Goal: Task Accomplishment & Management: Use online tool/utility

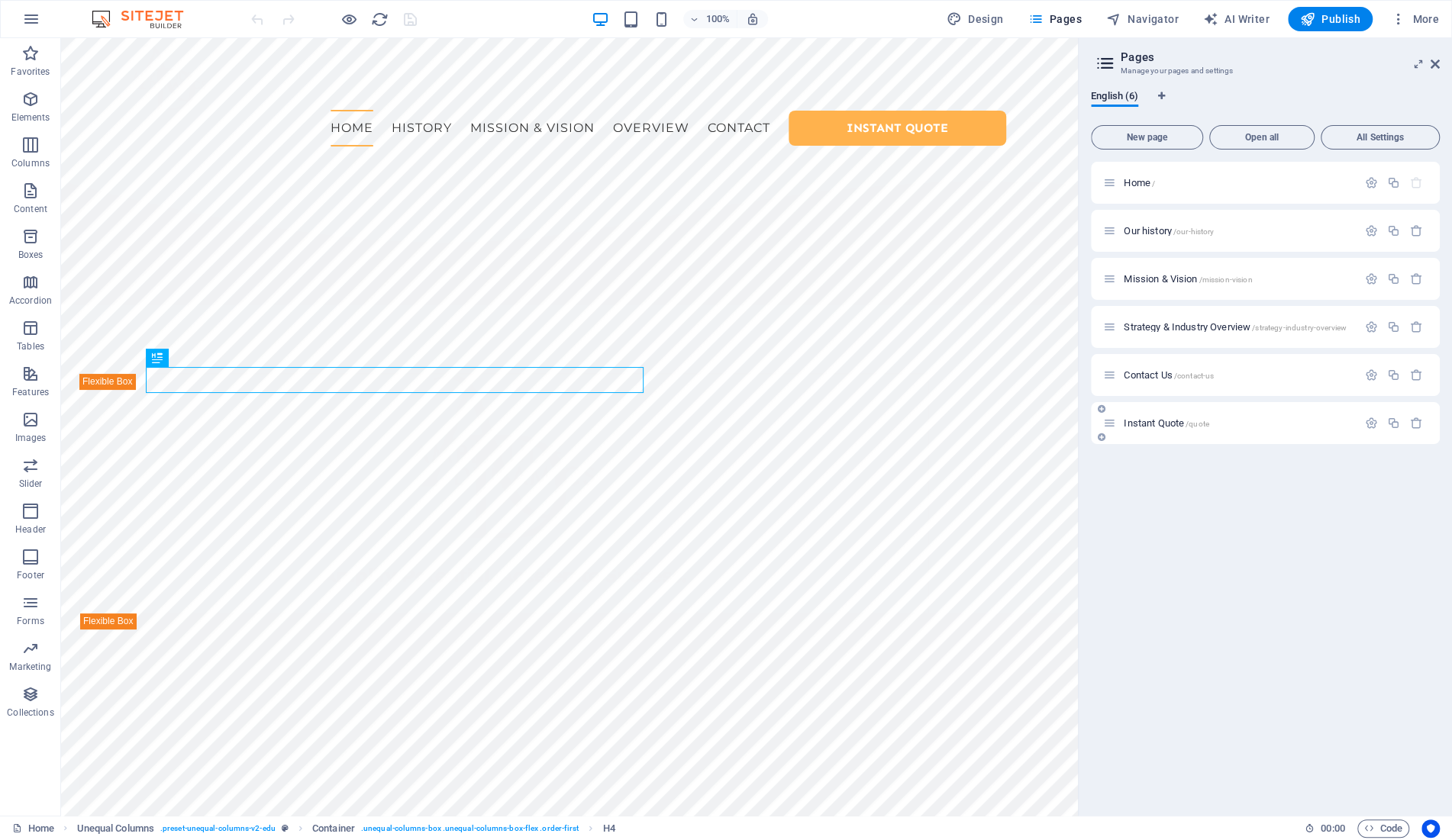
click at [1254, 417] on div "Instant Quote /quote" at bounding box center [1230, 423] width 255 height 18
click at [1155, 421] on span "Instant Quote /quote" at bounding box center [1166, 423] width 86 height 11
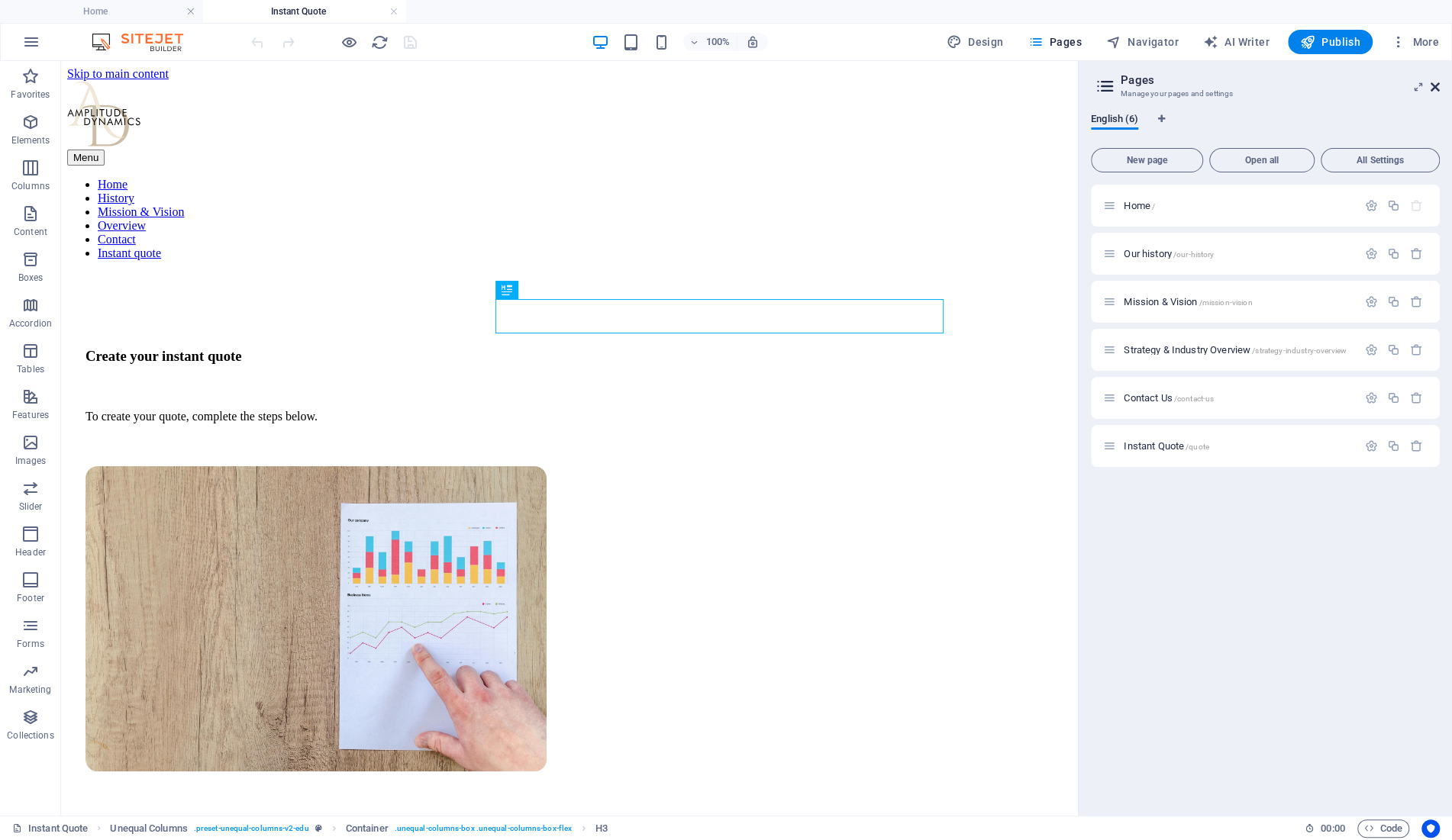
click at [1438, 87] on icon at bounding box center [1434, 86] width 9 height 12
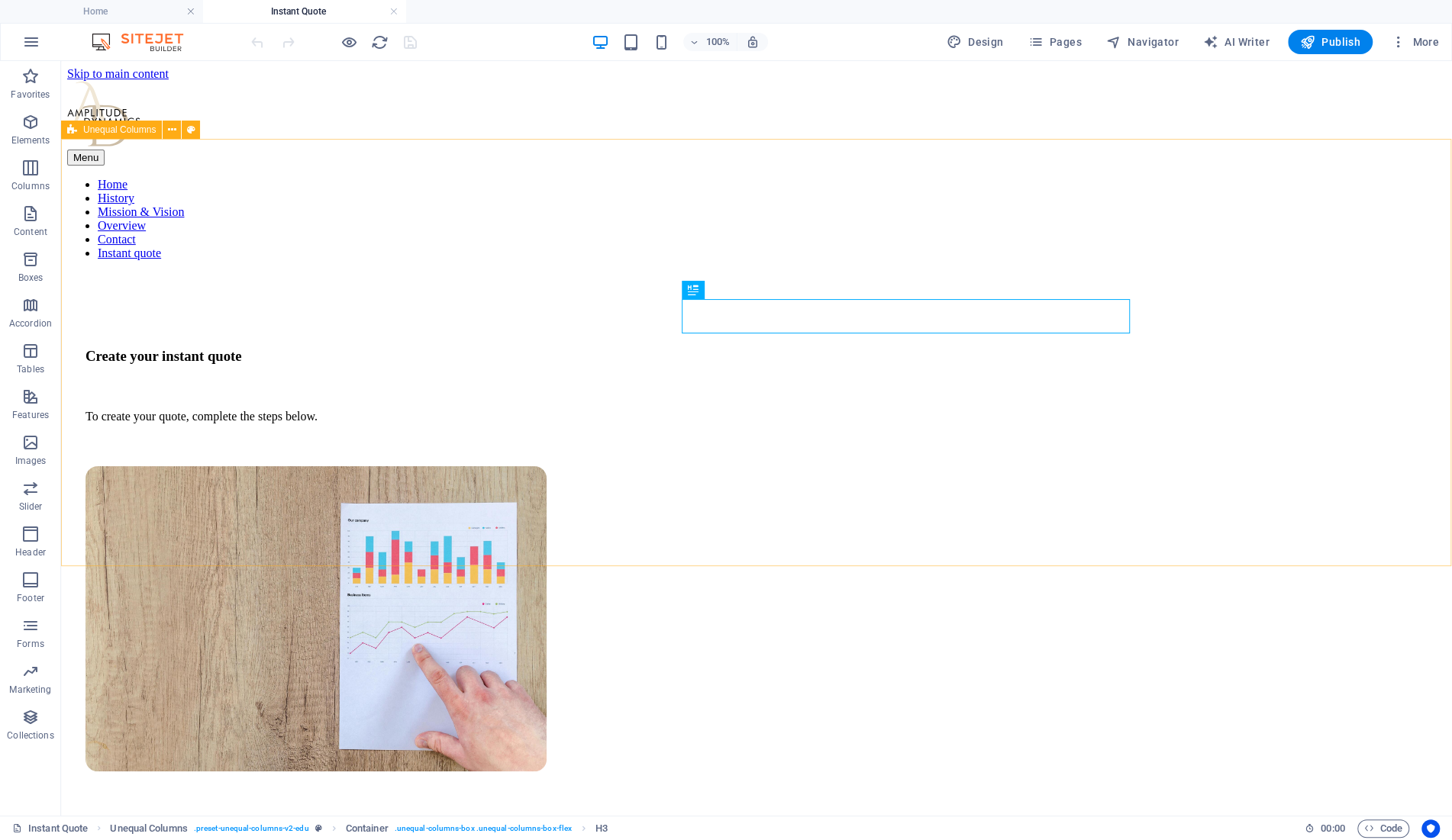
click at [129, 128] on span "Unequal Columns" at bounding box center [119, 129] width 73 height 9
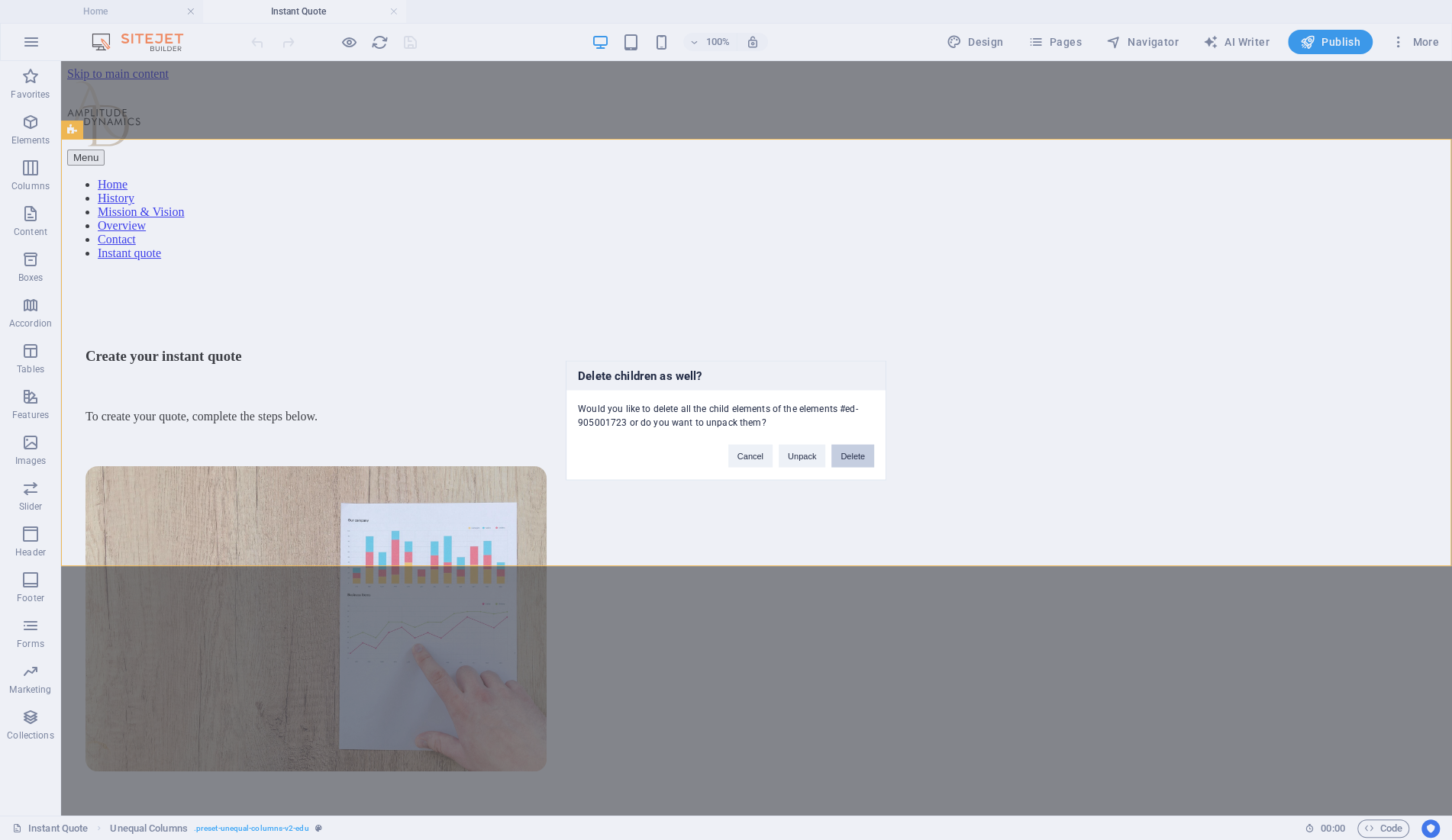
click at [867, 453] on button "Delete" at bounding box center [852, 455] width 42 height 23
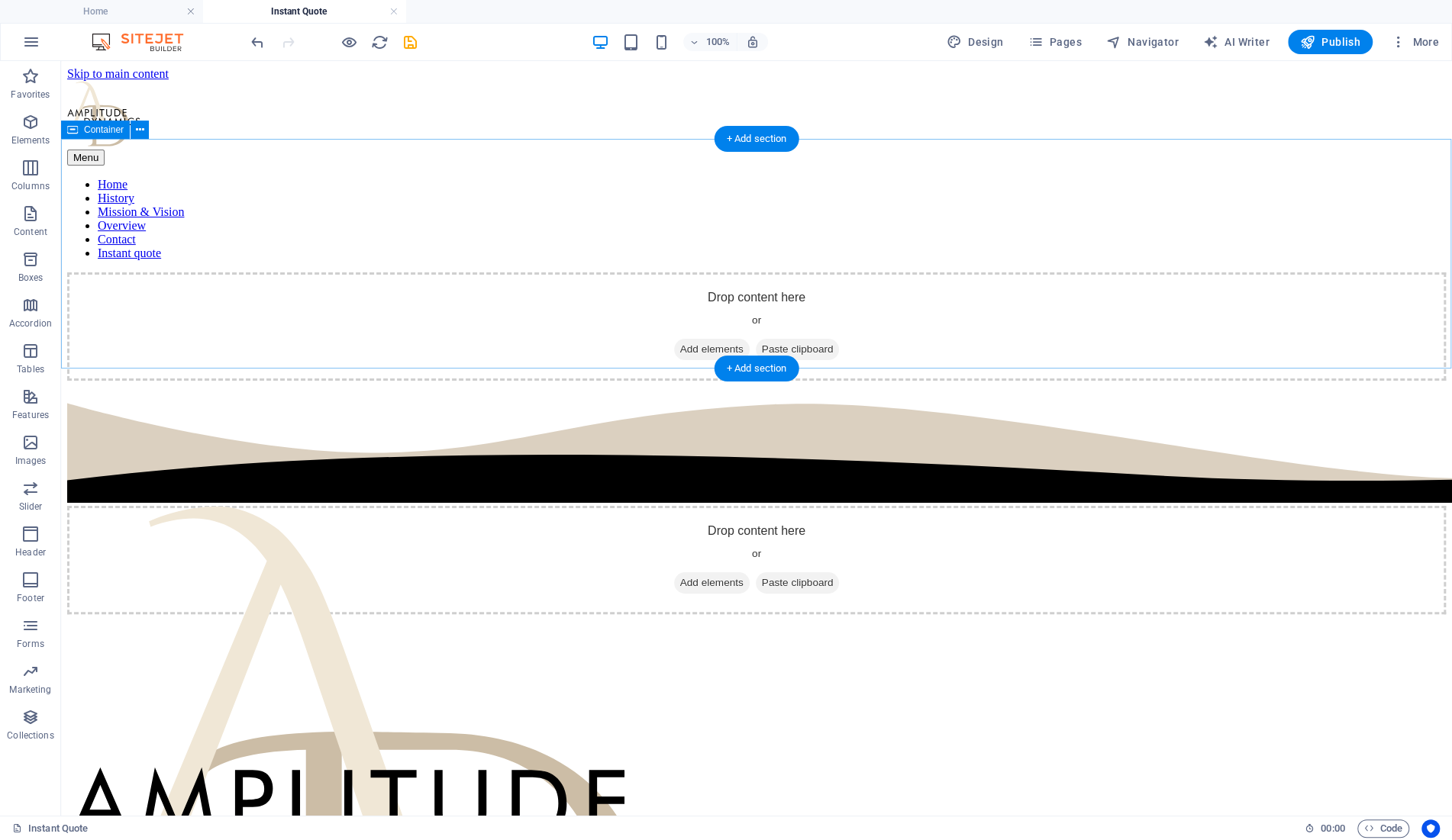
click at [719, 338] on span "Add elements" at bounding box center [712, 349] width 75 height 22
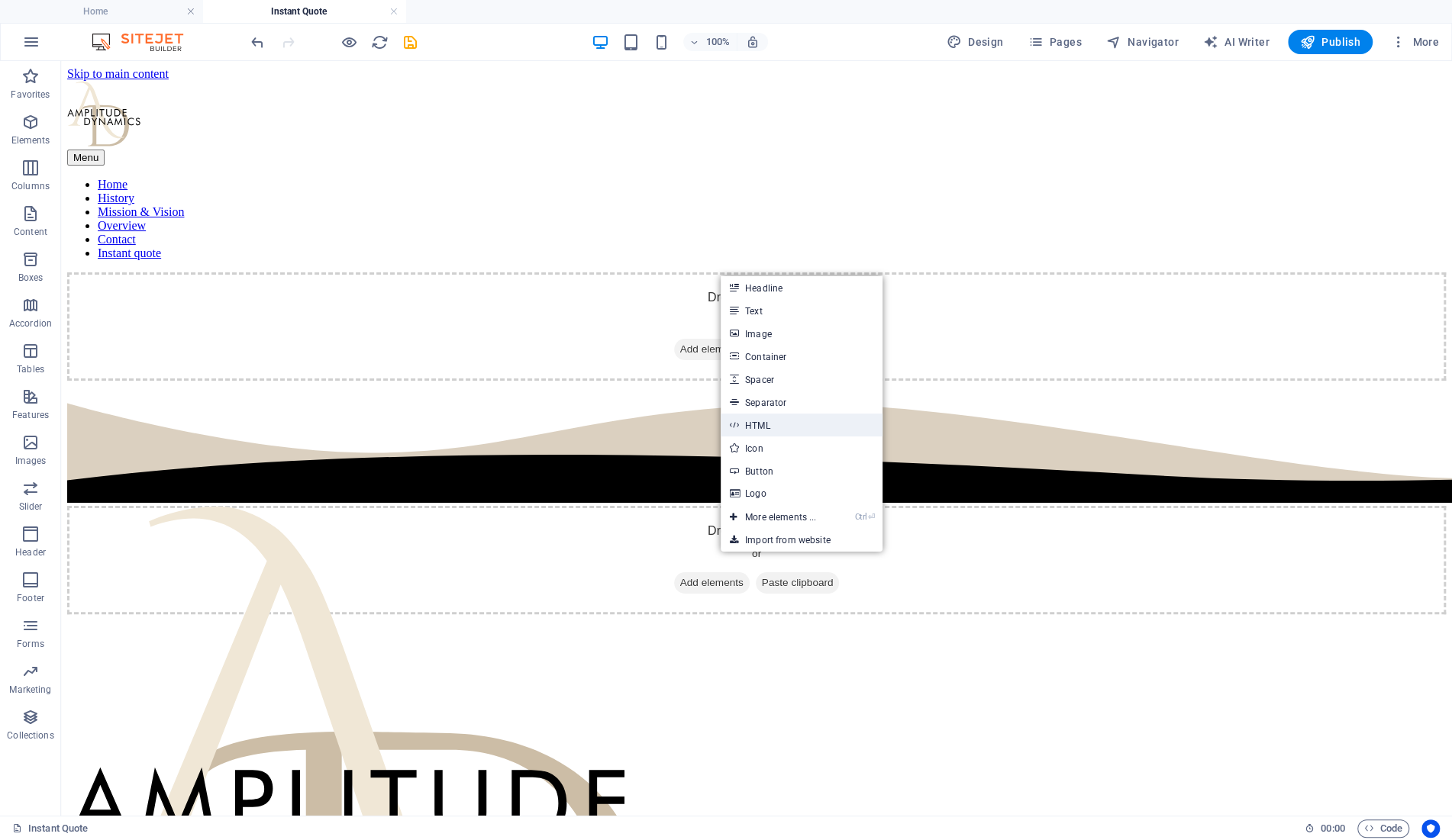
click at [769, 421] on link "HTML" at bounding box center [801, 425] width 162 height 23
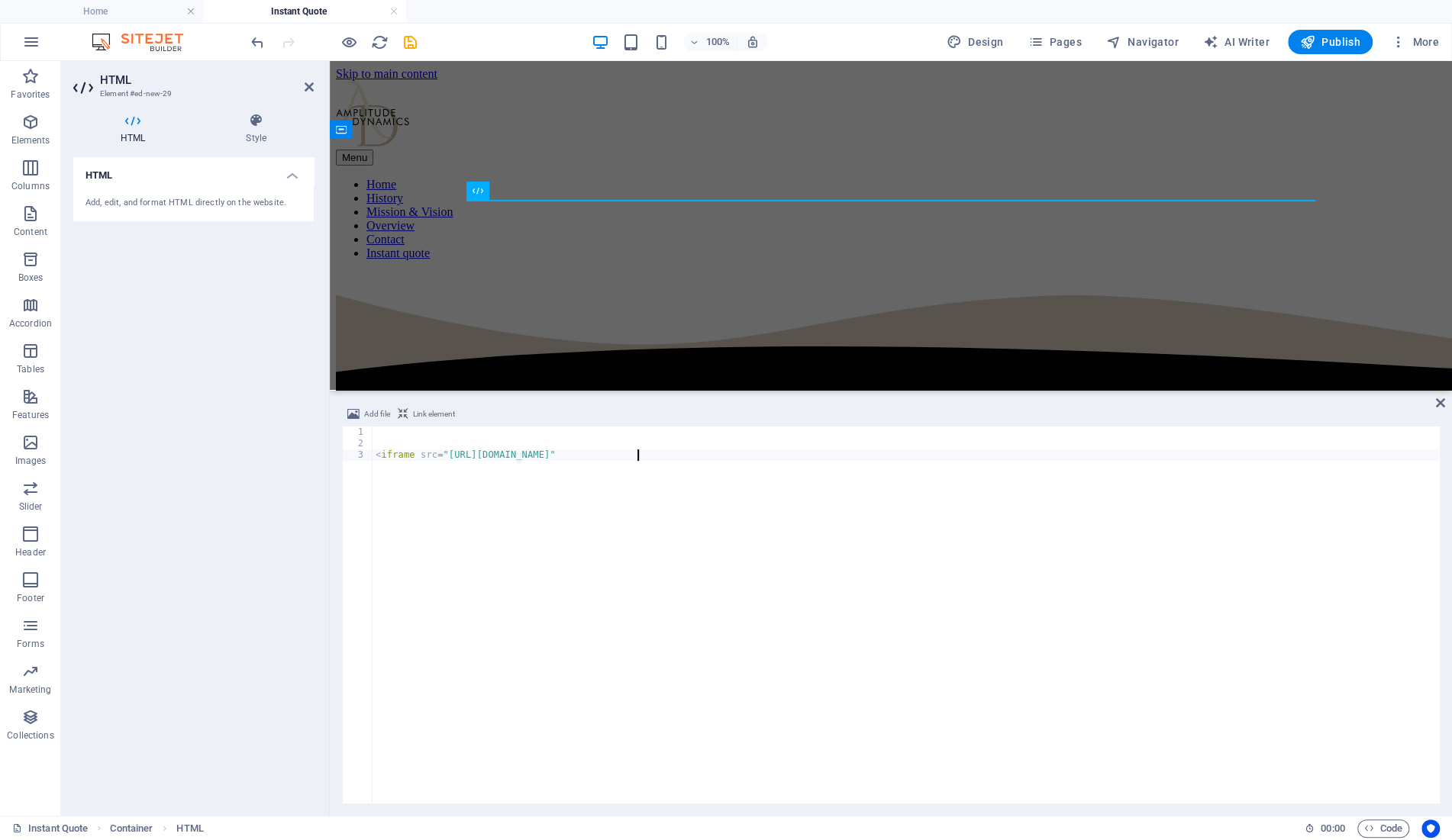
scroll to position [0, 21]
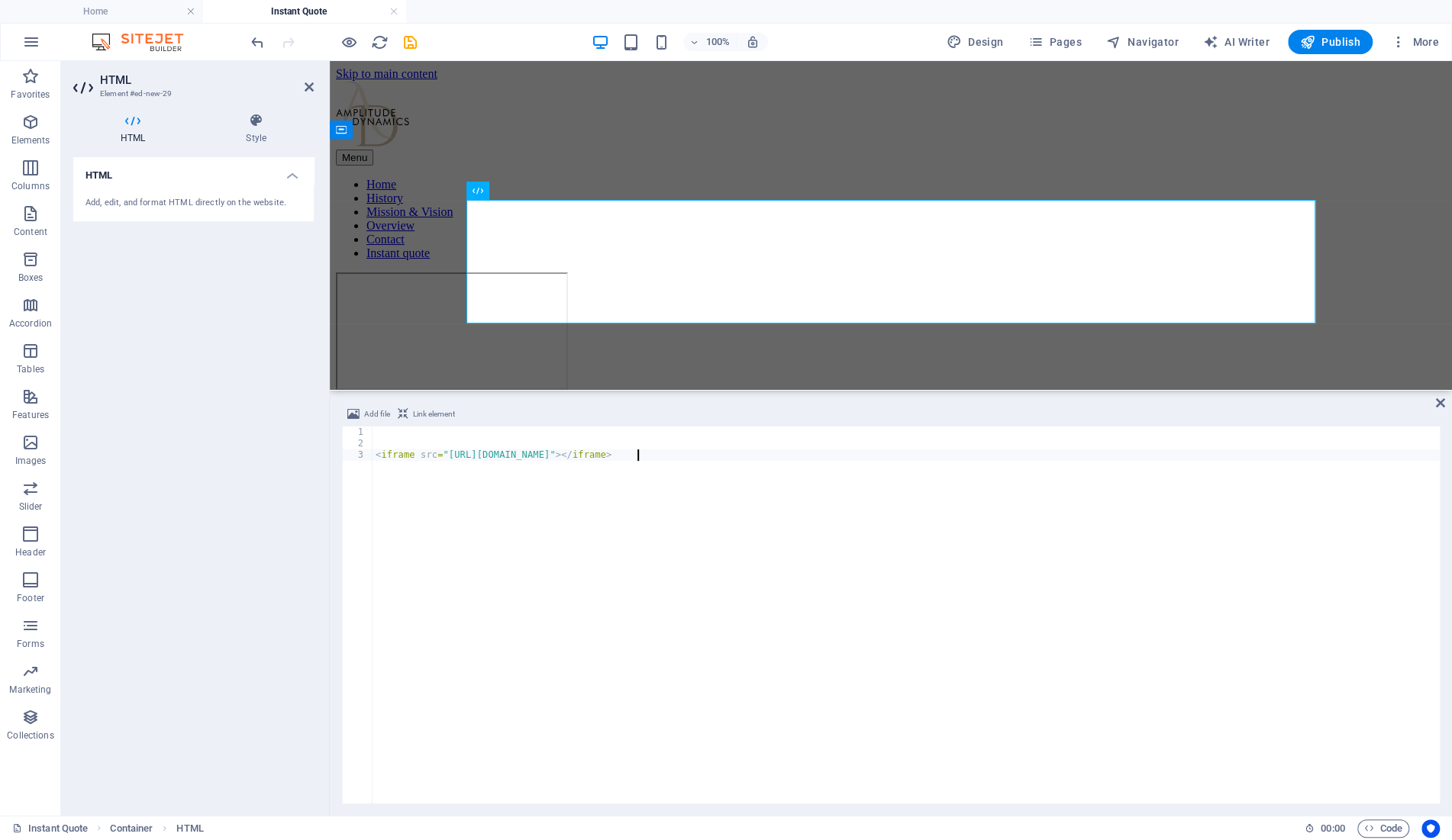
click at [636, 455] on div "< iframe src = "[URL][DOMAIN_NAME]" > </ iframe >" at bounding box center [905, 626] width 1067 height 400
click at [904, 627] on div "< iframe src = "[URL][DOMAIN_NAME]" style = "width:100%: height: auto;" border …" at bounding box center [905, 626] width 1067 height 400
drag, startPoint x: 637, startPoint y: 454, endPoint x: 868, endPoint y: 452, distance: 231.0
click at [868, 452] on div "< iframe src = "[URL][DOMAIN_NAME]" style = "width:100%: height: auto;" border …" at bounding box center [905, 626] width 1067 height 400
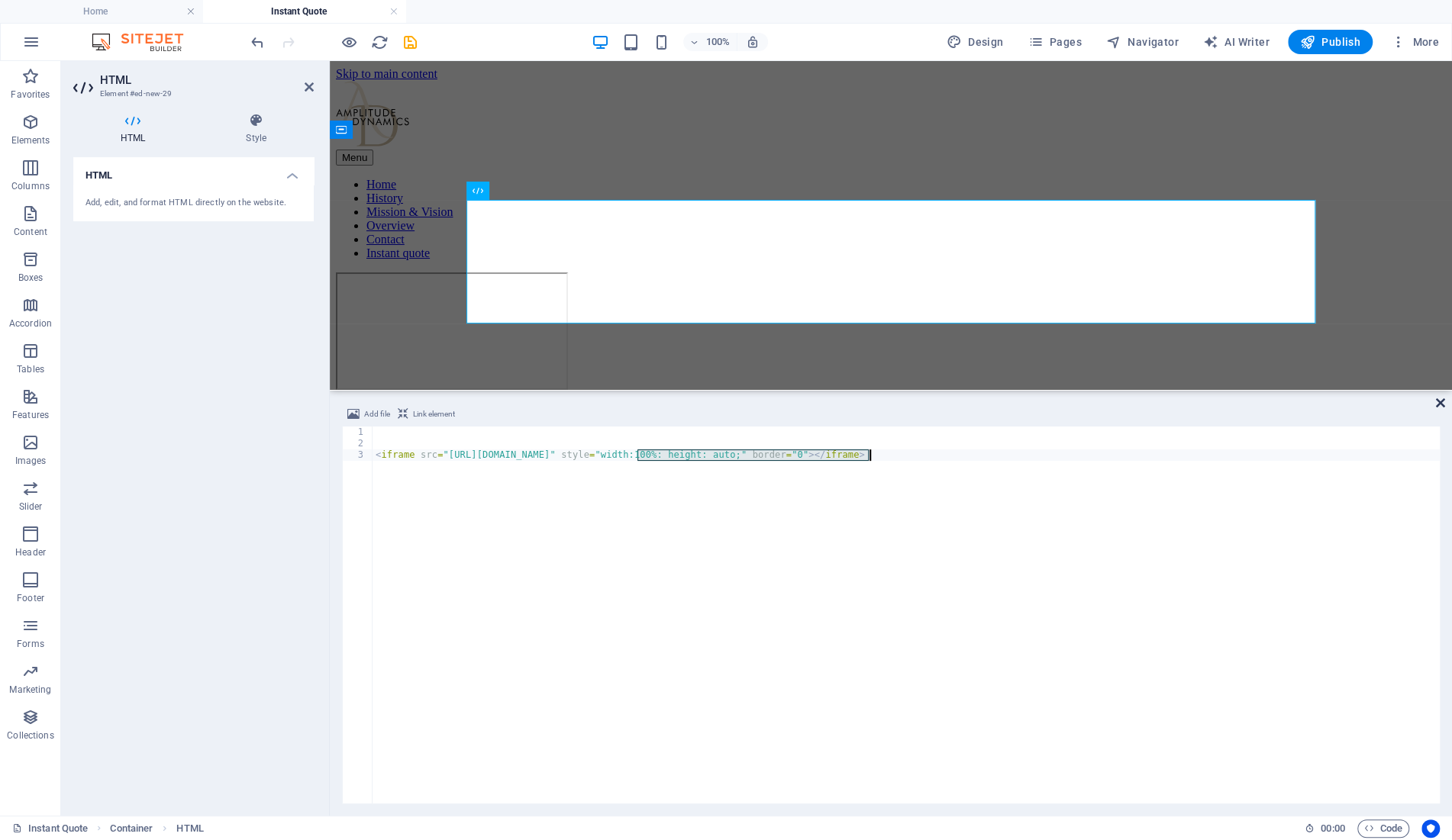
type textarea "<iframe src="[URL][DOMAIN_NAME]" style="width:100%: height: auto;" border="0"><…"
drag, startPoint x: 1438, startPoint y: 399, endPoint x: 1101, endPoint y: 409, distance: 337.1
click at [1438, 399] on icon at bounding box center [1440, 402] width 9 height 12
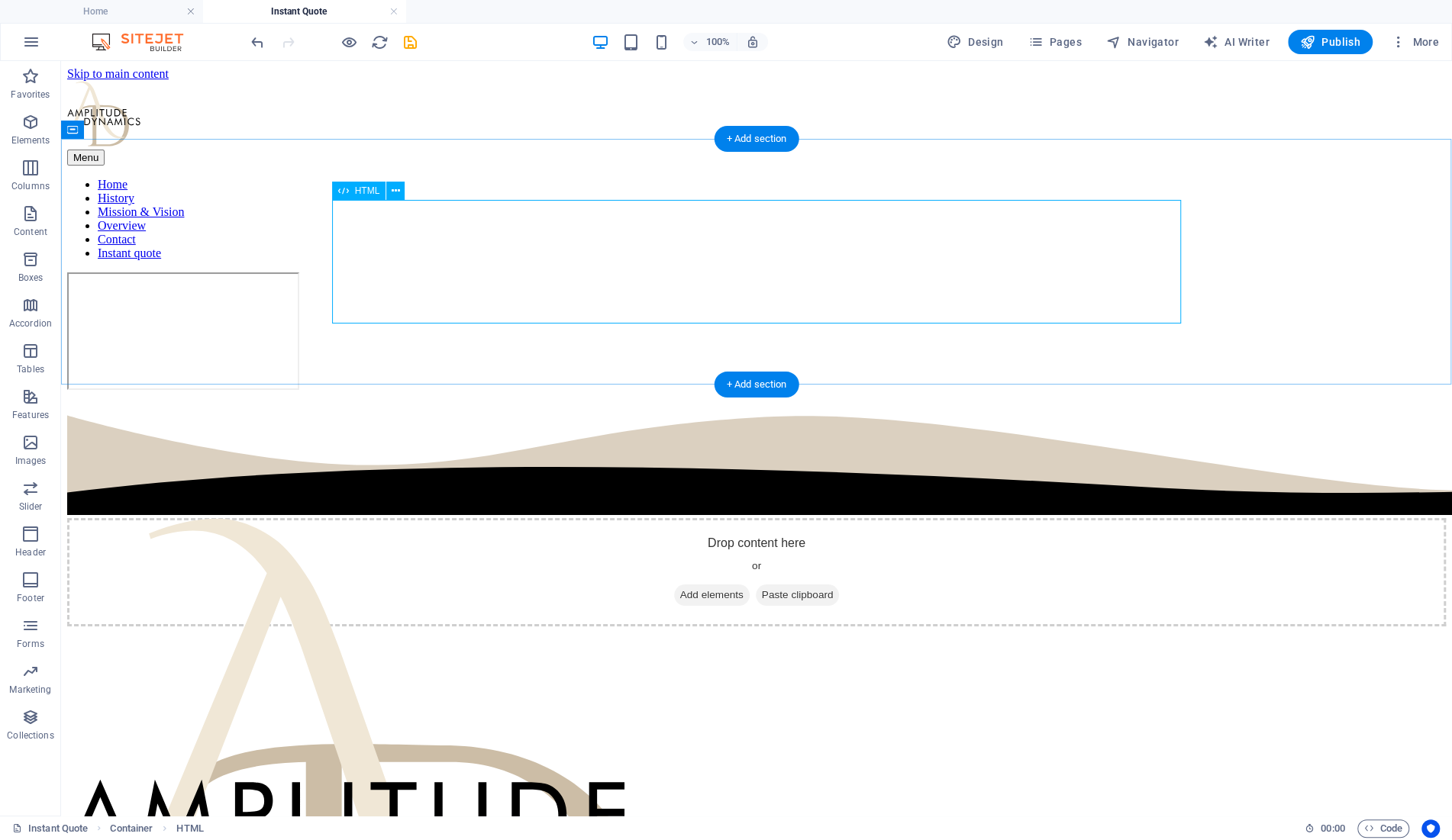
click at [541, 273] on div at bounding box center [756, 333] width 1379 height 121
click at [363, 189] on span "HTML" at bounding box center [367, 190] width 25 height 9
click at [370, 197] on div "HTML" at bounding box center [359, 190] width 54 height 18
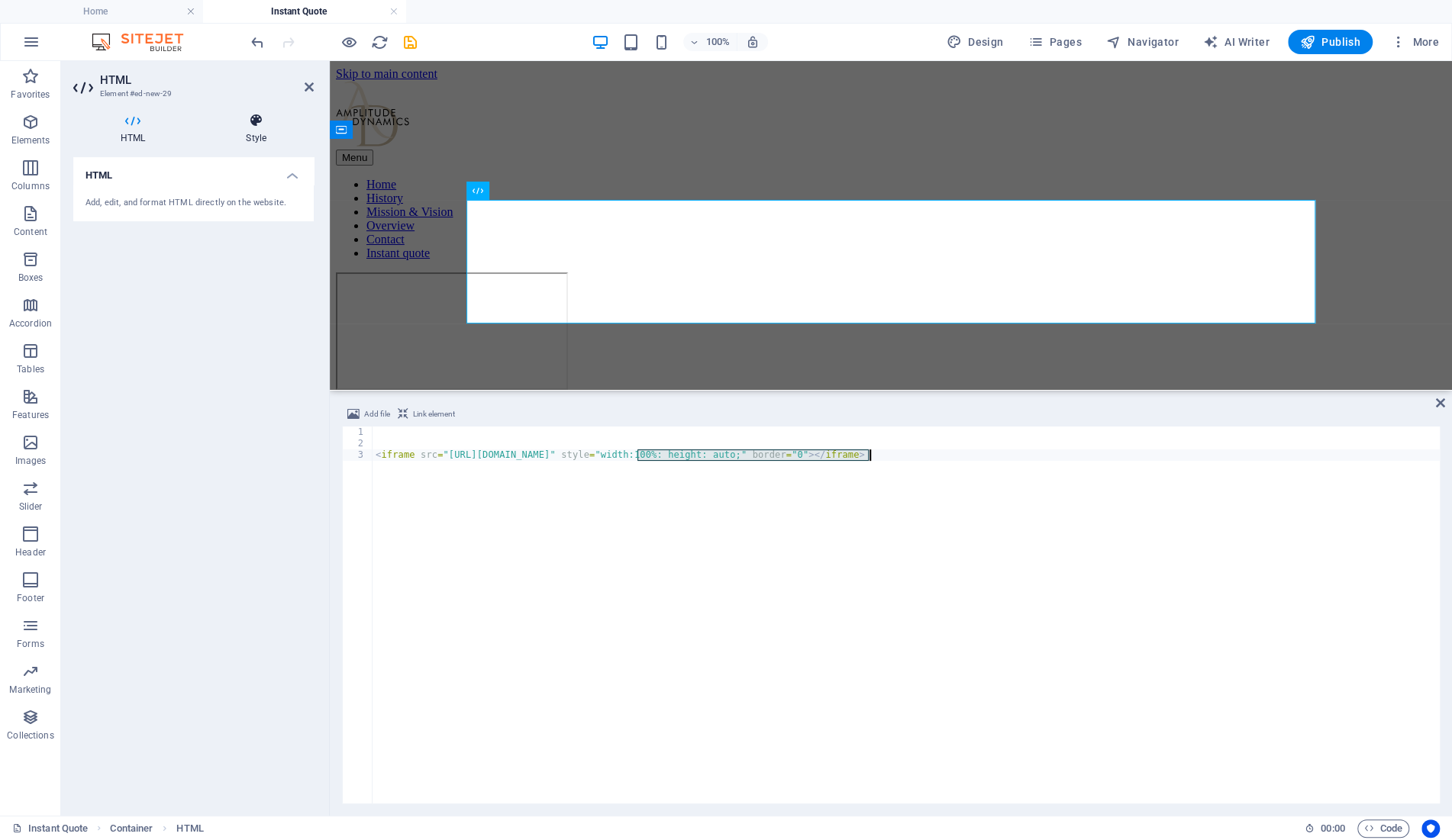
click at [264, 125] on icon at bounding box center [256, 120] width 115 height 15
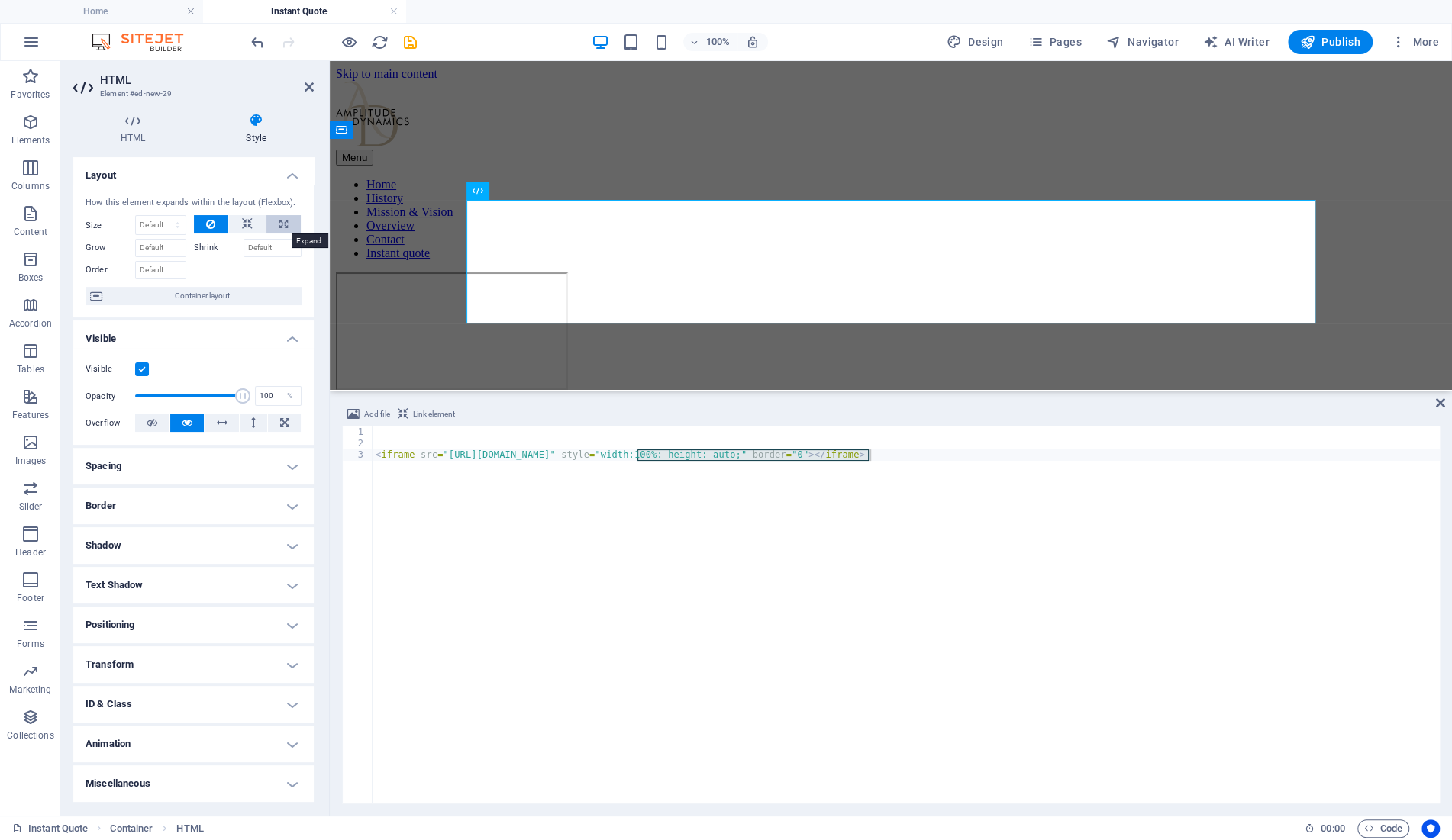
click at [283, 222] on icon at bounding box center [283, 224] width 8 height 18
type input "100"
select select "%"
click at [637, 454] on div "< iframe src = "[URL][DOMAIN_NAME]" style = "width:100%: height: auto;" border …" at bounding box center [905, 614] width 1067 height 377
click at [868, 454] on div "< iframe src = "[URL][DOMAIN_NAME]" style = "width:100%: height: auto;" border …" at bounding box center [905, 626] width 1067 height 400
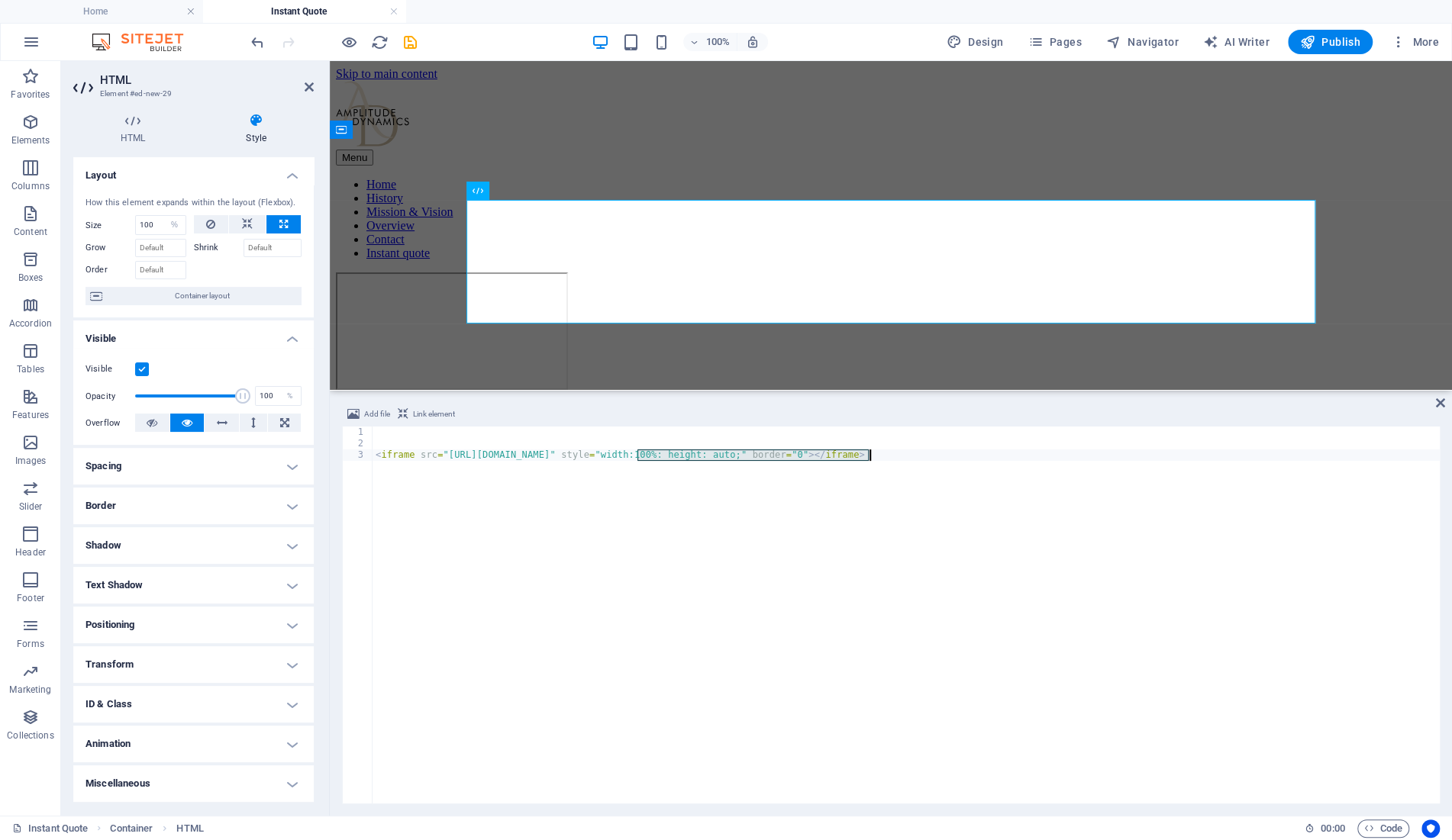
type textarea "<iframe src="[URL][DOMAIN_NAME]"></iframe>"
drag, startPoint x: 1442, startPoint y: 396, endPoint x: 1135, endPoint y: 403, distance: 307.1
click at [1440, 396] on div "Add file Link element <iframe src="[URL][DOMAIN_NAME]"></iframe> 1 2 3 < iframe…" at bounding box center [891, 604] width 1122 height 422
click at [166, 250] on input "Grow" at bounding box center [161, 248] width 51 height 18
type input "1"
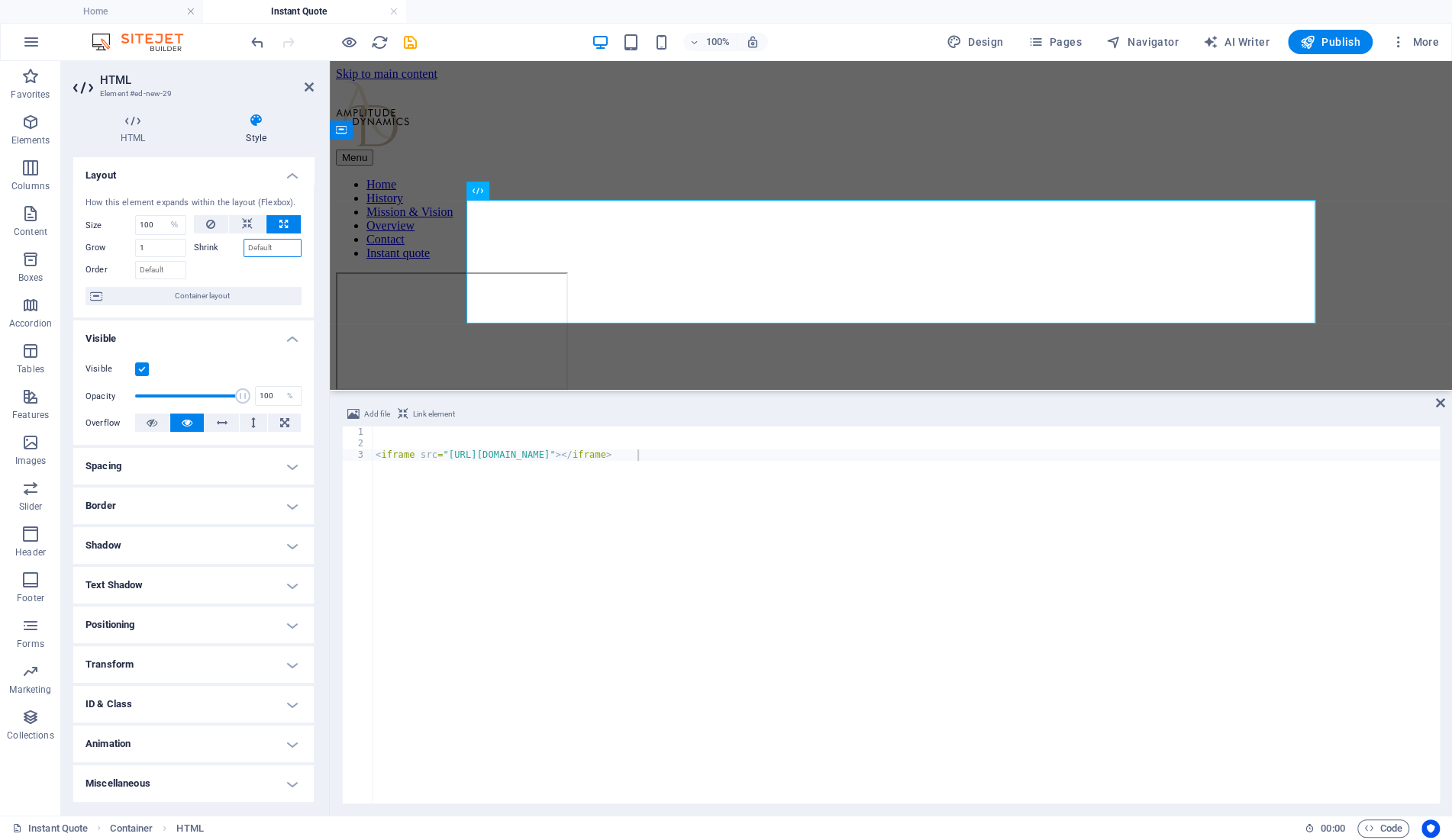
click at [276, 240] on input "Shrink" at bounding box center [272, 248] width 58 height 18
type input "1"
click at [190, 472] on h4 "Spacing" at bounding box center [194, 466] width 240 height 37
click at [207, 469] on h4 "Spacing" at bounding box center [194, 462] width 240 height 27
click at [174, 506] on h4 "Border" at bounding box center [194, 506] width 240 height 37
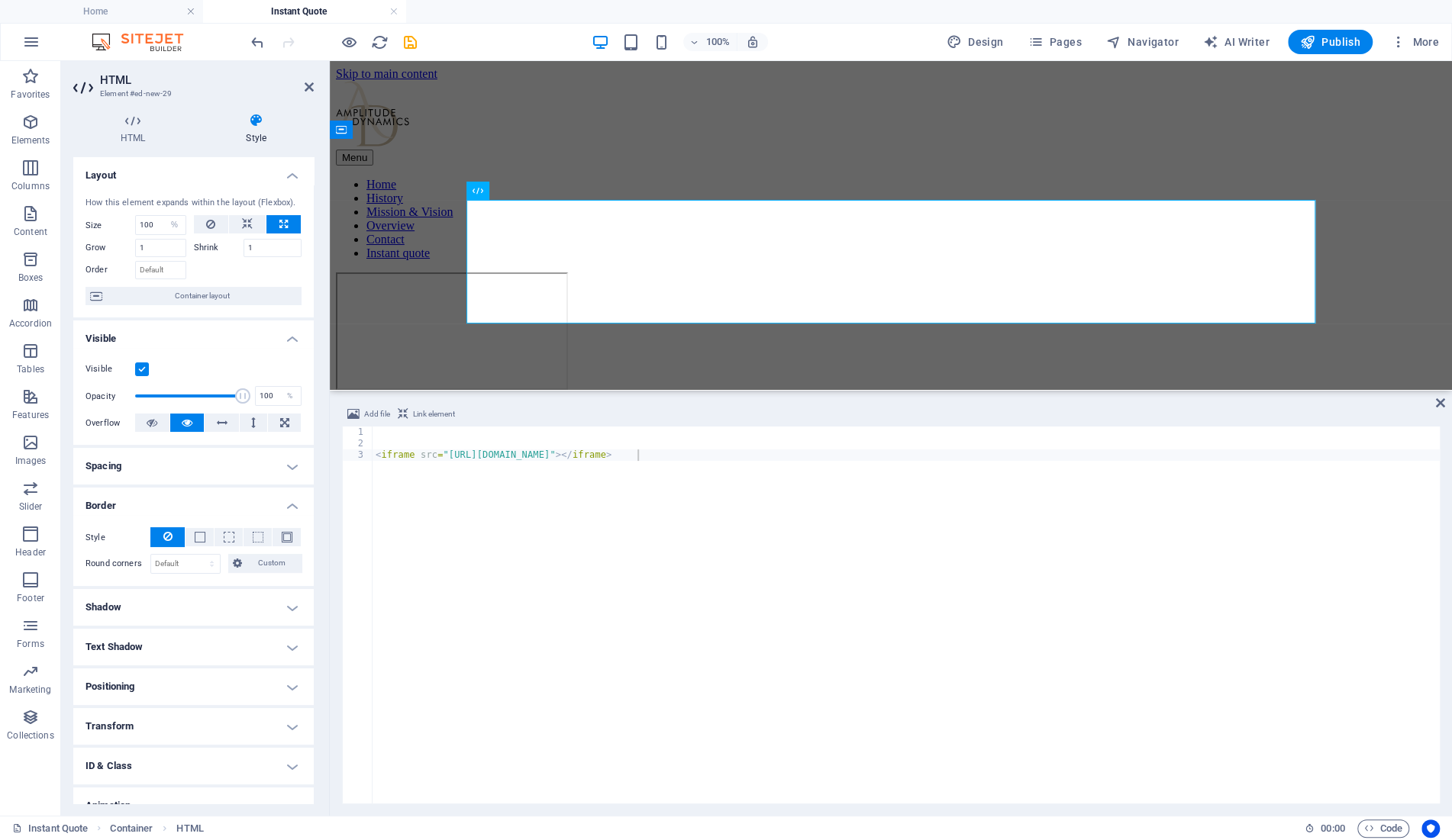
click at [180, 497] on h4 "Border" at bounding box center [194, 501] width 240 height 27
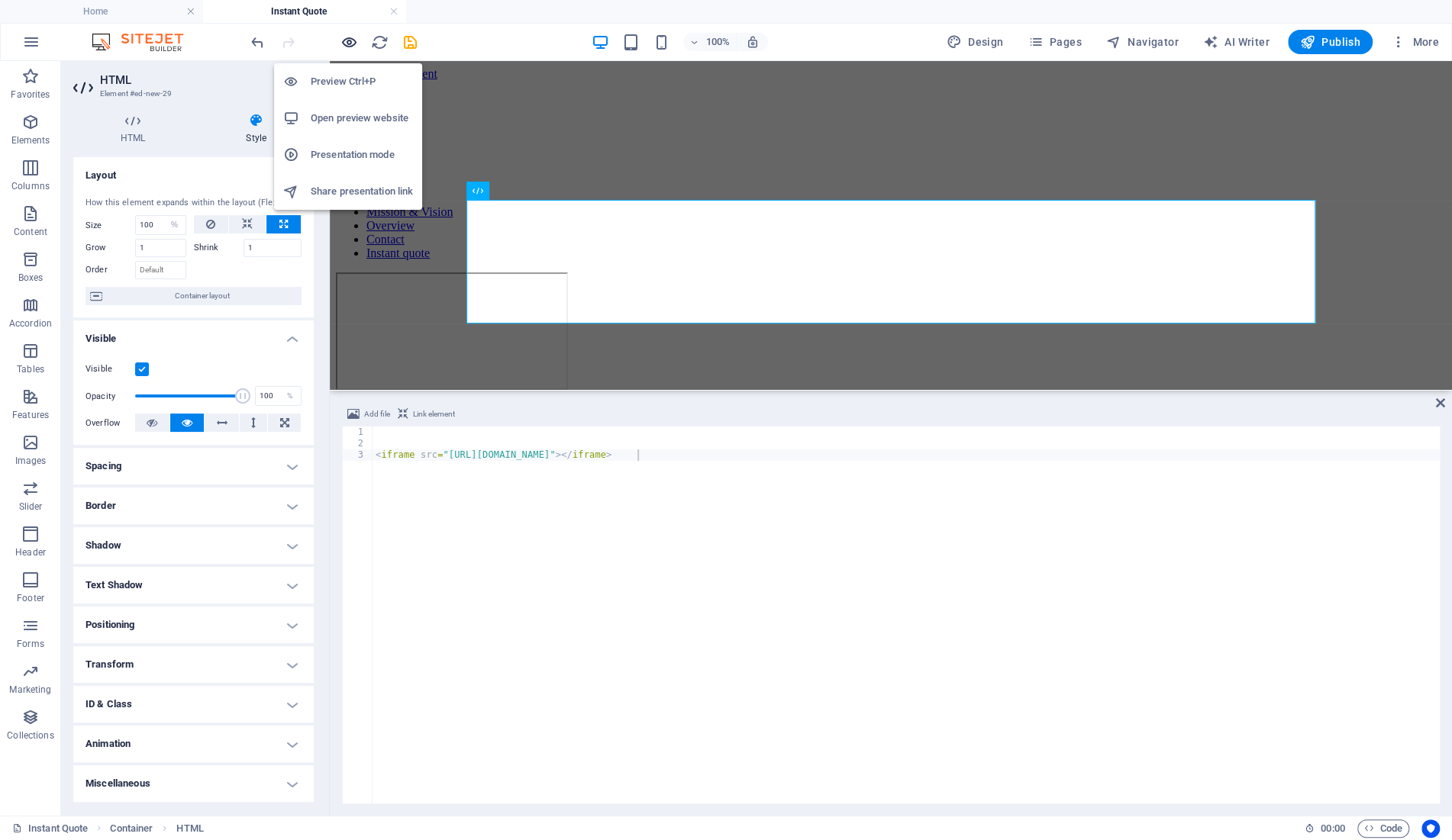
click at [351, 39] on icon "button" at bounding box center [349, 42] width 18 height 18
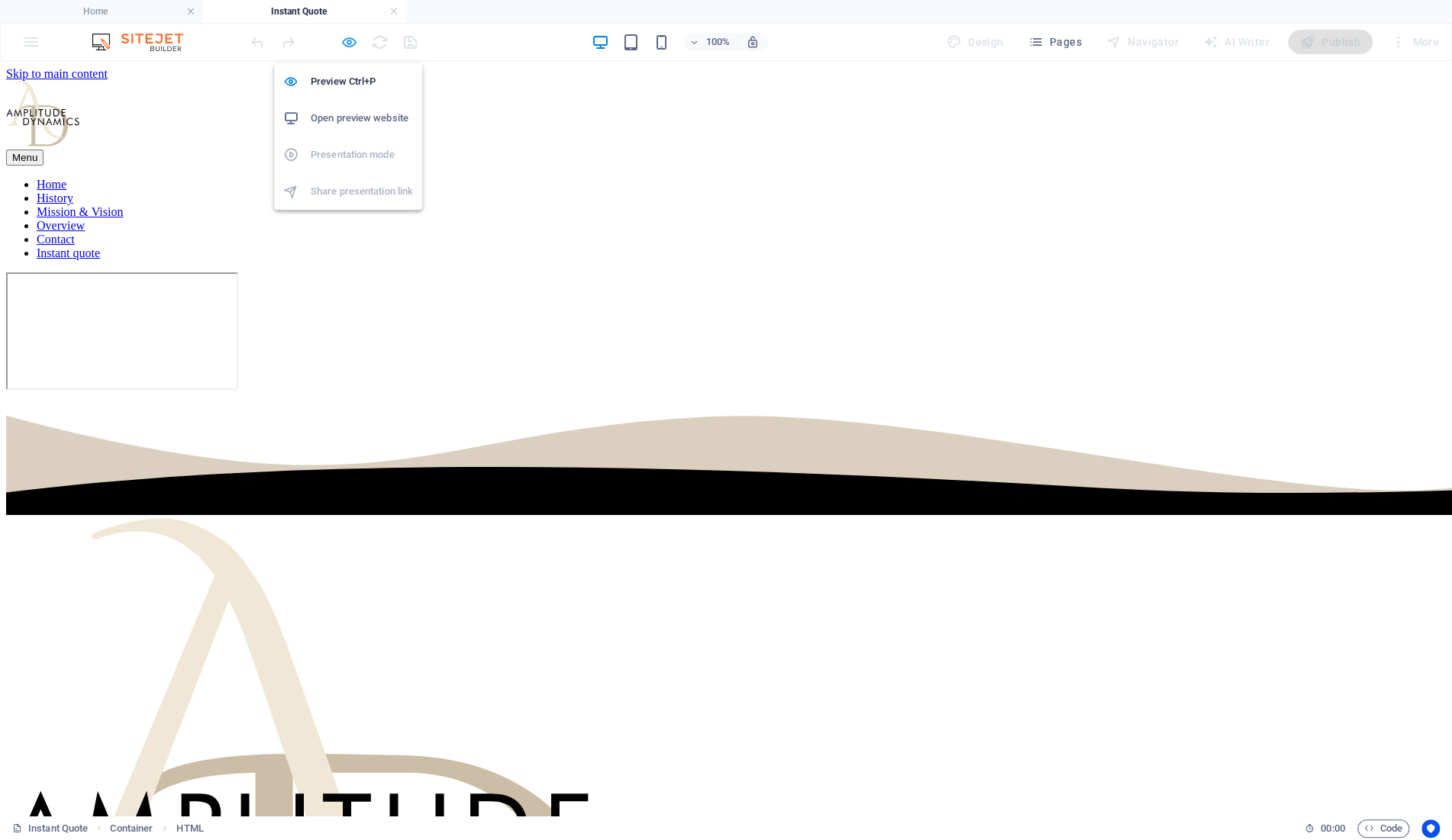
click at [350, 39] on icon "button" at bounding box center [349, 42] width 18 height 18
select select "%"
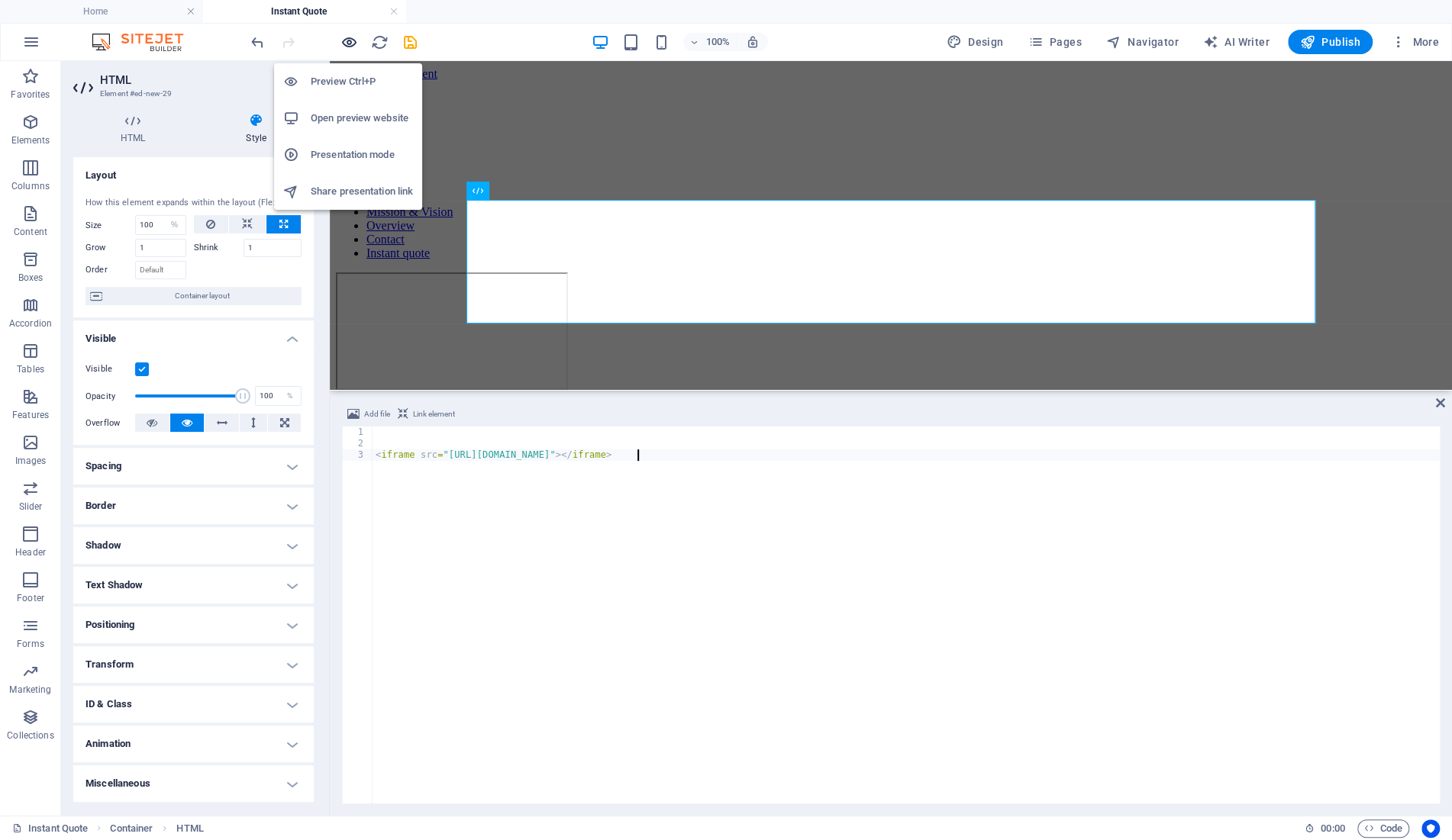
select select "DISABLED_OPTION_VALUE"
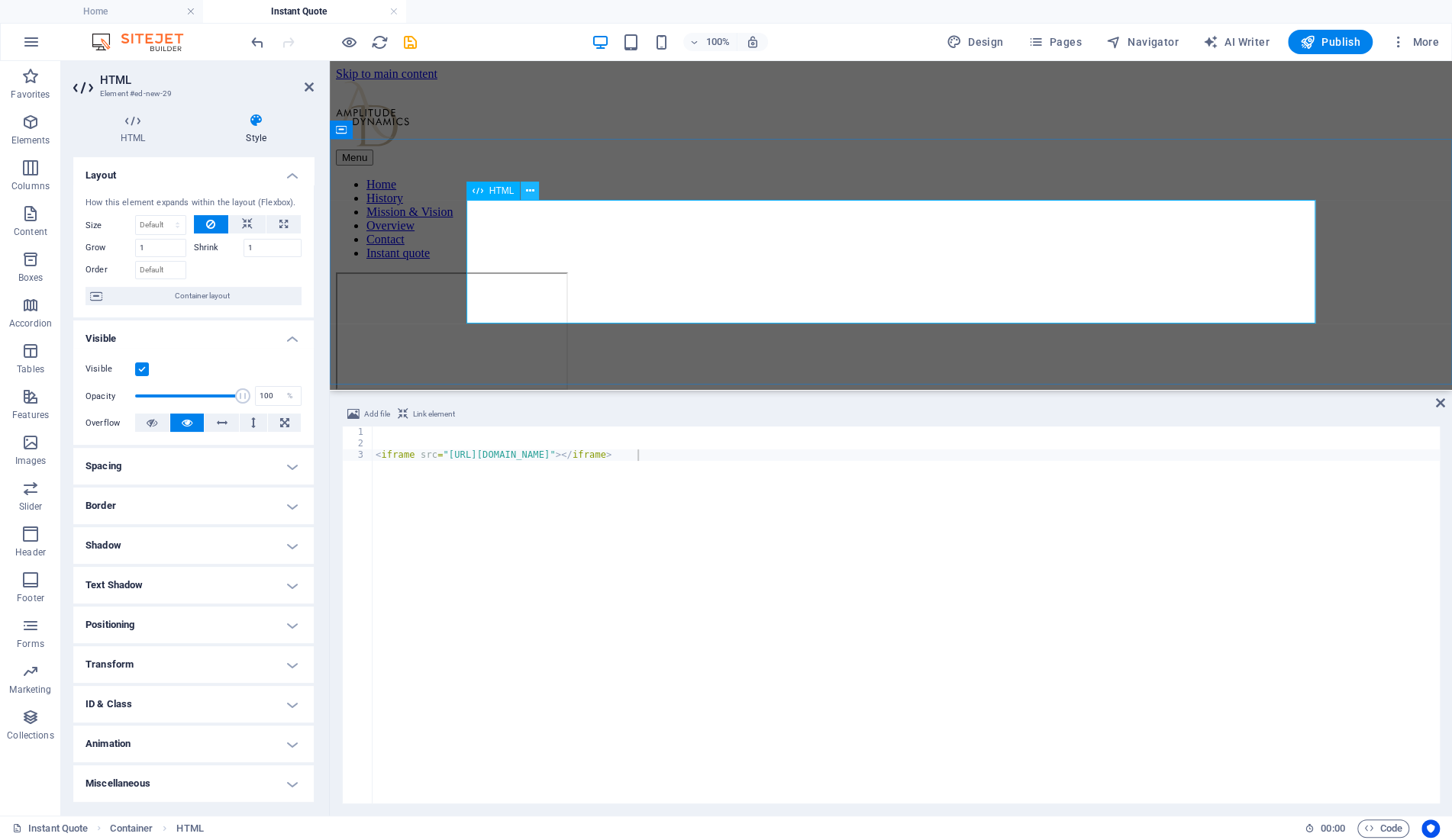
click at [525, 191] on button at bounding box center [529, 190] width 18 height 18
click at [490, 191] on span "HTML" at bounding box center [501, 190] width 25 height 9
click at [636, 455] on div "< iframe src = "[URL][DOMAIN_NAME]" > </ iframe >" at bounding box center [905, 626] width 1067 height 400
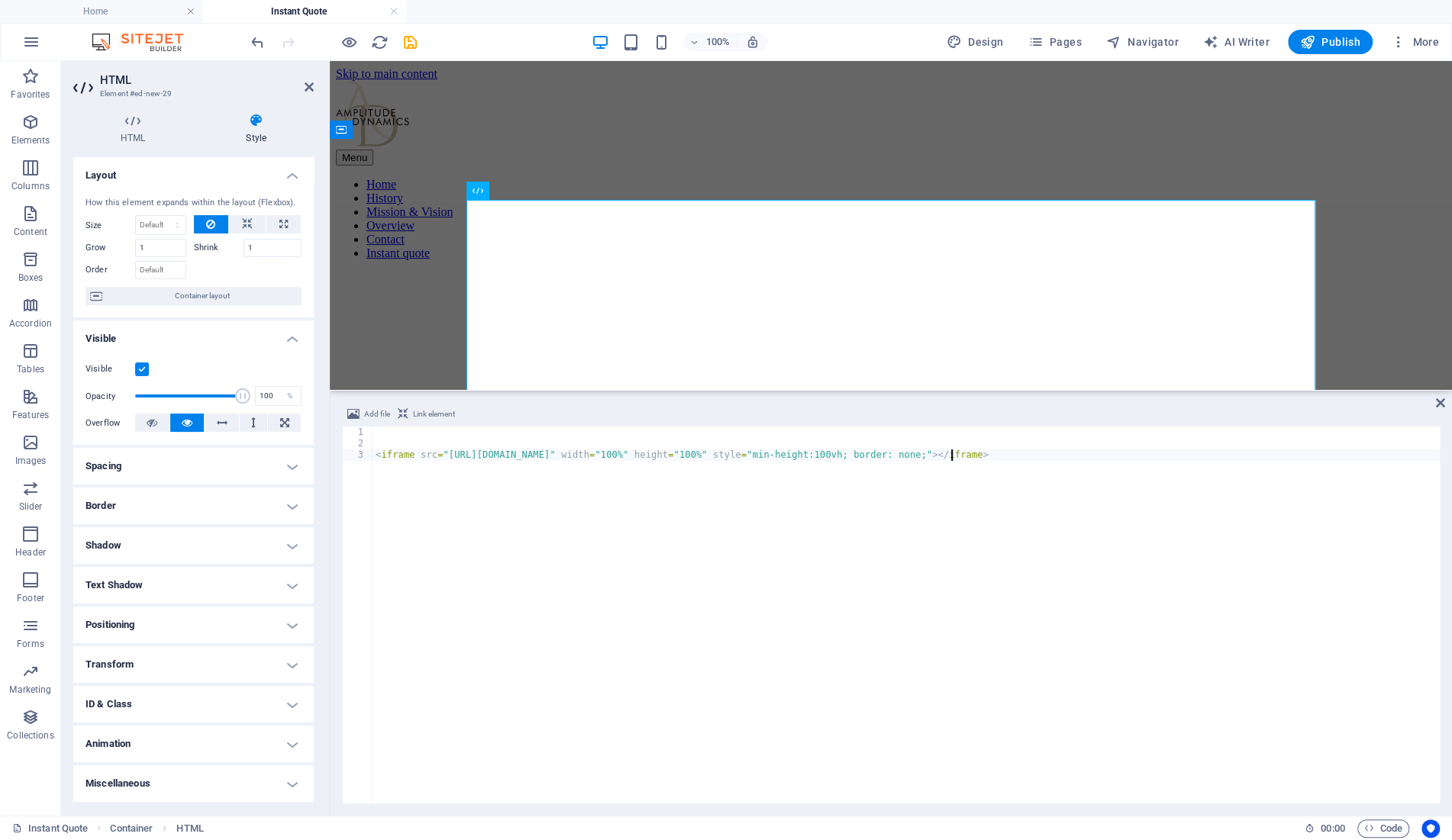
scroll to position [0, 47]
type textarea "<iframe src="[URL][DOMAIN_NAME]" width="100%" height="100%" style="min-height:1…"
click at [290, 223] on button at bounding box center [283, 224] width 34 height 18
type input "100"
select select "%"
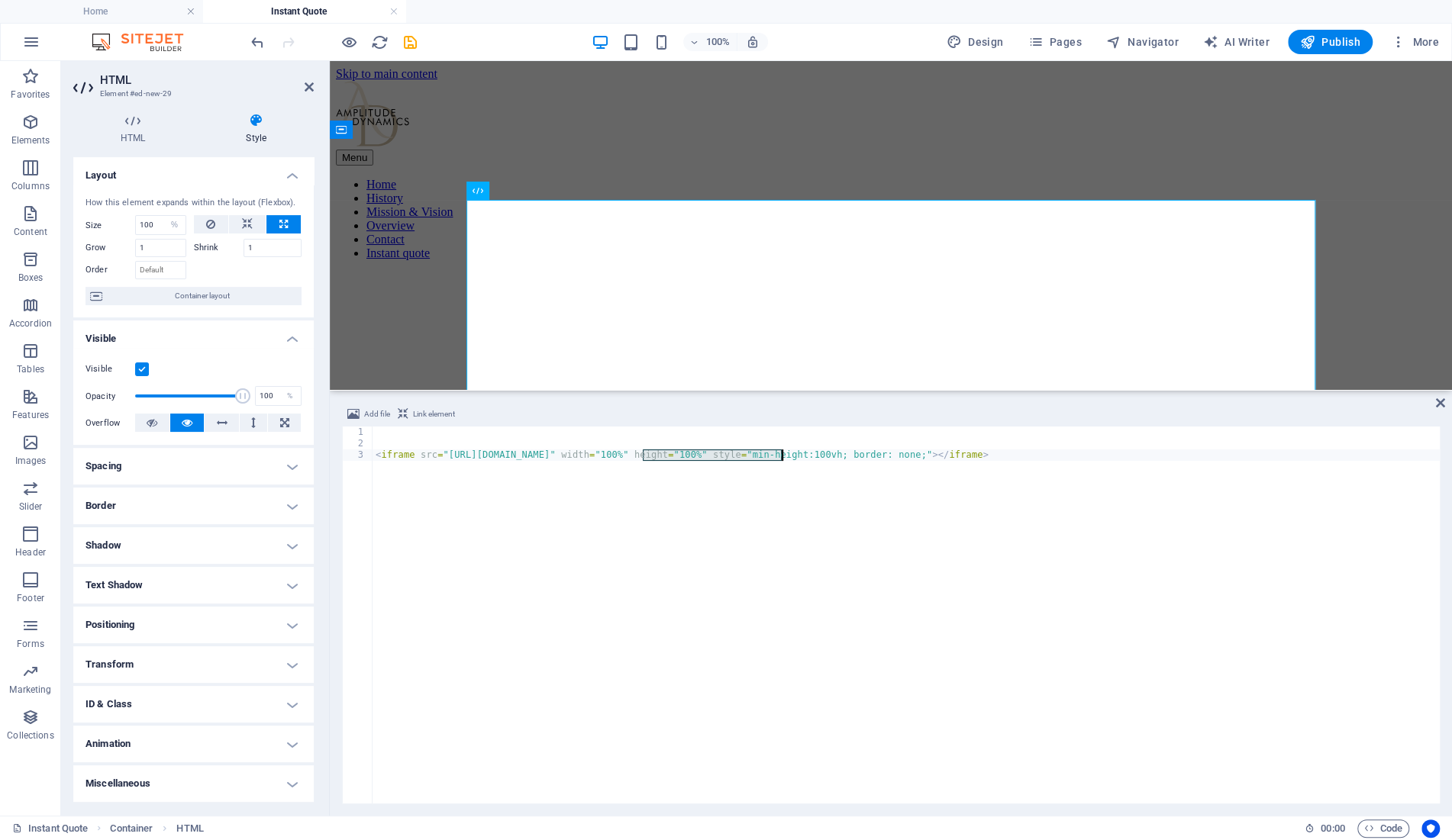
drag, startPoint x: 642, startPoint y: 452, endPoint x: 782, endPoint y: 488, distance: 144.6
click at [777, 454] on div "< iframe src = "[URL][DOMAIN_NAME]" width = "100%" height = "100%" style = "min…" at bounding box center [905, 626] width 1067 height 400
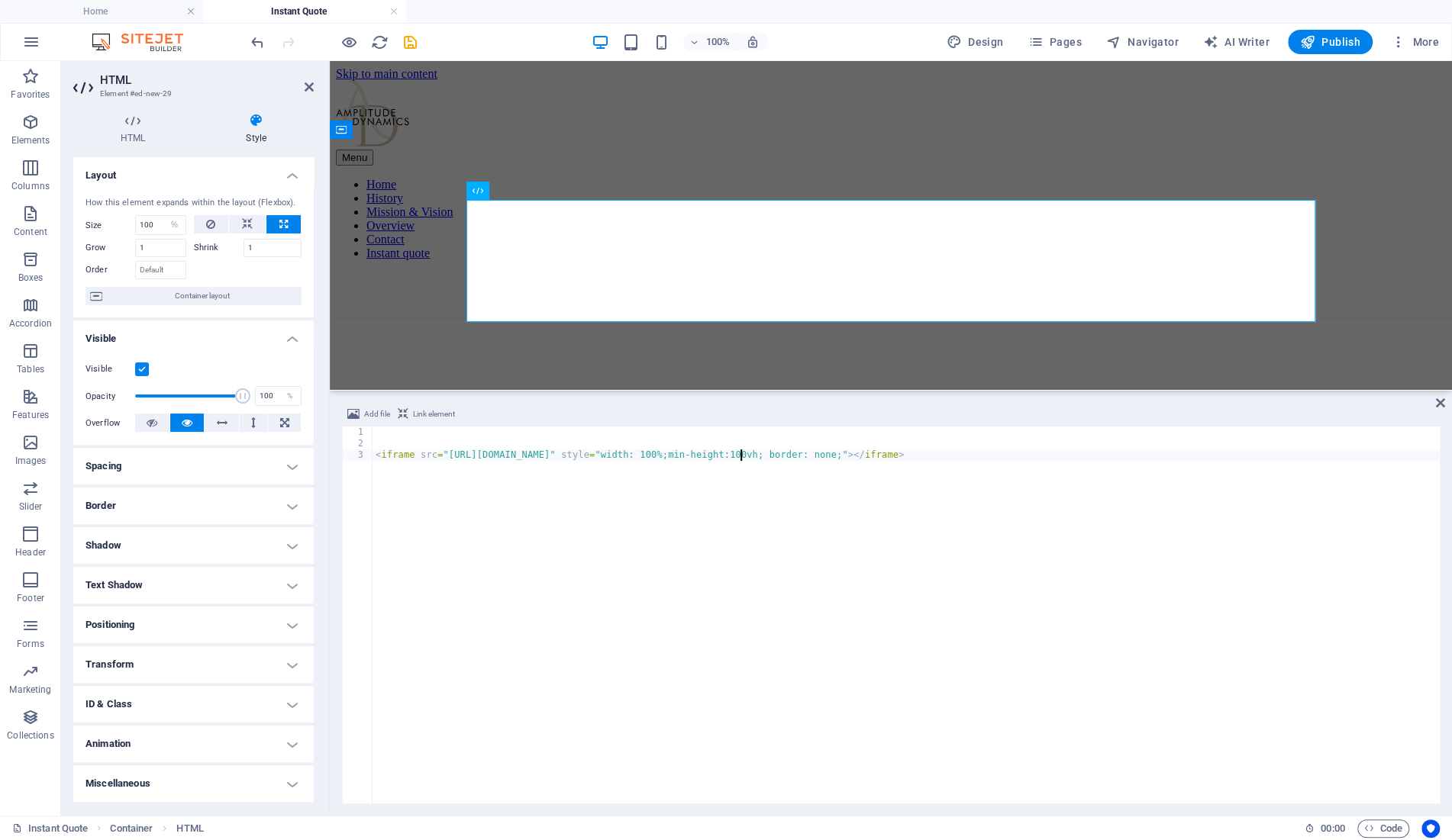
scroll to position [0, 30]
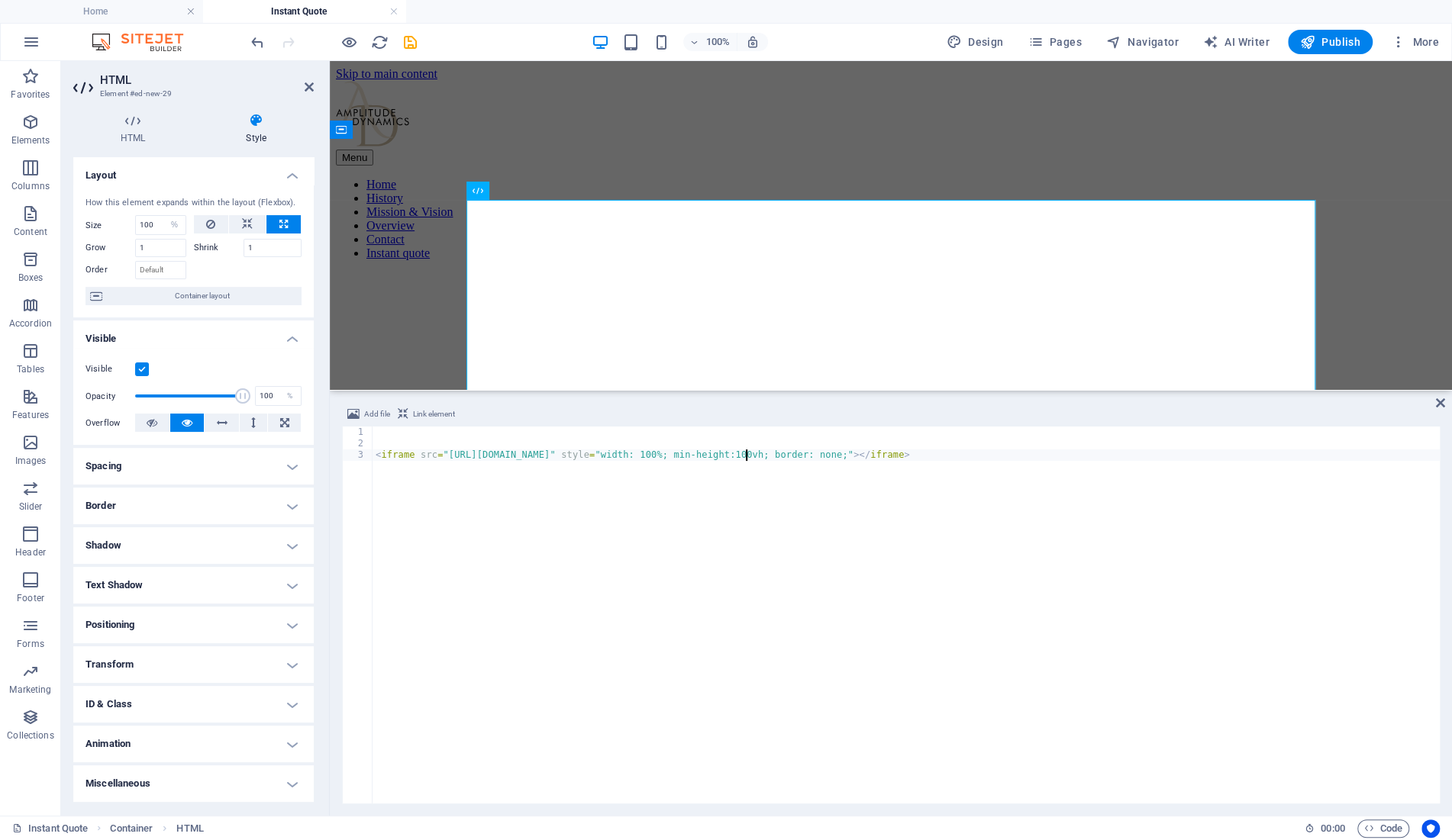
click at [801, 454] on div "< iframe src = "[URL][DOMAIN_NAME]" style = "width: 100%; min-height:100vh; bor…" at bounding box center [905, 626] width 1067 height 400
click at [1044, 563] on div "< iframe src = "[URL][DOMAIN_NAME]" style = "width: 100%; min-height: 100vh; bo…" at bounding box center [905, 626] width 1067 height 400
type textarea "<iframe src="[URL][DOMAIN_NAME]" style="width: 100%; min-height: 100vh; border:…"
select select "%"
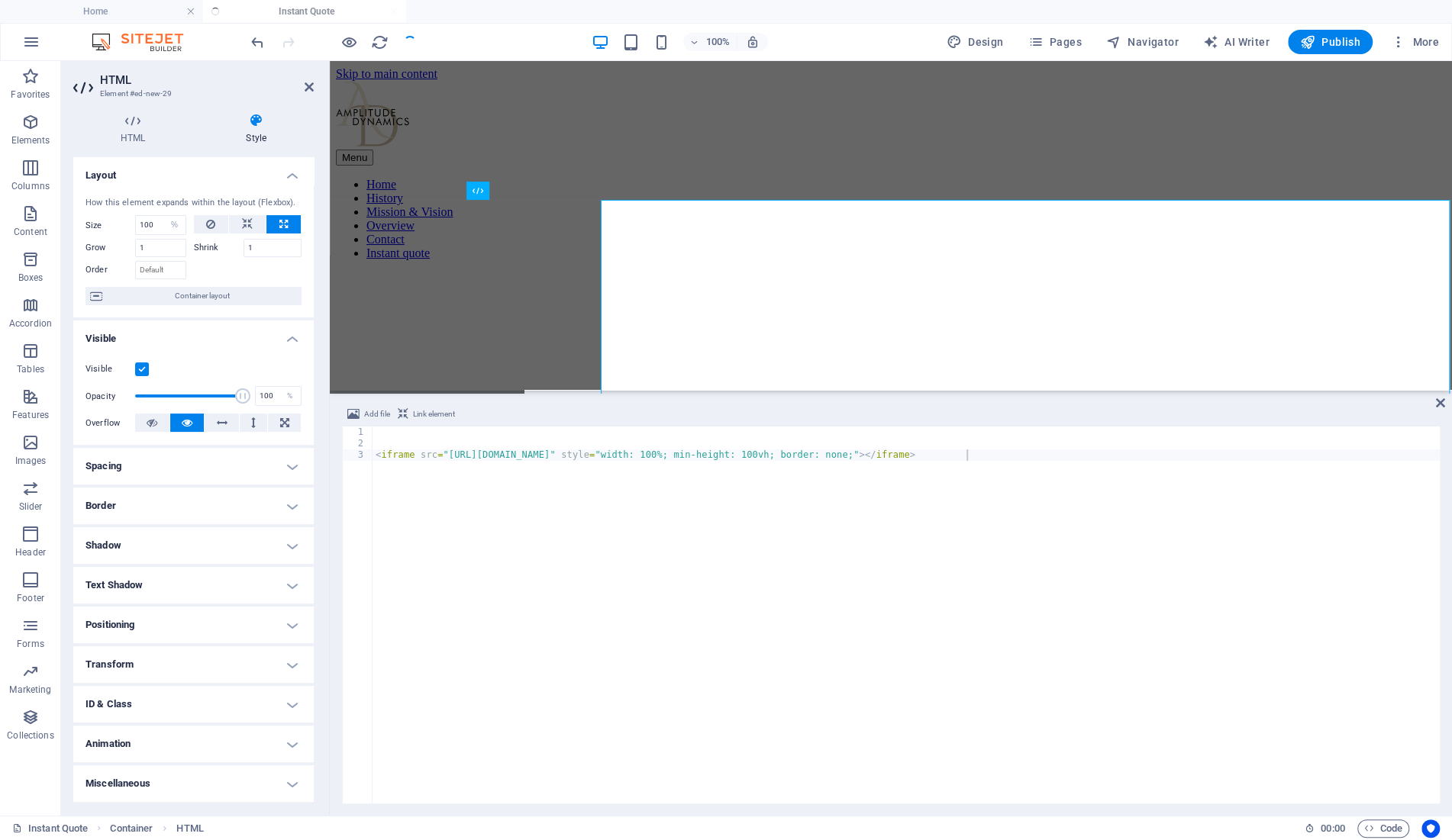
select select "DISABLED_OPTION_VALUE"
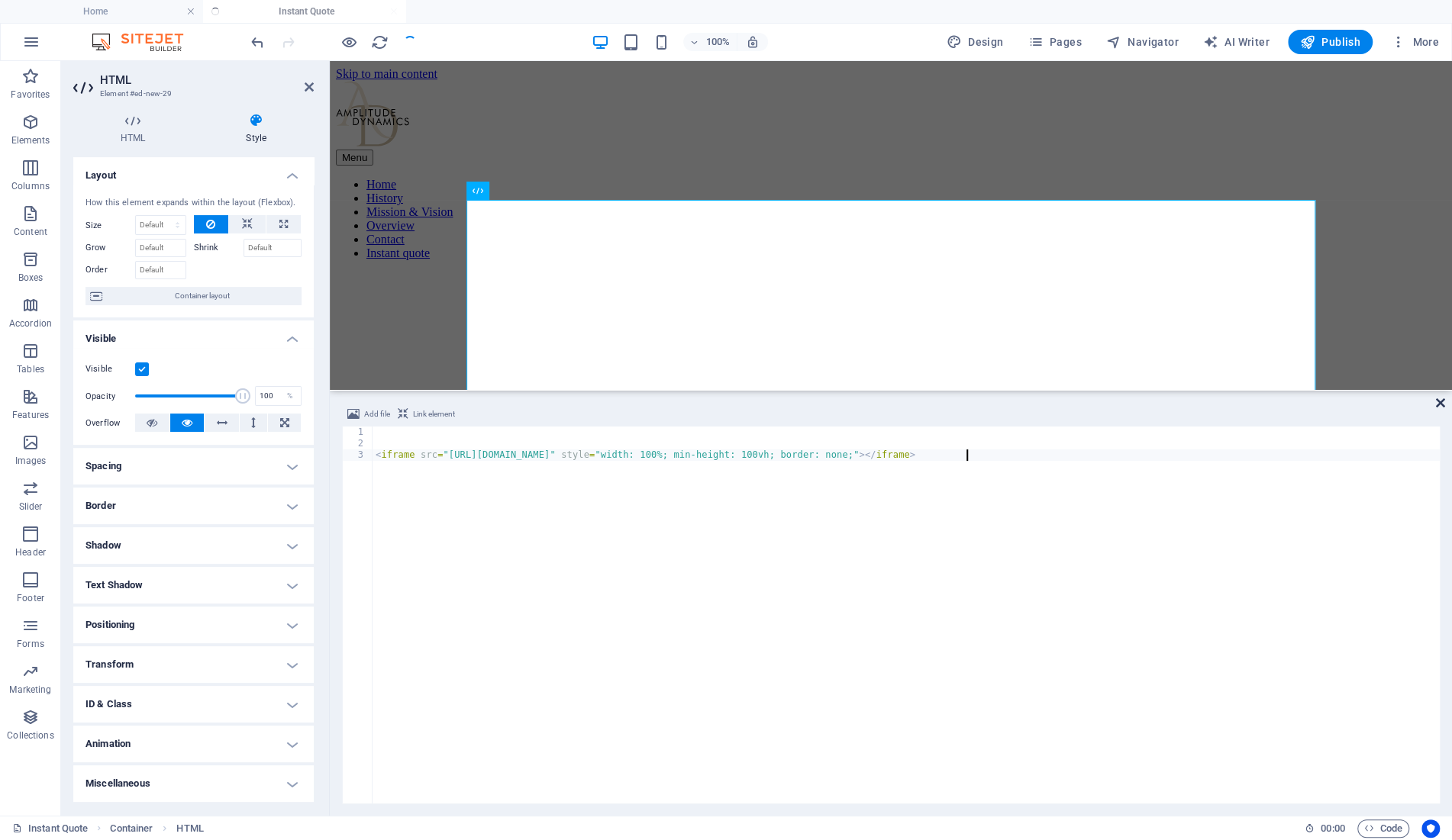
click at [1440, 401] on icon at bounding box center [1440, 402] width 9 height 12
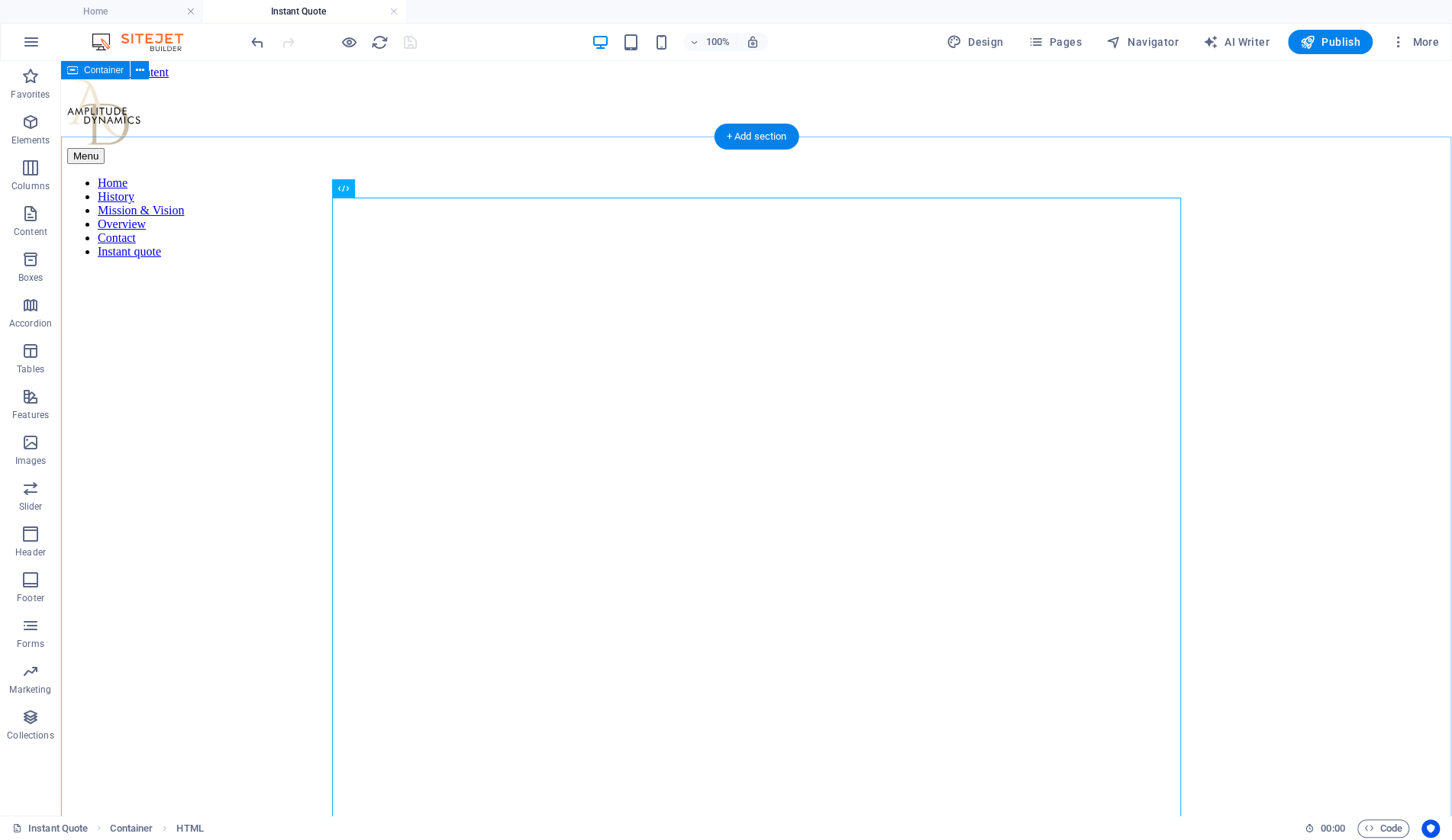
scroll to position [0, 0]
click at [103, 132] on span "Container" at bounding box center [104, 129] width 40 height 9
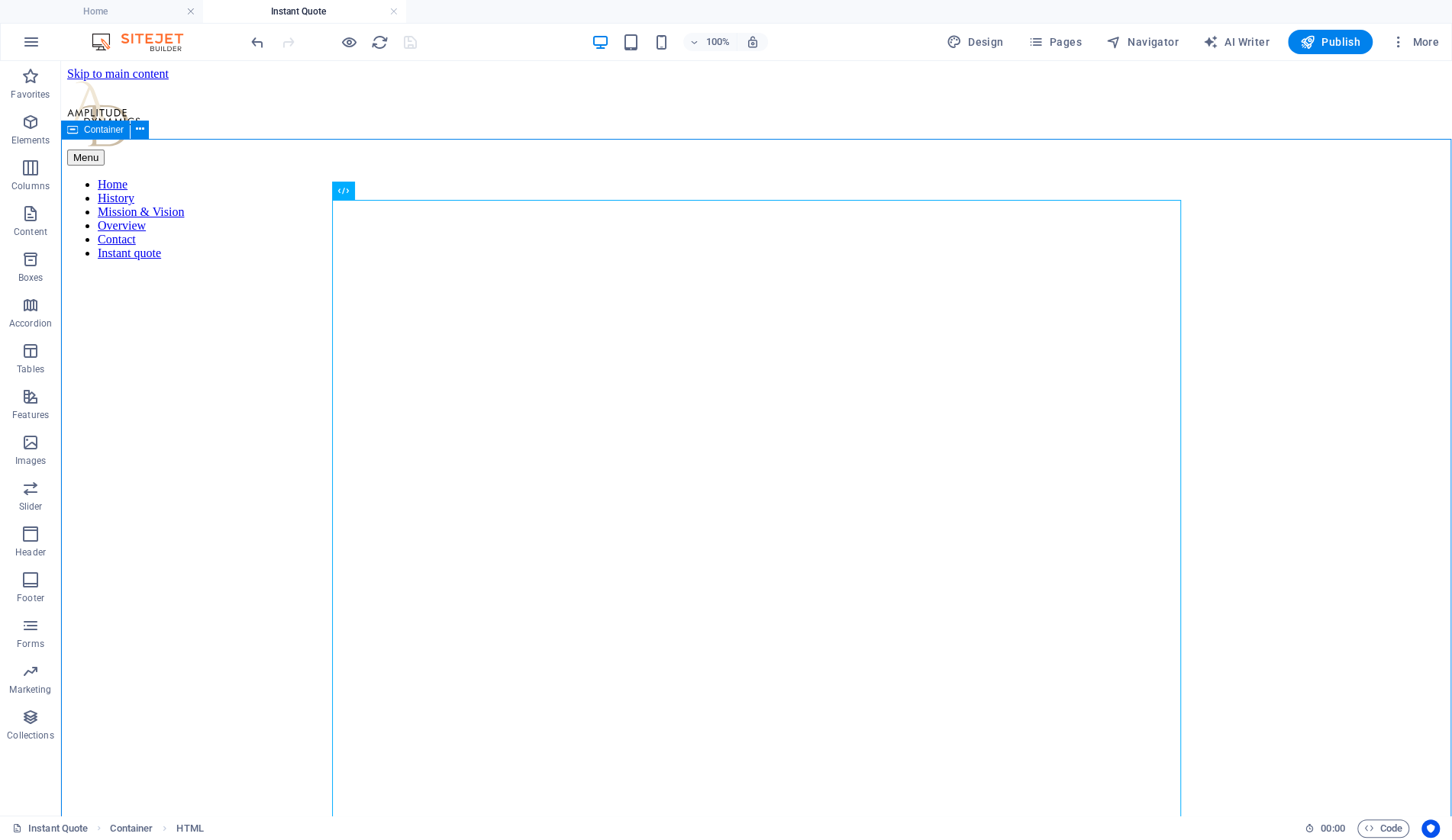
click at [103, 132] on span "Container" at bounding box center [104, 129] width 40 height 9
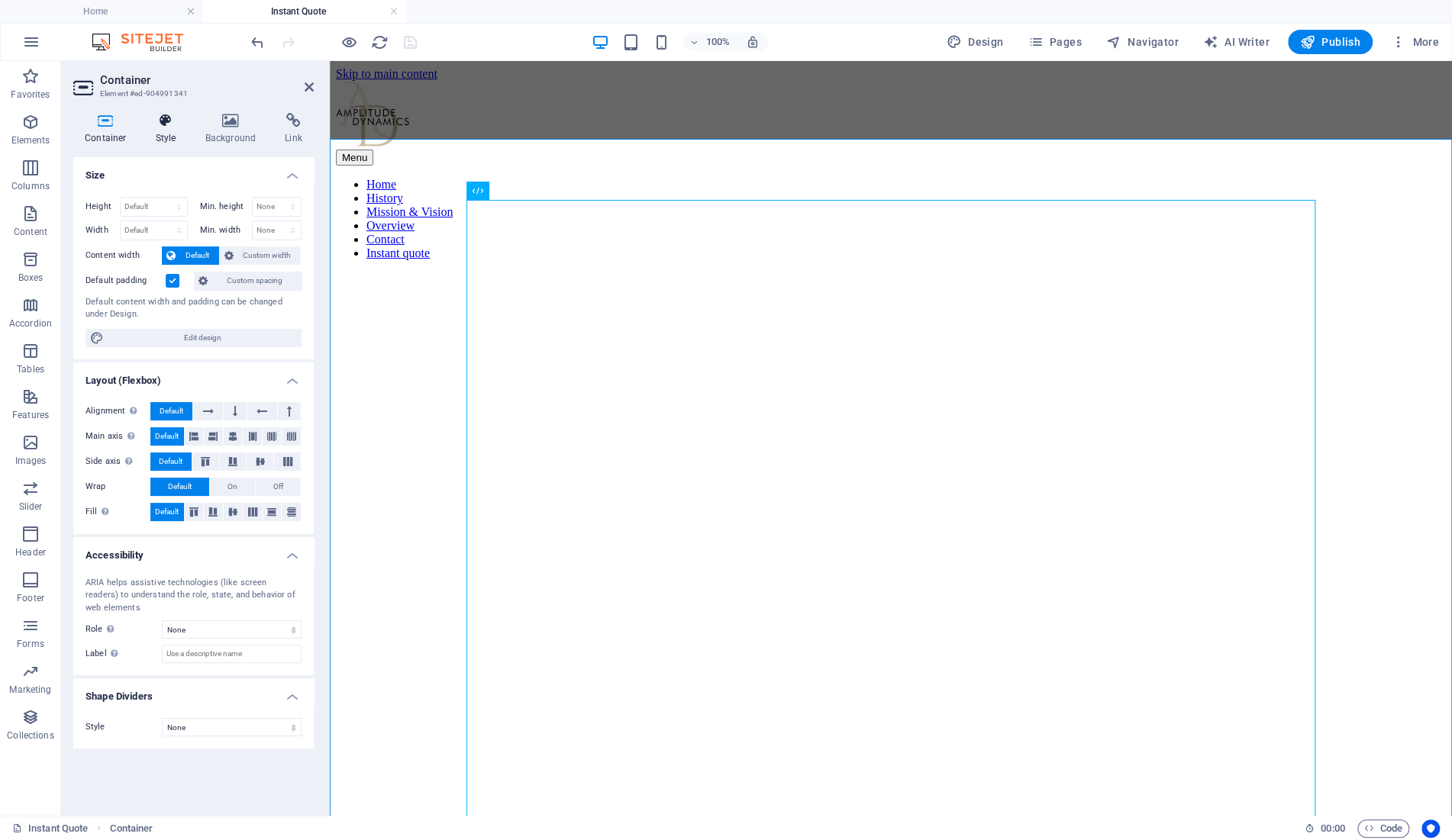
click at [165, 132] on h4 "Style" at bounding box center [169, 129] width 50 height 32
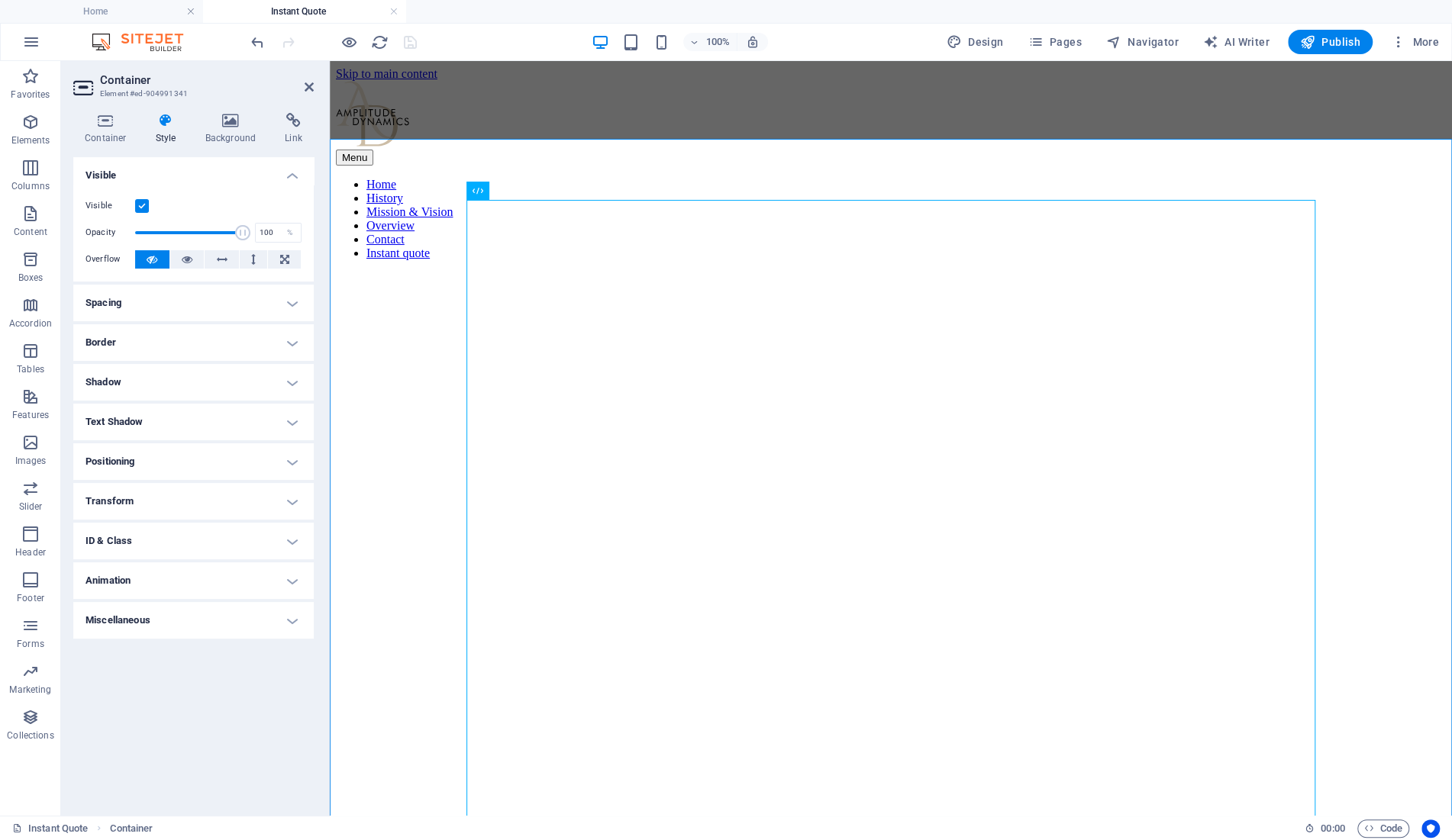
click at [154, 314] on h4 "Spacing" at bounding box center [194, 303] width 240 height 37
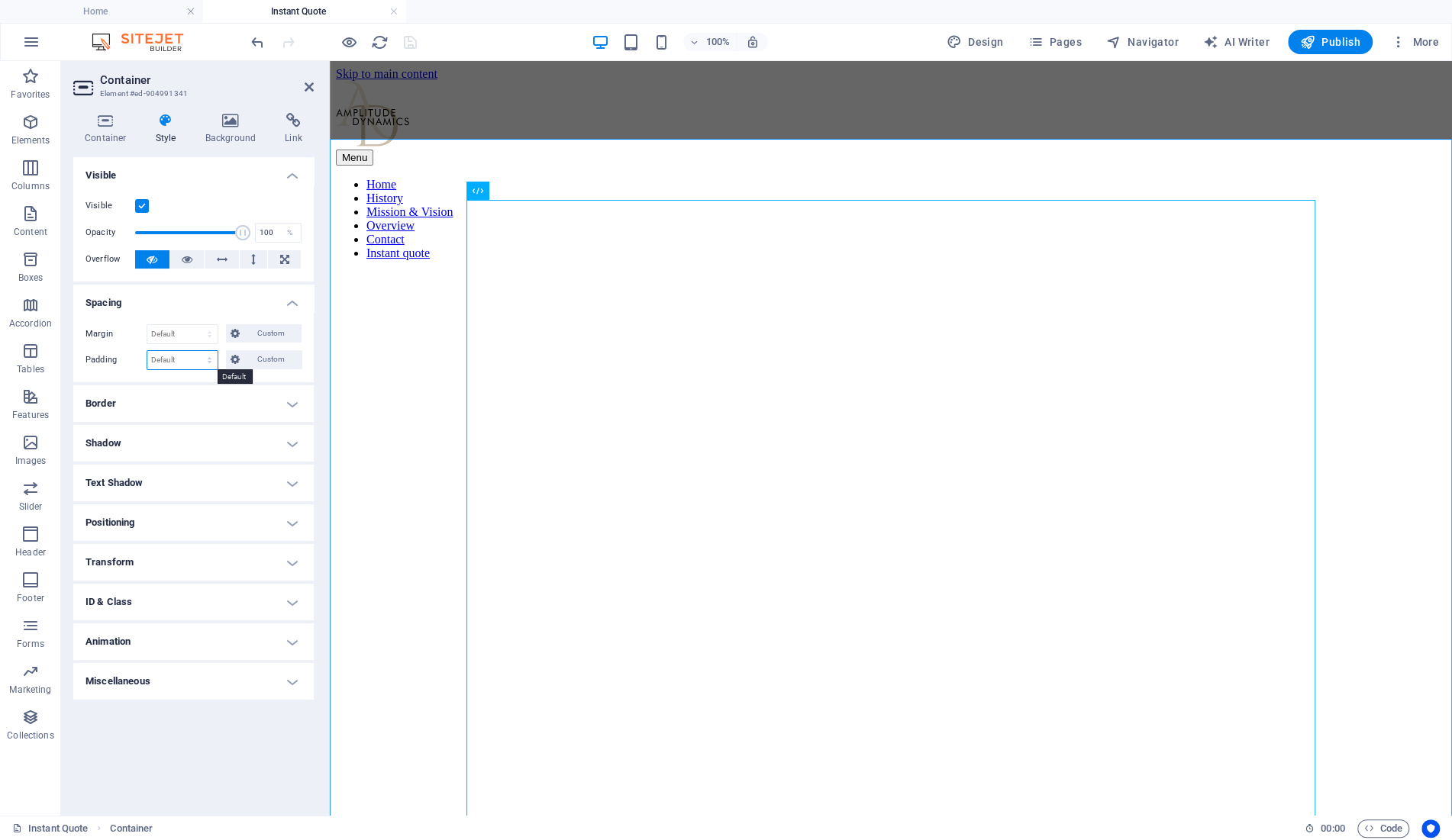
click at [147, 351] on select "Default px rem % vh vw Custom" at bounding box center [183, 360] width 70 height 18
click option "Default" at bounding box center [0, 0] width 0 height 0
select select "DISABLED_OPTION_VALUE"
click at [195, 298] on h4 "Spacing" at bounding box center [194, 298] width 240 height 27
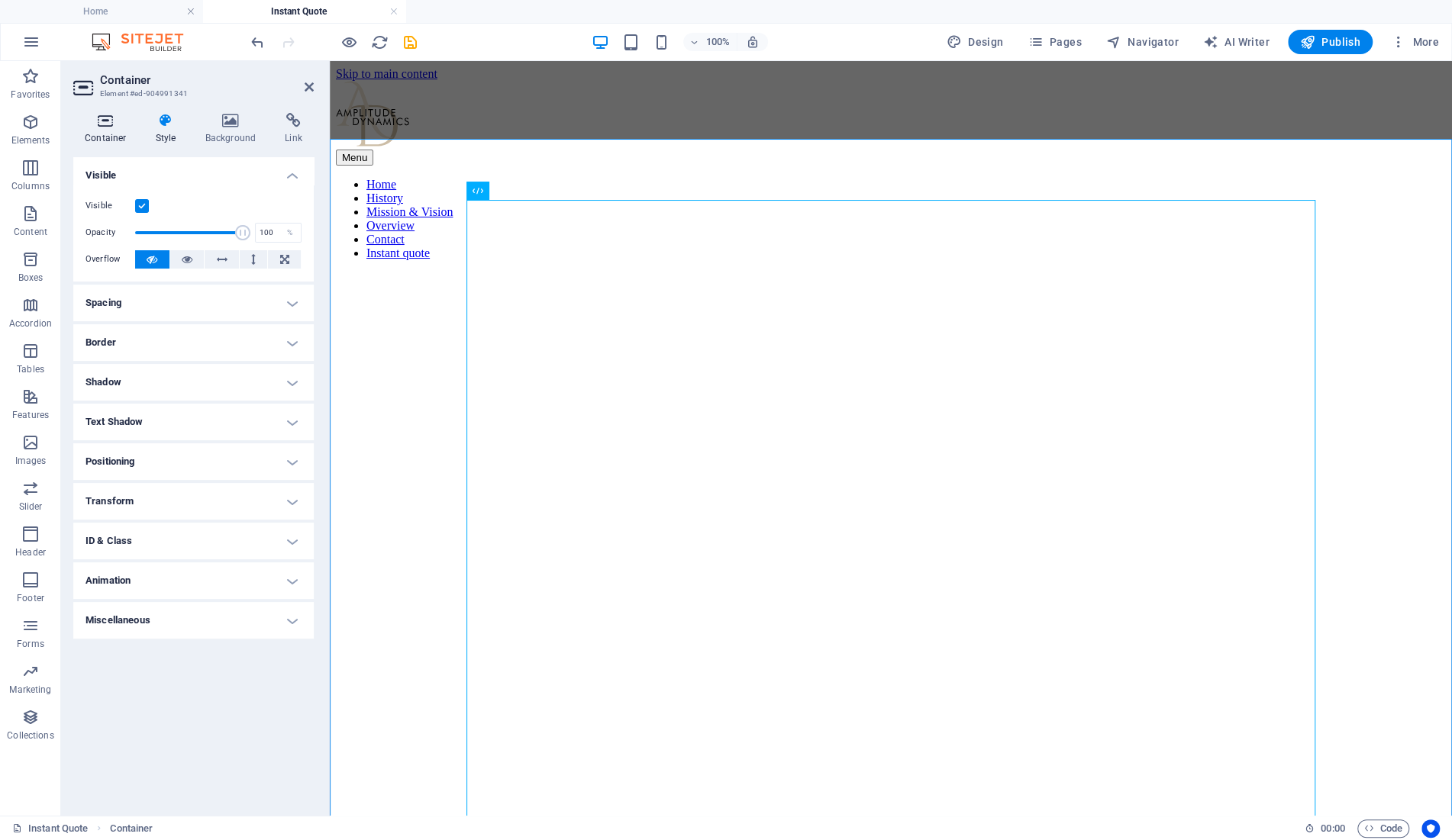
click at [112, 130] on h4 "Container" at bounding box center [109, 129] width 71 height 32
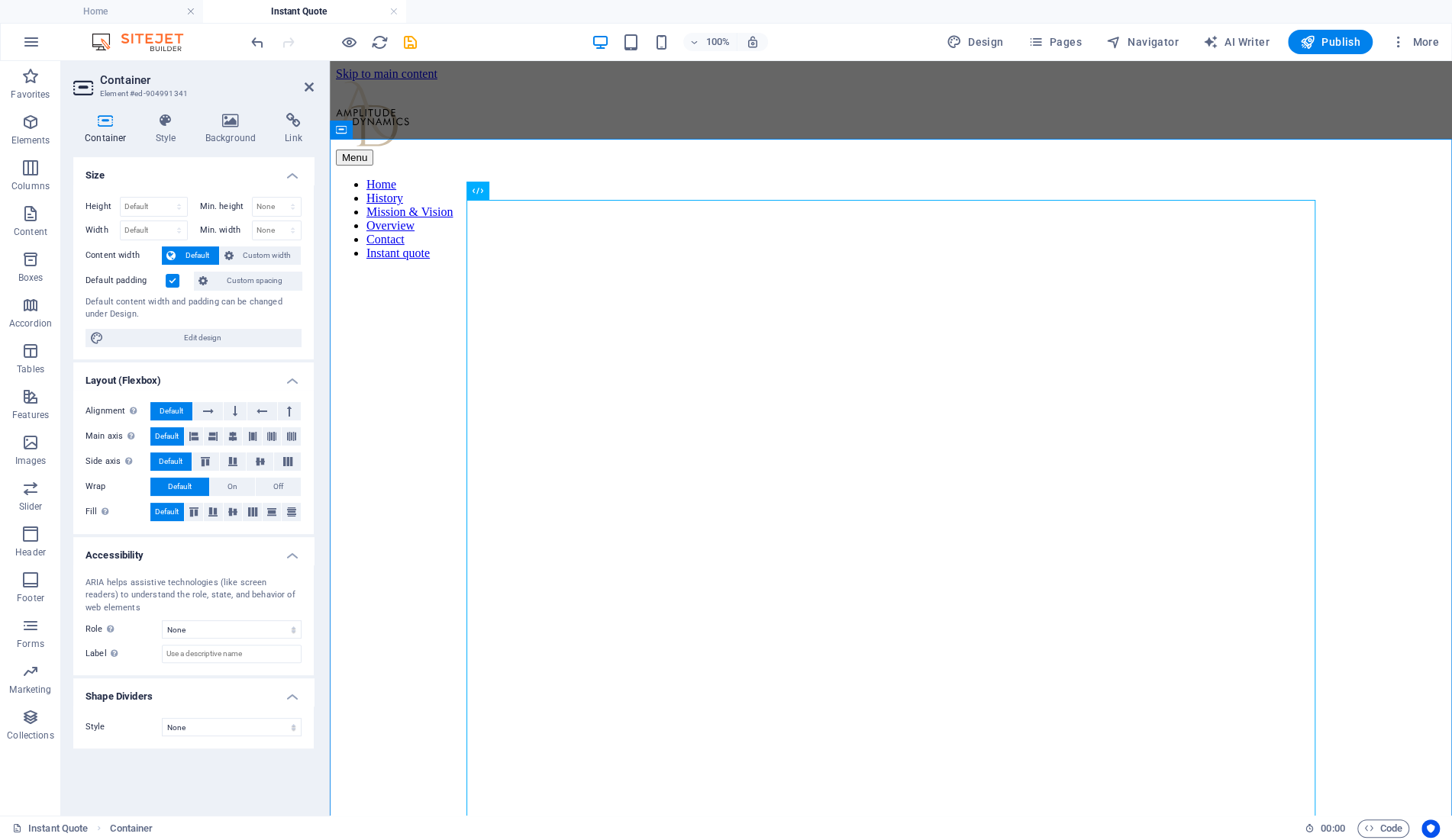
click at [171, 284] on label at bounding box center [172, 280] width 14 height 14
click at [0, 0] on input "Default padding" at bounding box center [0, 0] width 0 height 0
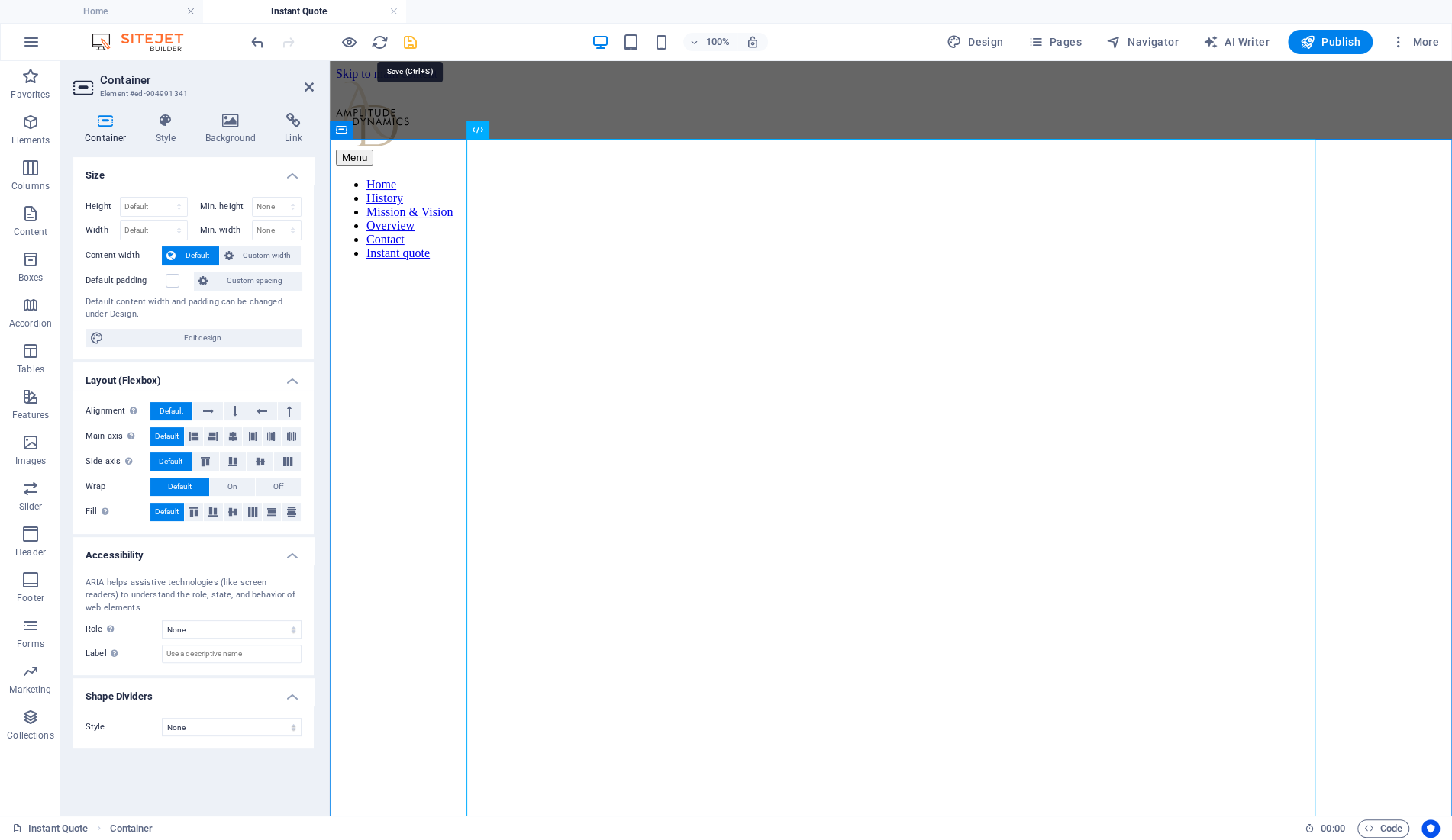
click at [411, 42] on icon "save" at bounding box center [411, 42] width 18 height 18
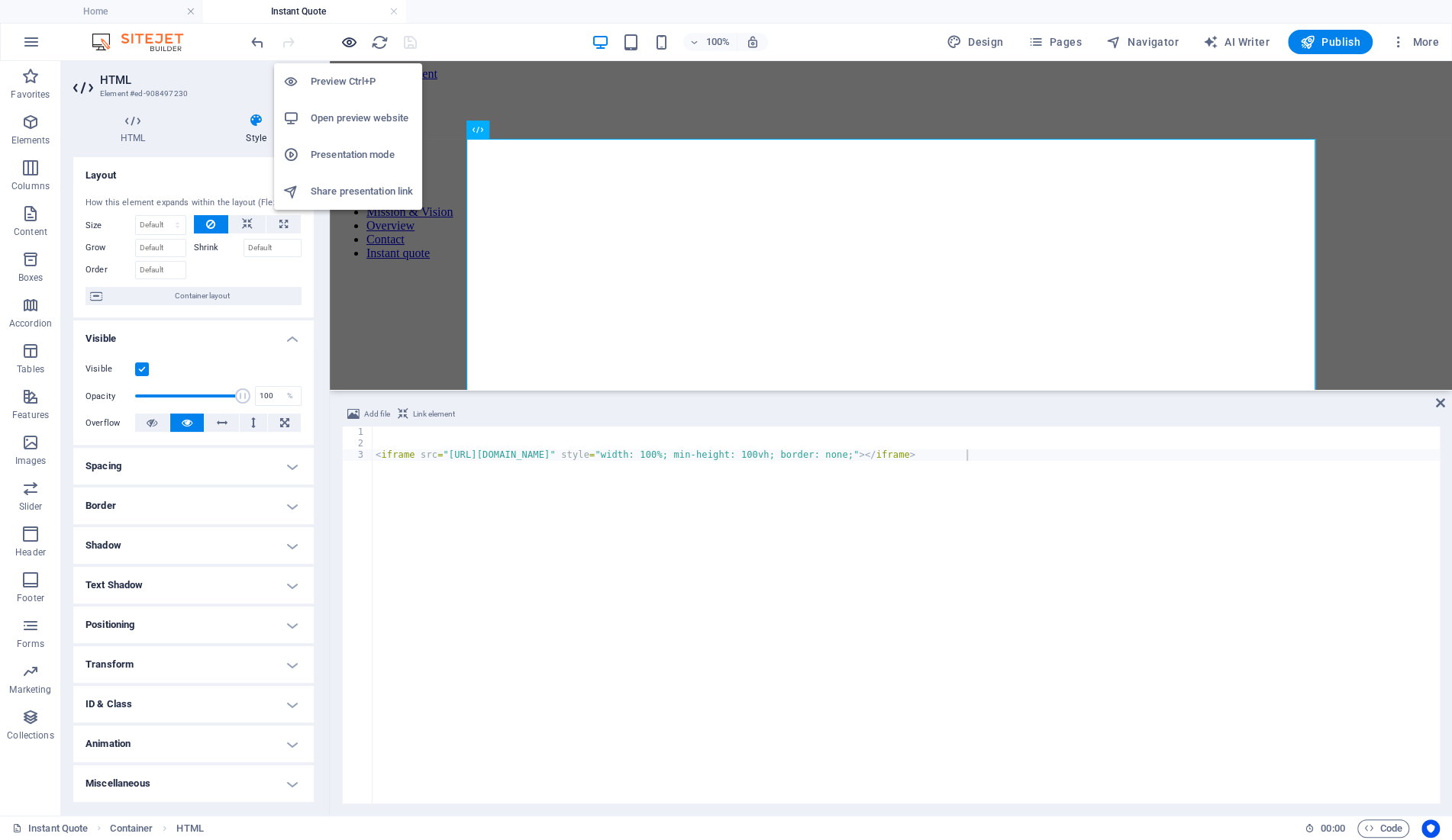
click at [350, 44] on icon "button" at bounding box center [349, 42] width 18 height 18
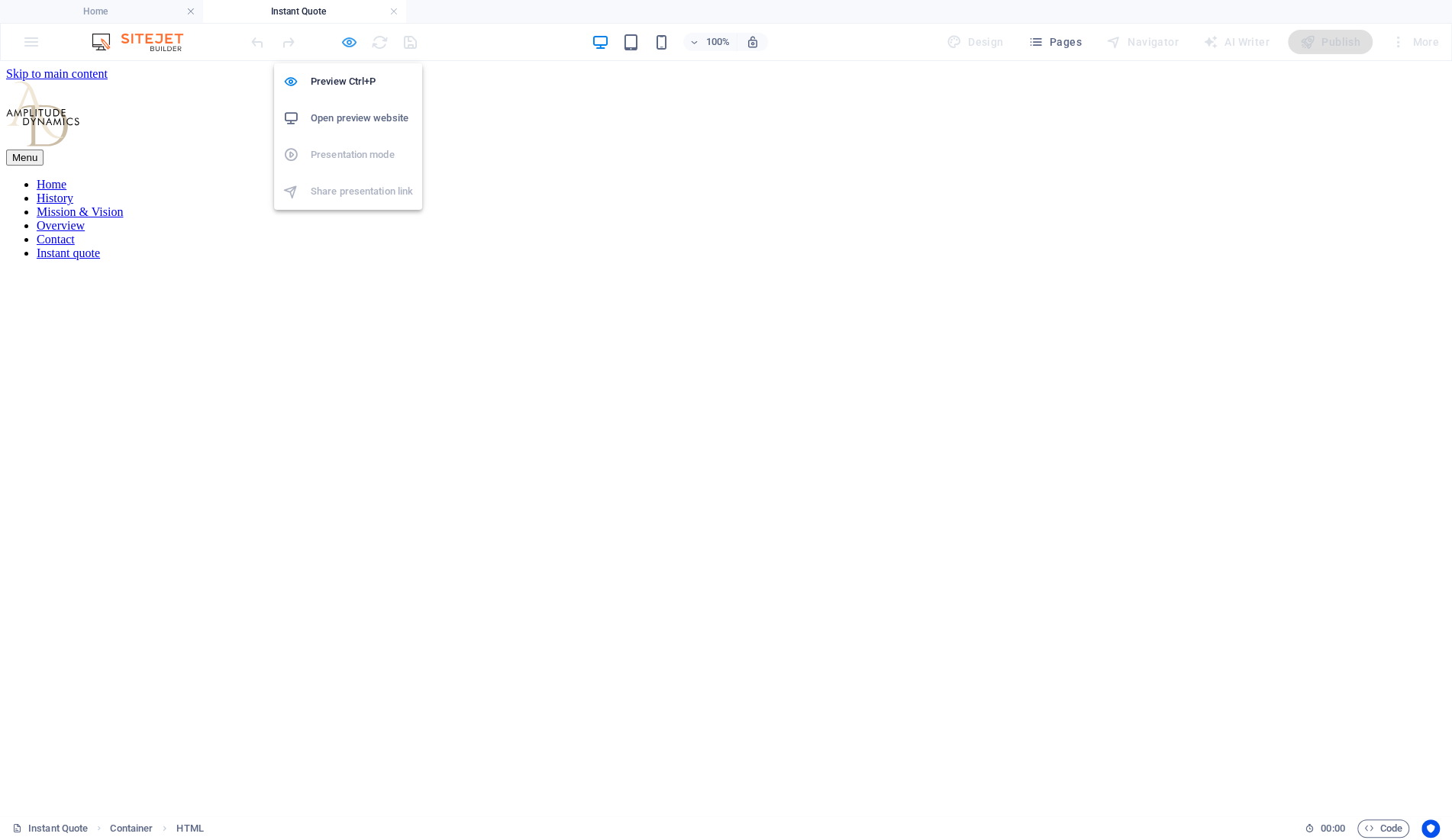
click at [350, 42] on icon "button" at bounding box center [349, 42] width 18 height 18
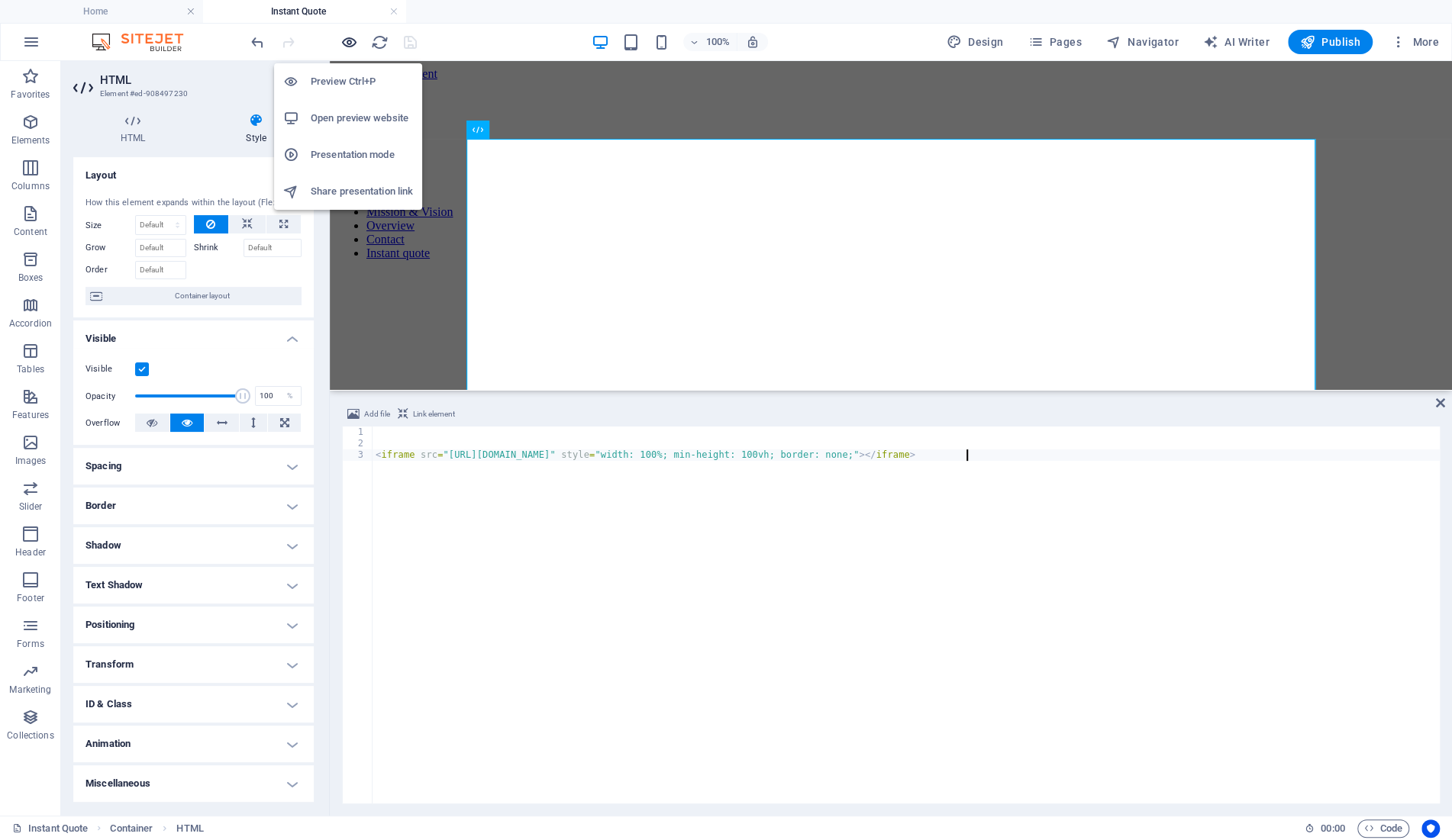
click at [343, 45] on icon "button" at bounding box center [349, 42] width 18 height 18
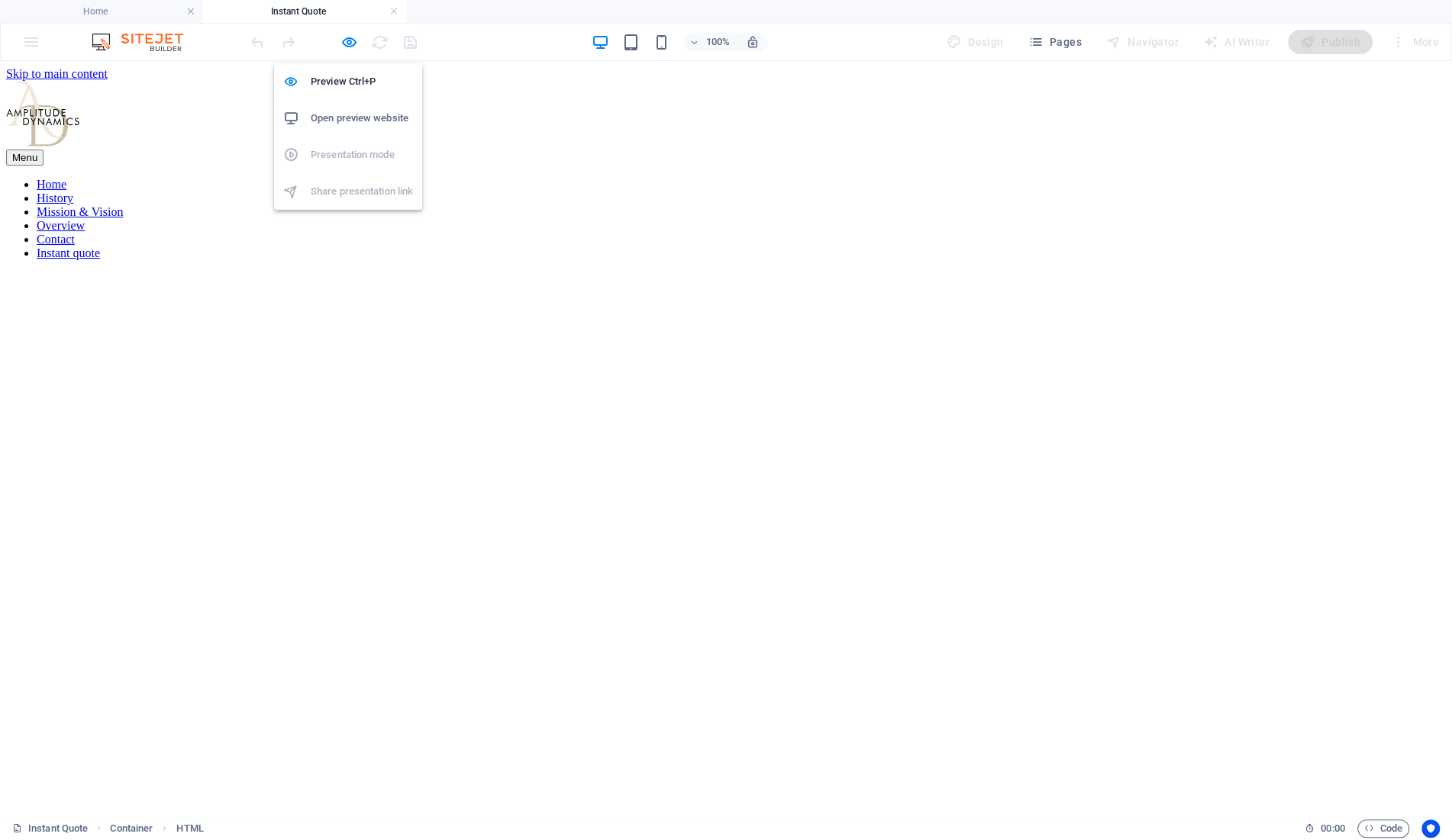
click at [356, 124] on h6 "Open preview website" at bounding box center [362, 118] width 102 height 18
click at [336, 40] on div at bounding box center [334, 42] width 171 height 25
click at [343, 40] on icon "button" at bounding box center [349, 42] width 18 height 18
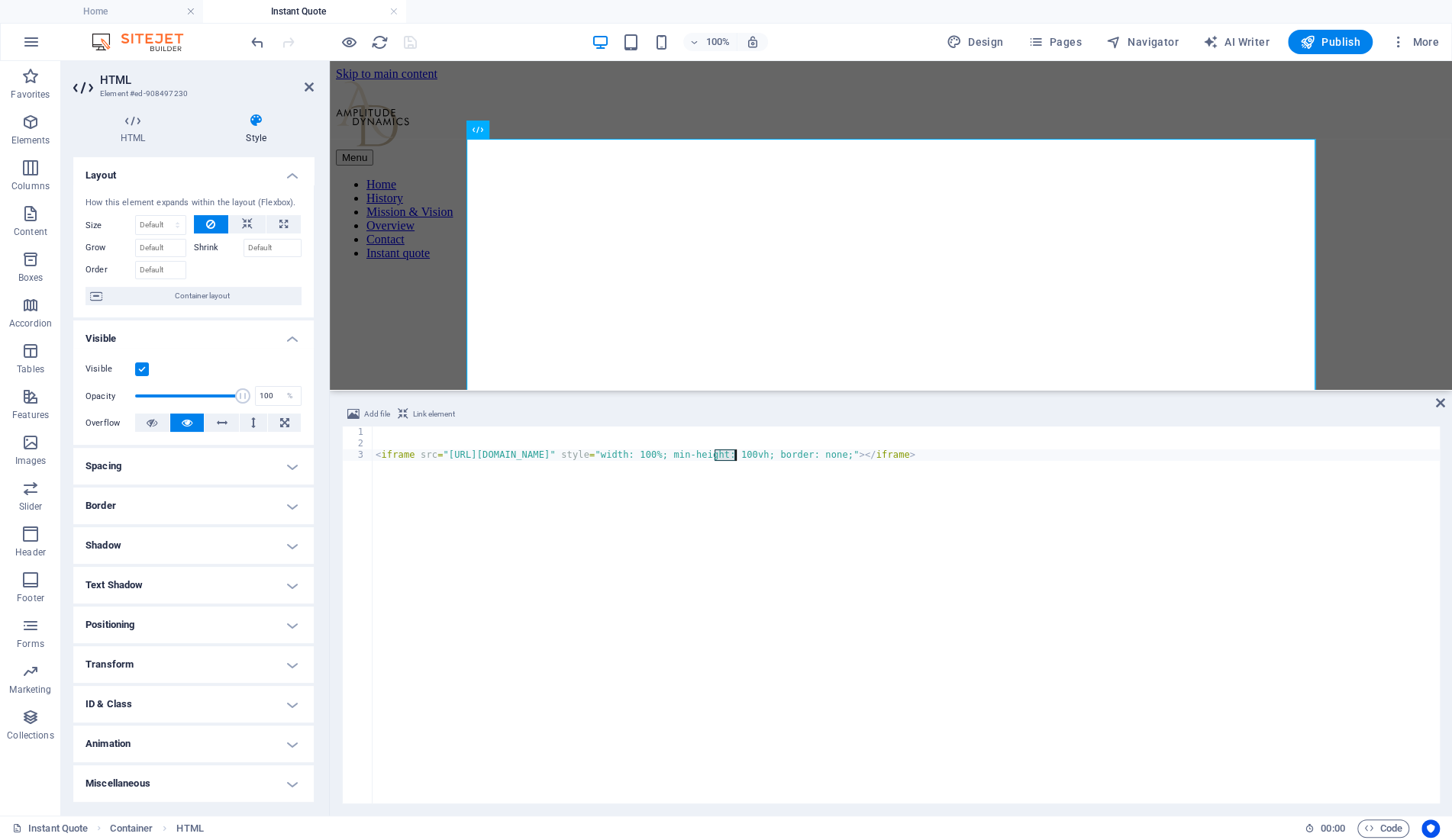
drag, startPoint x: 715, startPoint y: 457, endPoint x: 736, endPoint y: 455, distance: 21.1
click at [736, 455] on div "< iframe src = "[URL][DOMAIN_NAME]" style = "width: 100%; min-height: 100vh; bo…" at bounding box center [905, 626] width 1067 height 400
click at [745, 454] on div "< iframe src = "[URL][DOMAIN_NAME]" style = "width: 100%; min-height: 100vh; bo…" at bounding box center [905, 626] width 1067 height 400
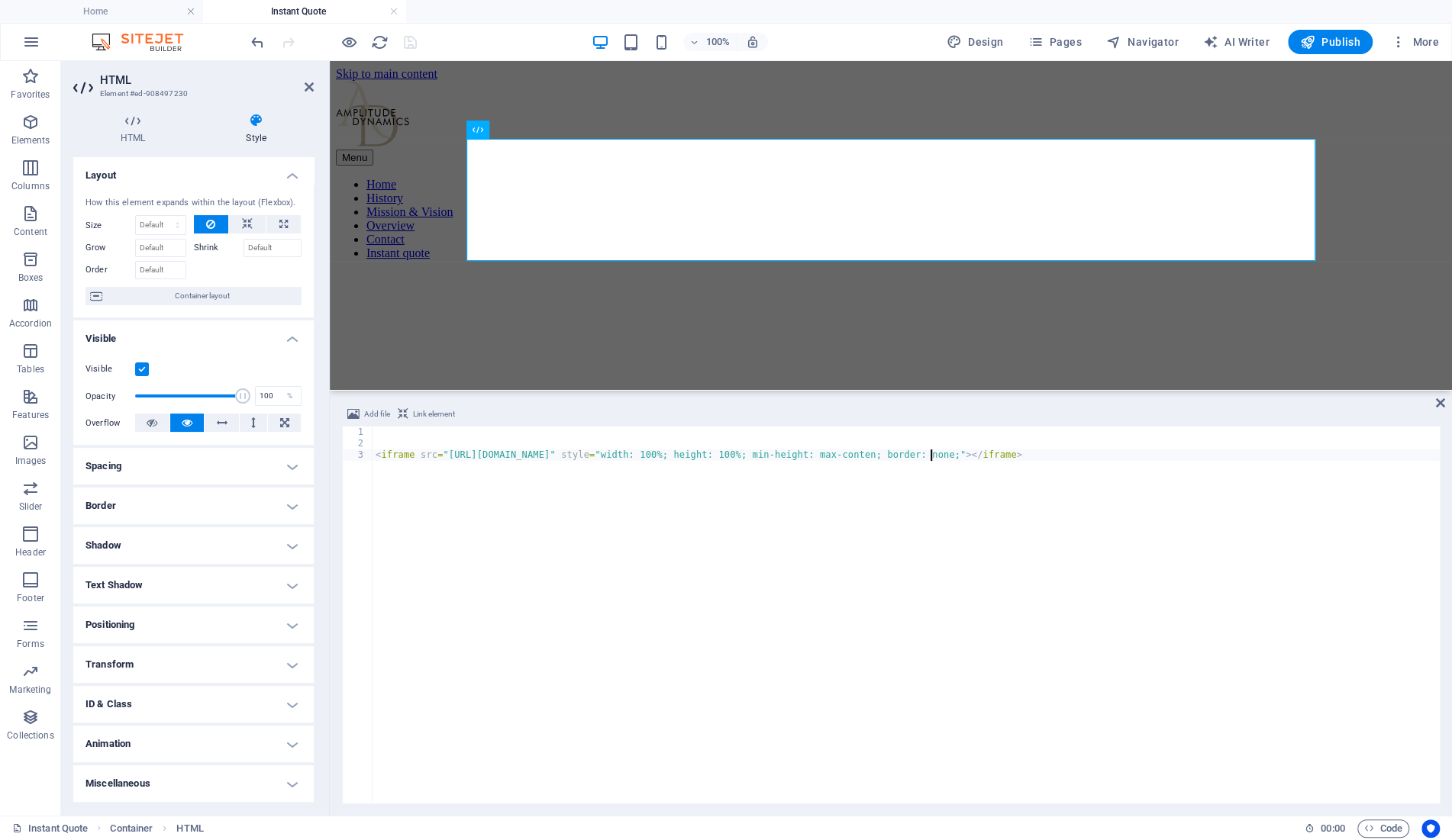
scroll to position [0, 45]
type textarea "<iframe src="[URL][DOMAIN_NAME]" style="width: 100%; height: 100%; min-height: …"
click at [1441, 401] on icon at bounding box center [1440, 402] width 9 height 12
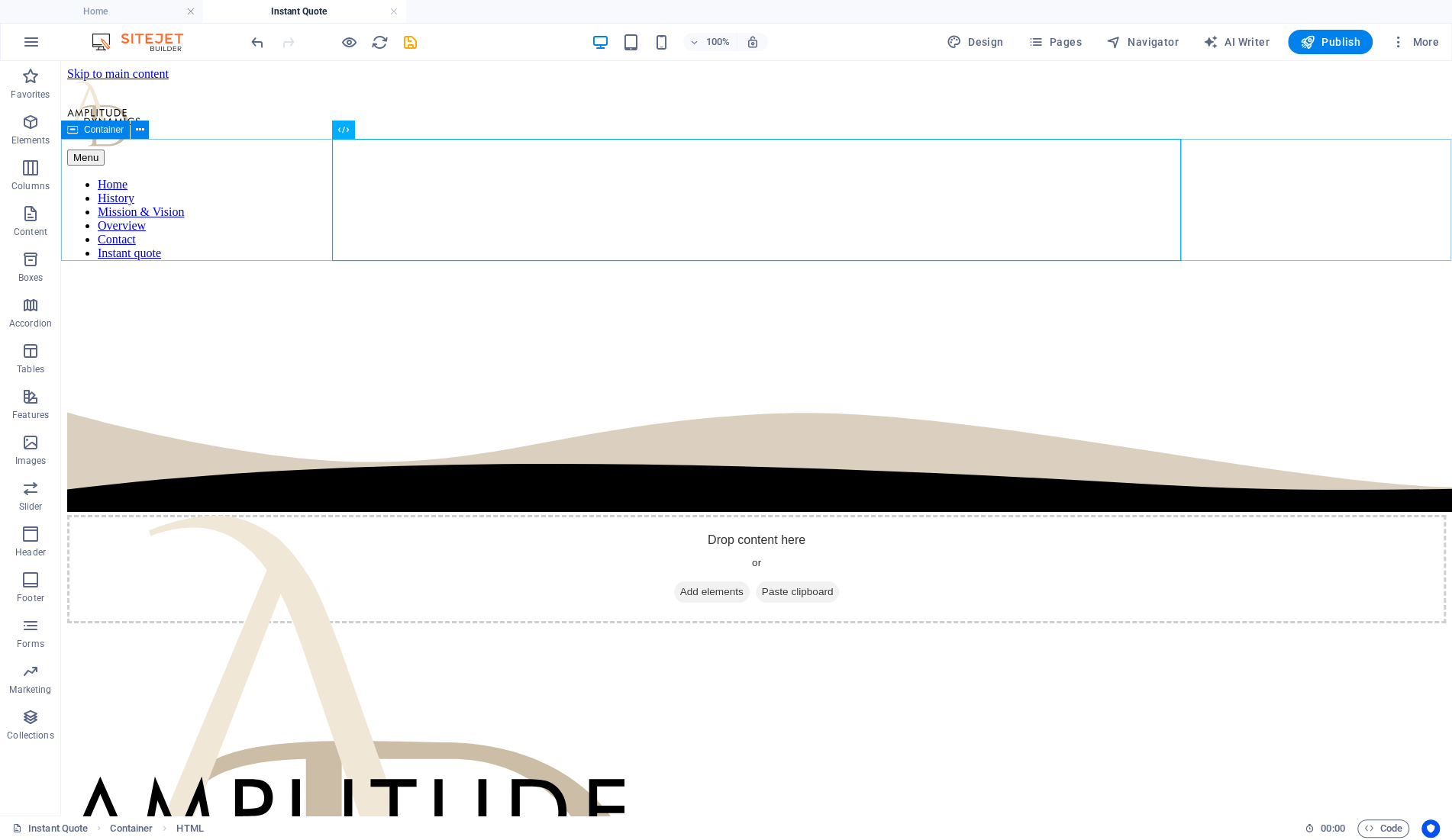
click at [103, 128] on span "Container" at bounding box center [104, 129] width 40 height 9
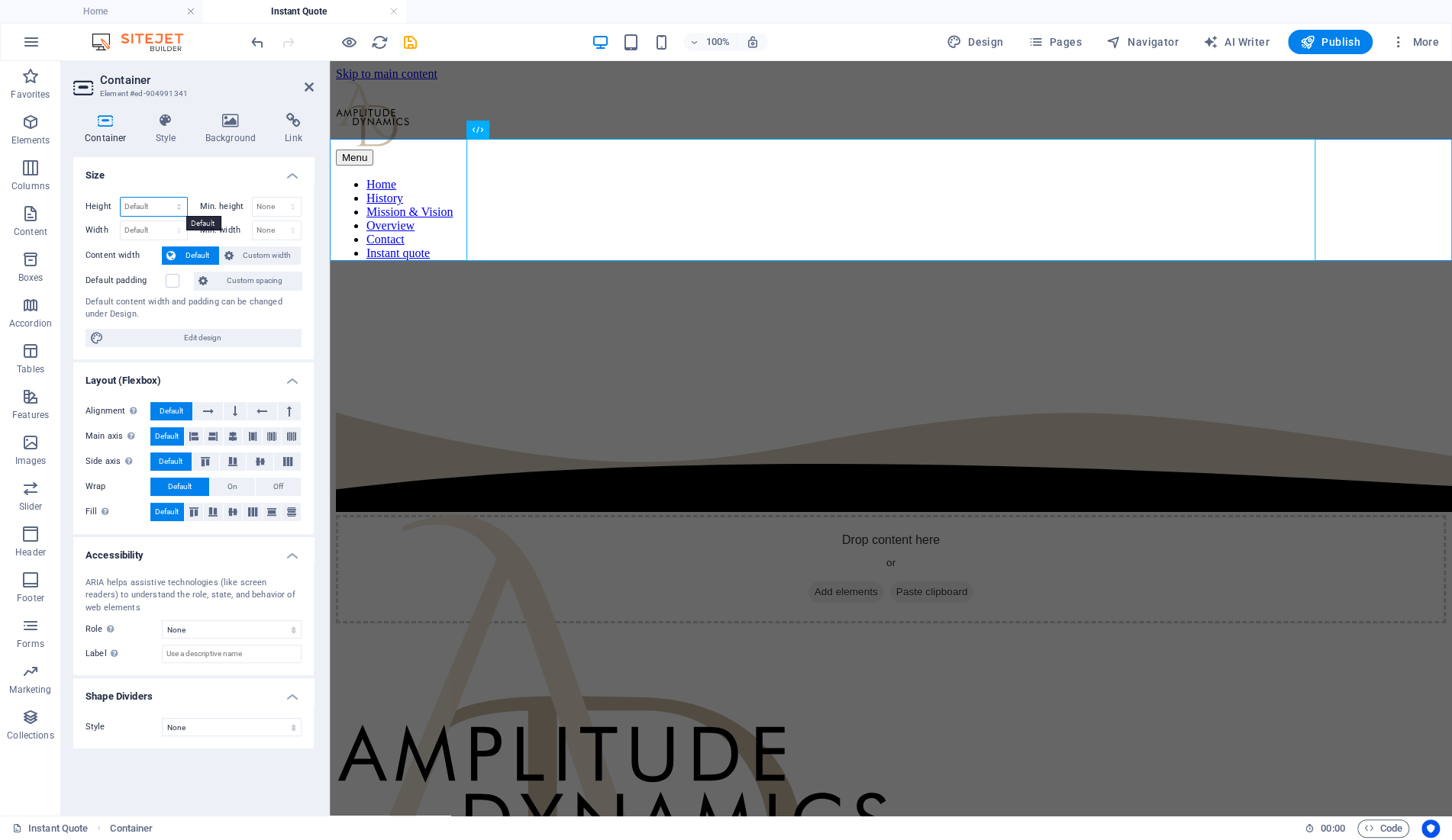
click at [121, 198] on select "Default px rem % vh vw" at bounding box center [154, 206] width 66 height 18
select select "vh"
click option "vh" at bounding box center [0, 0] width 0 height 0
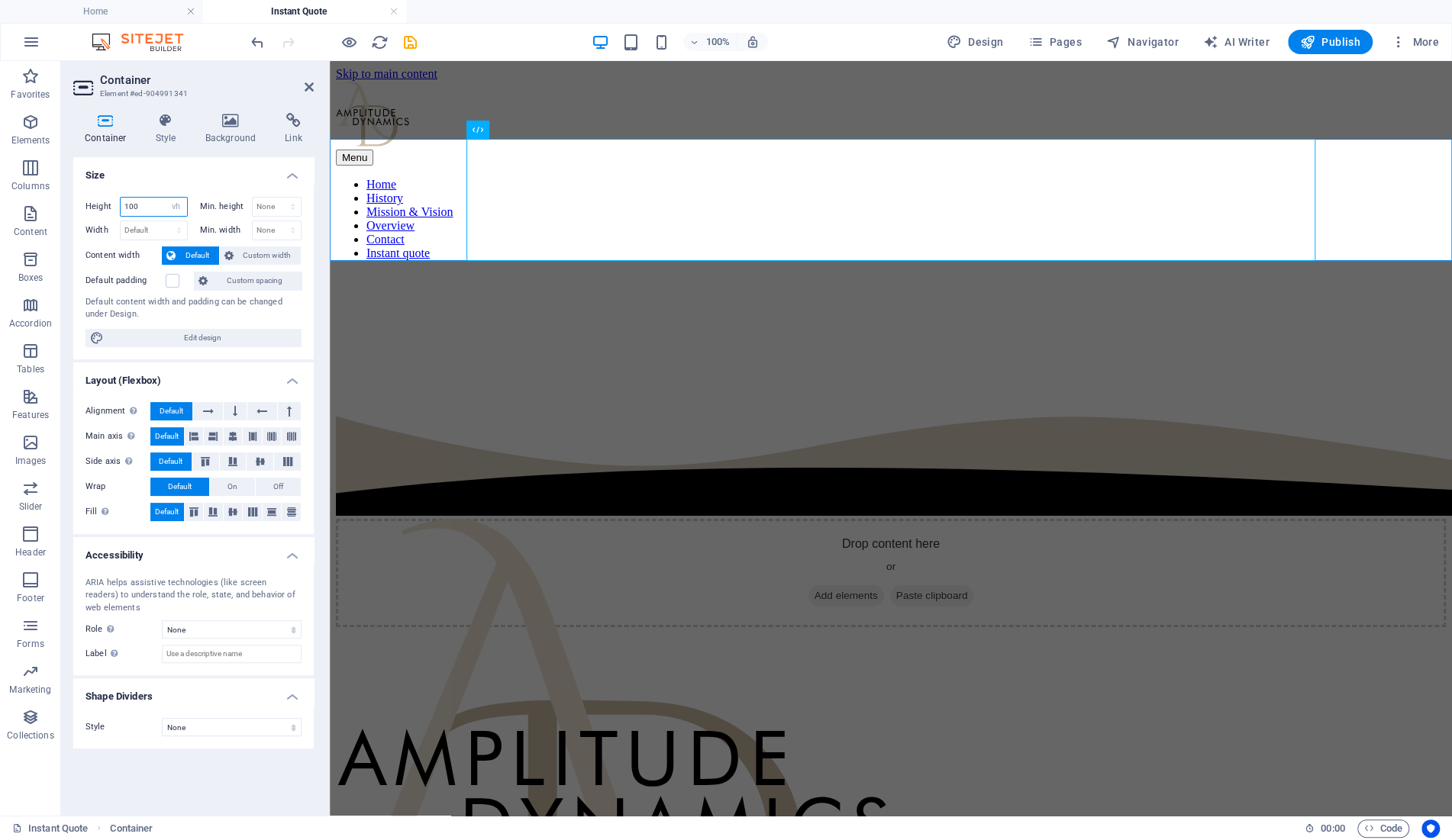
type input "100"
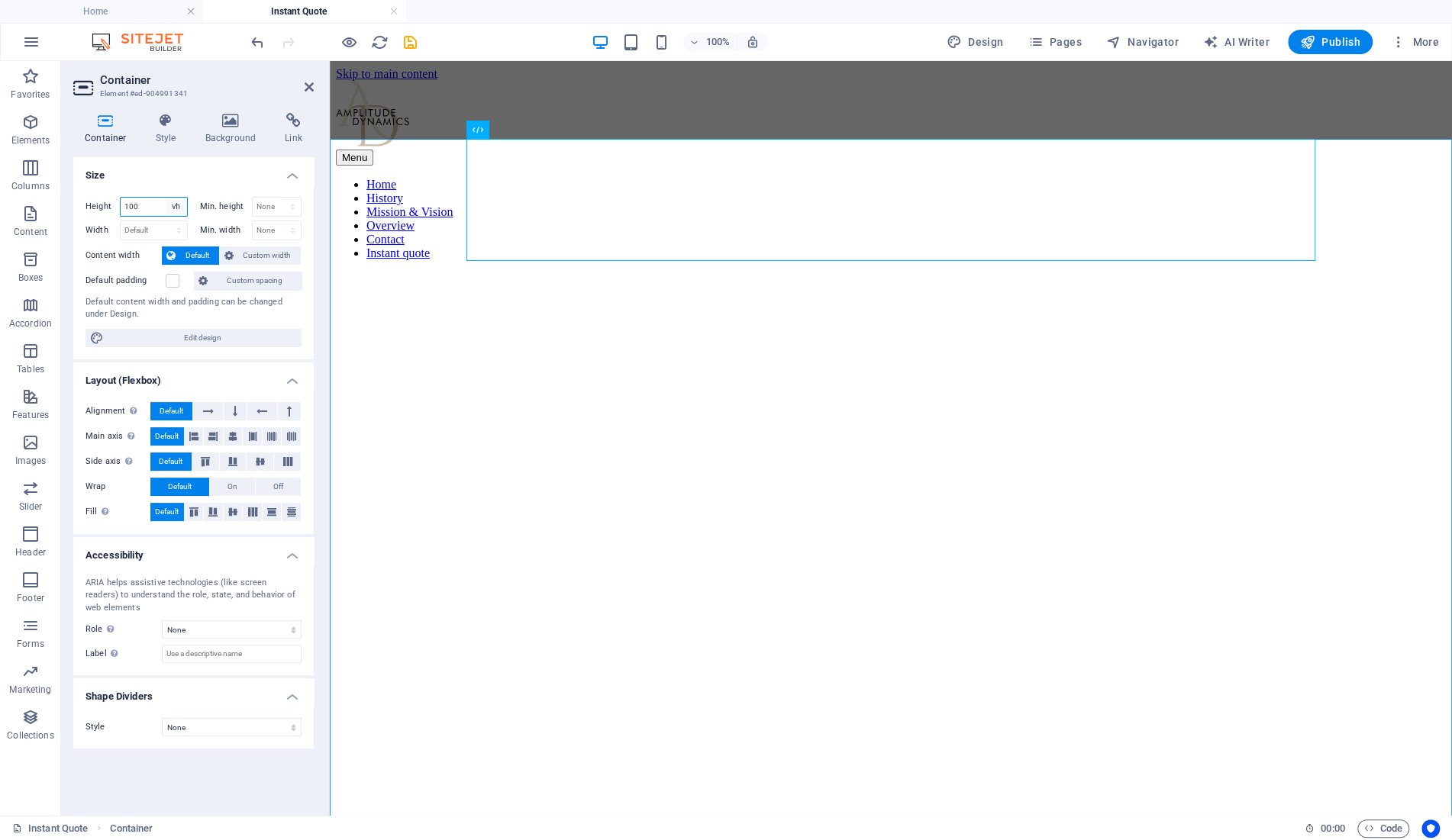
click at [166, 198] on select "Default px rem % vh vw" at bounding box center [176, 206] width 22 height 18
select select "default"
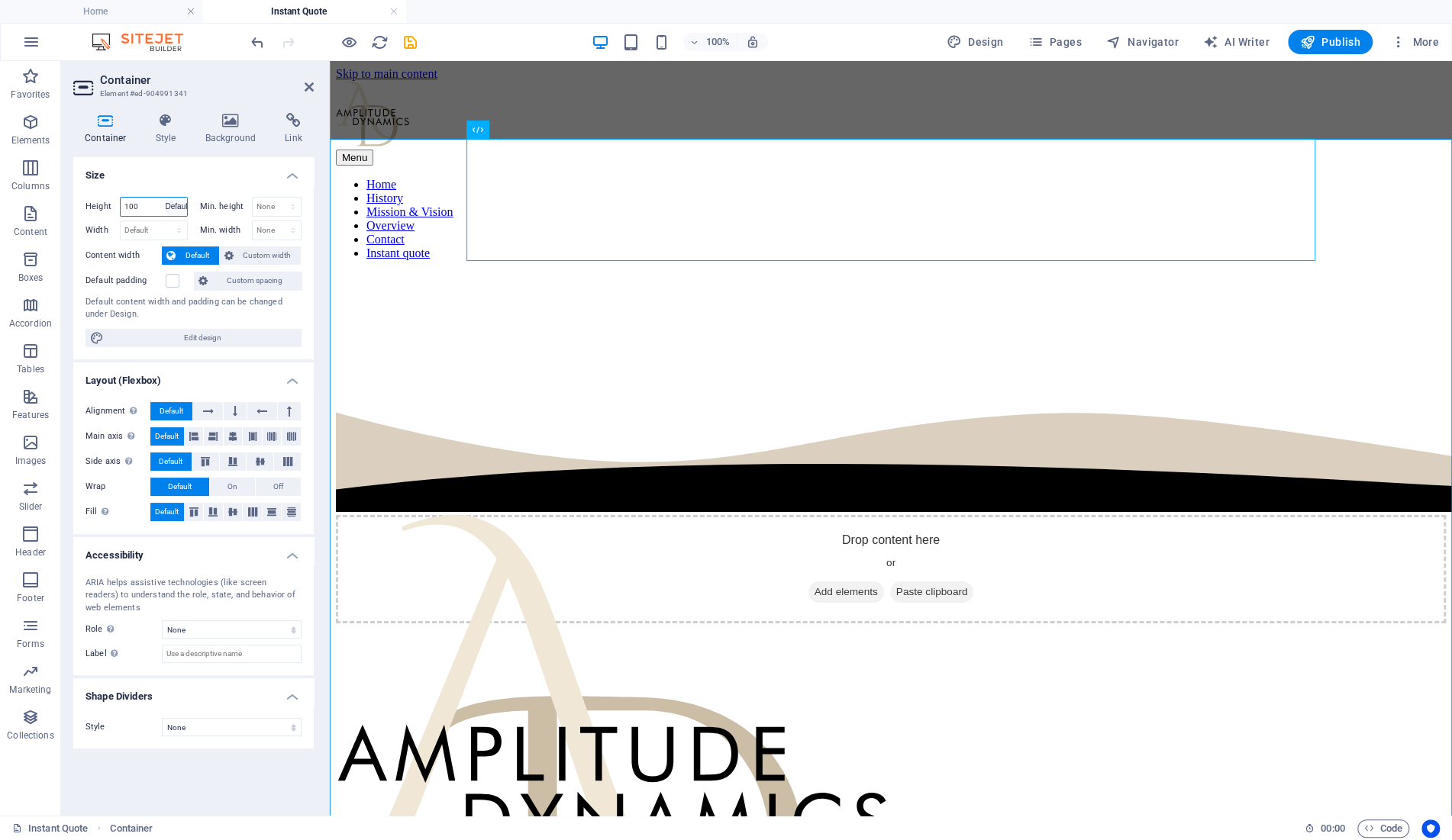
click option "Default" at bounding box center [0, 0] width 0 height 0
select select "DISABLED_OPTION_VALUE"
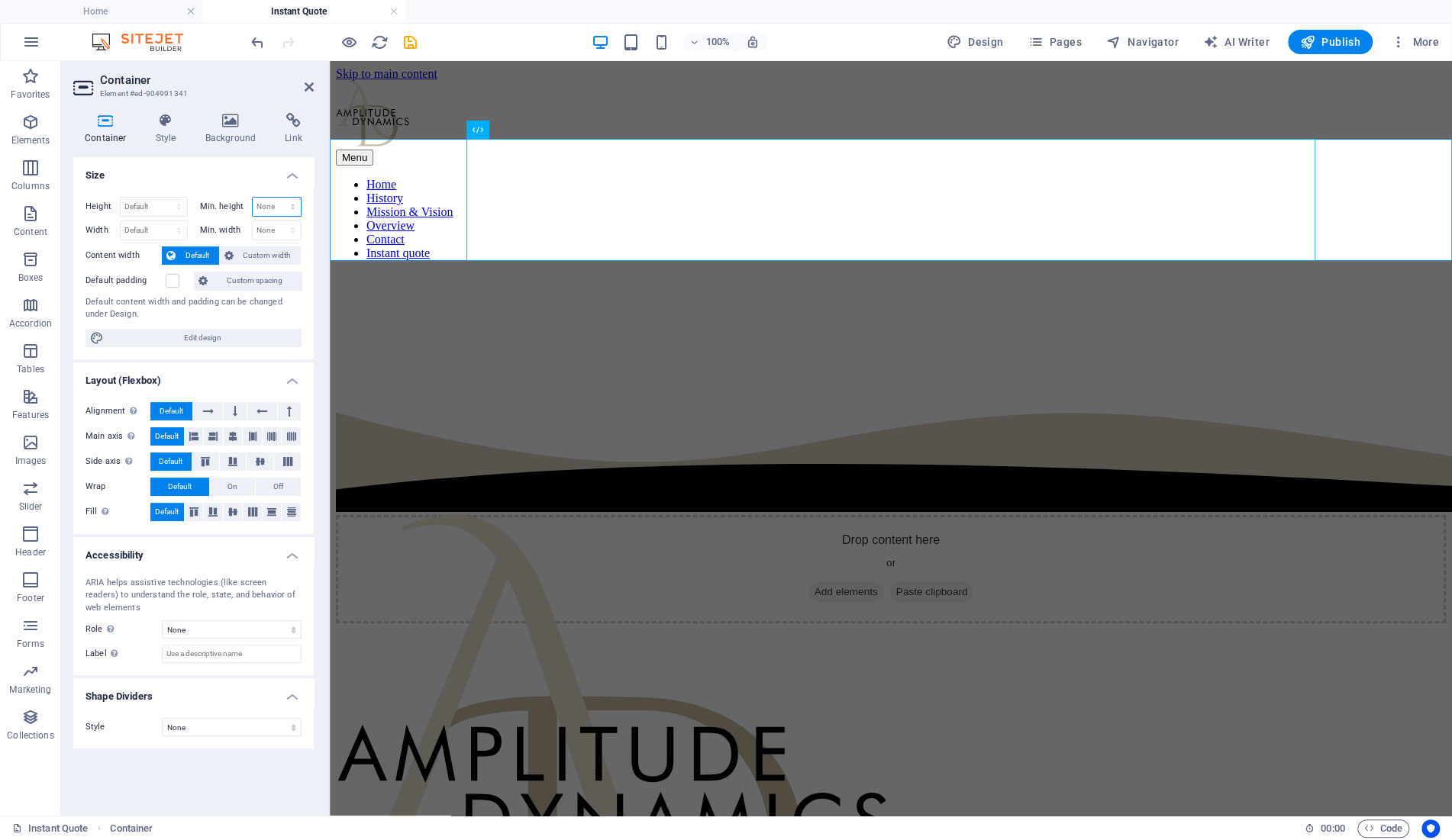
click at [253, 198] on select "None px rem % vh vw" at bounding box center [277, 206] width 49 height 18
select select "vh"
click option "vh" at bounding box center [0, 0] width 0 height 0
type input "100"
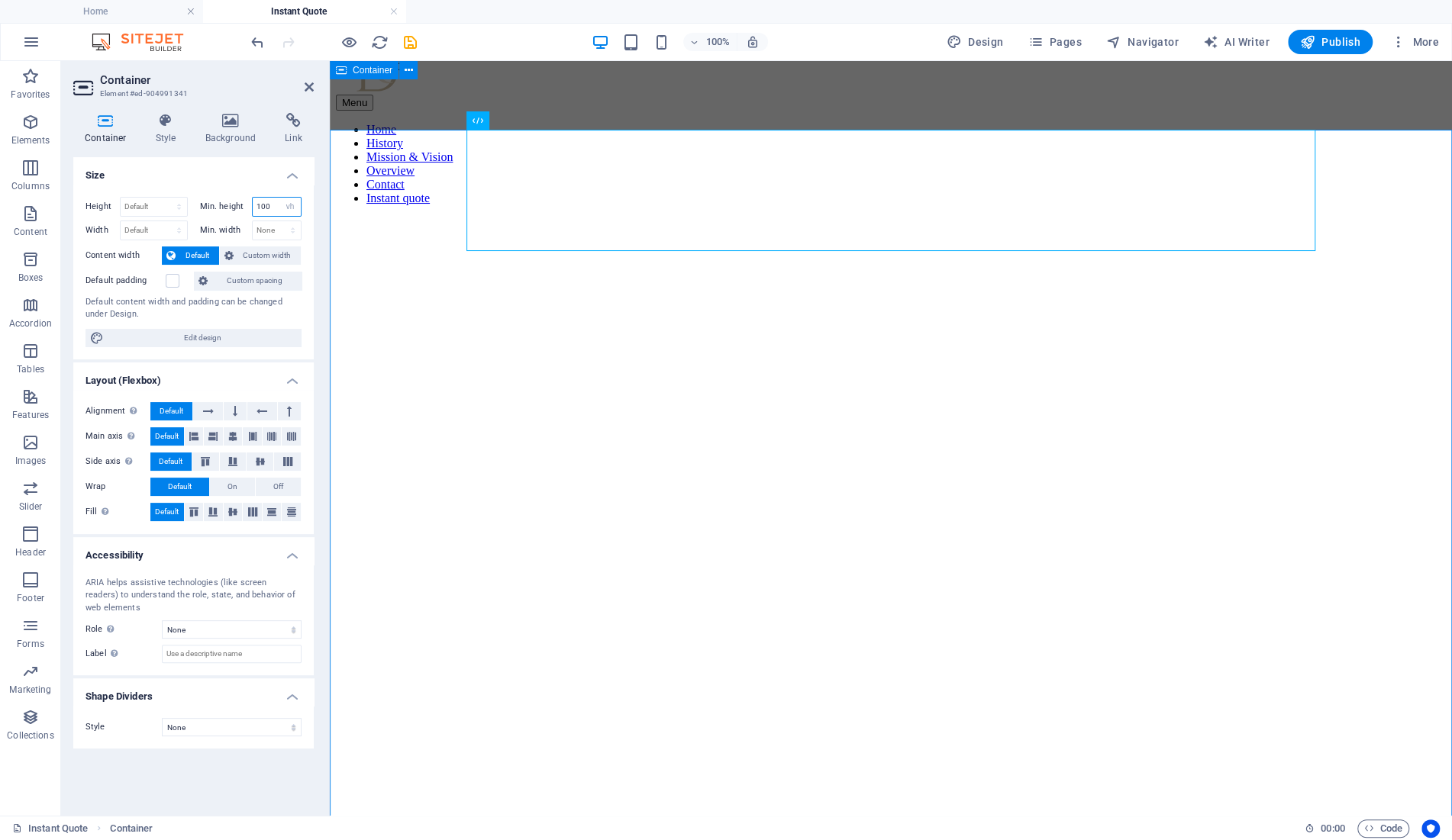
scroll to position [0, 0]
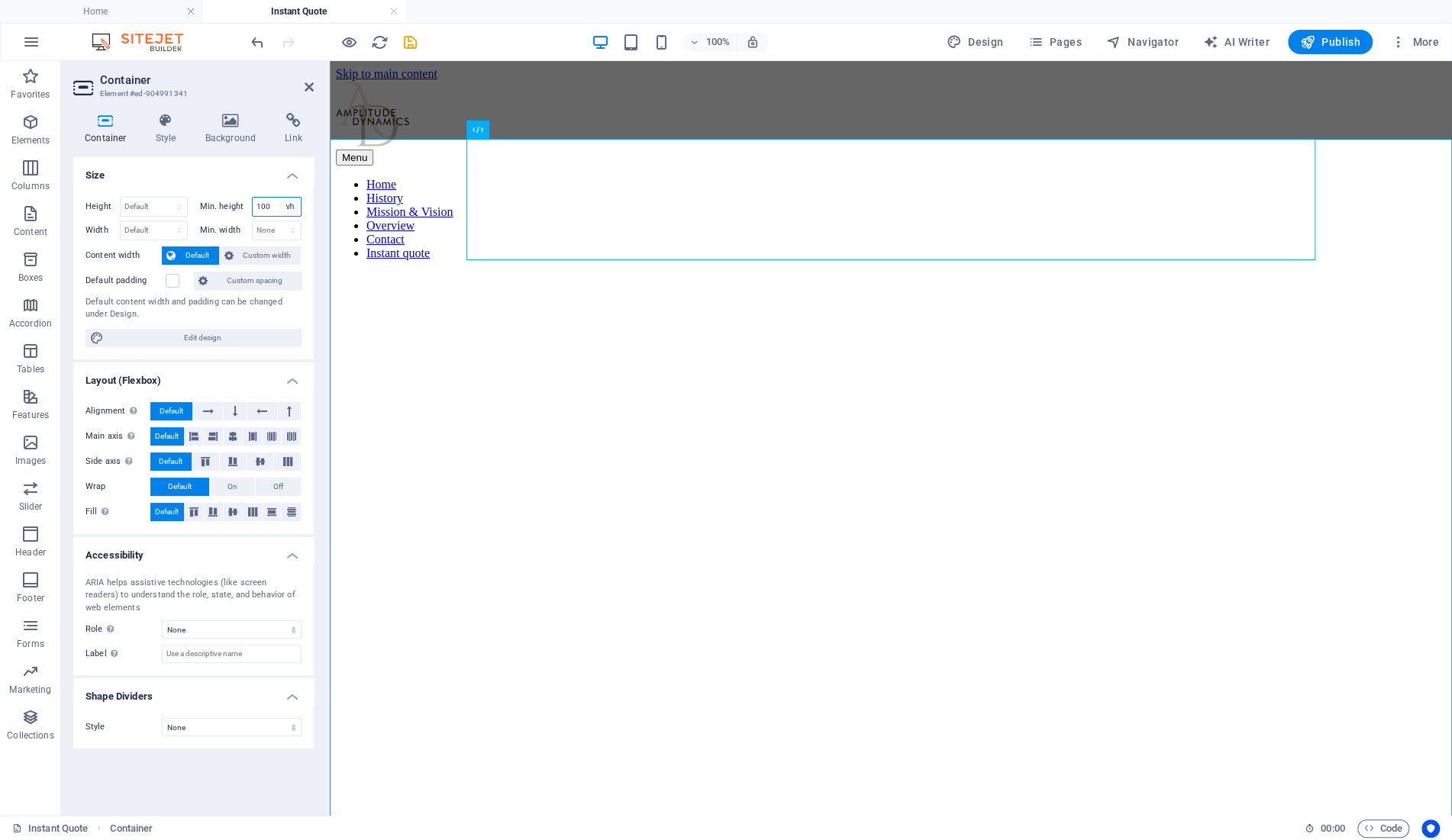
click at [279, 198] on select "None px rem % vh vw" at bounding box center [290, 206] width 22 height 18
click option "vh" at bounding box center [0, 0] width 0 height 0
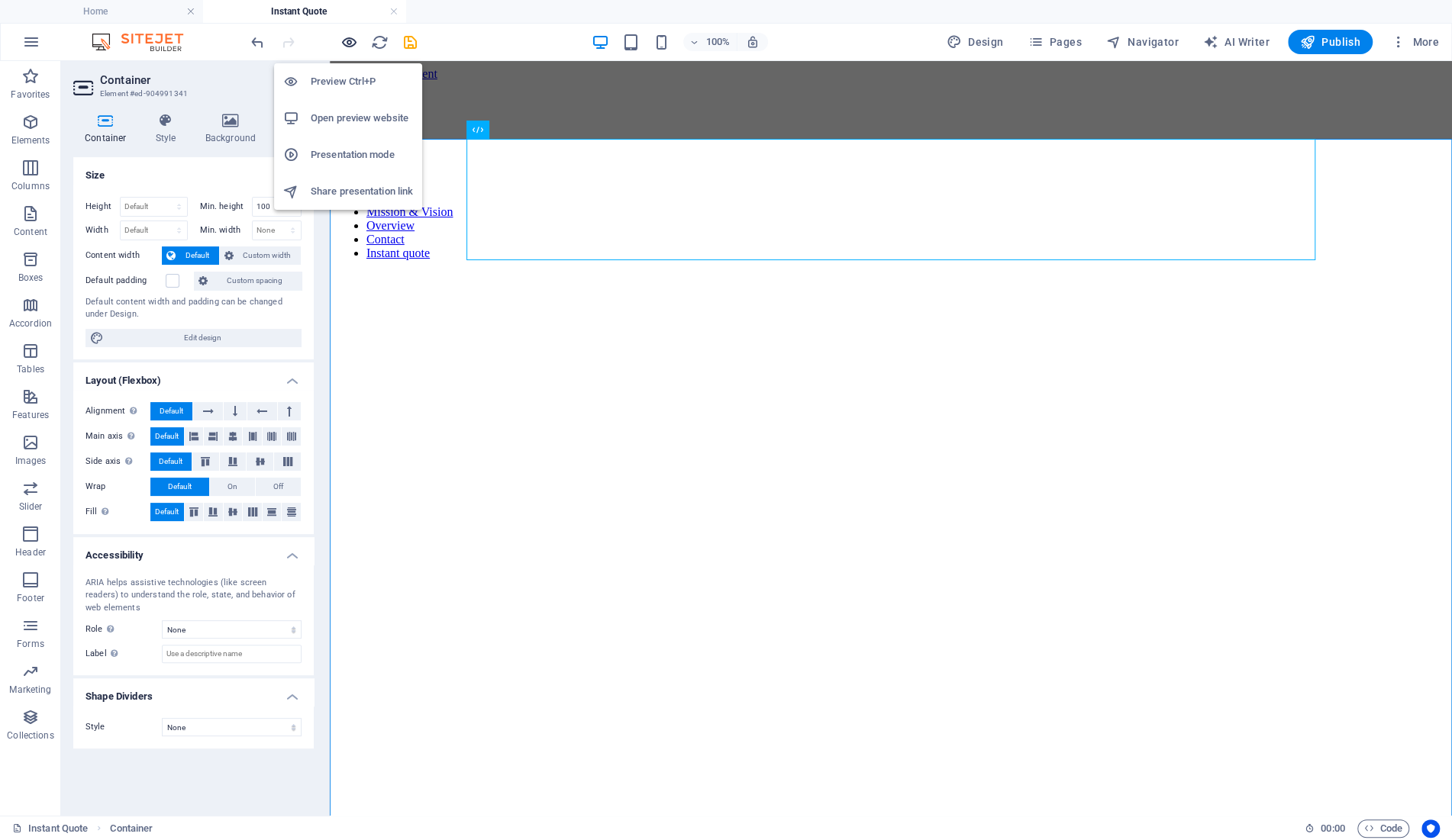
click at [343, 48] on icon "button" at bounding box center [349, 42] width 18 height 18
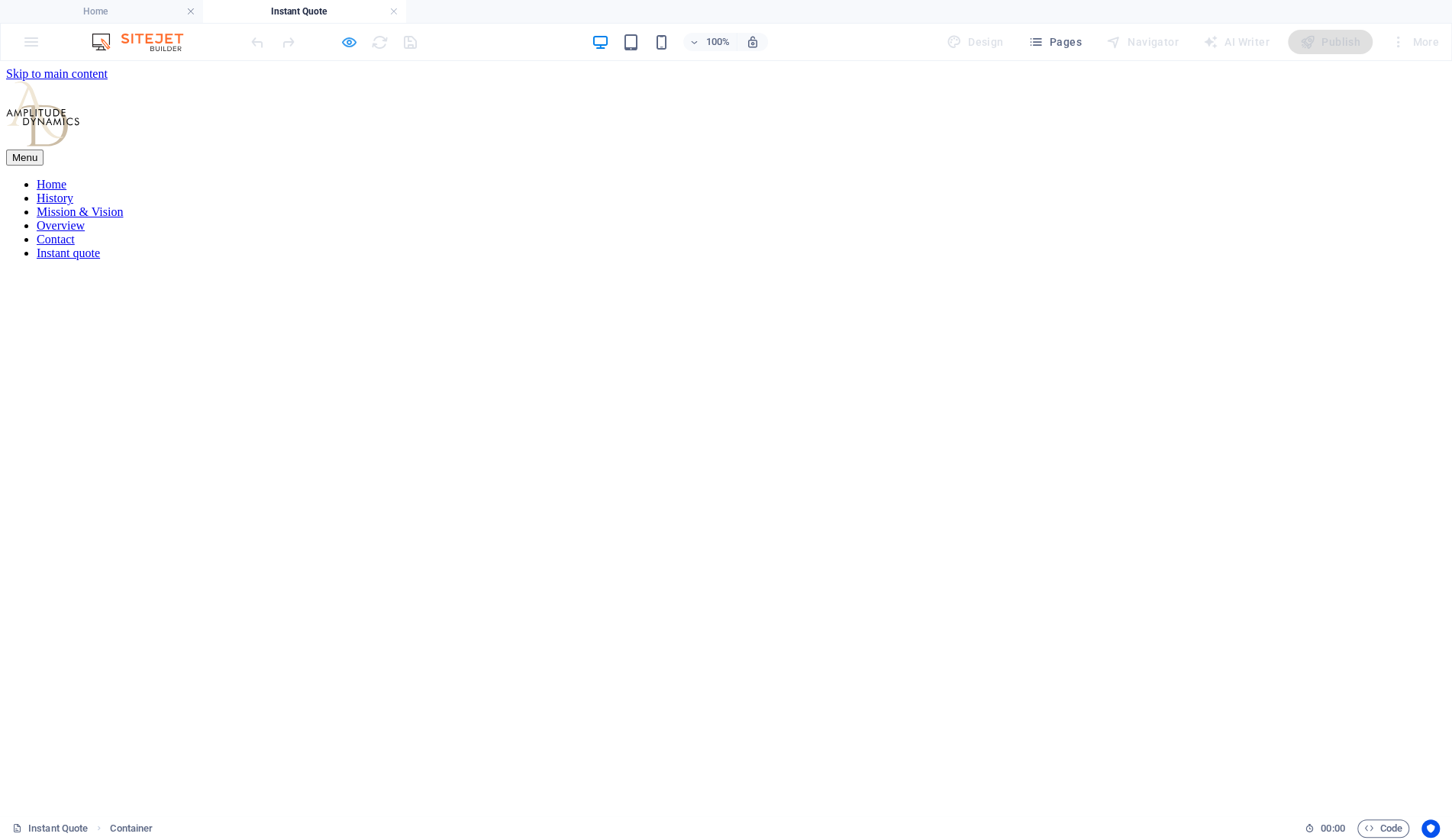
click at [343, 37] on icon "button" at bounding box center [349, 42] width 18 height 18
select select "vh"
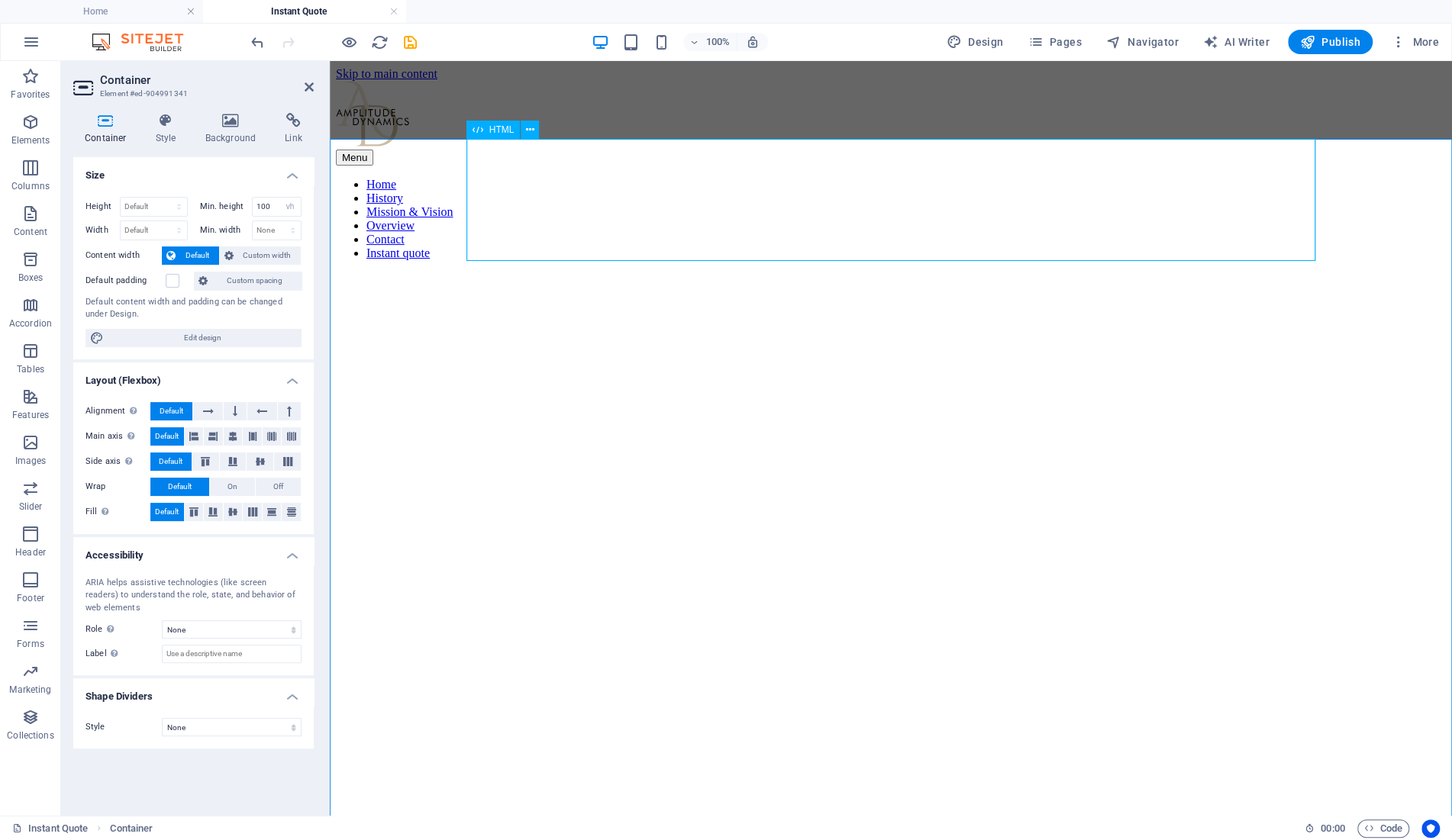
click at [492, 130] on span "HTML" at bounding box center [501, 129] width 25 height 9
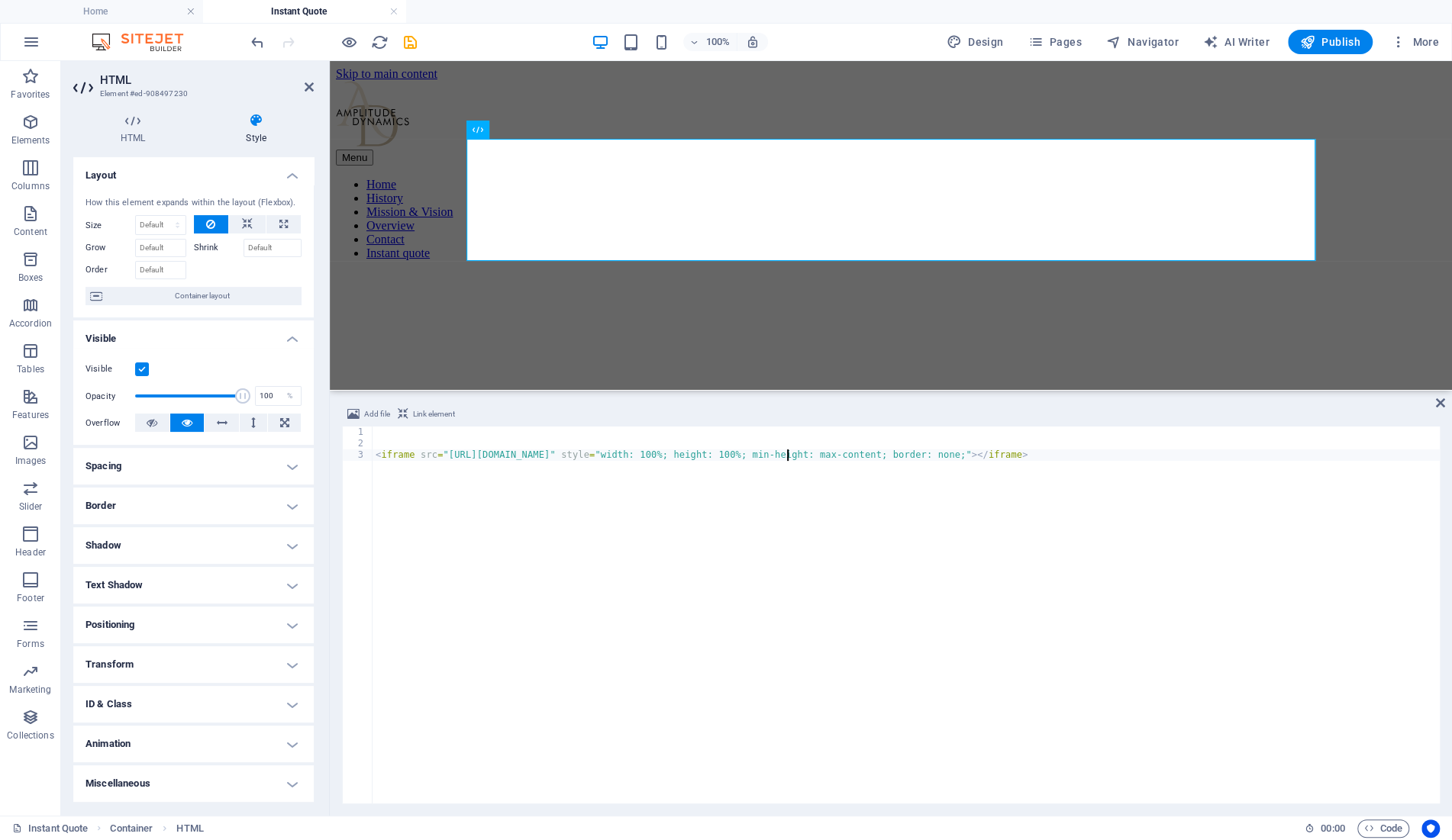
click at [785, 454] on div "< iframe src = "[URL][DOMAIN_NAME]" style = "width: 100%; height: 100%; min-hei…" at bounding box center [905, 626] width 1067 height 400
drag, startPoint x: 879, startPoint y: 457, endPoint x: 933, endPoint y: 454, distance: 54.1
click at [933, 454] on div "< iframe src = "[URL][DOMAIN_NAME]" style = "width: 100%; height: 100%; min-hei…" at bounding box center [905, 626] width 1067 height 400
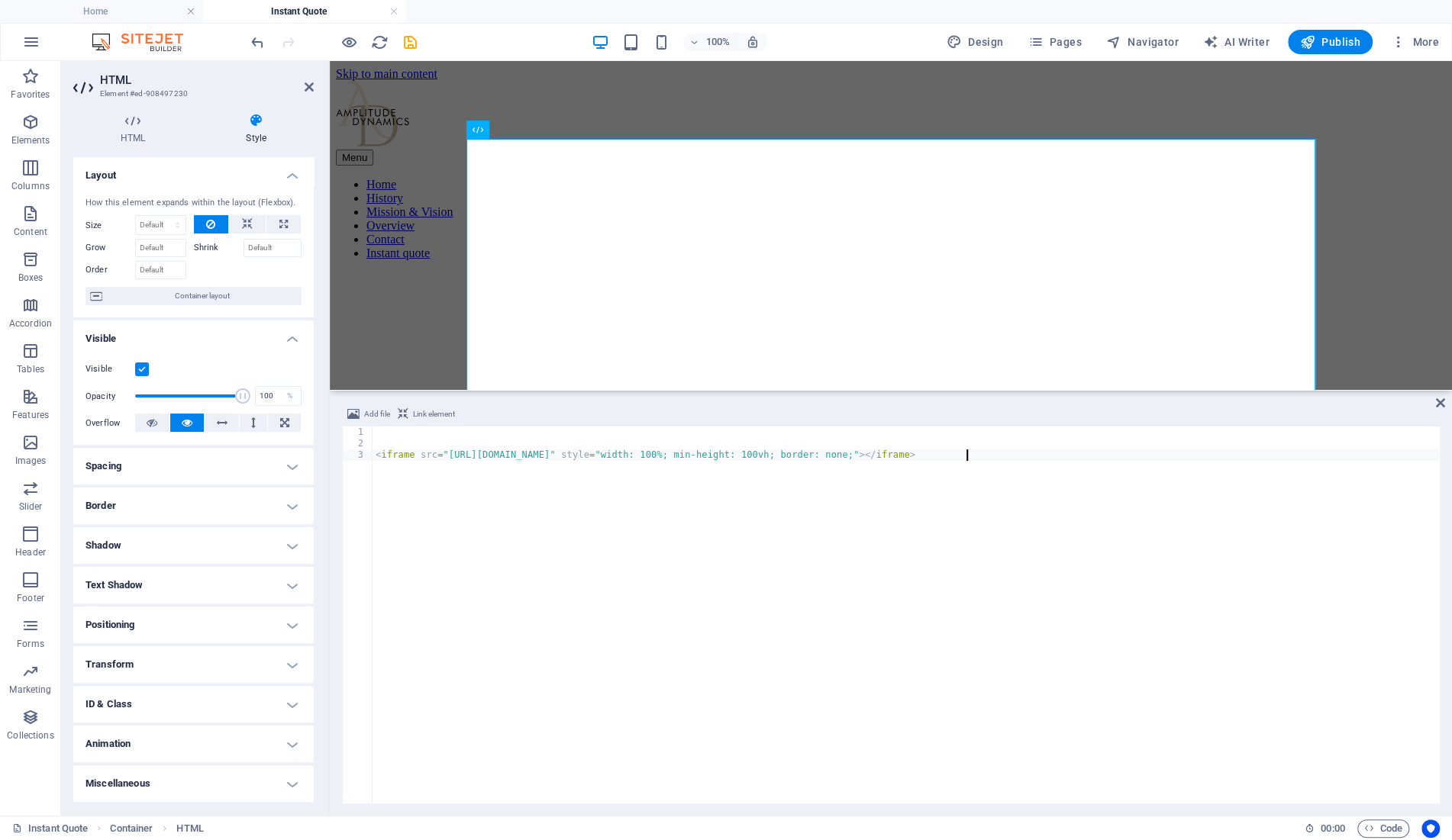
click at [880, 539] on div "< iframe src = "[URL][DOMAIN_NAME]" style = "width: 100%; min-height: 100vh; bo…" at bounding box center [905, 626] width 1067 height 400
type textarea "<iframe src="[URL][DOMAIN_NAME]" style="width: 100%; min-height: 100vh; border:…"
drag, startPoint x: 1442, startPoint y: 400, endPoint x: 1357, endPoint y: 386, distance: 86.1
click at [1442, 400] on icon at bounding box center [1440, 402] width 9 height 12
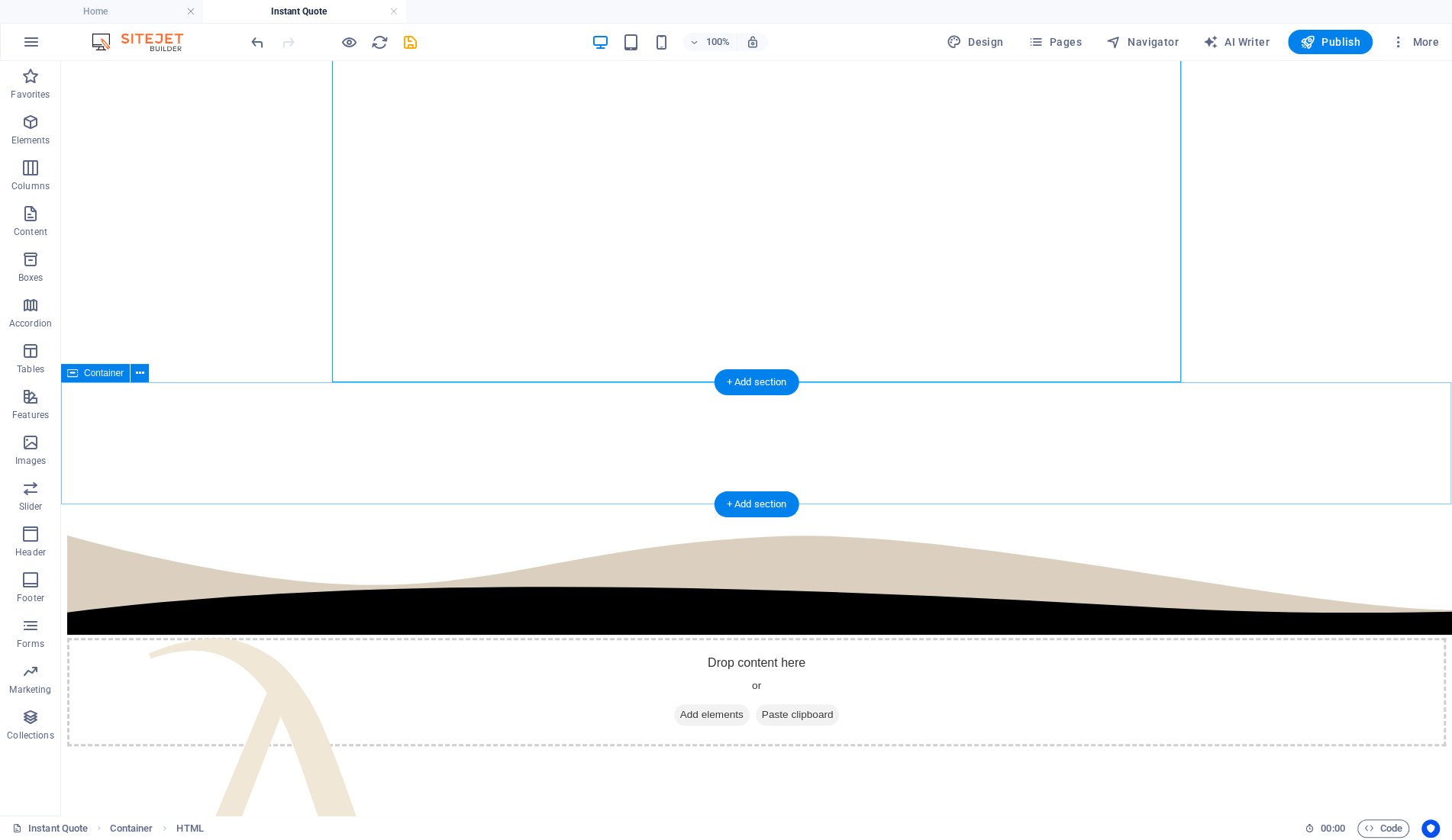
scroll to position [519, 0]
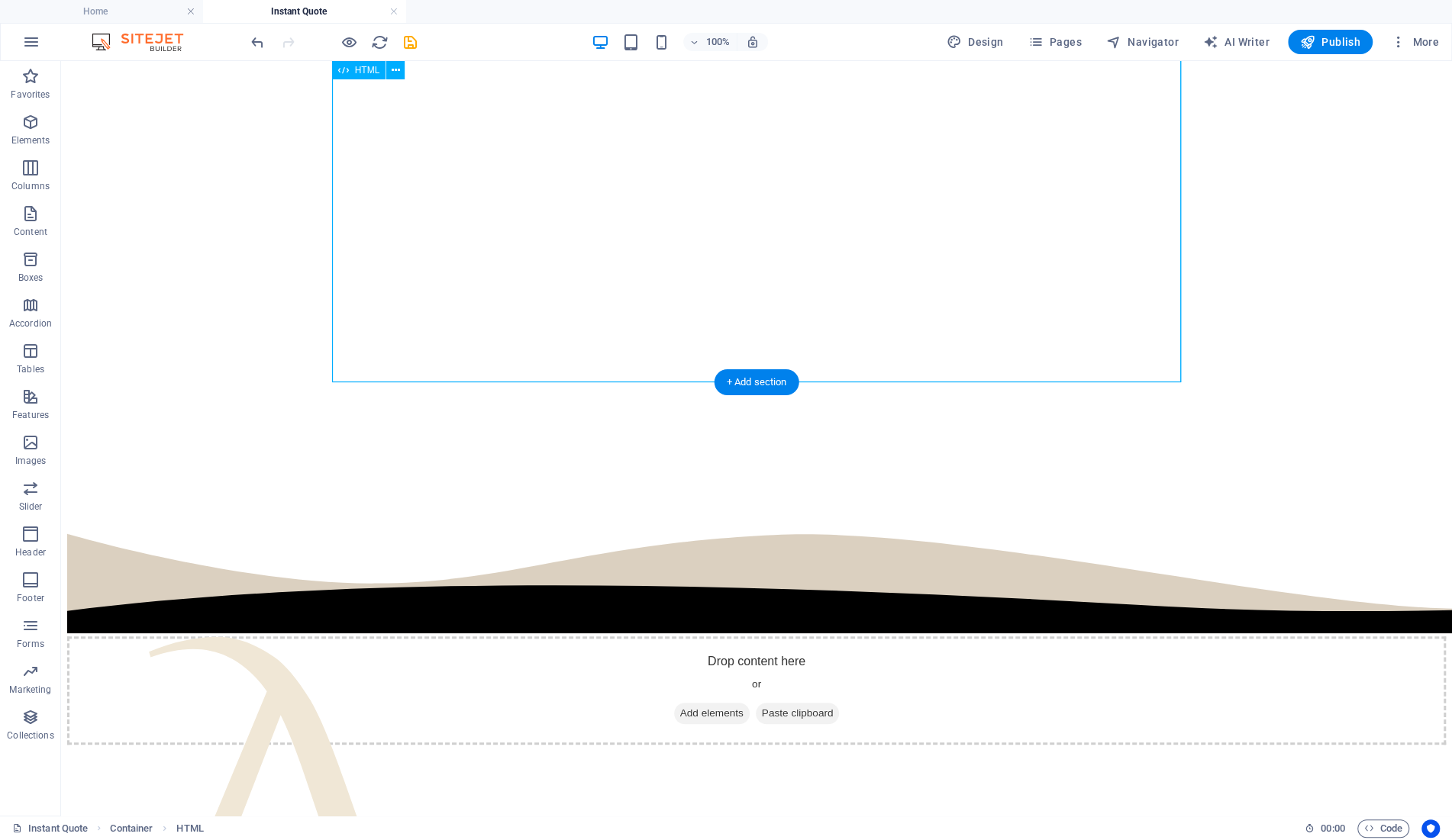
drag, startPoint x: 1175, startPoint y: 242, endPoint x: 1181, endPoint y: 346, distance: 104.2
click at [1181, 346] on div at bounding box center [756, 132] width 1379 height 758
click at [1176, 349] on div at bounding box center [756, 132] width 1379 height 758
drag, startPoint x: 1176, startPoint y: 349, endPoint x: 905, endPoint y: 370, distance: 271.8
click at [1175, 352] on div at bounding box center [756, 132] width 1379 height 758
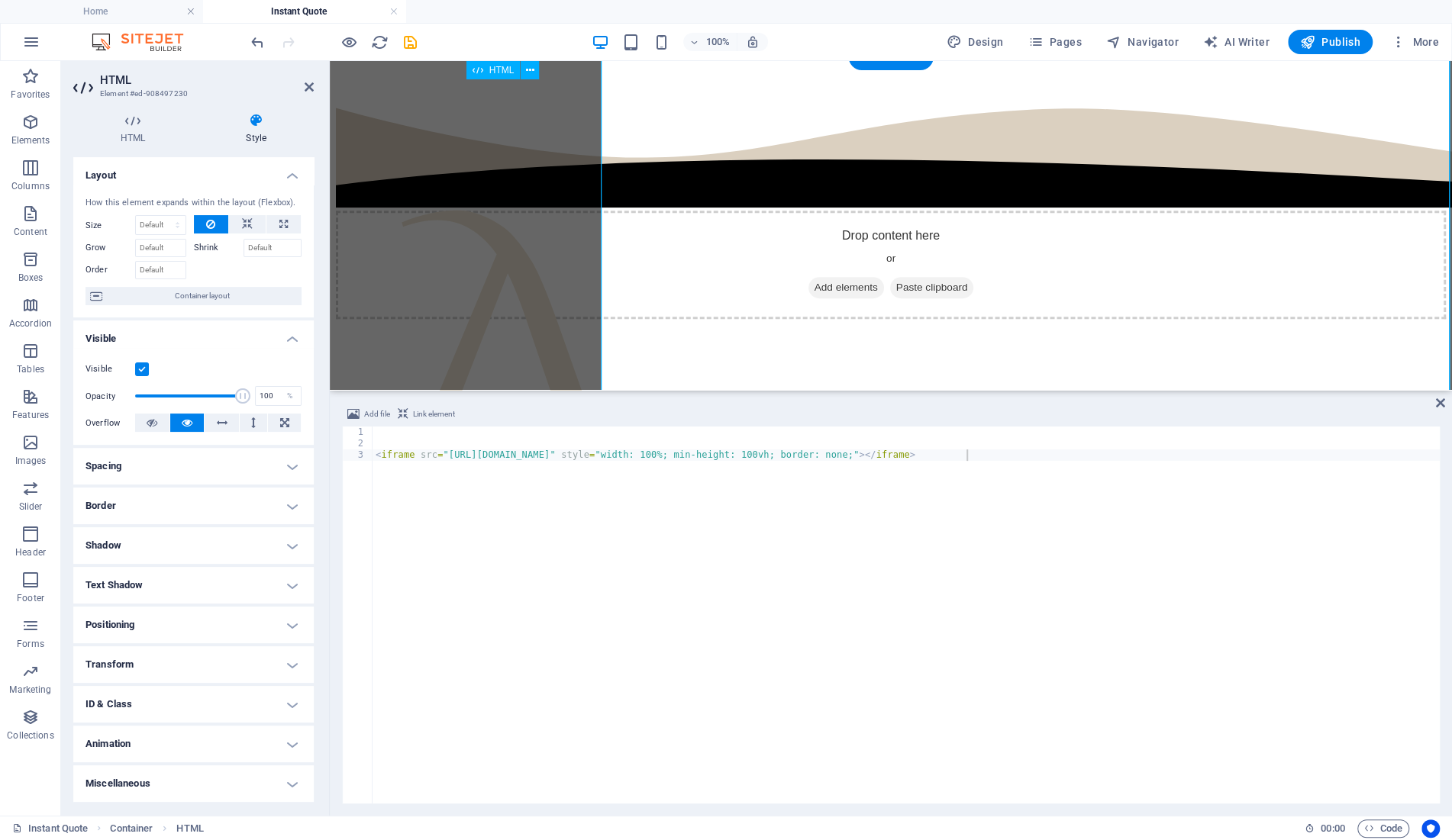
scroll to position [82, 0]
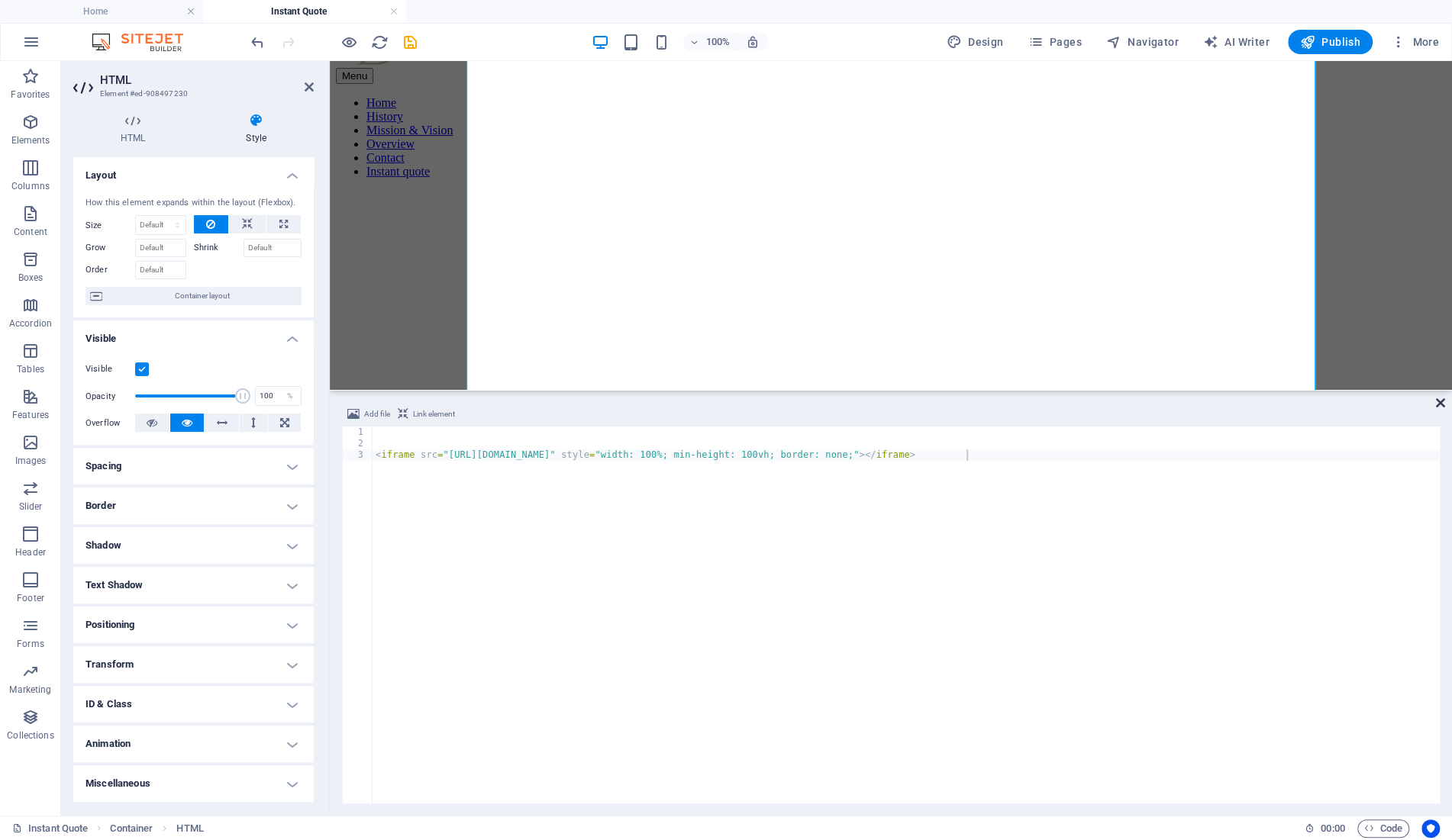
drag, startPoint x: 1441, startPoint y: 398, endPoint x: 1369, endPoint y: 350, distance: 86.5
click at [1441, 398] on icon at bounding box center [1440, 402] width 9 height 12
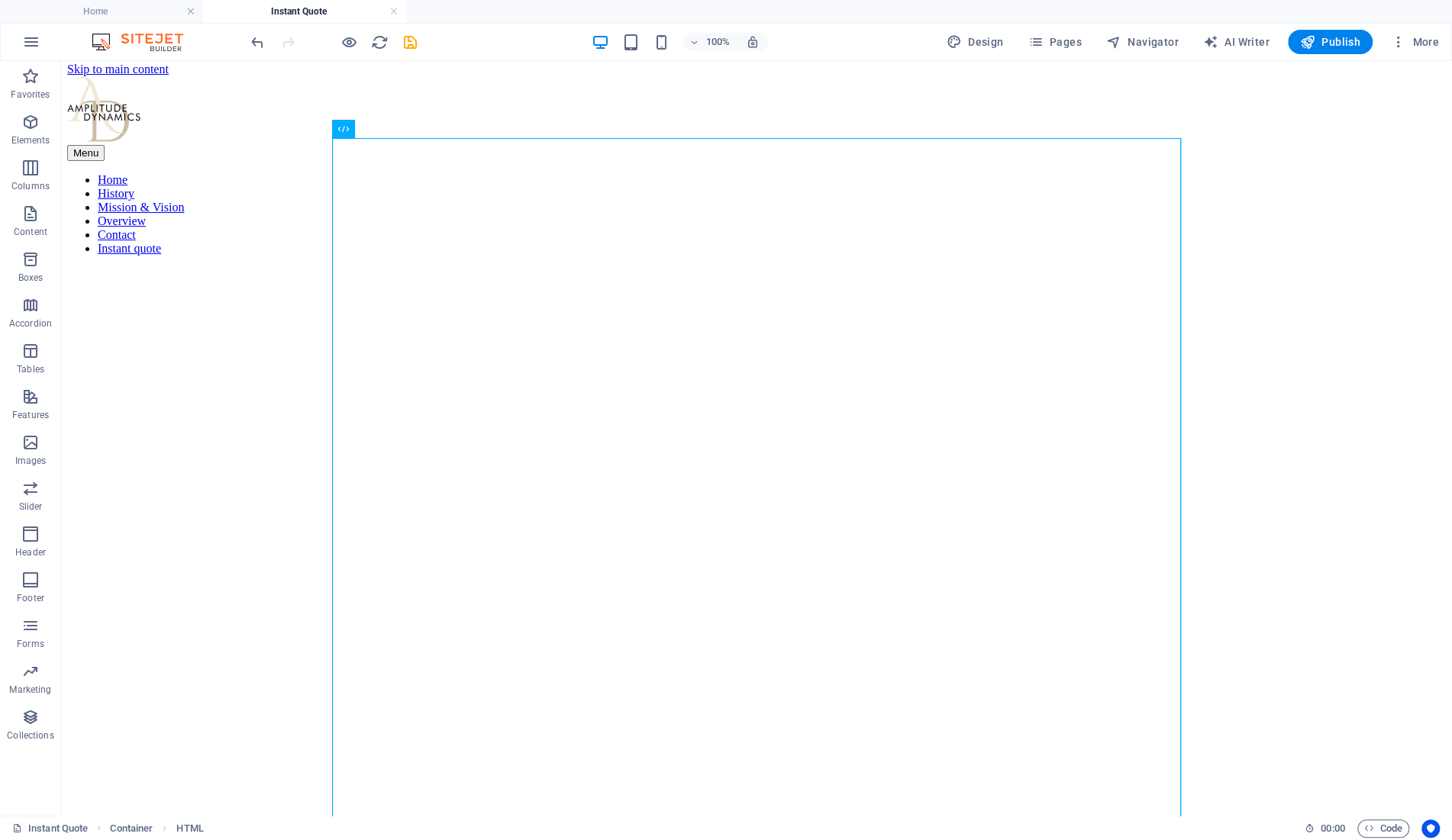
scroll to position [0, 0]
drag, startPoint x: 415, startPoint y: 43, endPoint x: 202, endPoint y: 10, distance: 215.5
click at [415, 43] on icon "save" at bounding box center [411, 42] width 18 height 18
select select "vh"
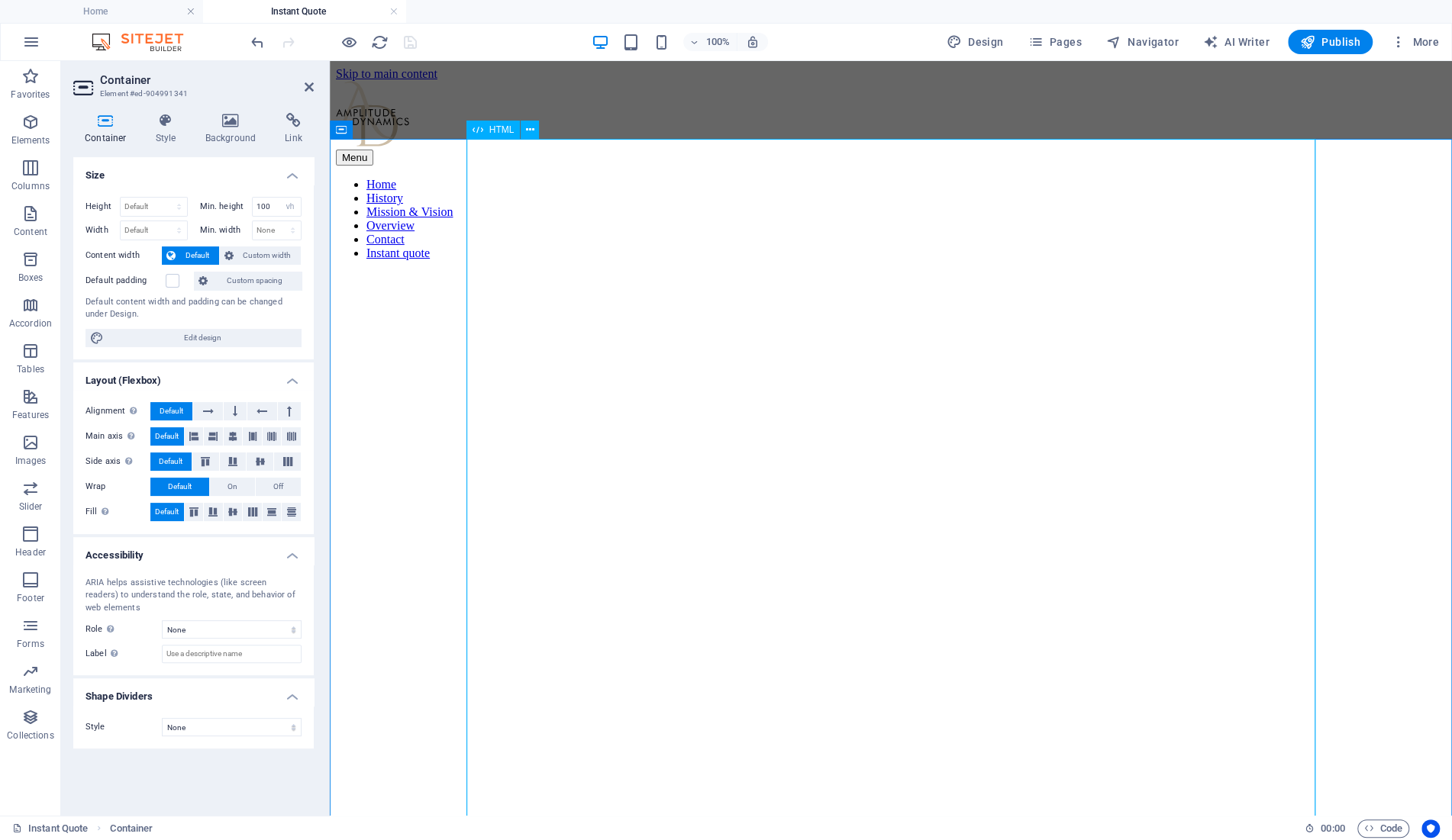
click at [490, 126] on span "HTML" at bounding box center [501, 129] width 25 height 9
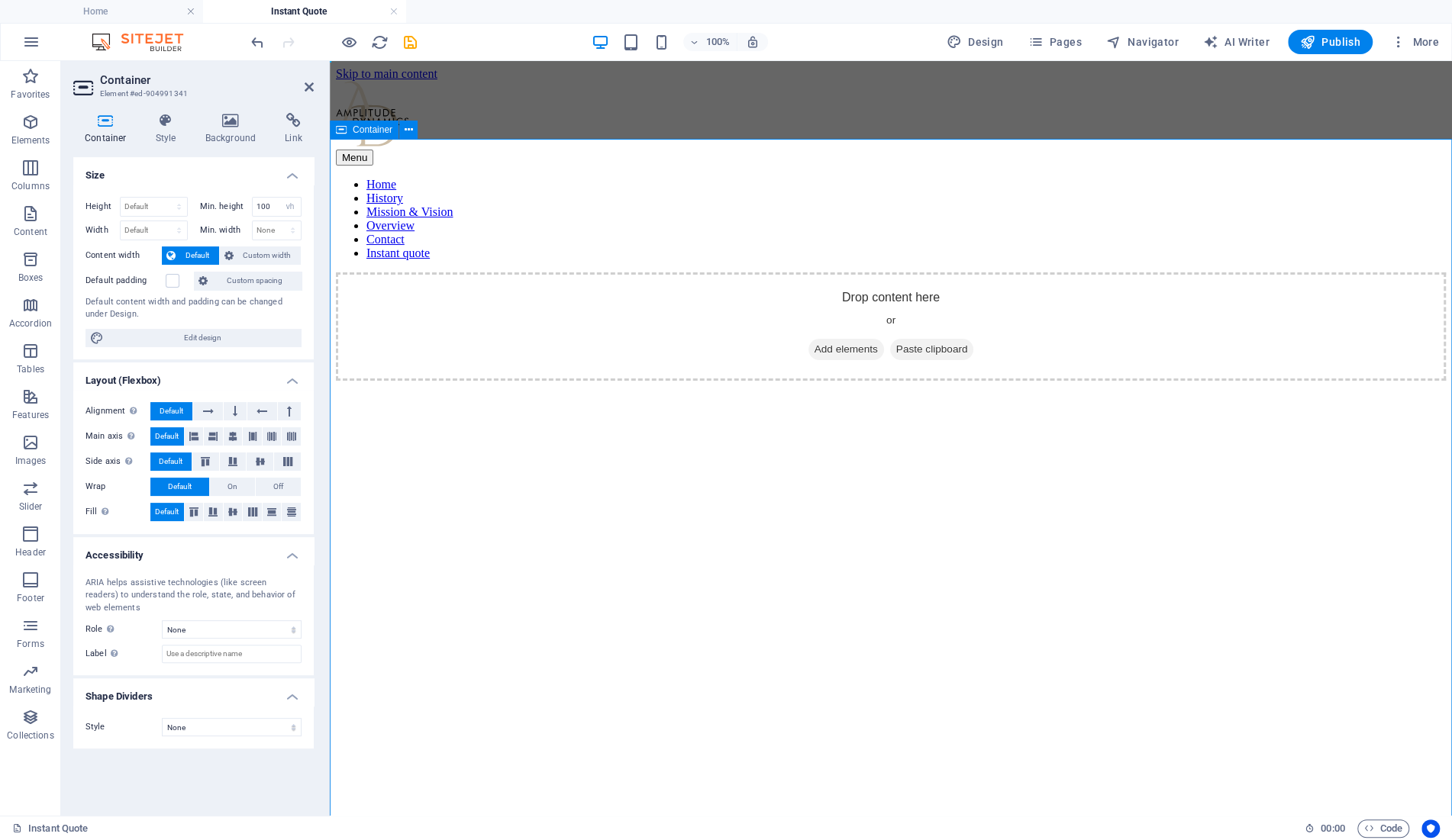
click at [818, 338] on span "Add elements" at bounding box center [846, 349] width 75 height 22
click at [35, 87] on span "Favorites" at bounding box center [30, 86] width 61 height 37
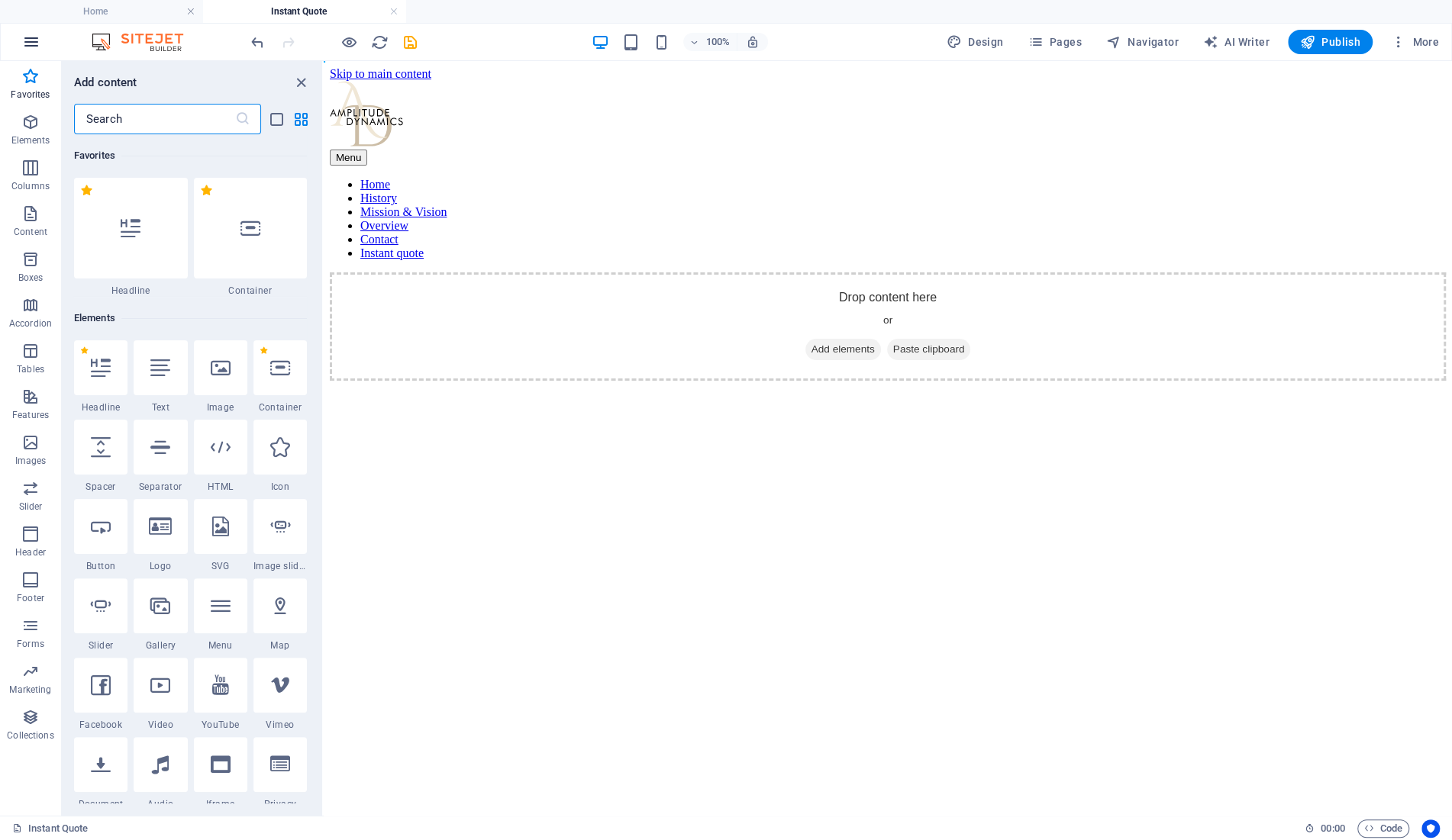
click at [18, 42] on button "button" at bounding box center [31, 42] width 37 height 37
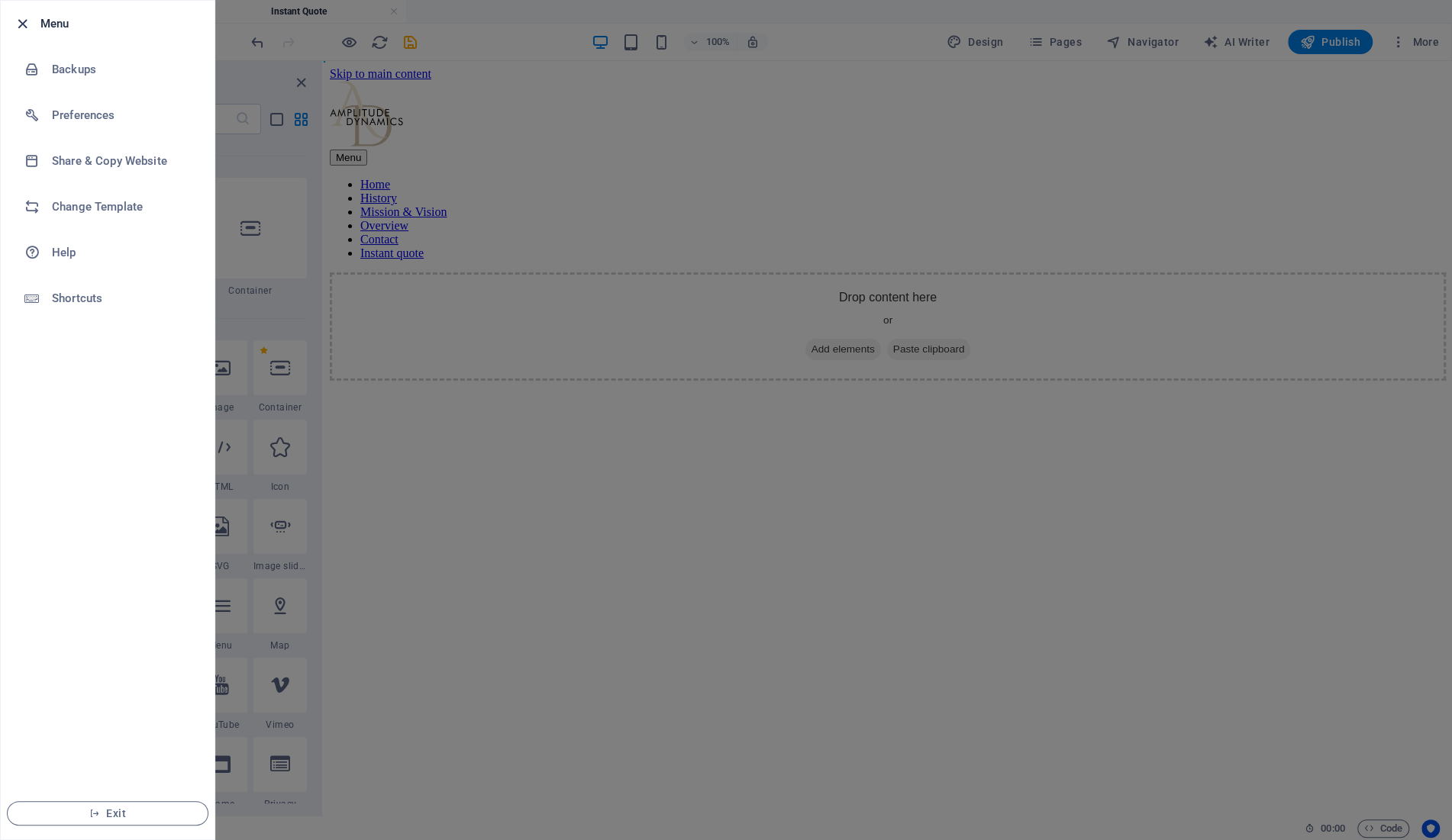
click at [18, 22] on icon "button" at bounding box center [22, 24] width 18 height 18
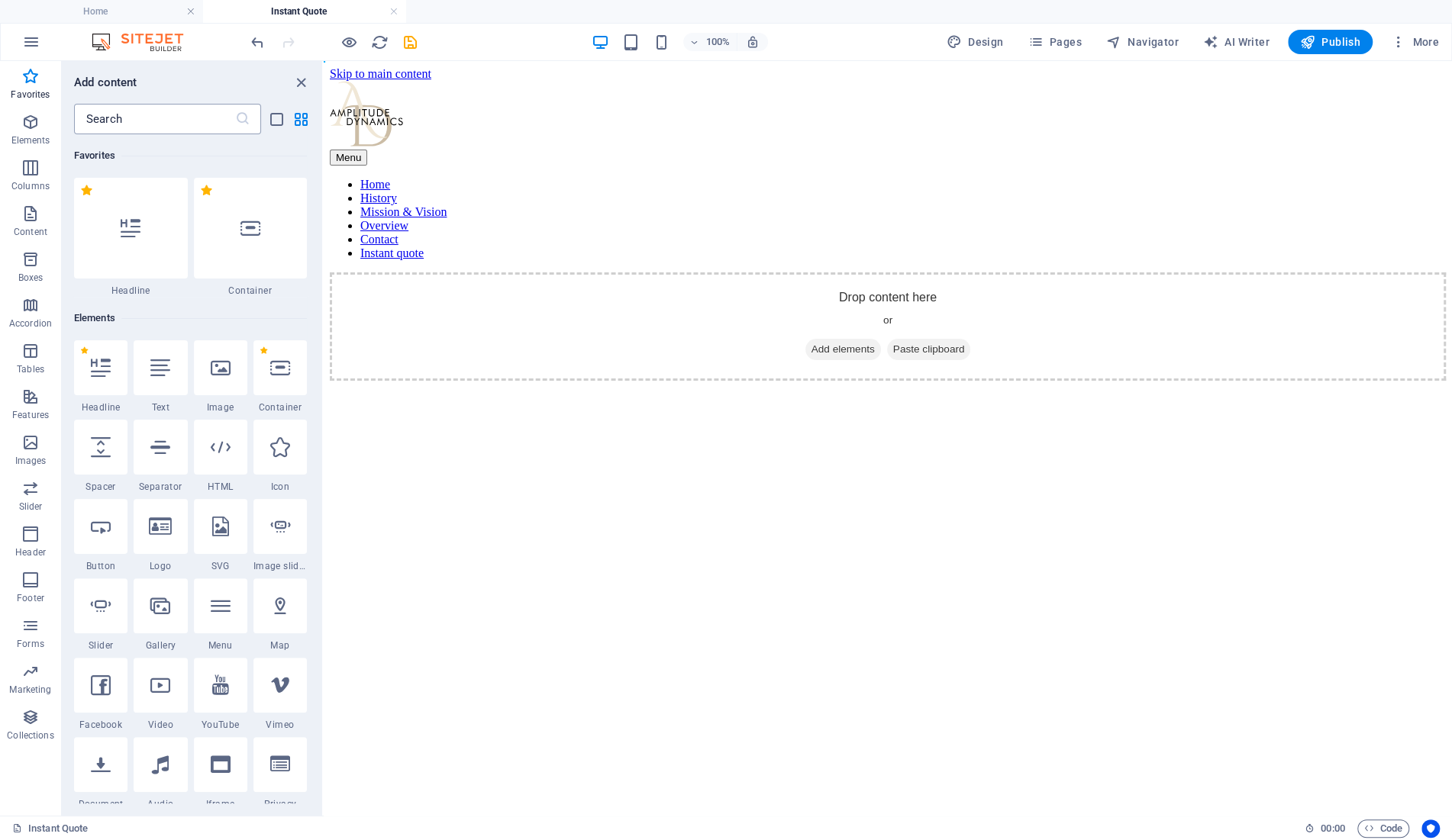
click at [122, 124] on input "text" at bounding box center [154, 119] width 161 height 30
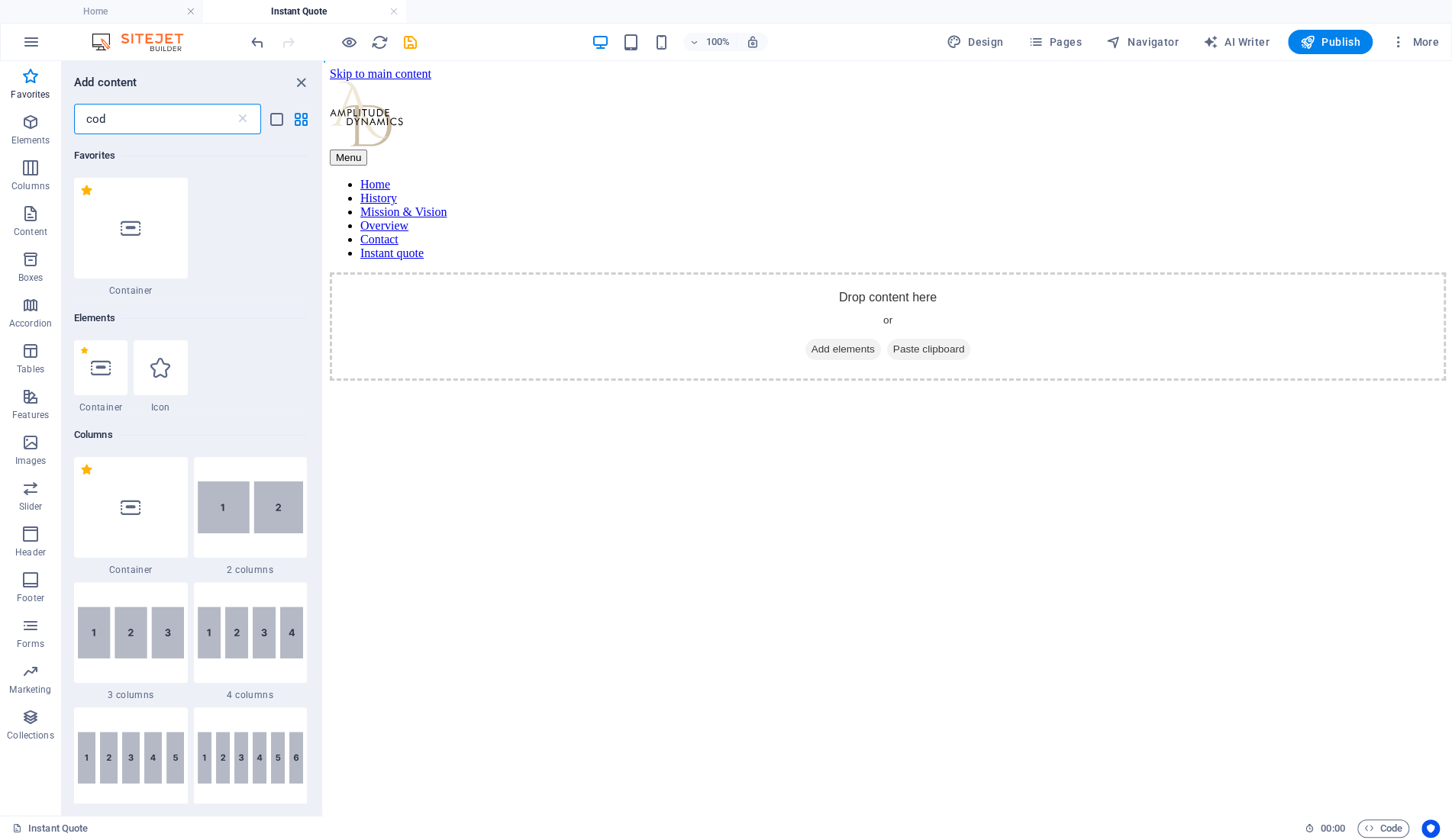
type input "code"
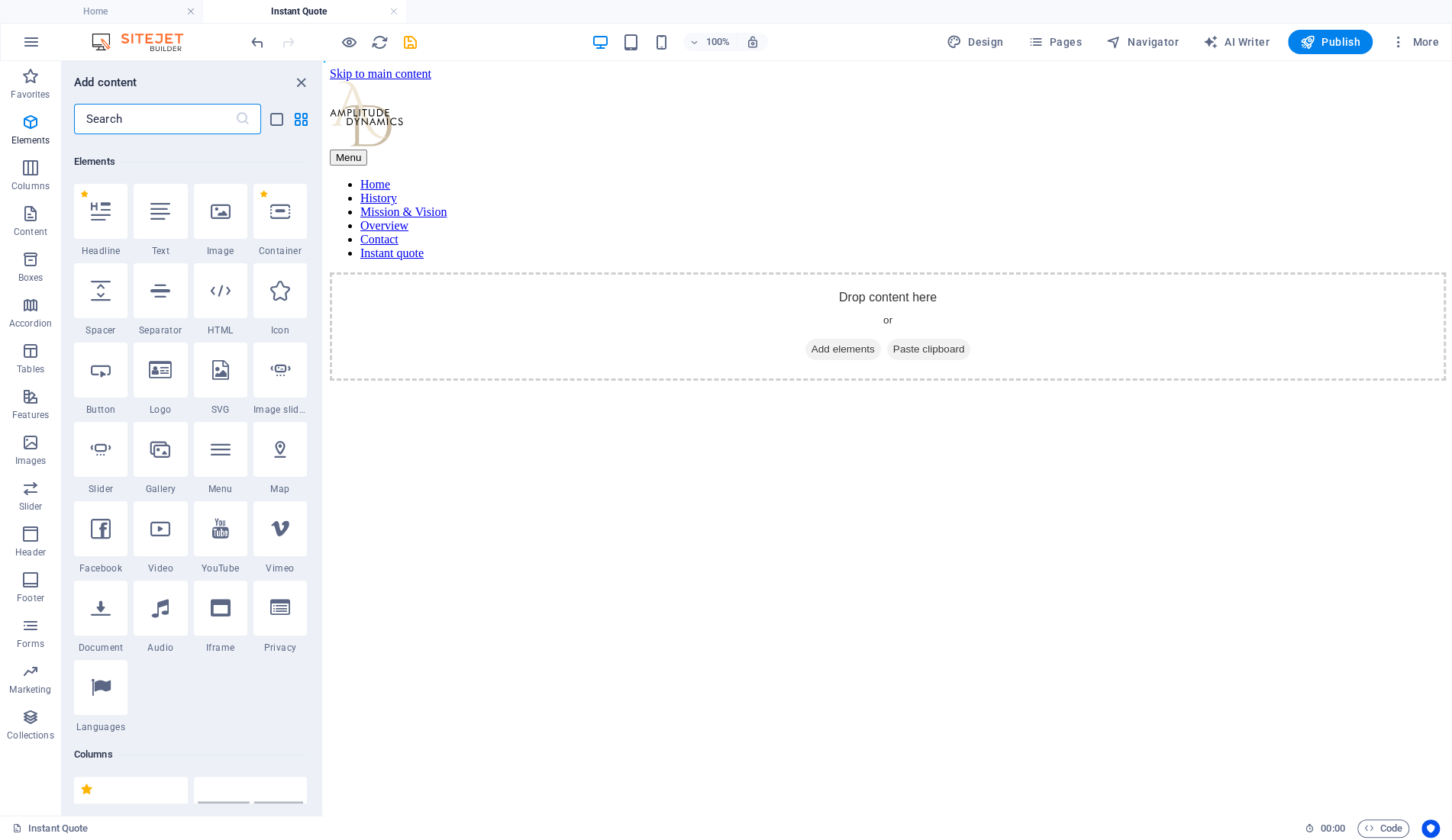
scroll to position [161, 0]
click at [225, 603] on icon at bounding box center [220, 603] width 20 height 20
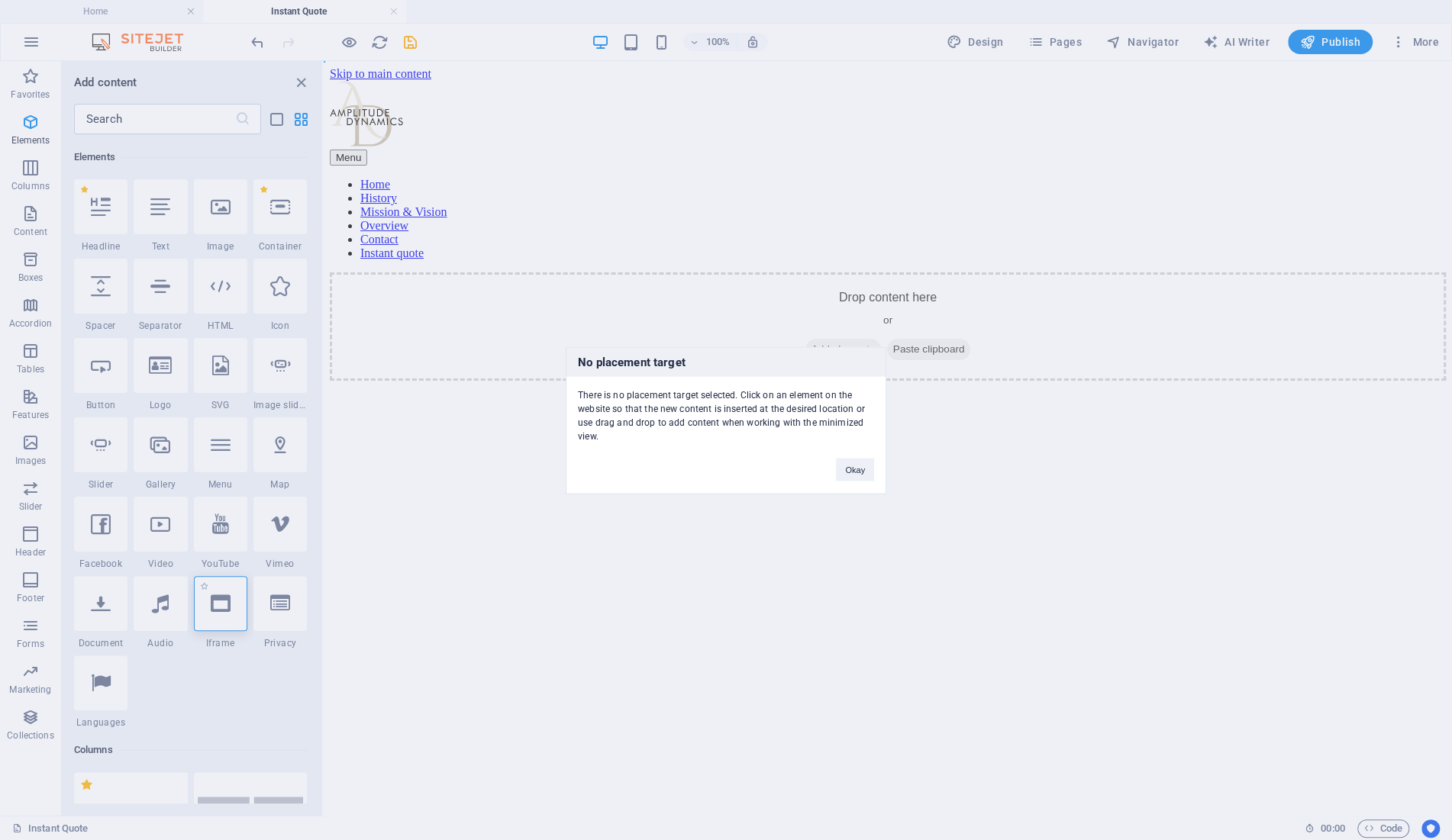
click at [225, 603] on div "No placement target There is no placement target selected. Click on an element …" at bounding box center [726, 420] width 1452 height 840
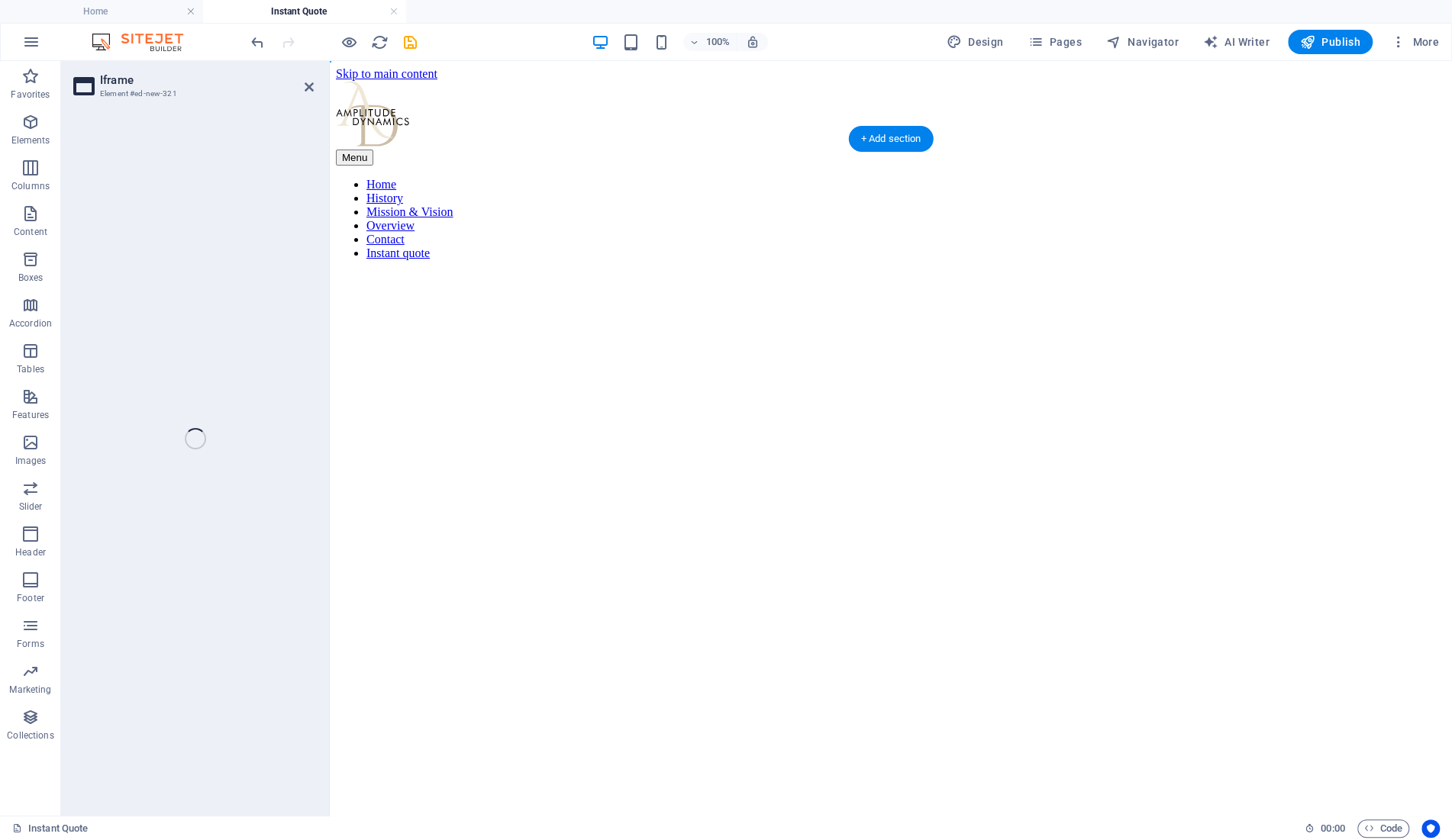
select select "%"
select select "px"
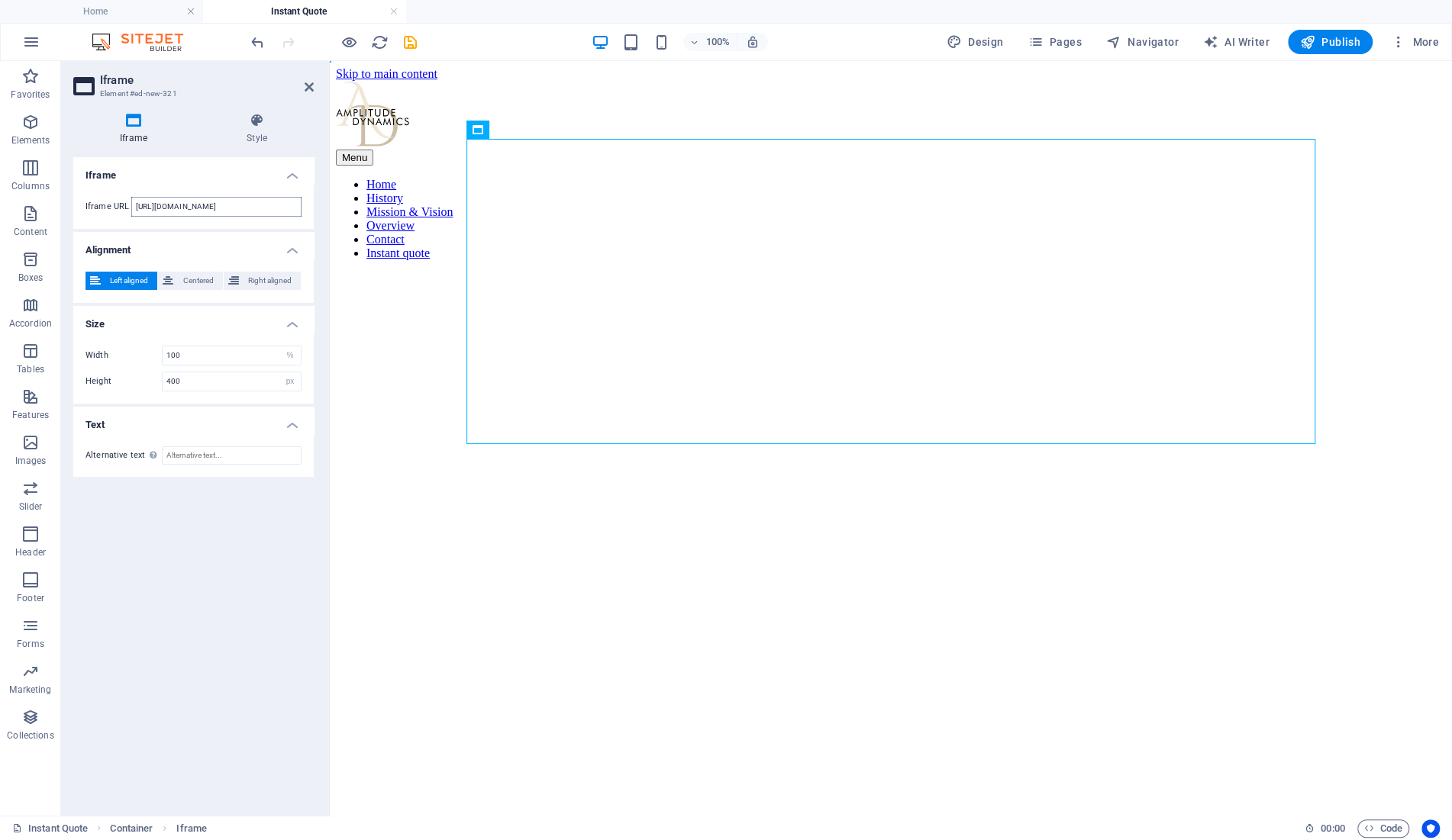
drag, startPoint x: 242, startPoint y: 207, endPoint x: 261, endPoint y: 214, distance: 20.2
click at [243, 207] on input "[URL][DOMAIN_NAME]" at bounding box center [216, 206] width 170 height 20
type input "[URL][DOMAIN_NAME]"
click at [193, 285] on span "Centered" at bounding box center [198, 281] width 40 height 18
click at [279, 372] on select "px %" at bounding box center [290, 381] width 22 height 18
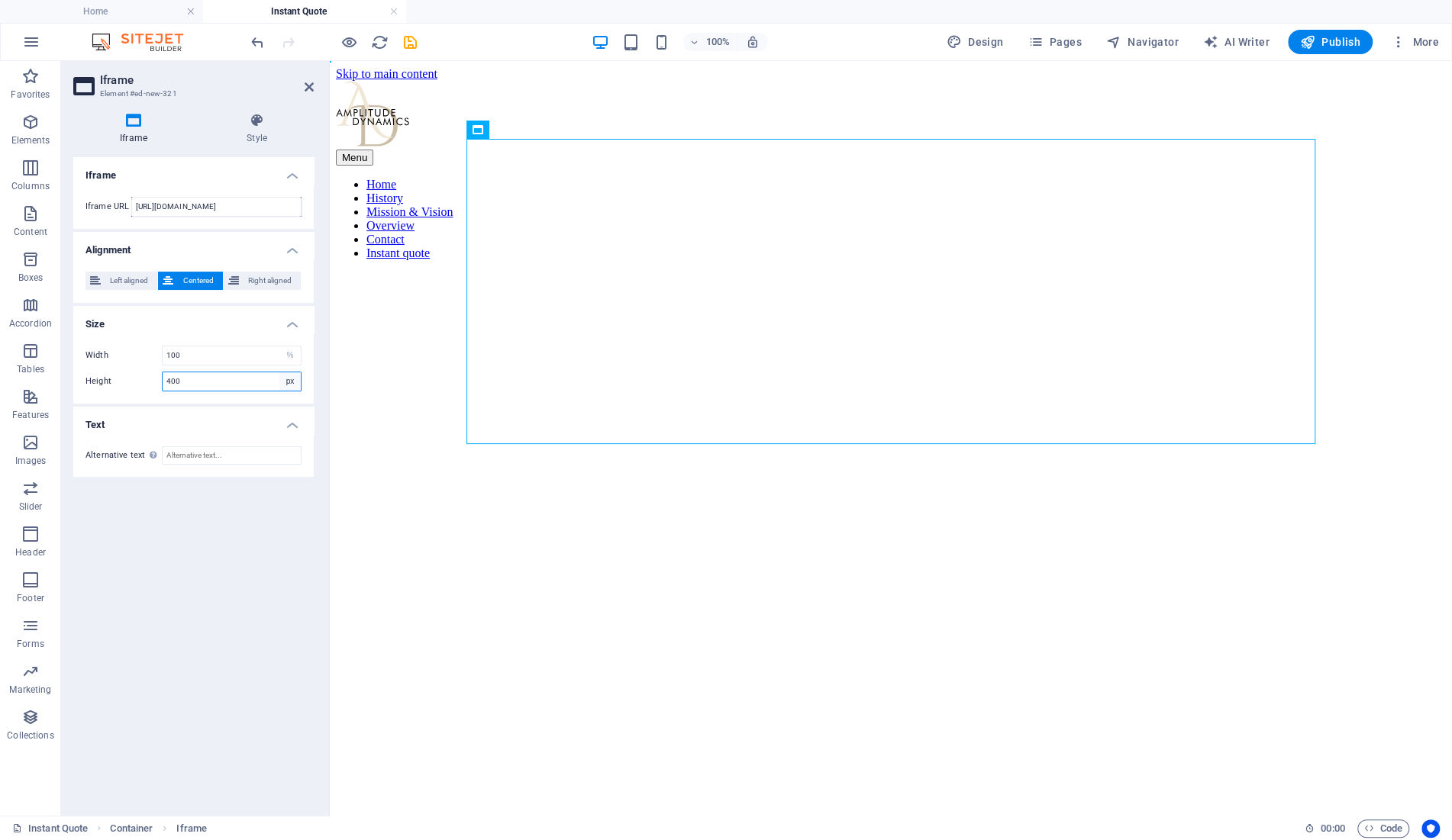
select select "%"
click option "%" at bounding box center [0, 0] width 0 height 0
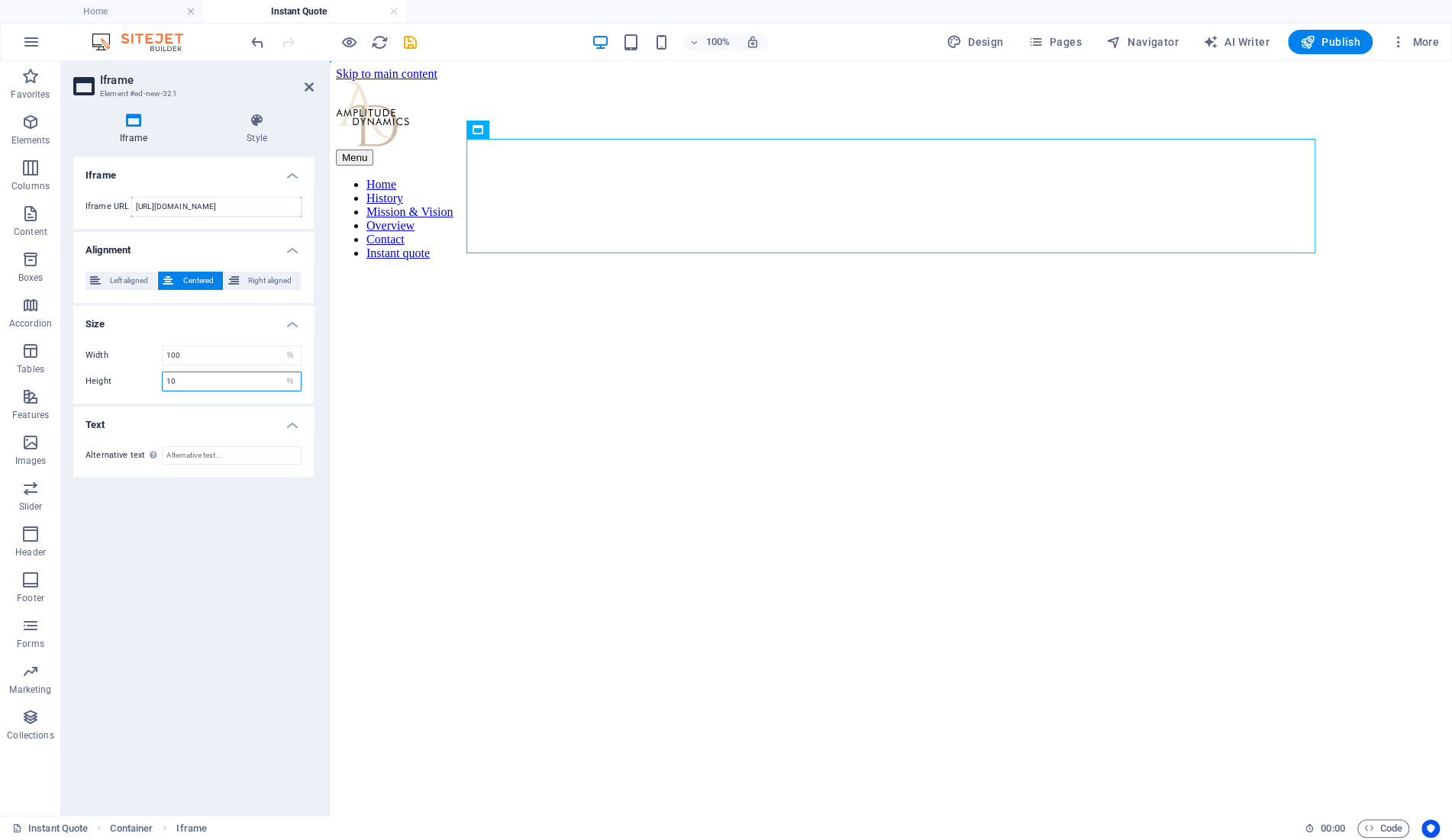
type input "100"
click at [248, 458] on input "Alternative text The alternative text should be added to improve website access…" at bounding box center [231, 455] width 140 height 18
click at [279, 372] on select "px %" at bounding box center [290, 381] width 22 height 18
select select "px"
click option "px" at bounding box center [0, 0] width 0 height 0
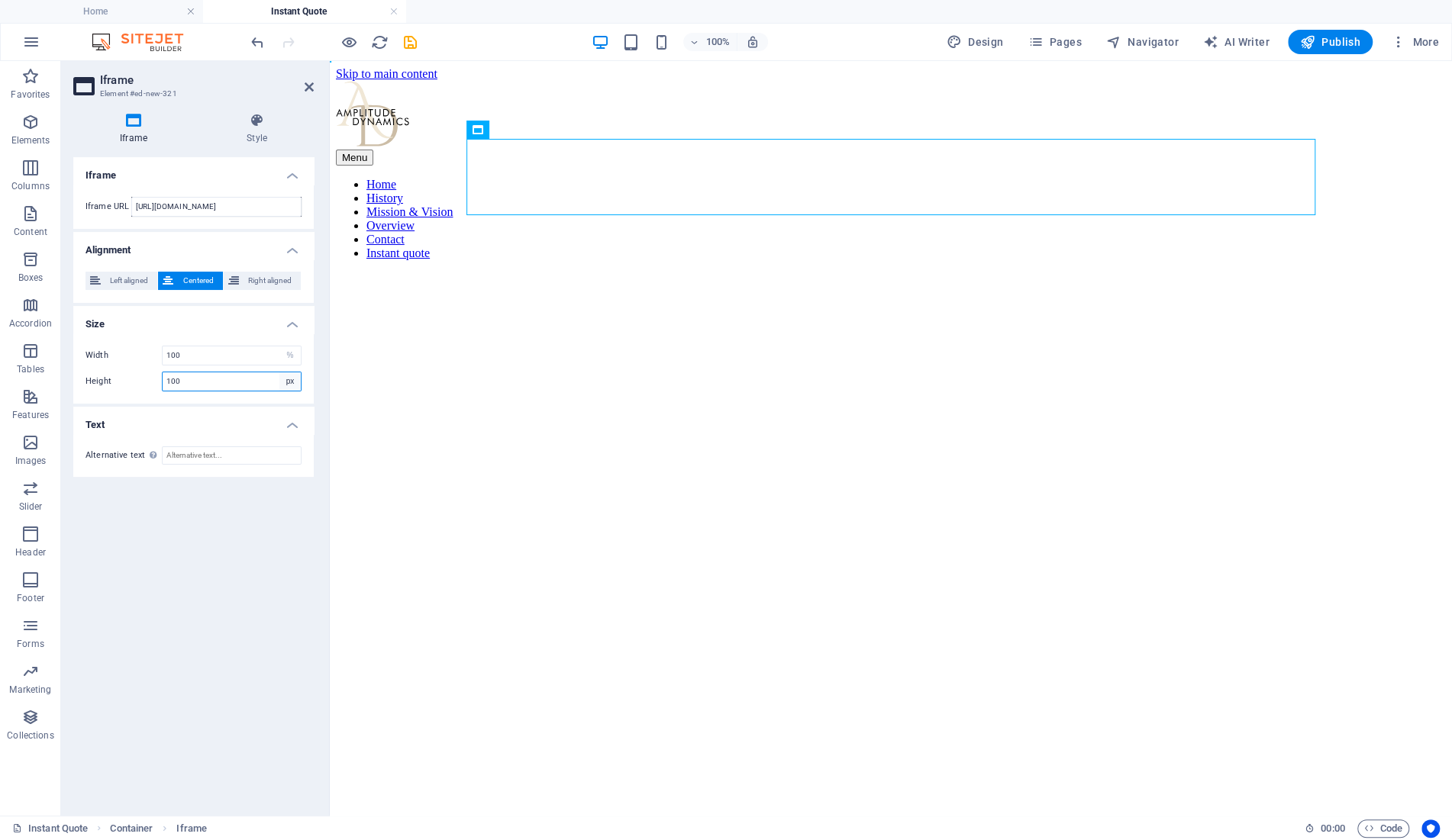
click at [279, 372] on select "px %" at bounding box center [290, 381] width 22 height 18
click at [247, 385] on input "100" at bounding box center [231, 381] width 138 height 18
click at [279, 372] on select "px %" at bounding box center [290, 381] width 22 height 18
select select "%"
click option "%" at bounding box center [0, 0] width 0 height 0
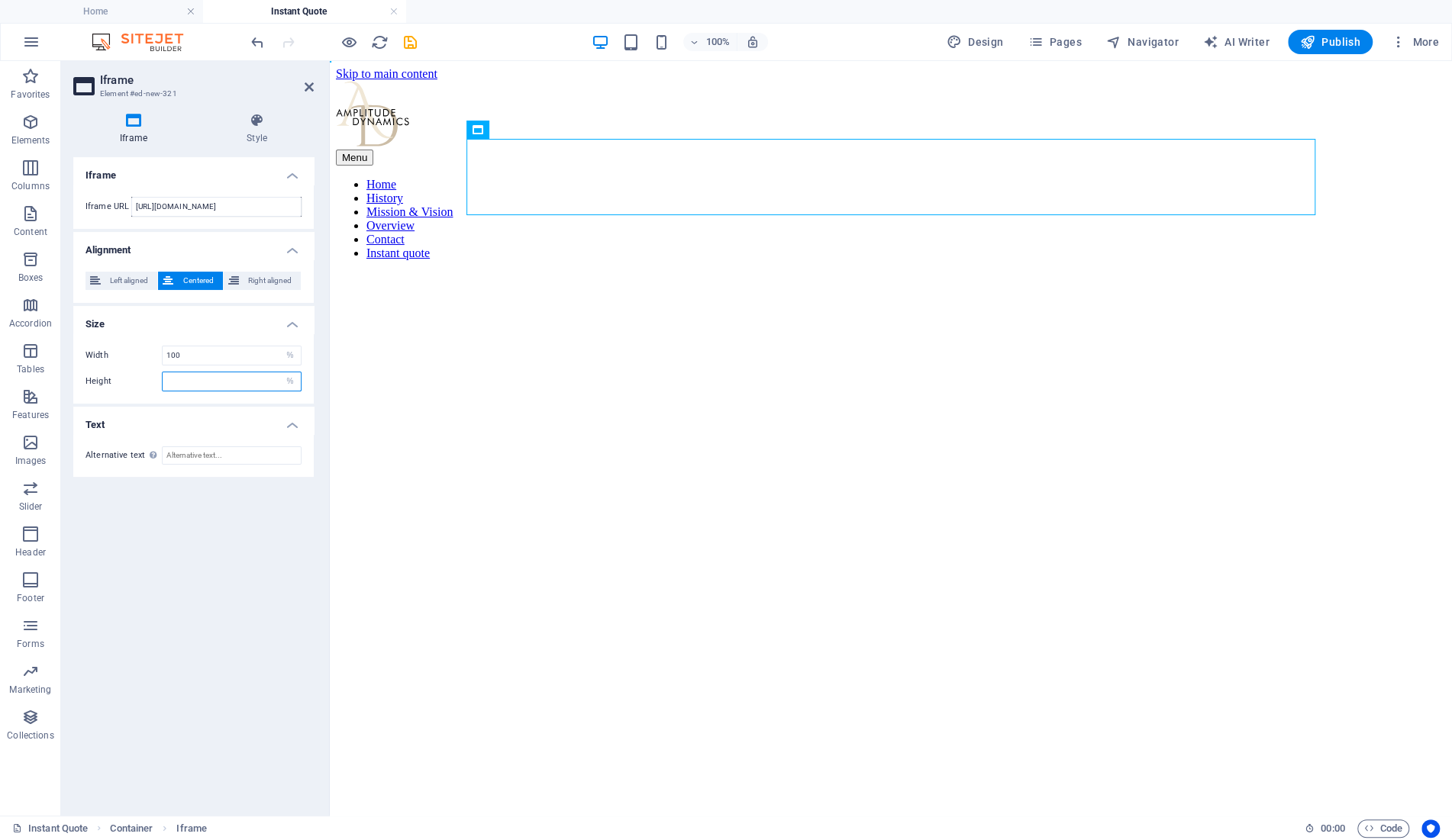
type input "100"
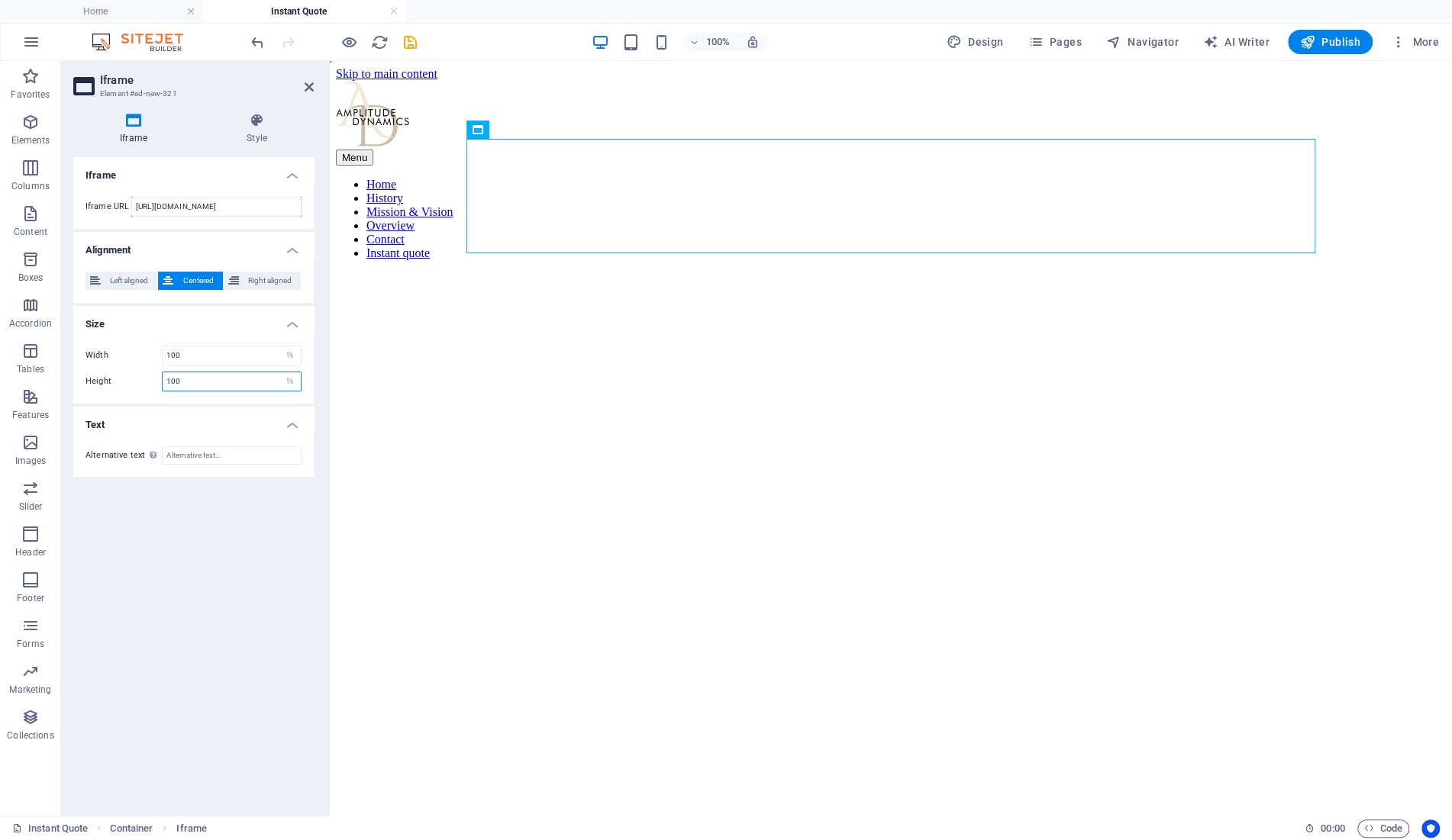
click at [218, 374] on input "100" at bounding box center [231, 381] width 138 height 18
click at [254, 119] on icon at bounding box center [257, 120] width 114 height 15
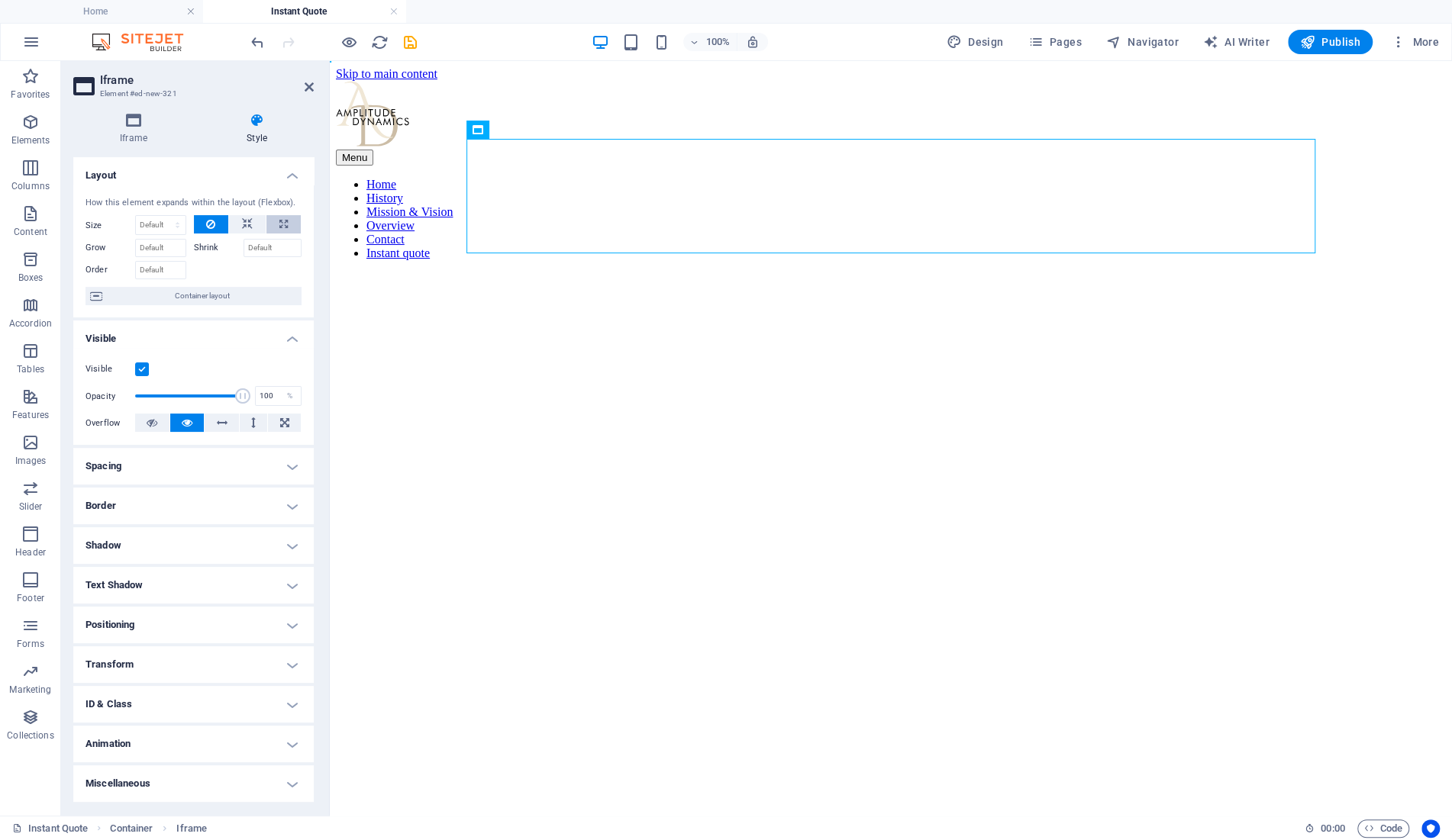
click at [288, 219] on button at bounding box center [283, 224] width 34 height 18
type input "100"
select select "%"
click at [158, 246] on input "Grow" at bounding box center [161, 248] width 51 height 18
type input "1"
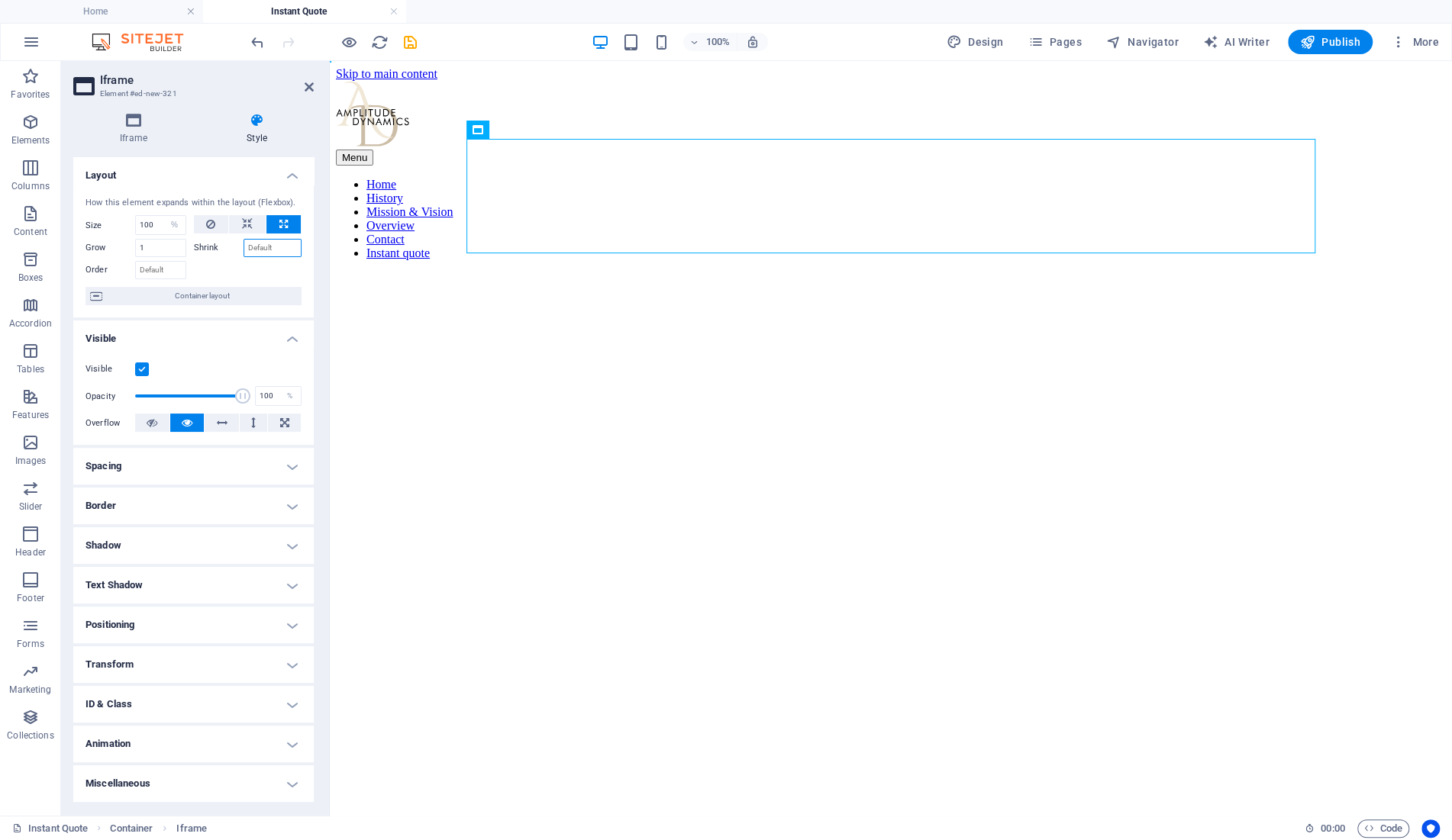
click at [262, 250] on input "Shrink" at bounding box center [272, 248] width 58 height 18
type input "1"
click at [532, 132] on icon at bounding box center [531, 130] width 8 height 16
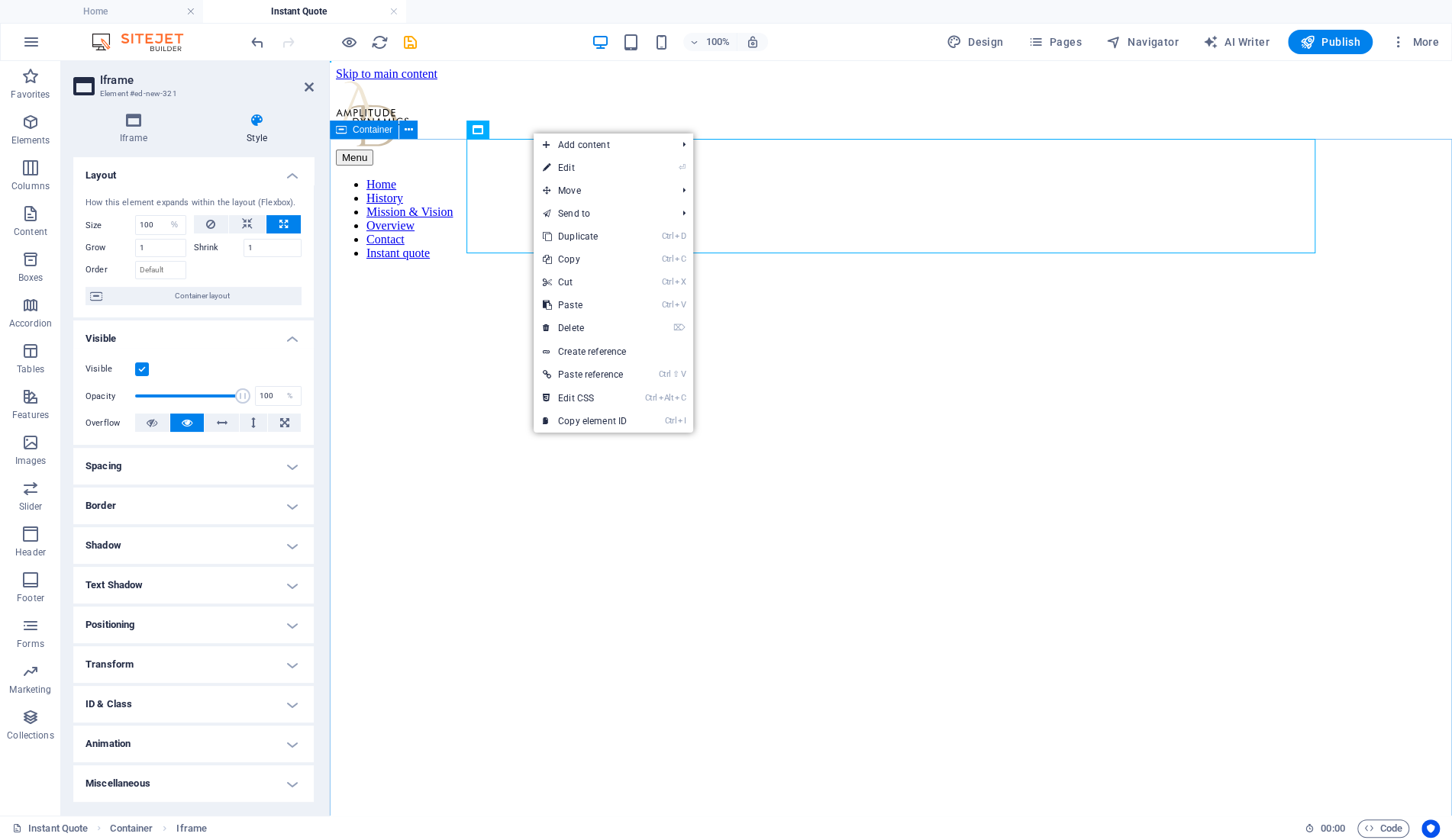
click at [463, 273] on div "</div>" at bounding box center [891, 650] width 1110 height 754
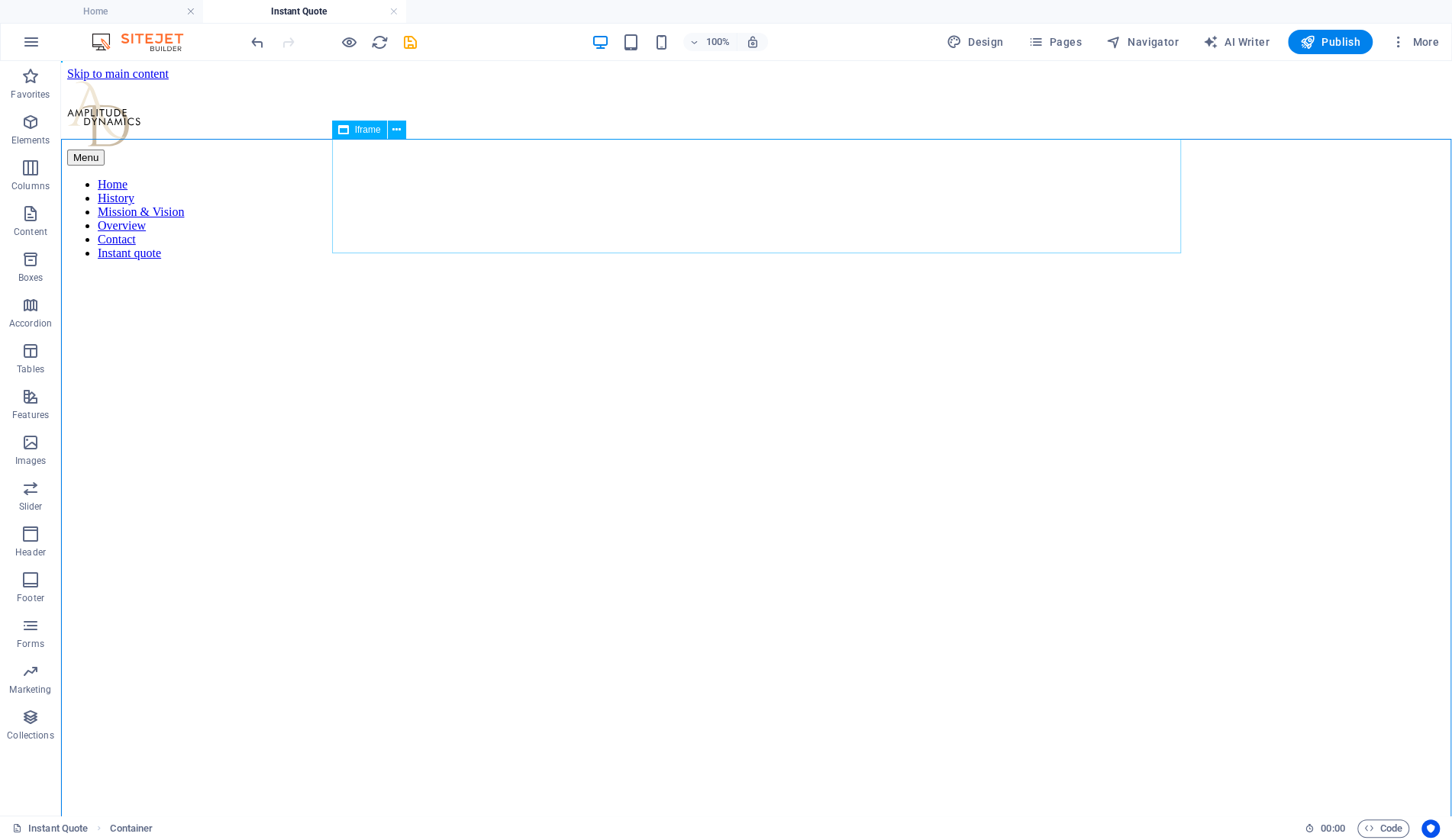
click at [372, 130] on span "Iframe" at bounding box center [368, 129] width 26 height 9
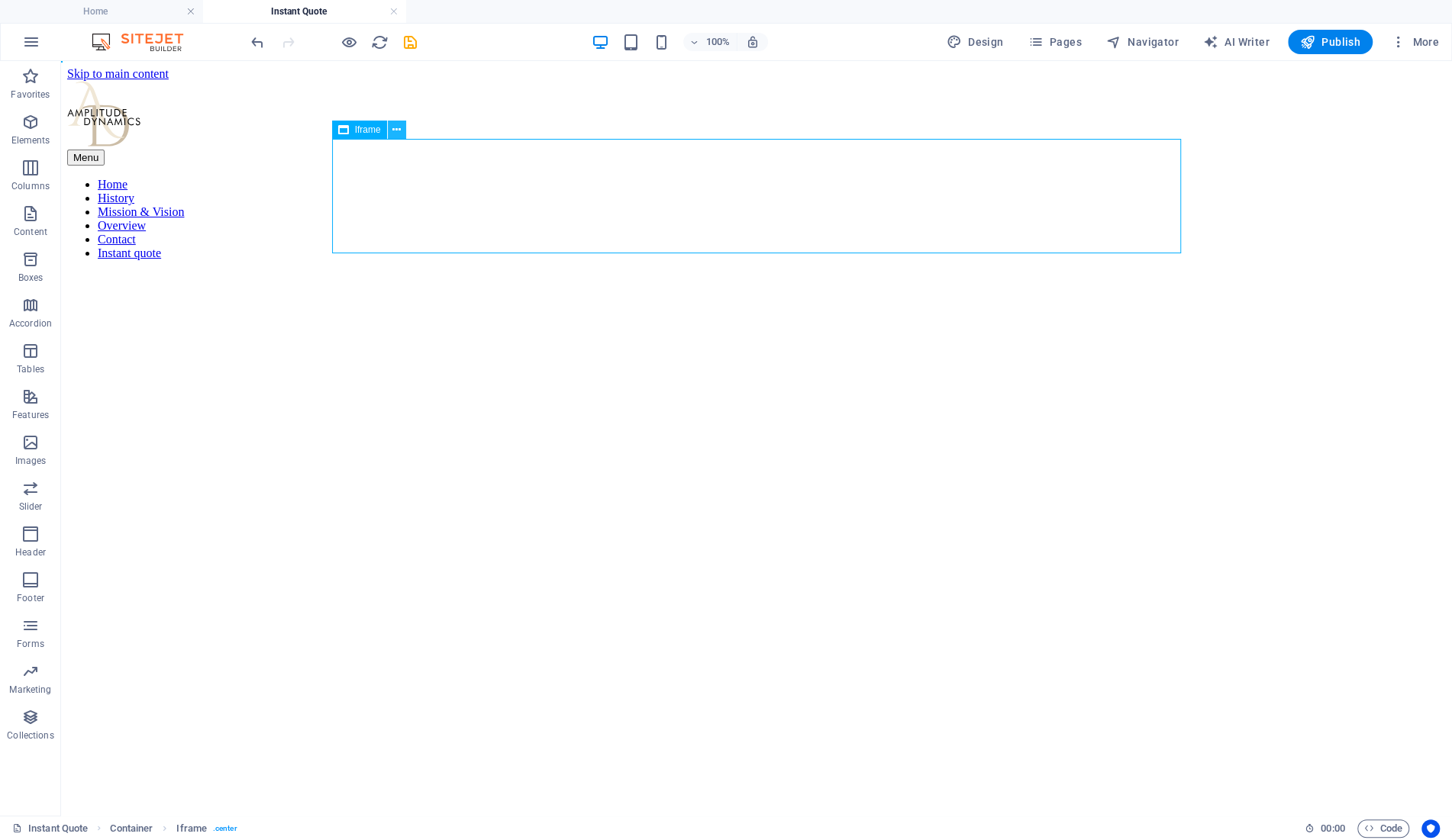
click at [395, 132] on icon at bounding box center [396, 130] width 8 height 16
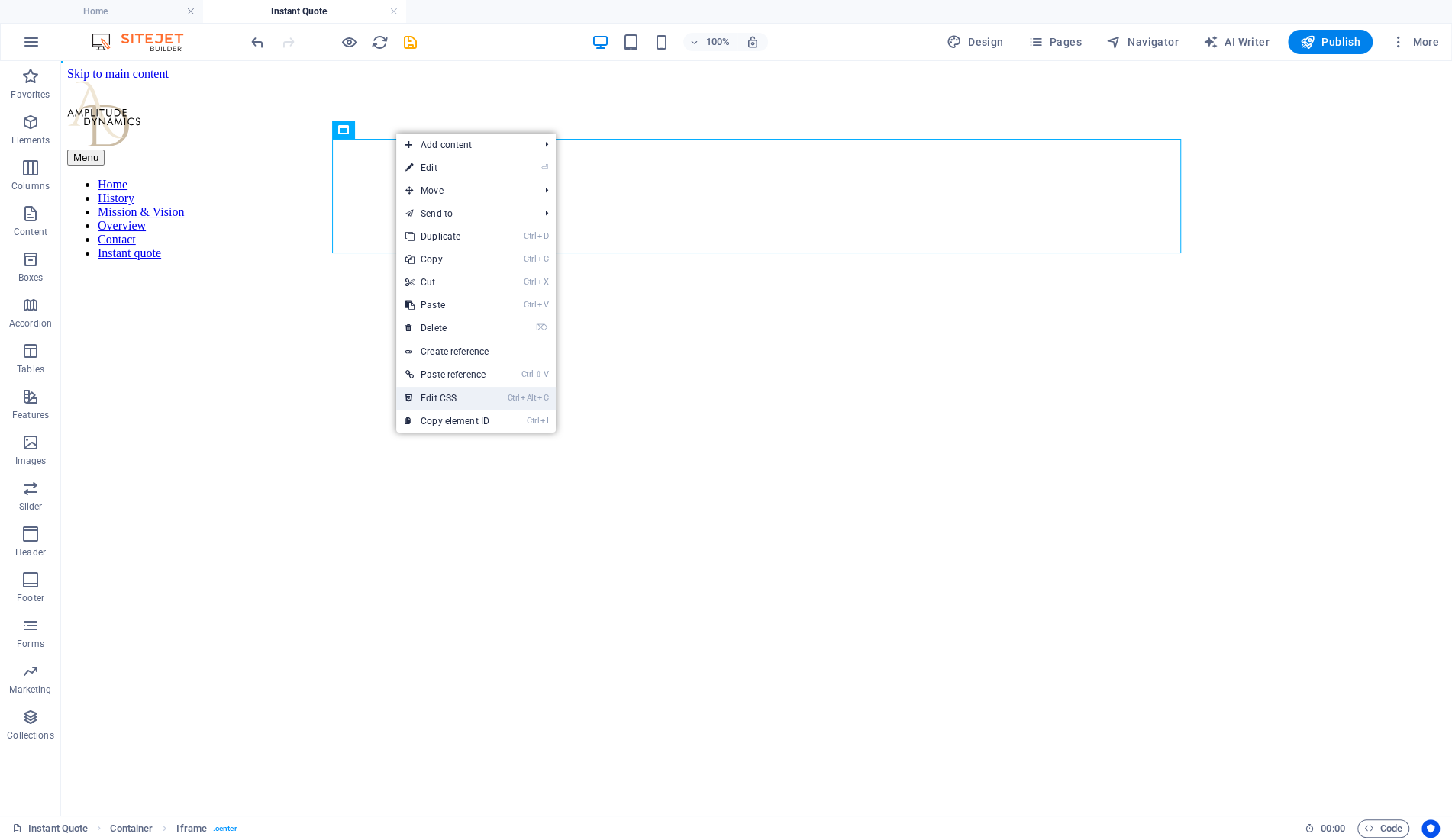
click at [449, 396] on link "Ctrl Alt C Edit CSS" at bounding box center [447, 398] width 102 height 23
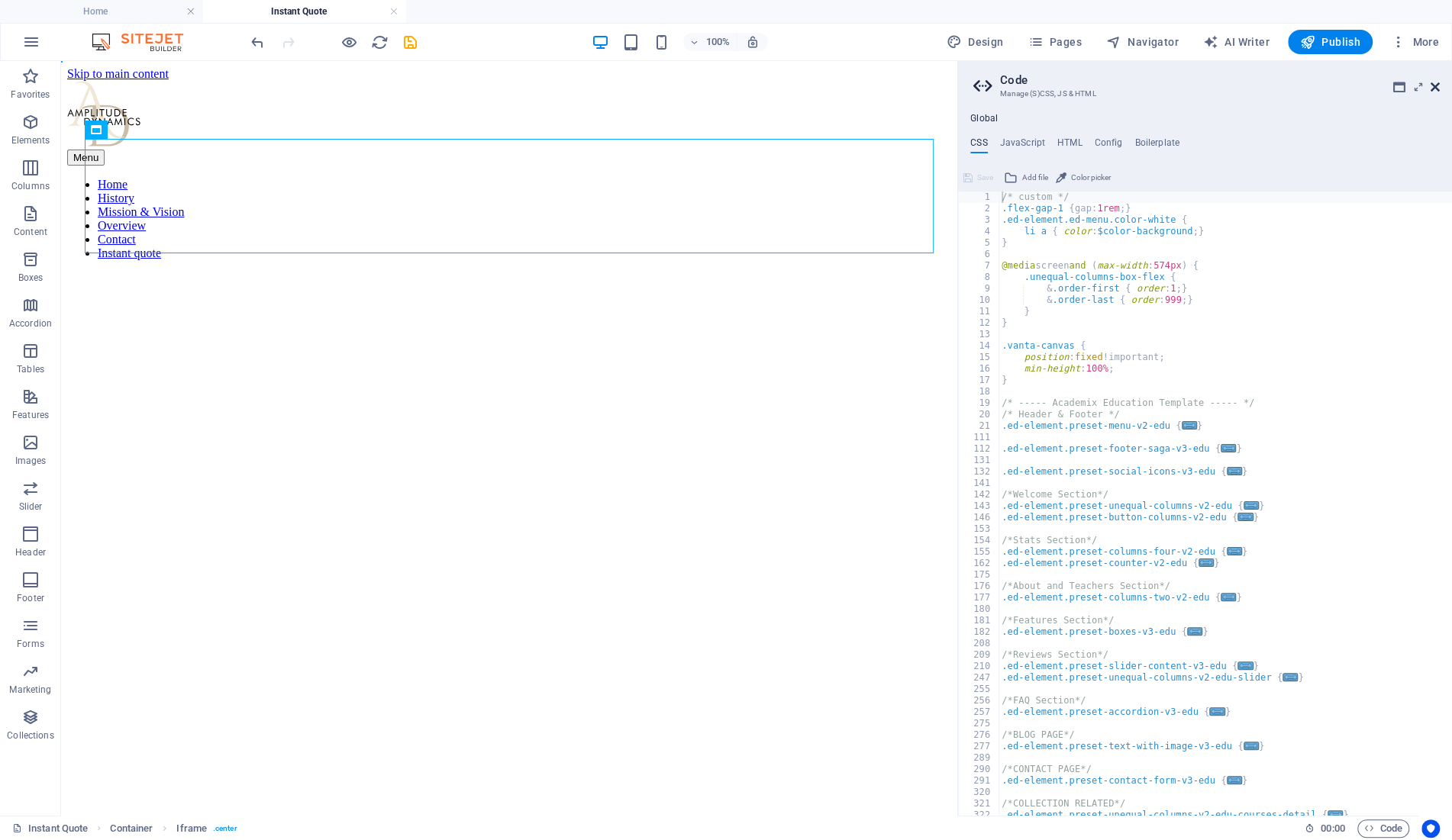
click at [1434, 86] on icon at bounding box center [1434, 86] width 9 height 12
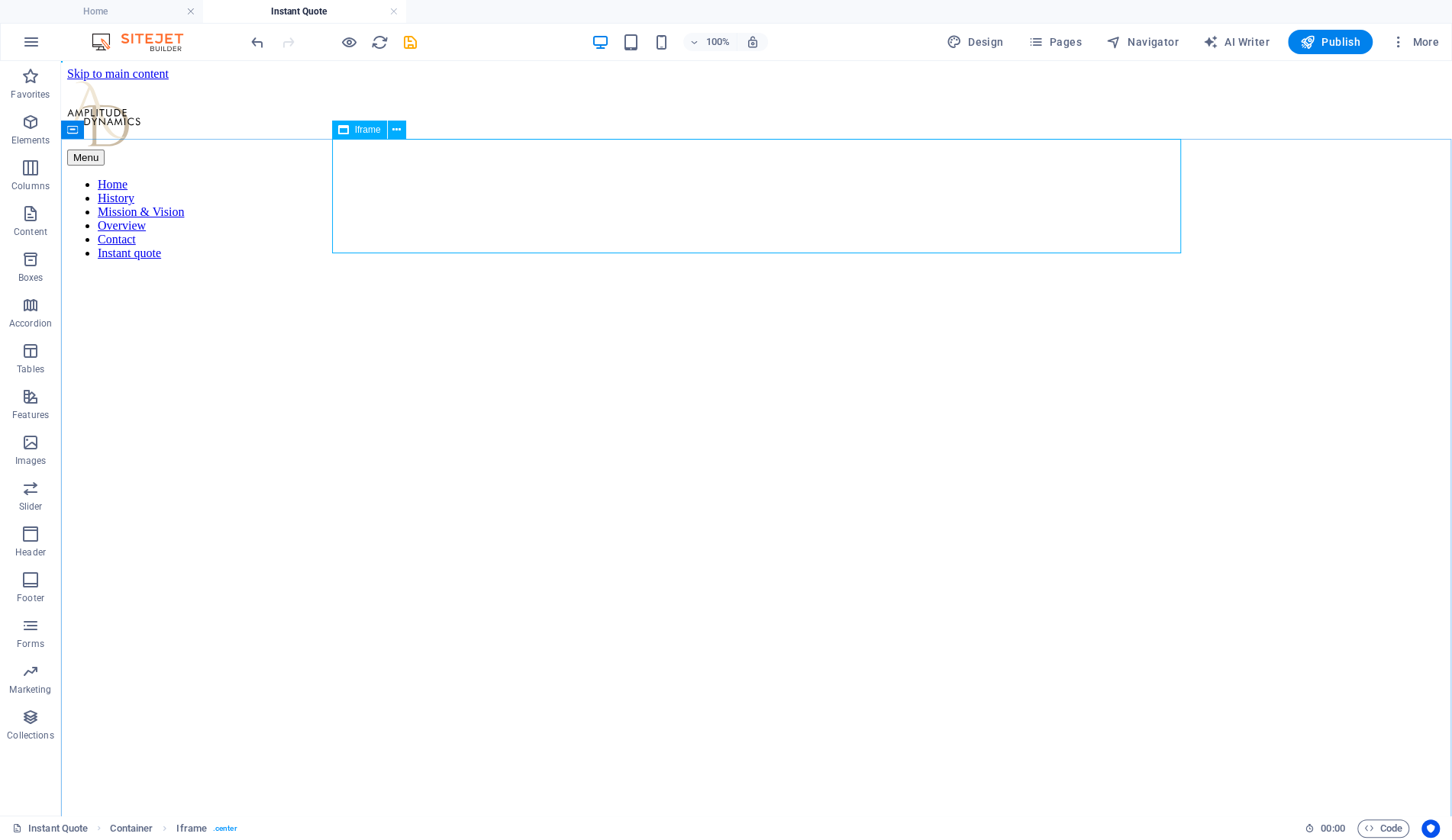
click at [373, 128] on span "Iframe" at bounding box center [368, 129] width 26 height 9
click at [391, 126] on button at bounding box center [397, 130] width 18 height 18
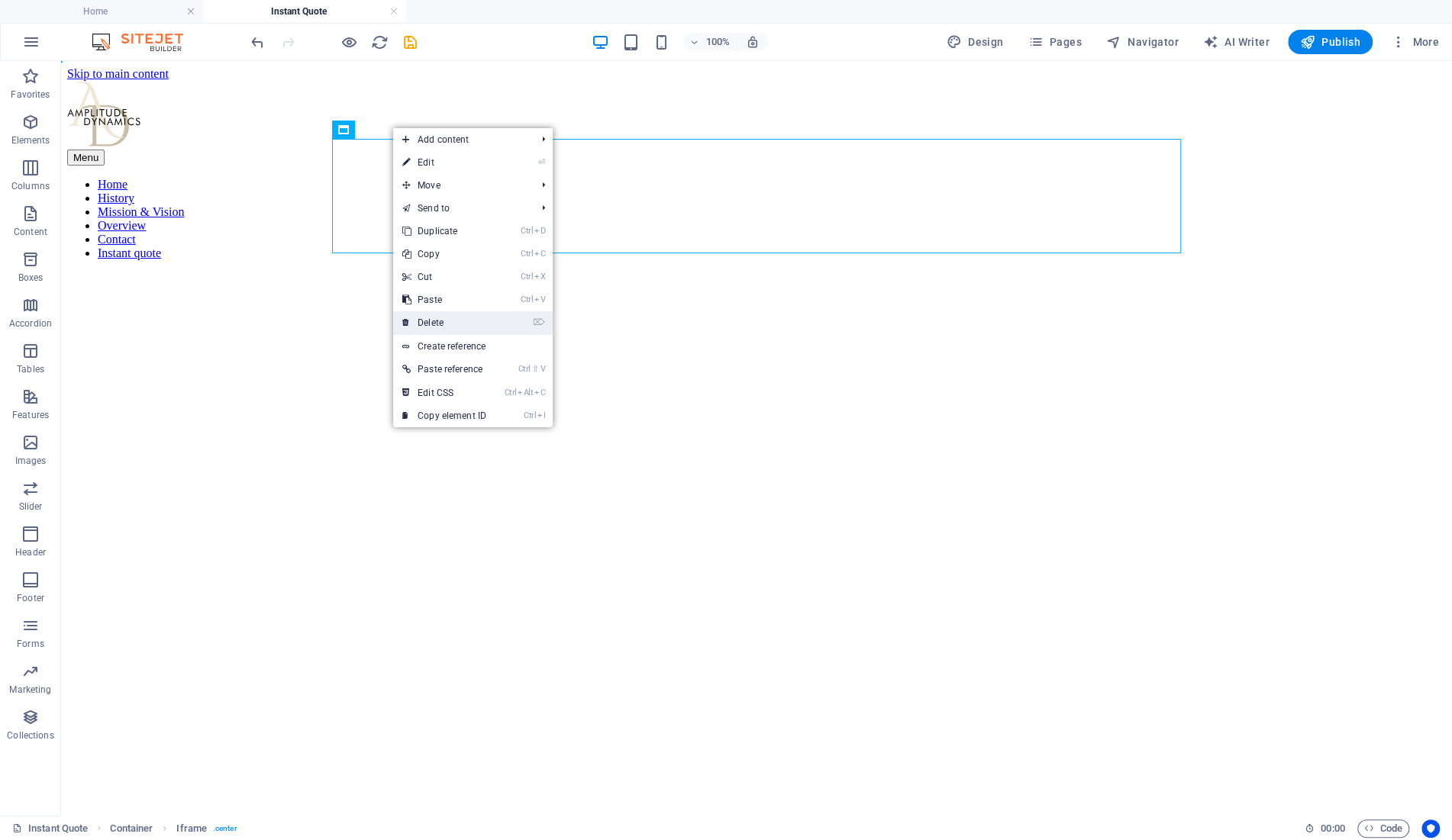
click at [434, 318] on link "⌦ Delete" at bounding box center [444, 322] width 102 height 23
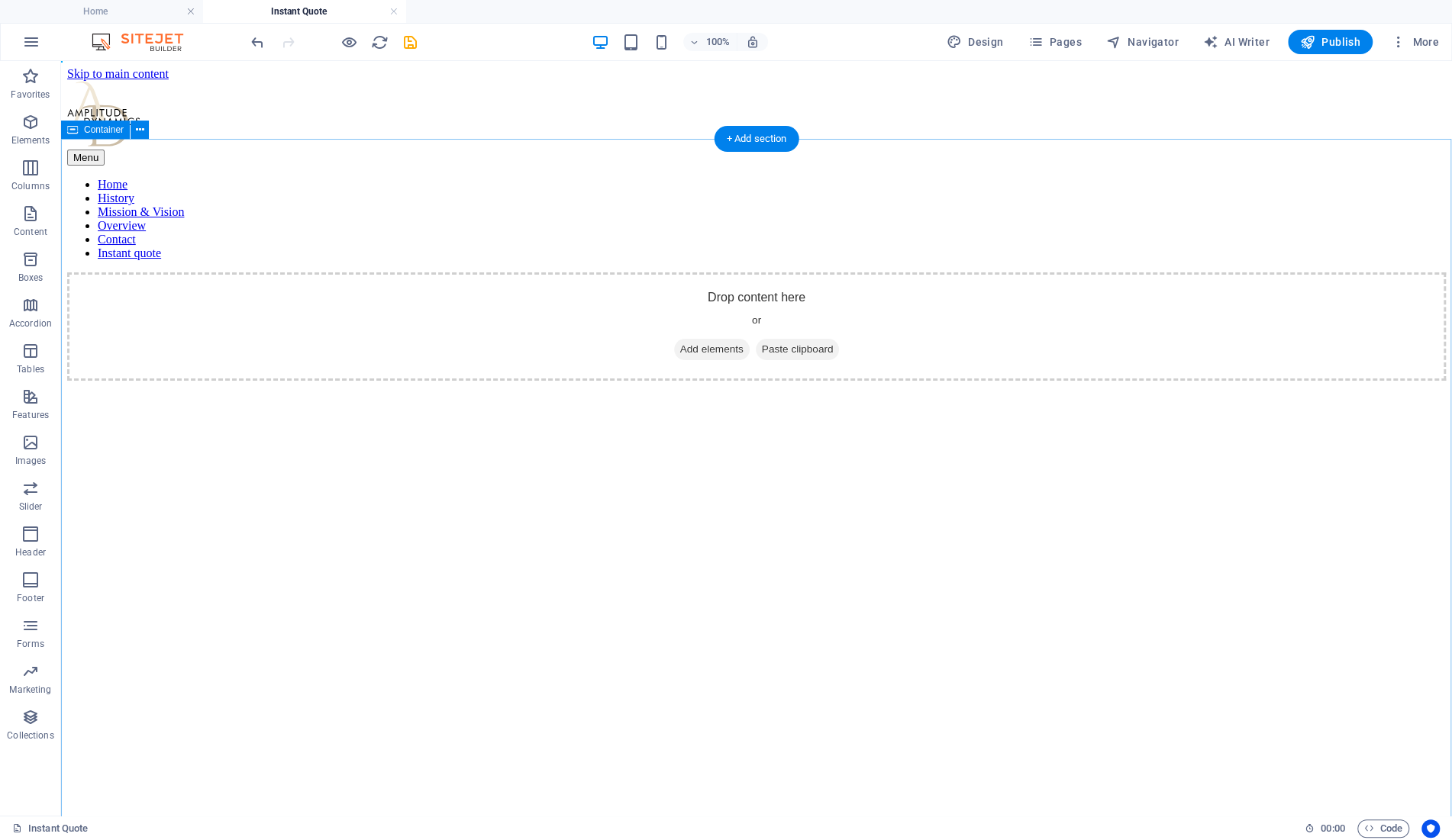
click at [708, 338] on span "Add elements" at bounding box center [712, 349] width 75 height 22
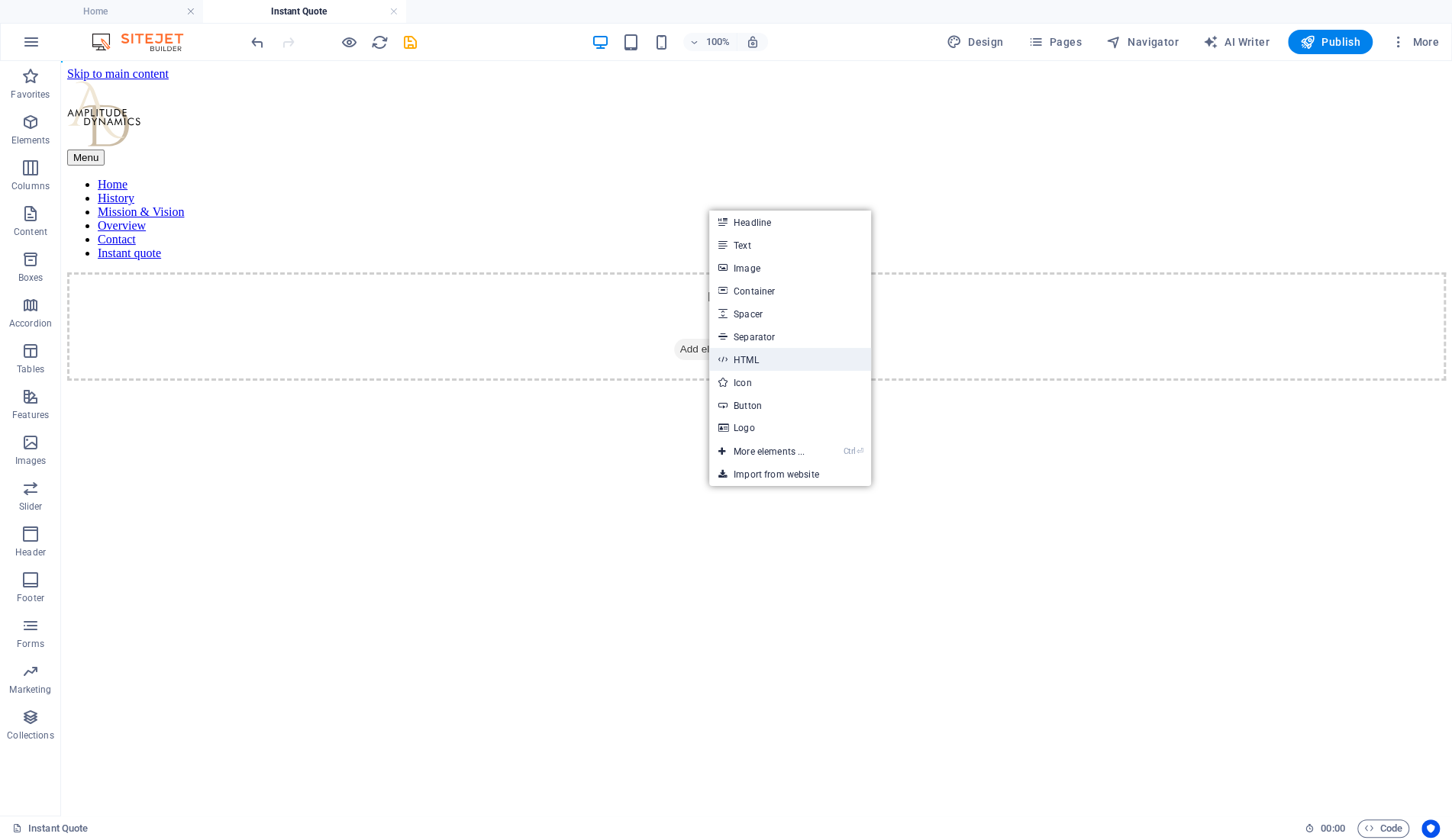
click at [754, 357] on link "HTML" at bounding box center [790, 359] width 162 height 23
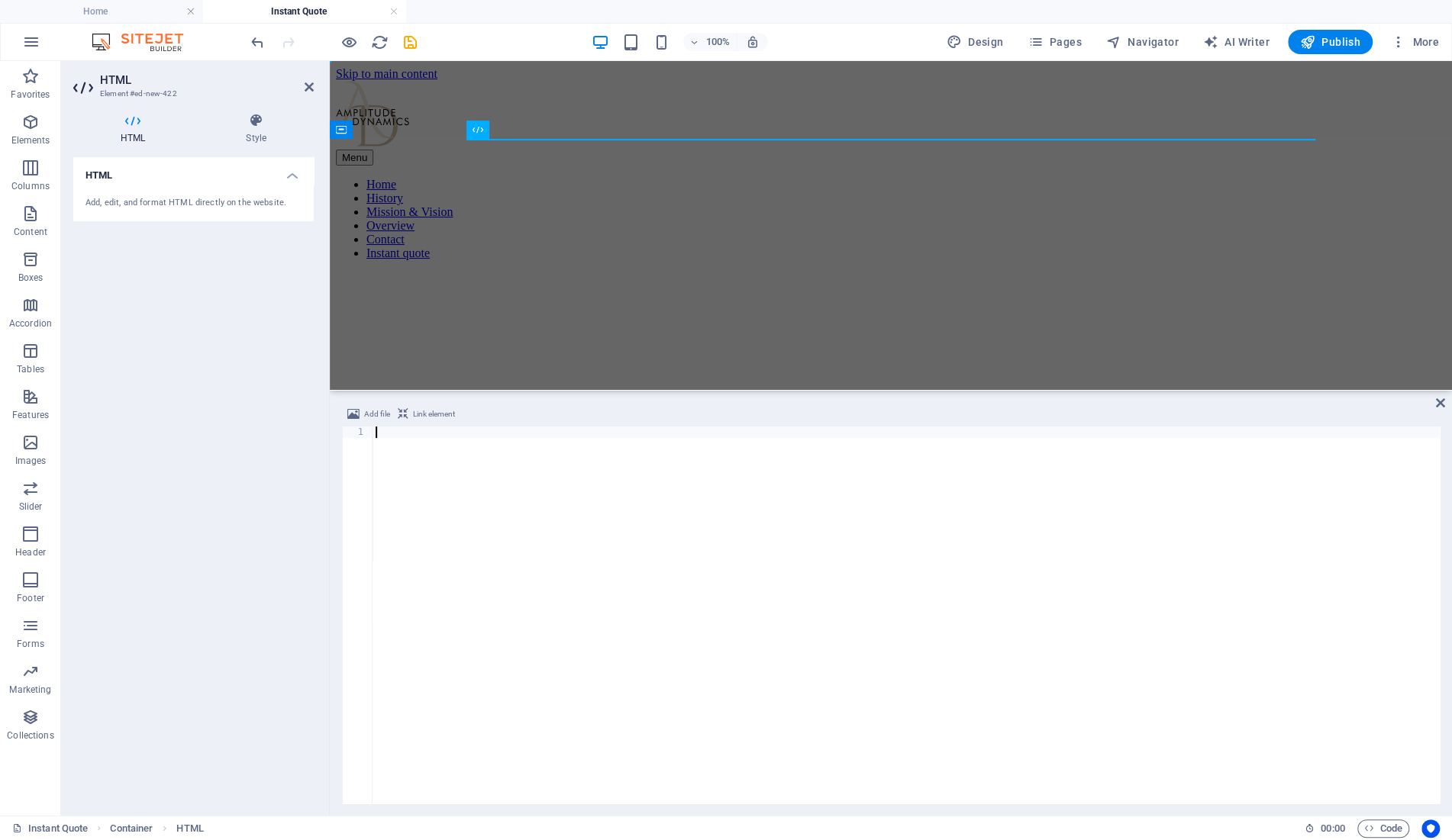
click at [455, 471] on div at bounding box center [905, 626] width 1067 height 400
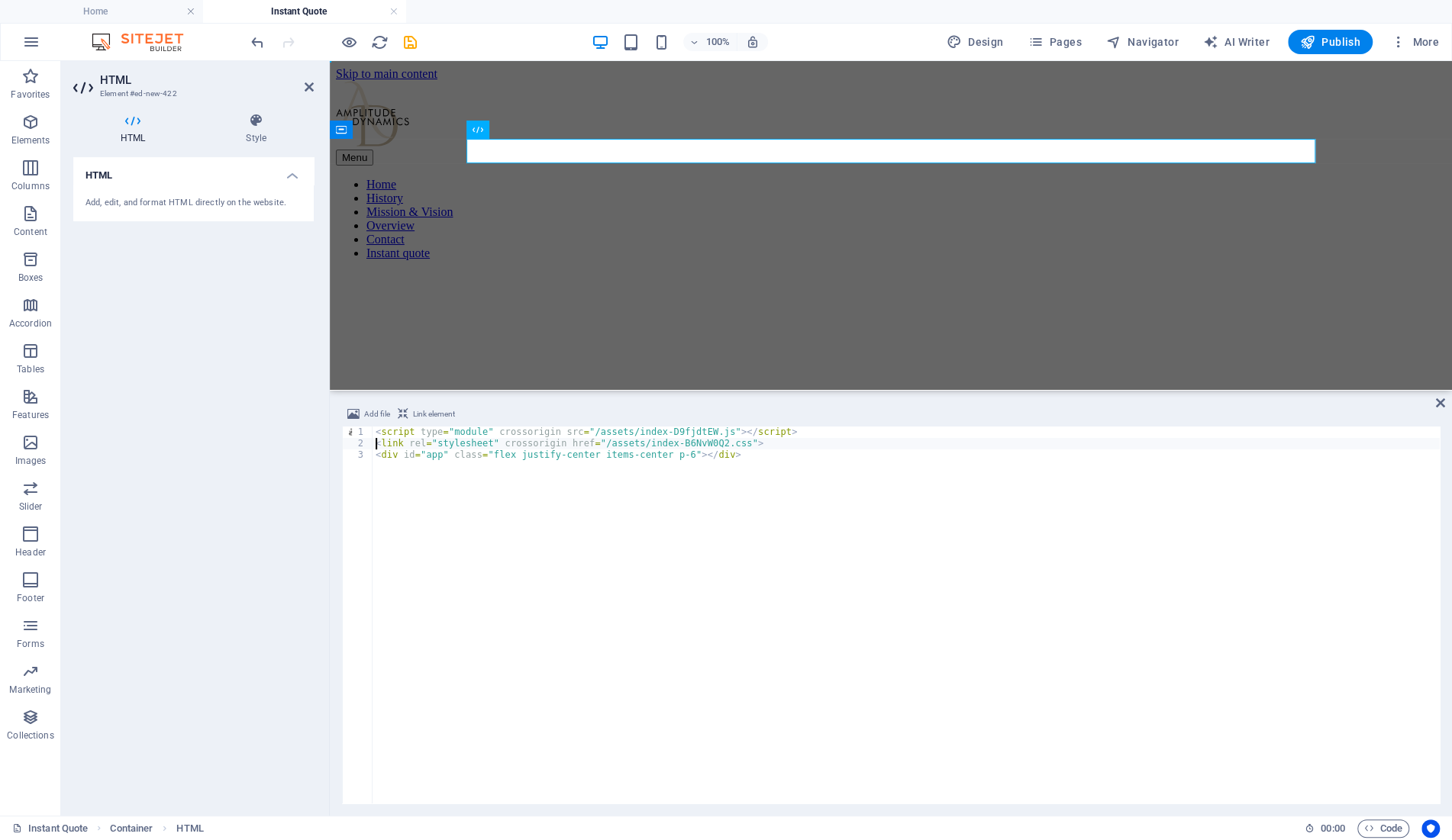
click at [576, 432] on div "< script type = "module" crossorigin src = "/assets/index-D9fjdtEW.js" > </ scr…" at bounding box center [905, 626] width 1067 height 400
paste textarea "[URL][DOMAIN_NAME]"
click at [588, 442] on div "< script type = "module" crossorigin src = "[URL][DOMAIN_NAME]" > </ script > <…" at bounding box center [905, 626] width 1067 height 400
paste textarea "[URL][DOMAIN_NAME]"
type textarea "<div id="app" class="flex justify-center items-center p-6"></div>"
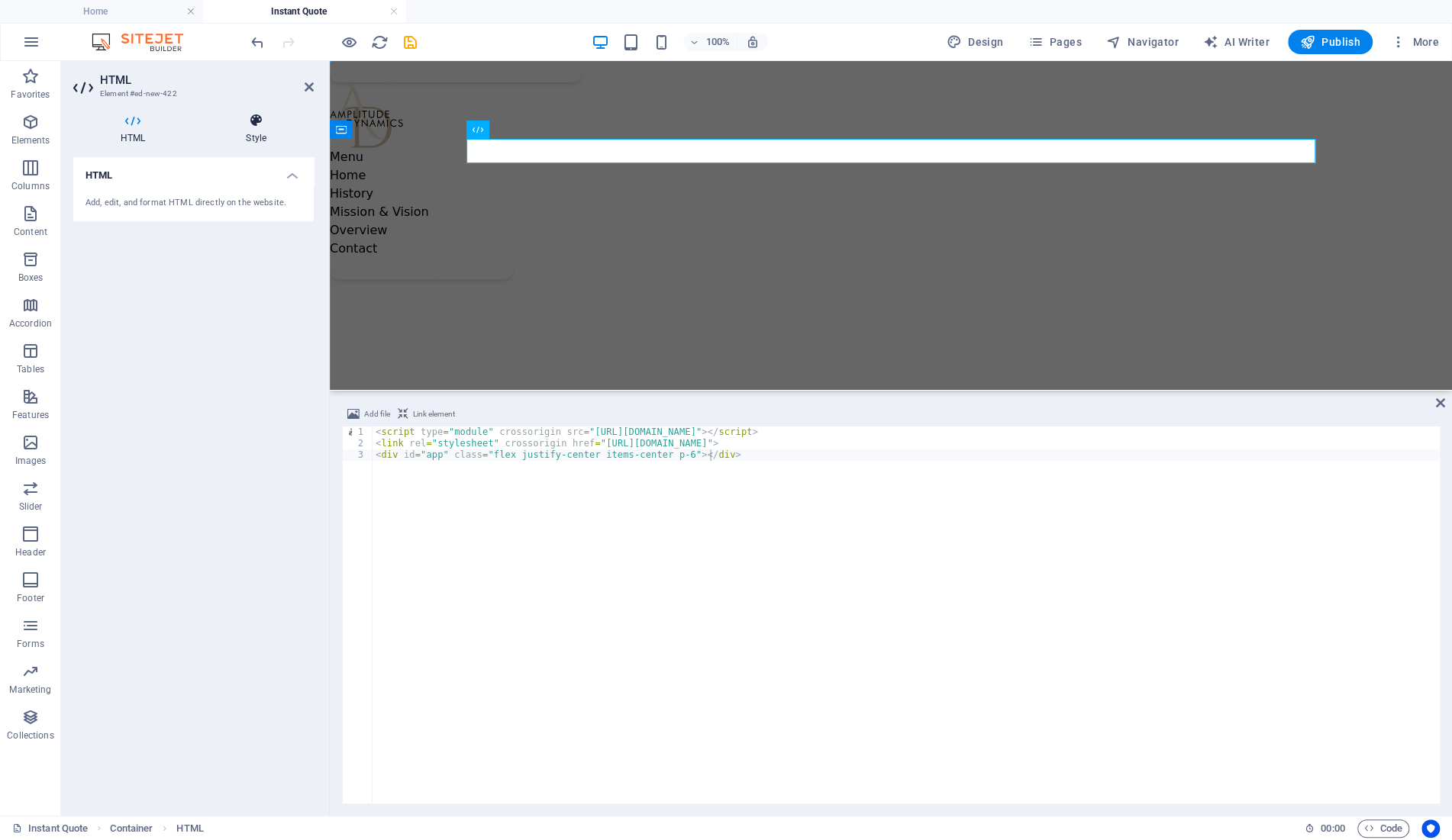
click at [256, 133] on h4 "Style" at bounding box center [256, 129] width 115 height 32
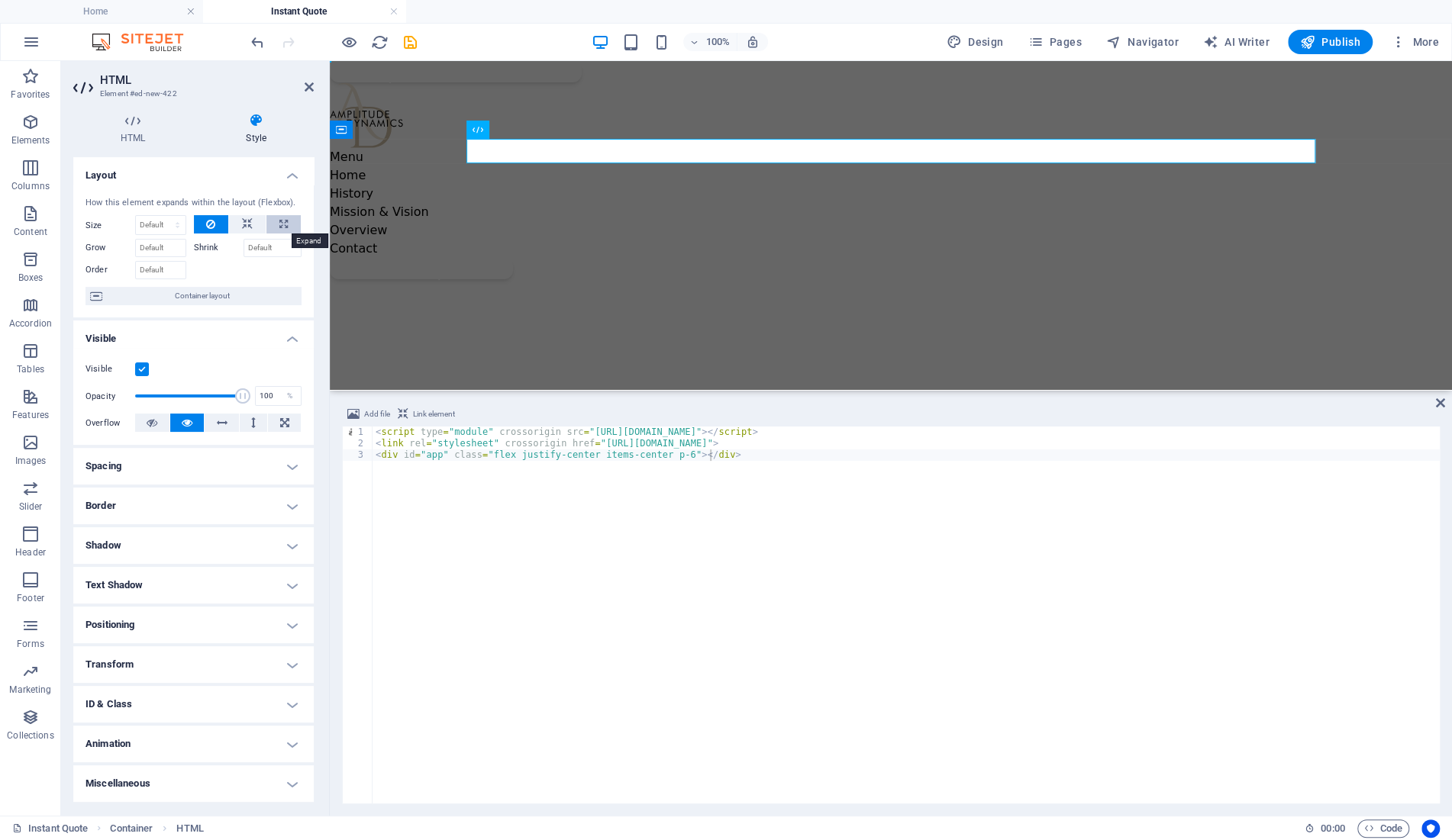
click at [280, 228] on icon at bounding box center [283, 224] width 8 height 18
type input "100"
select select "%"
click at [174, 251] on input "Grow" at bounding box center [161, 248] width 51 height 18
type input "1"
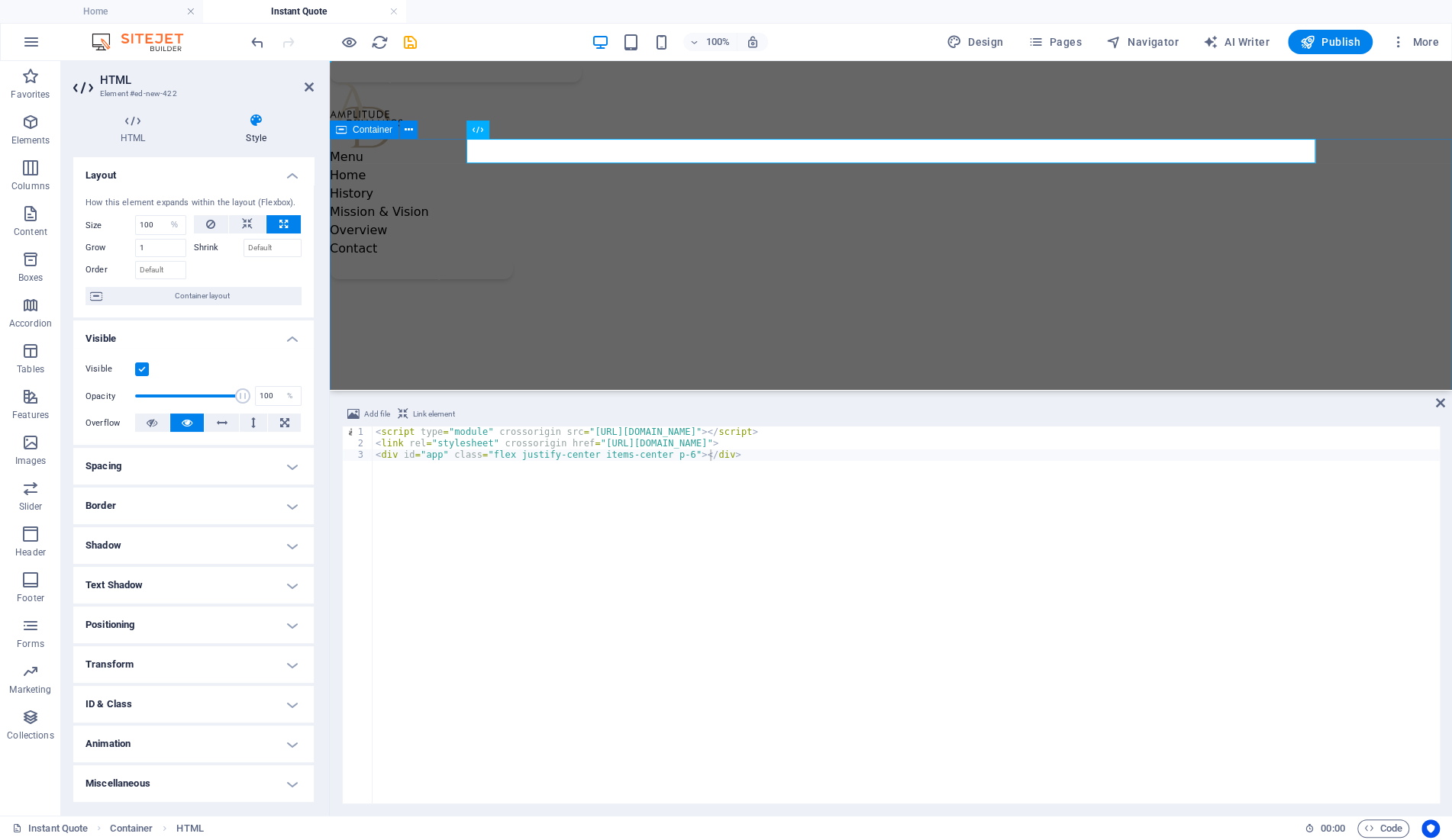
click at [593, 288] on div at bounding box center [891, 443] width 1122 height 329
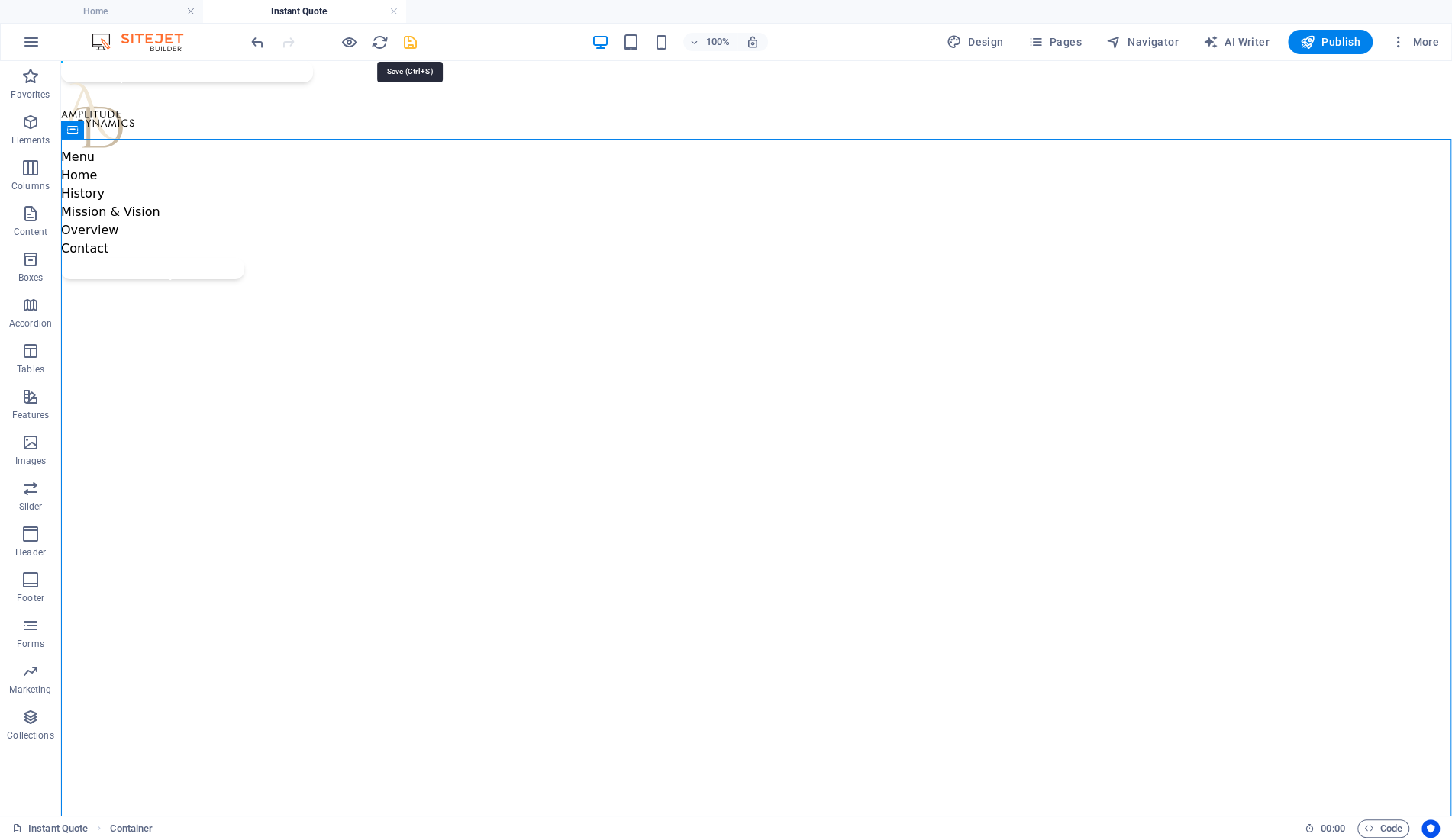
click at [411, 42] on icon "save" at bounding box center [411, 42] width 18 height 18
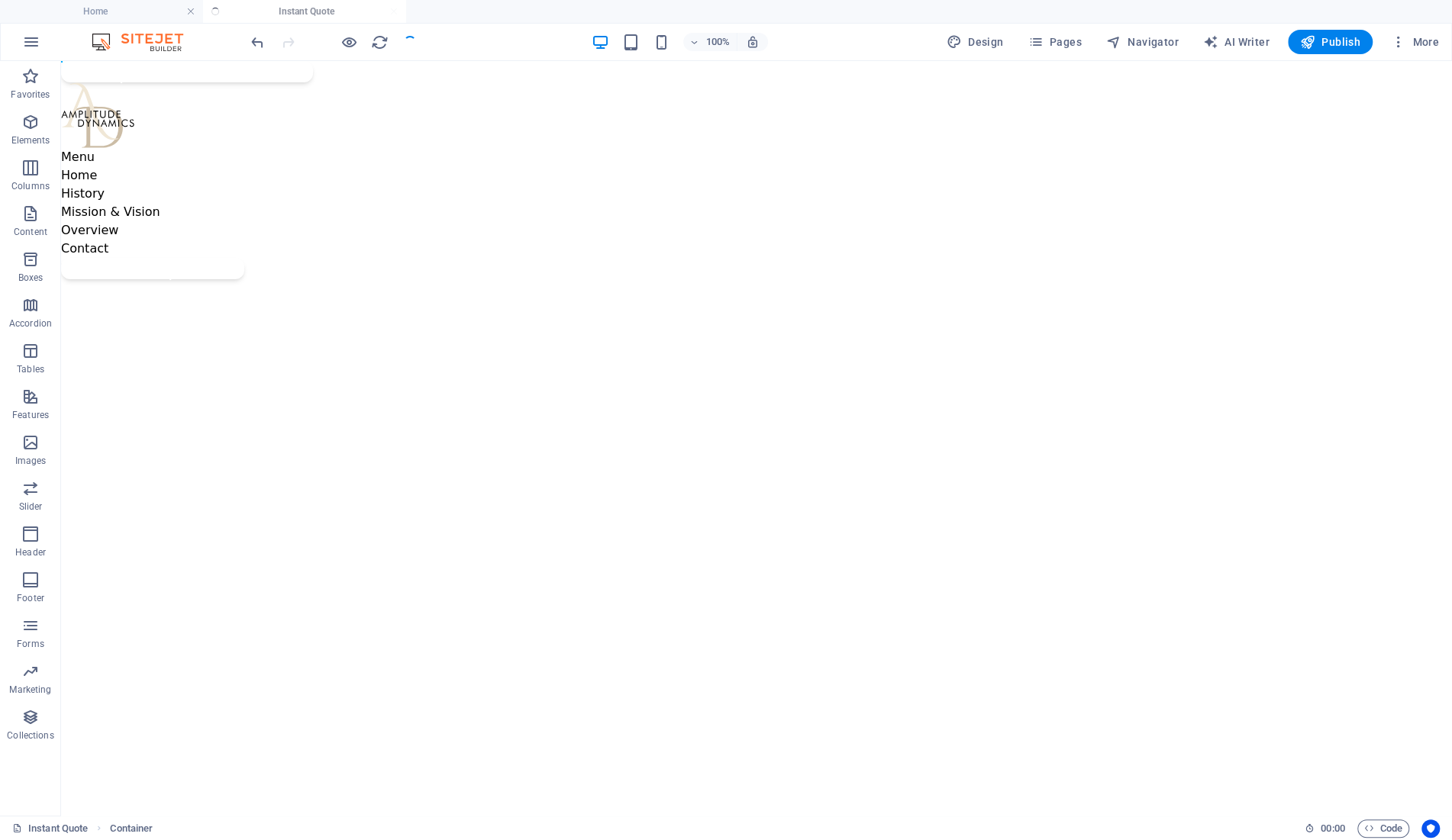
select select "vh"
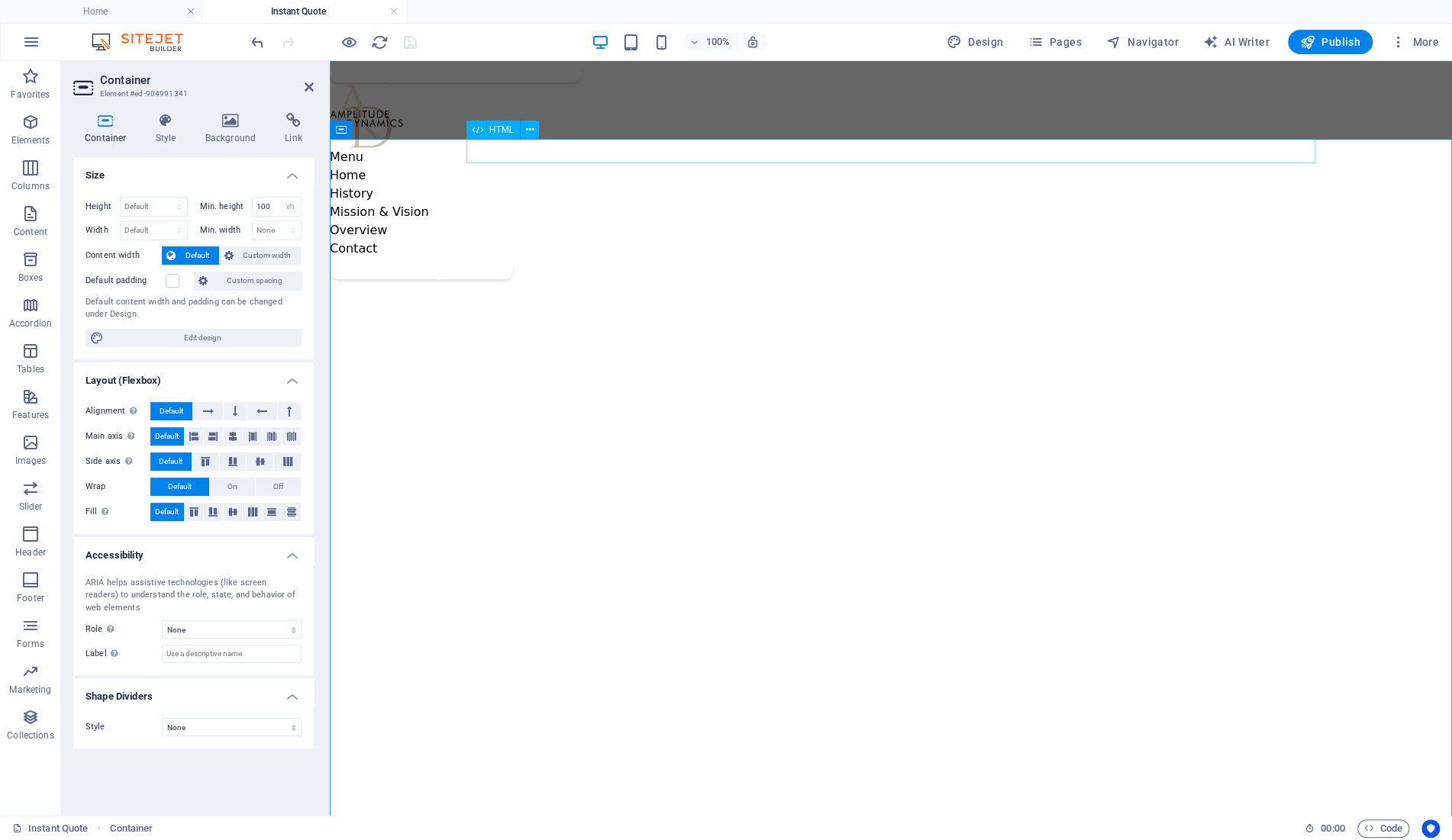
click at [494, 130] on span "HTML" at bounding box center [501, 129] width 25 height 9
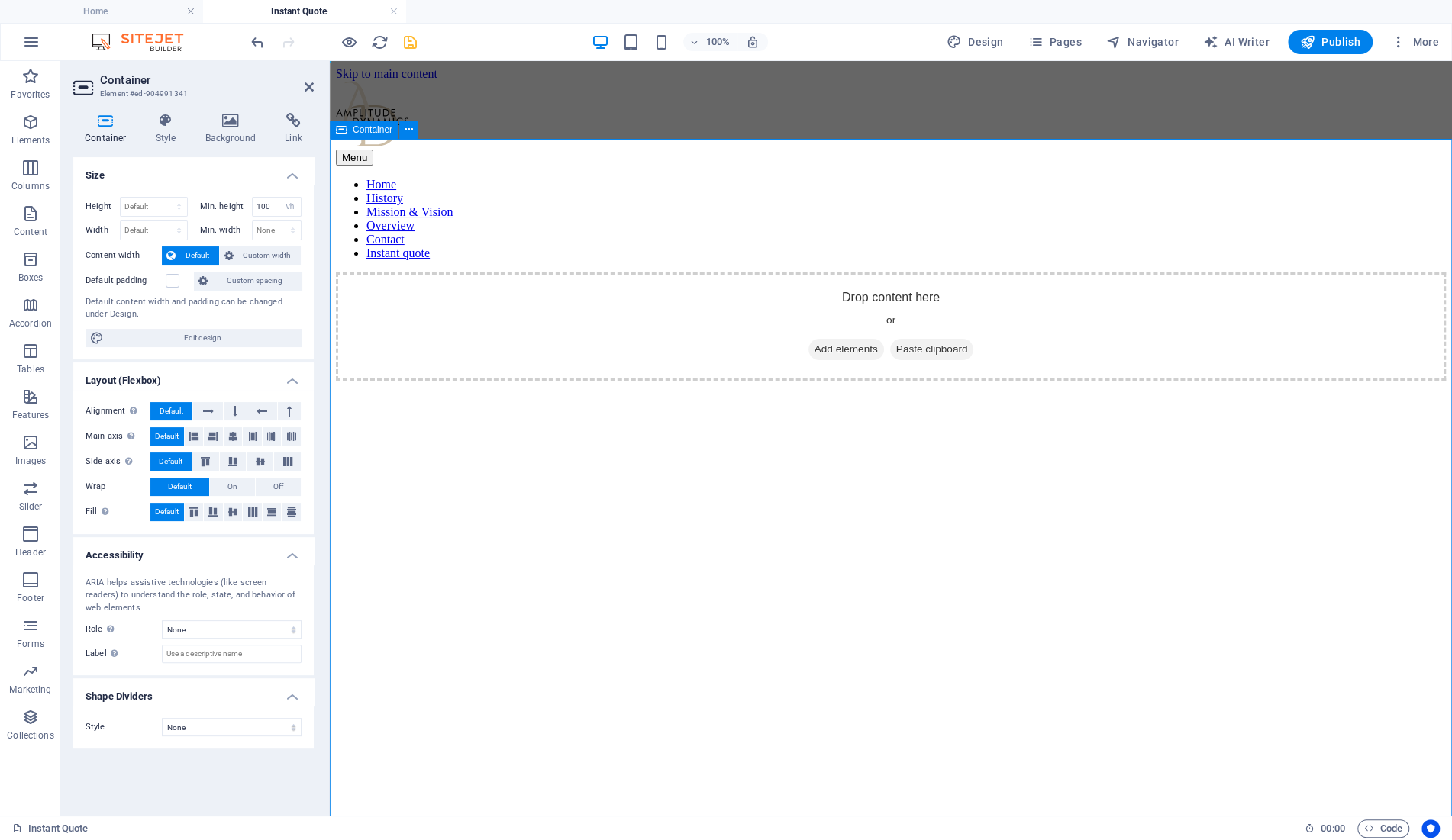
click at [840, 338] on span "Add elements" at bounding box center [846, 349] width 75 height 22
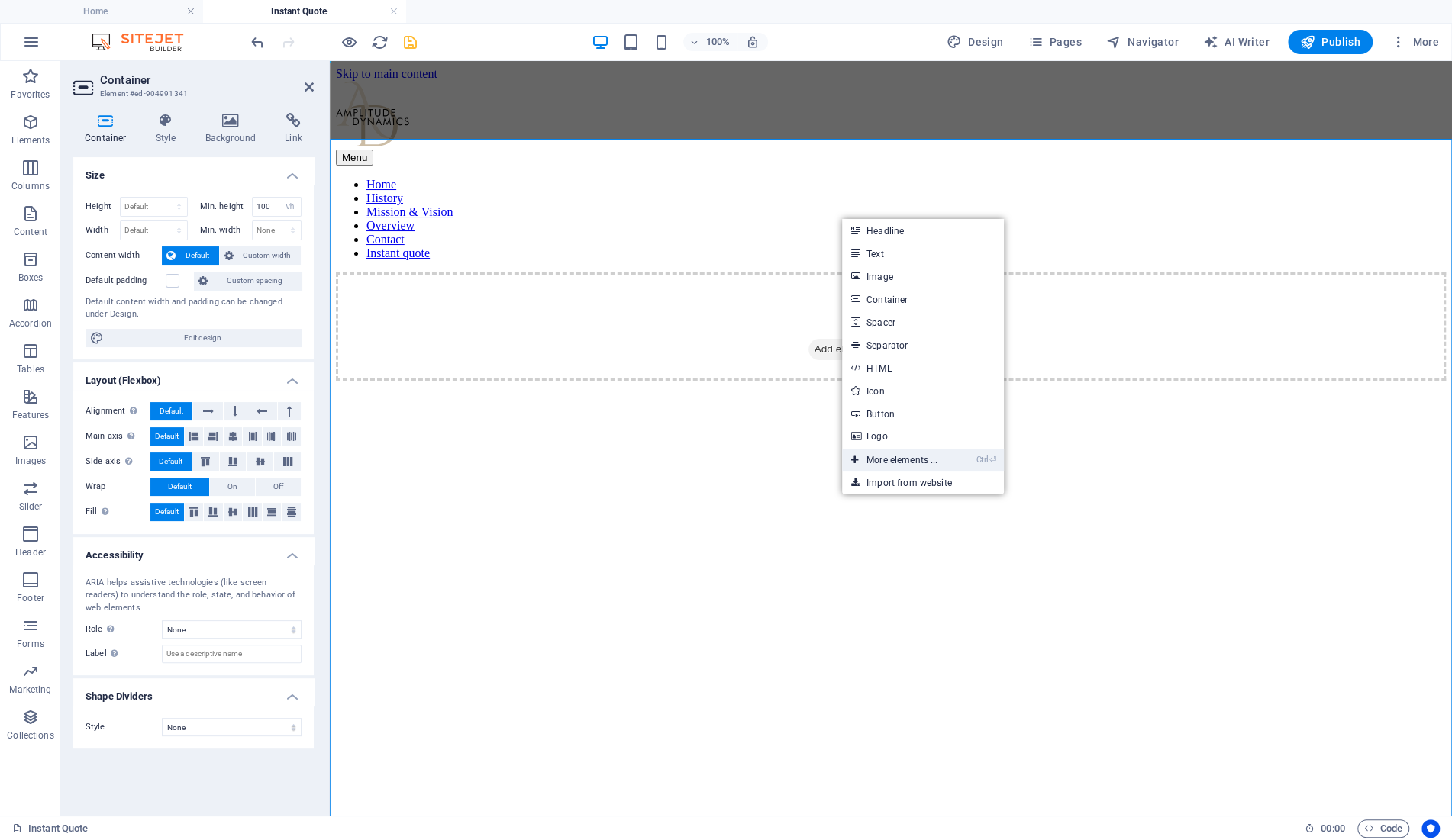
click at [927, 458] on link "Ctrl ⏎ More elements ..." at bounding box center [894, 460] width 105 height 23
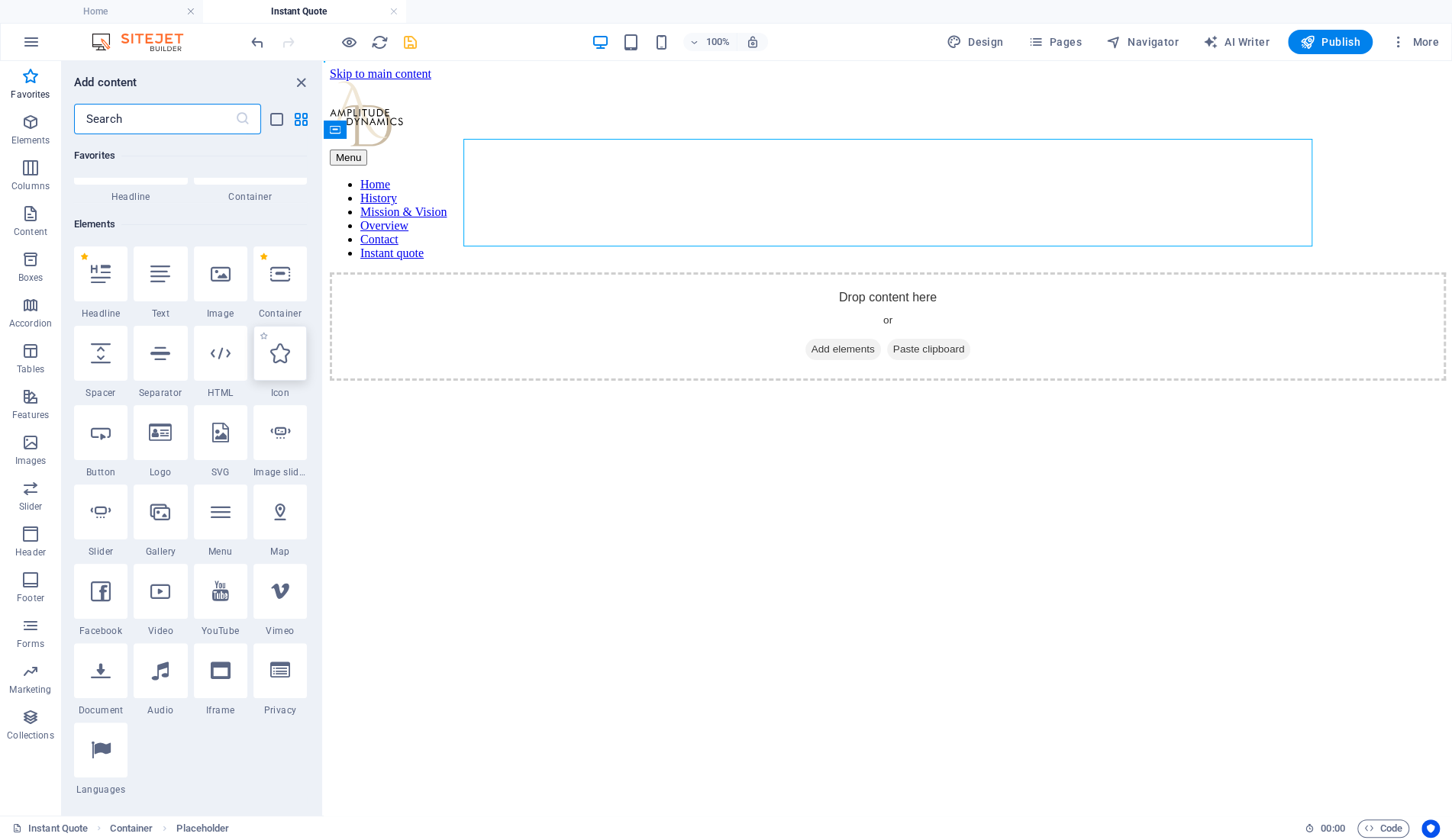
scroll to position [91, 0]
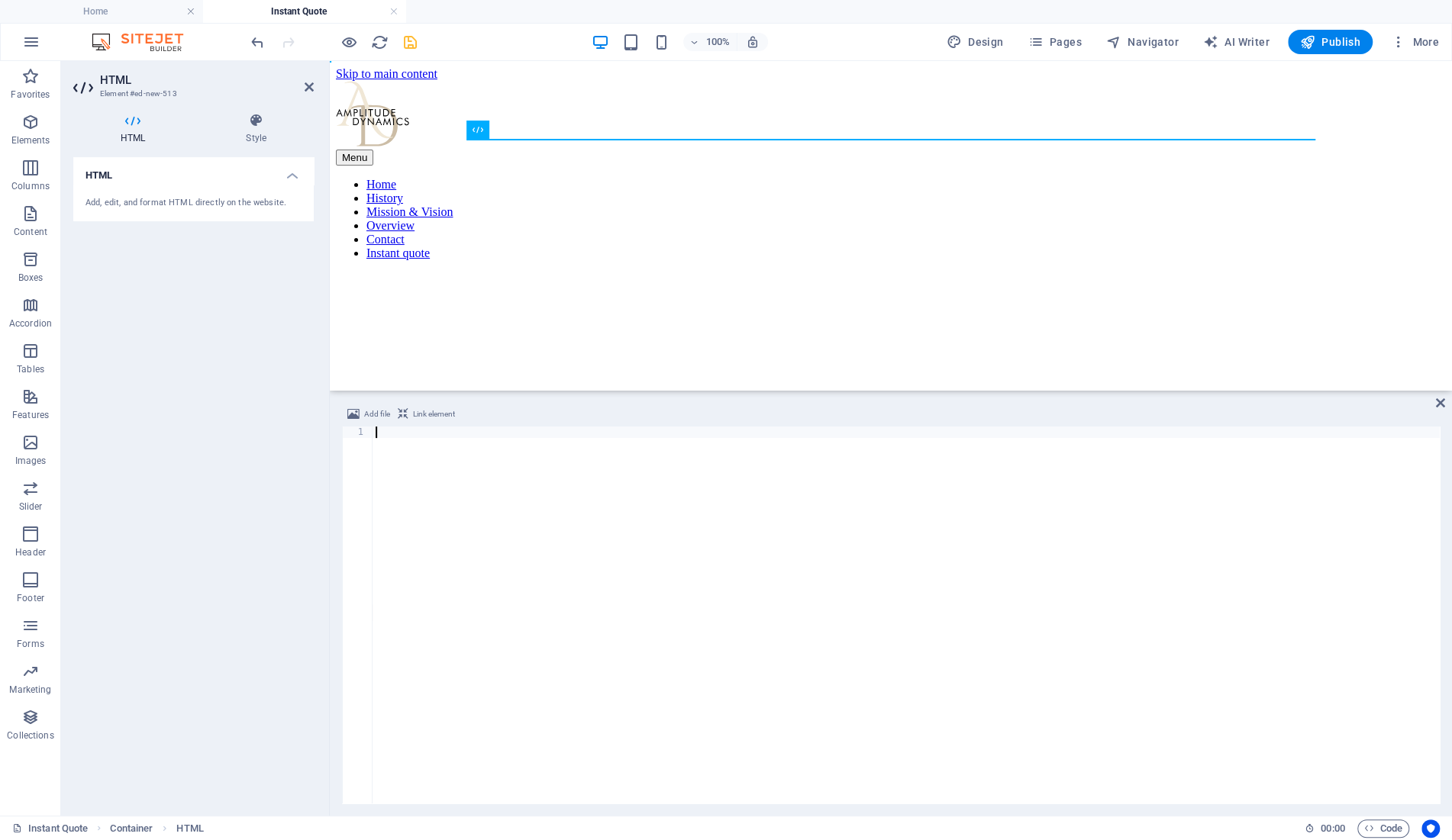
click at [490, 475] on div at bounding box center [905, 626] width 1067 height 400
type textarea "</script>"
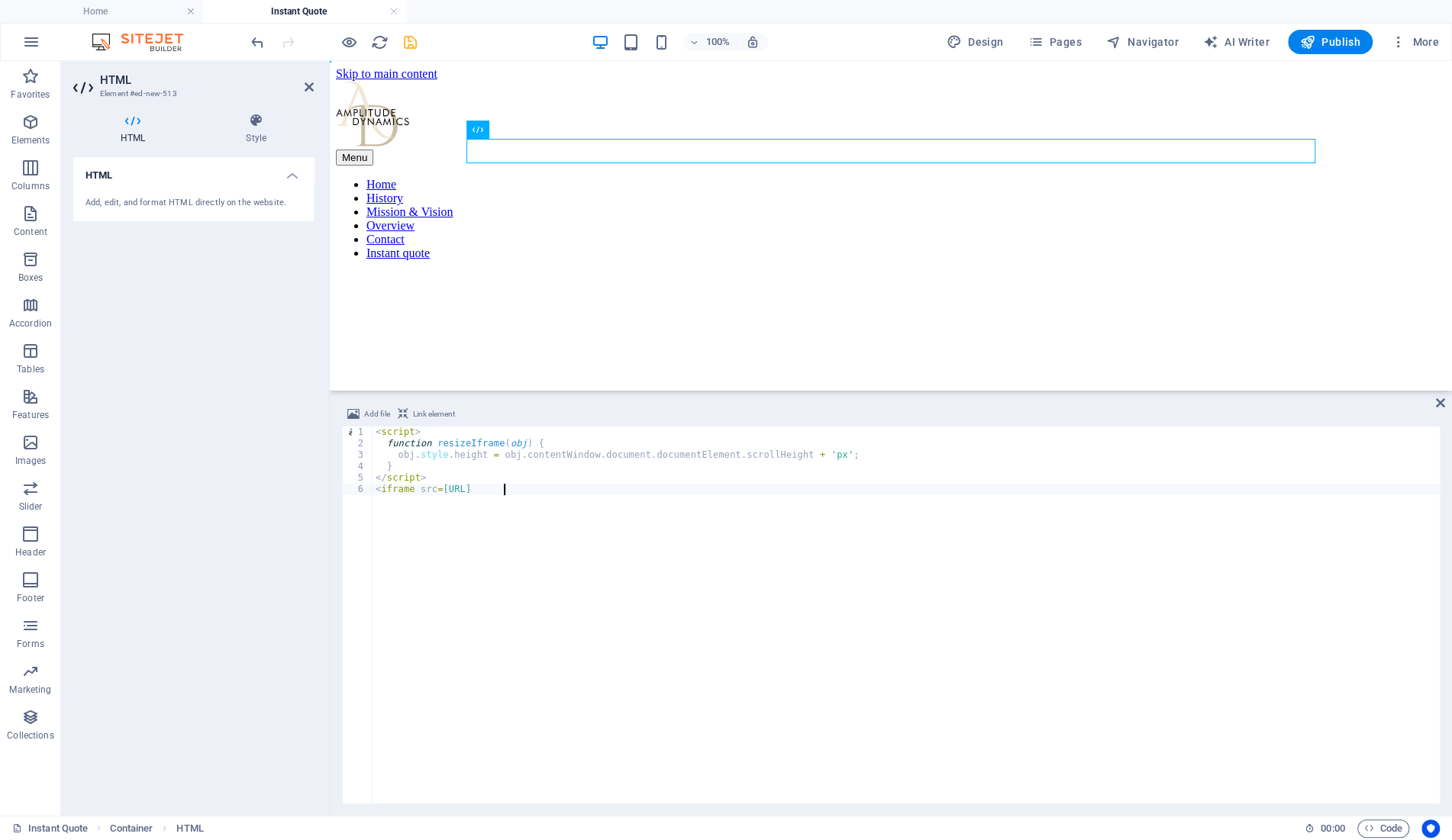
scroll to position [0, 10]
drag, startPoint x: 436, startPoint y: 487, endPoint x: 524, endPoint y: 537, distance: 101.2
click at [436, 488] on div "< script > function resizeIframe ( obj ) { obj . style . height = obj . content…" at bounding box center [905, 626] width 1067 height 400
paste textarea "[DOMAIN_NAME][URL]"
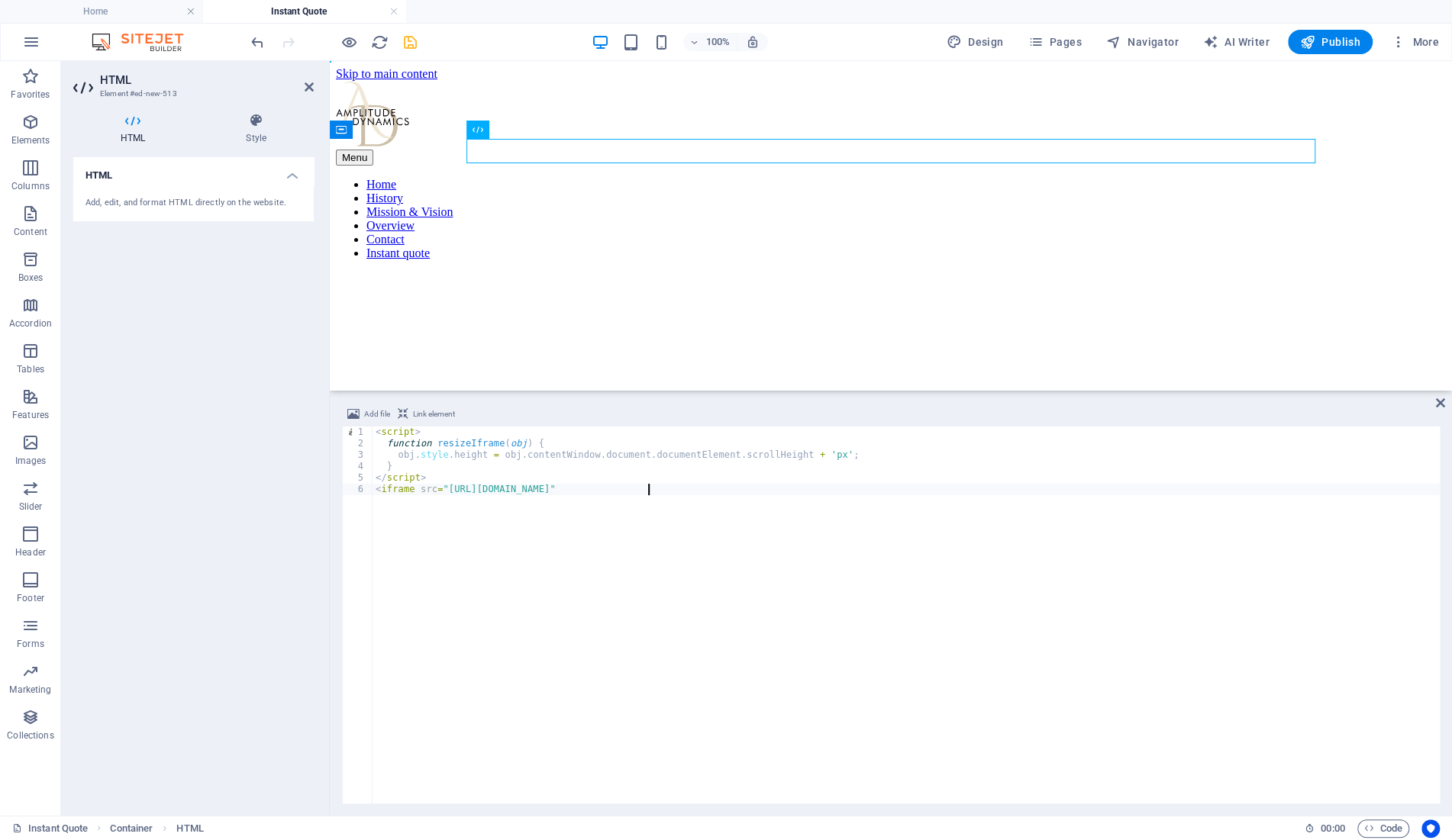
scroll to position [0, 21]
paste textarea "onload="resizeIframe(this)""
click at [645, 490] on div "< script > function resizeIframe ( obj ) { obj . style . height = obj . content…" at bounding box center [905, 626] width 1067 height 400
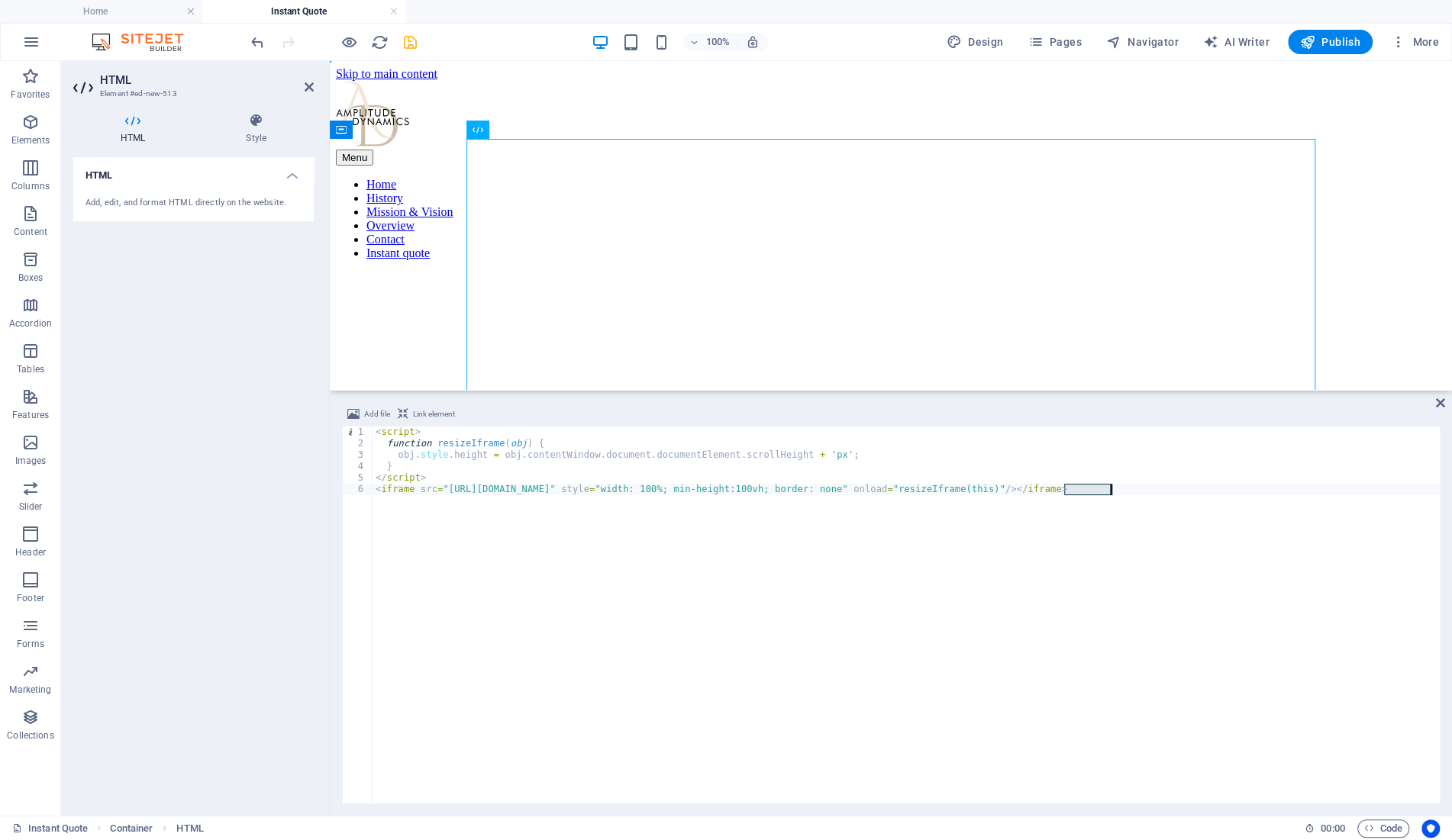
scroll to position [0, 55]
type textarea "<iframe src="[URL][DOMAIN_NAME]" style="width: 100%; min-height:100vh; border: …"
drag, startPoint x: 1440, startPoint y: 402, endPoint x: 1340, endPoint y: 382, distance: 102.0
click at [1440, 402] on icon at bounding box center [1440, 402] width 9 height 12
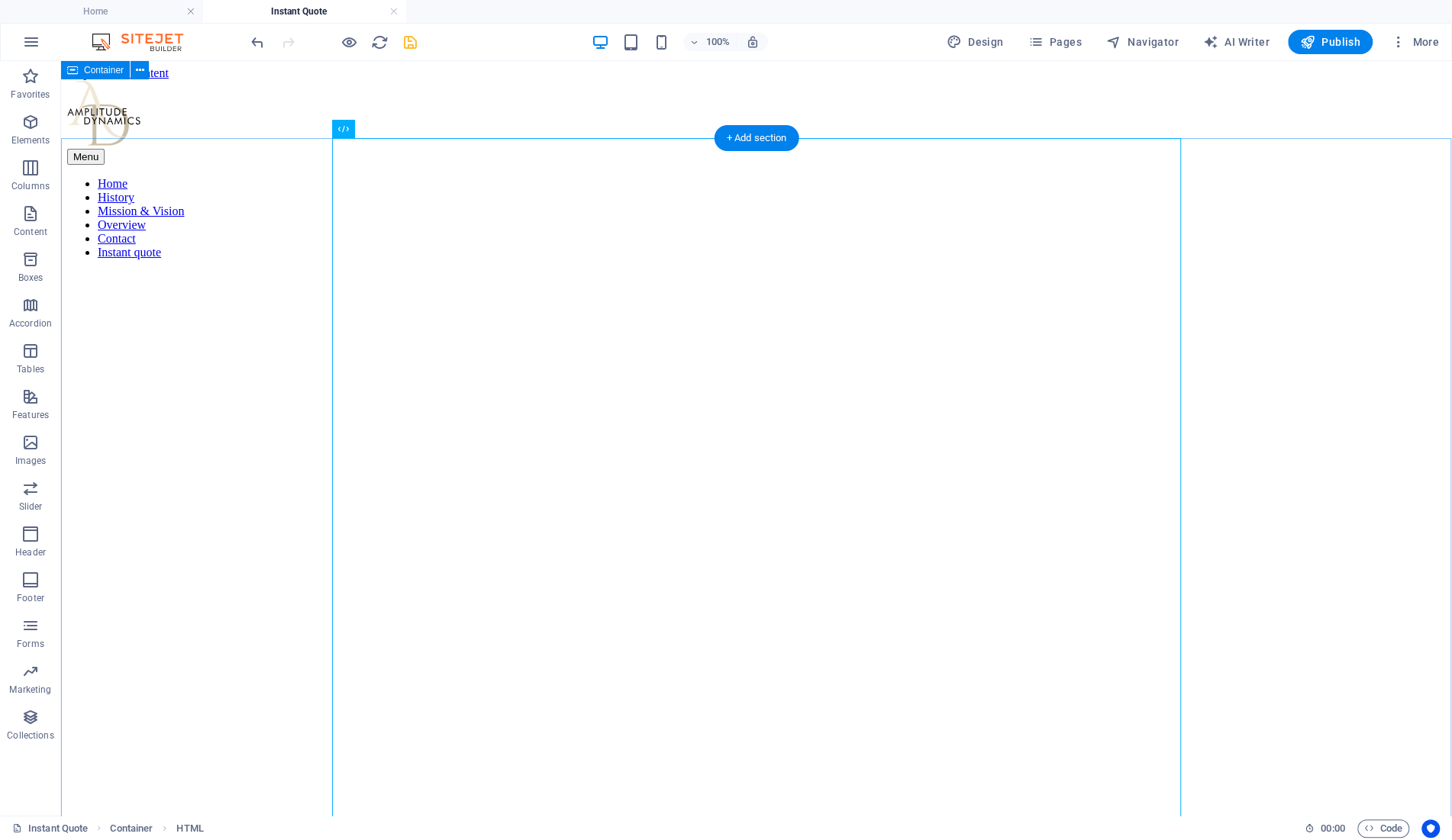
scroll to position [0, 0]
drag, startPoint x: 416, startPoint y: 42, endPoint x: 576, endPoint y: 90, distance: 167.0
click at [416, 42] on icon "save" at bounding box center [411, 42] width 18 height 18
select select "vh"
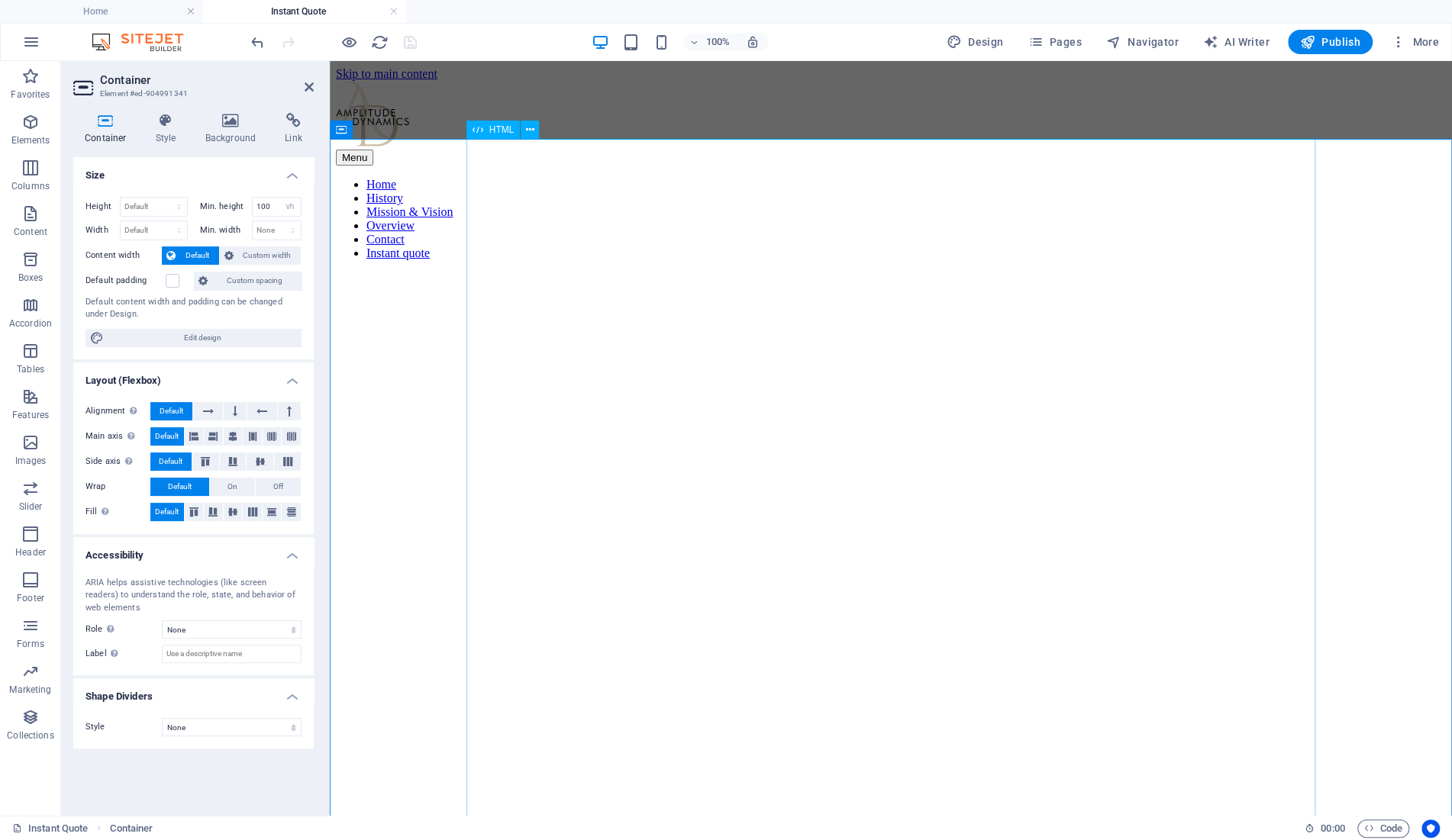
click at [495, 126] on span "HTML" at bounding box center [501, 129] width 25 height 9
drag, startPoint x: 495, startPoint y: 126, endPoint x: 212, endPoint y: 158, distance: 284.8
click at [495, 126] on span "HTML" at bounding box center [501, 129] width 25 height 9
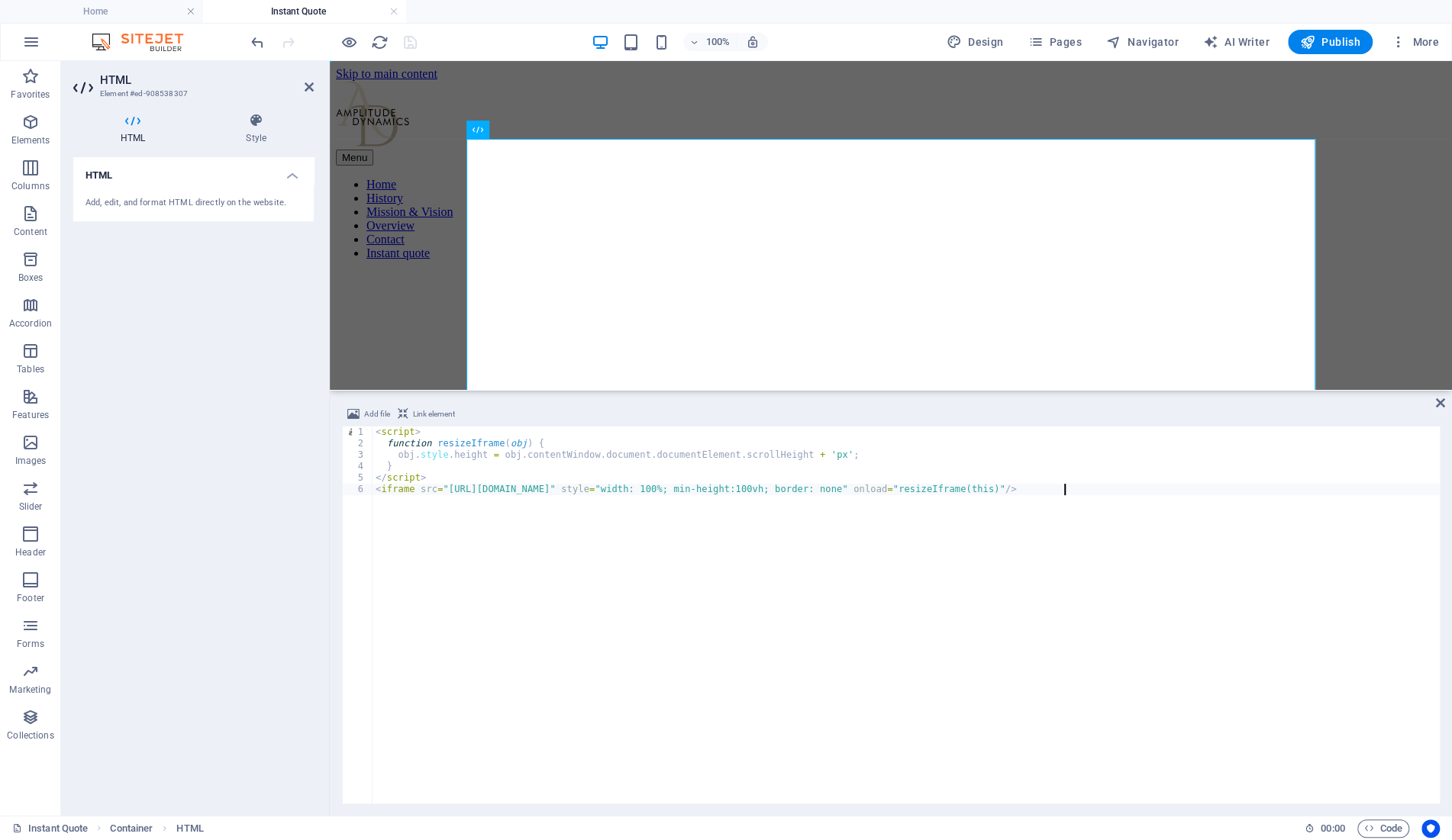
click at [912, 489] on div "< script > function resizeIframe ( obj ) { obj . style . height = obj . content…" at bounding box center [905, 626] width 1067 height 400
click at [1049, 487] on div "< script > function resizeIframe ( obj ) { obj . style . height = obj . content…" at bounding box center [905, 626] width 1067 height 400
click at [1052, 487] on div "< script > function resizeIframe ( obj ) { obj . style . height = obj . content…" at bounding box center [905, 626] width 1067 height 400
drag, startPoint x: 437, startPoint y: 459, endPoint x: 319, endPoint y: 459, distance: 118.0
click at [372, 459] on div "< script > function resizeIframe ( obj ) { obj . style . height = obj . content…" at bounding box center [905, 614] width 1067 height 377
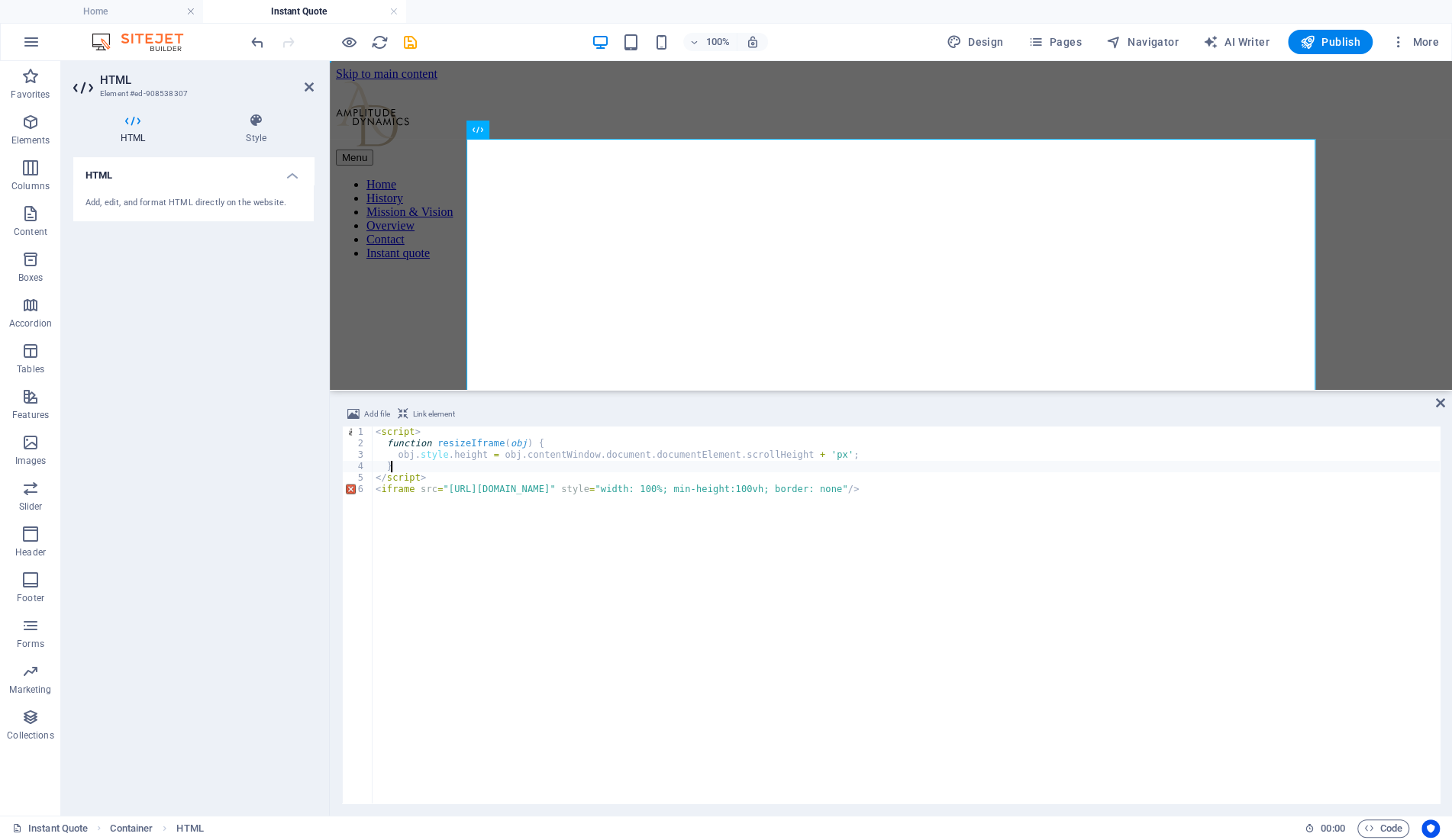
click at [424, 466] on div "< script > function resizeIframe ( obj ) { obj . style . height = obj . content…" at bounding box center [905, 626] width 1067 height 400
drag, startPoint x: 403, startPoint y: 466, endPoint x: 310, endPoint y: 450, distance: 94.4
click at [372, 450] on div "< script > function resizeIframe ( obj ) { obj . style . height = obj . content…" at bounding box center [905, 614] width 1067 height 377
click at [310, 450] on div "HTML Add, edit, and format HTML directly on the website." at bounding box center [194, 480] width 240 height 646
click at [424, 459] on div "< script > function resizeIframe ( obj ) { obj . style . height = obj . content…" at bounding box center [905, 614] width 1067 height 377
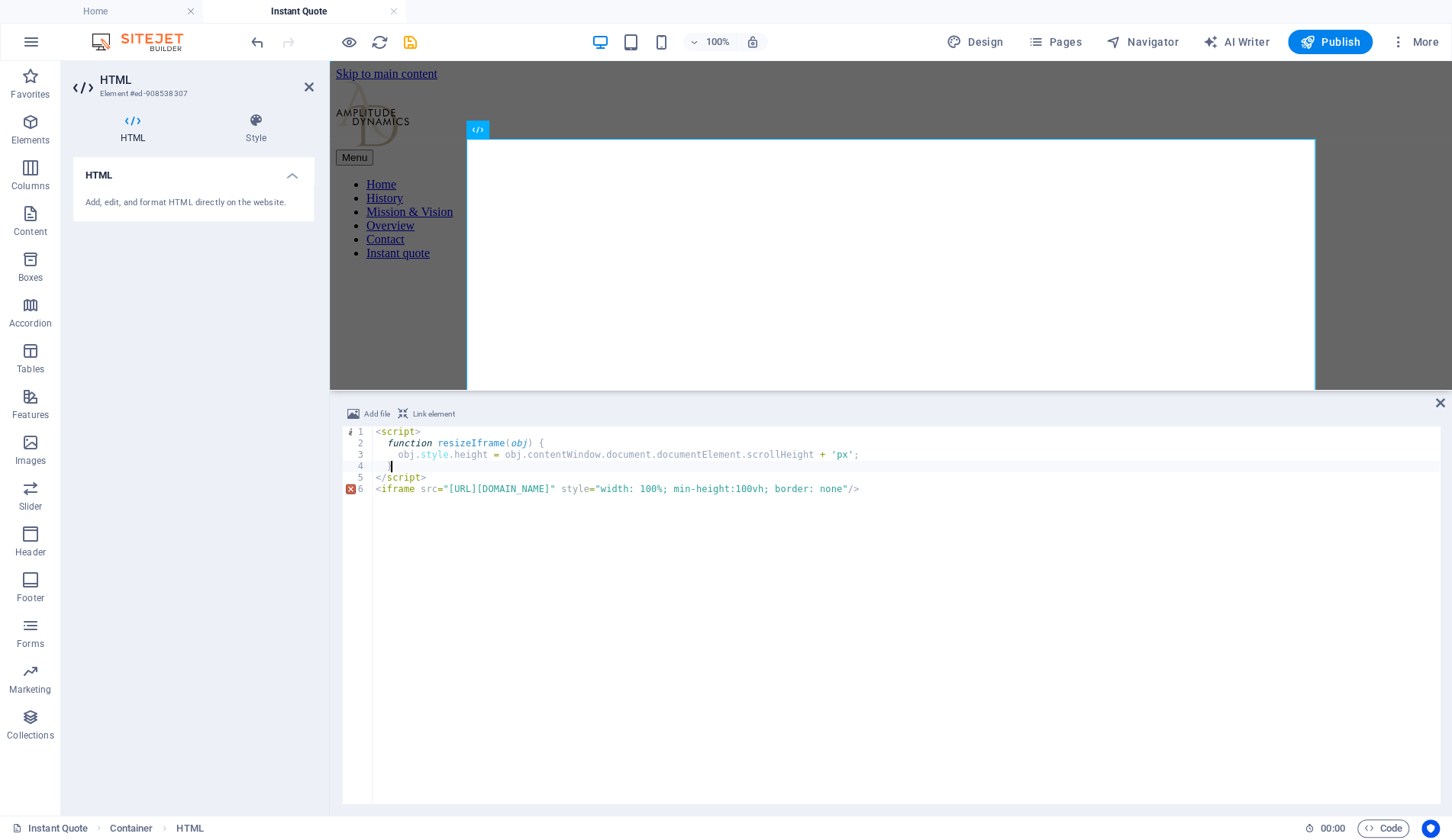
click at [430, 467] on div "< script > function resizeIframe ( obj ) { obj . style . height = obj . content…" at bounding box center [905, 626] width 1067 height 400
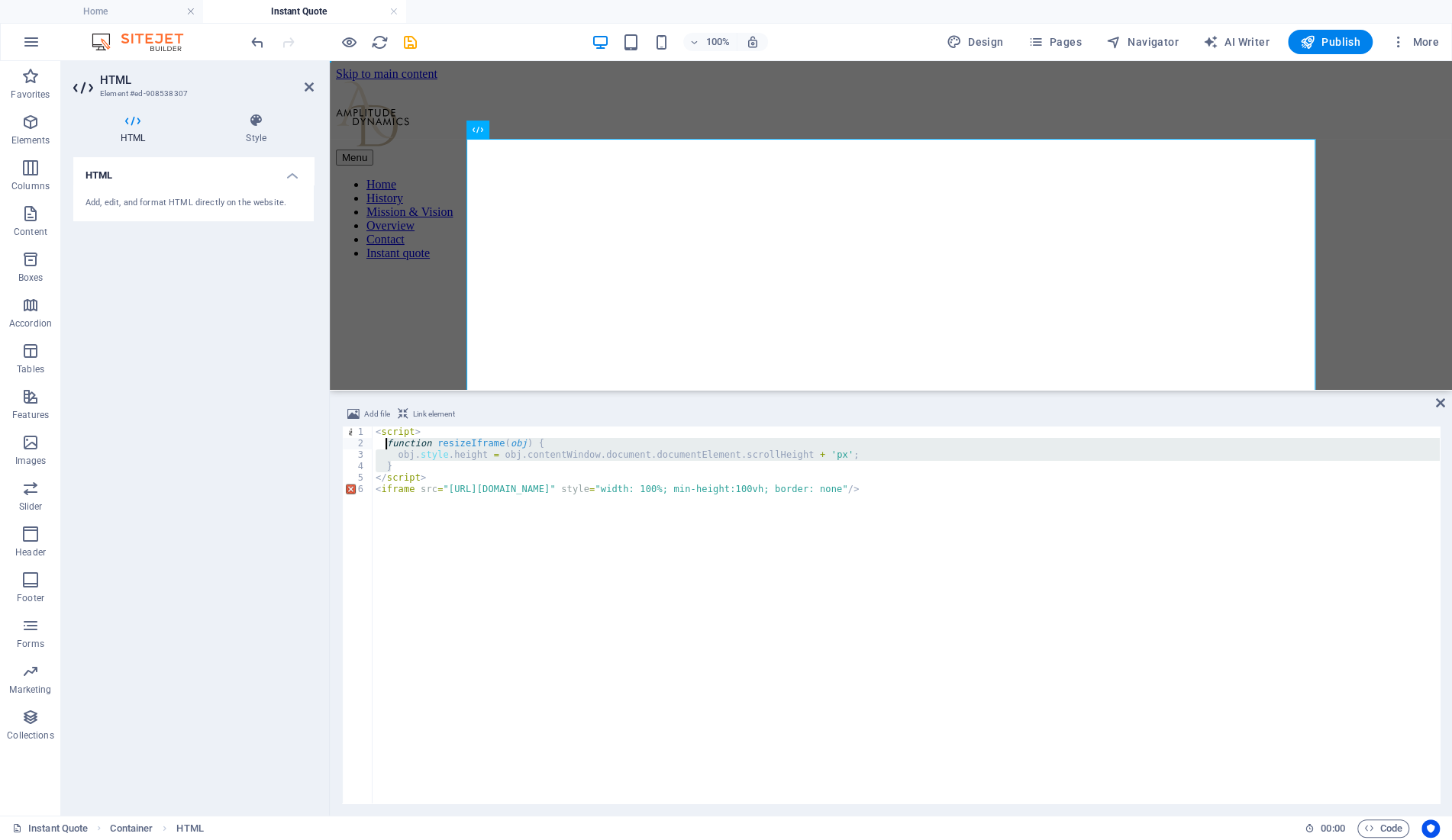
paste textarea "})"
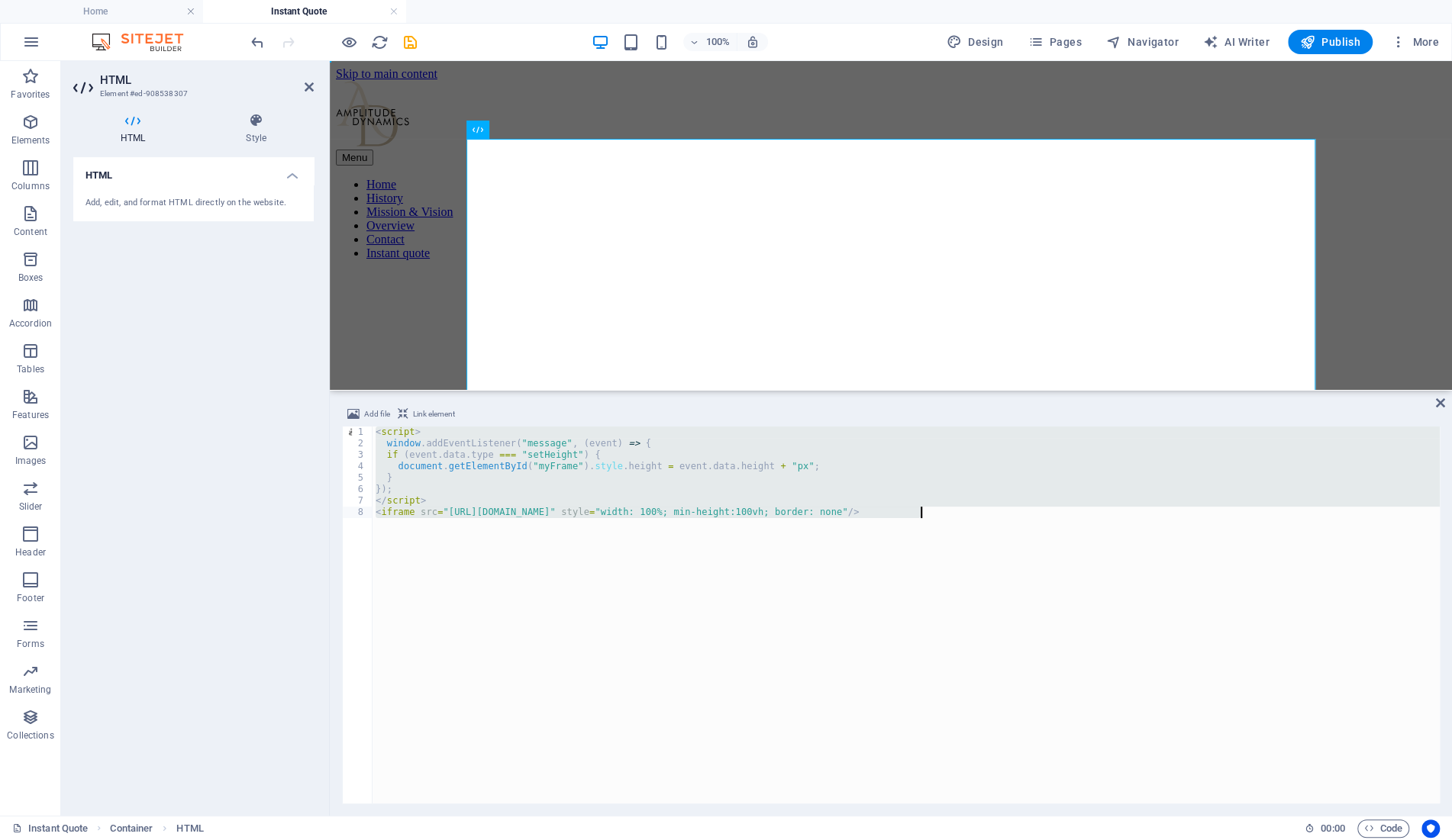
click at [479, 481] on div "< script > window . addEventListener ( "message" , ( event ) => { if ( event . …" at bounding box center [905, 614] width 1067 height 377
type textarea "}"
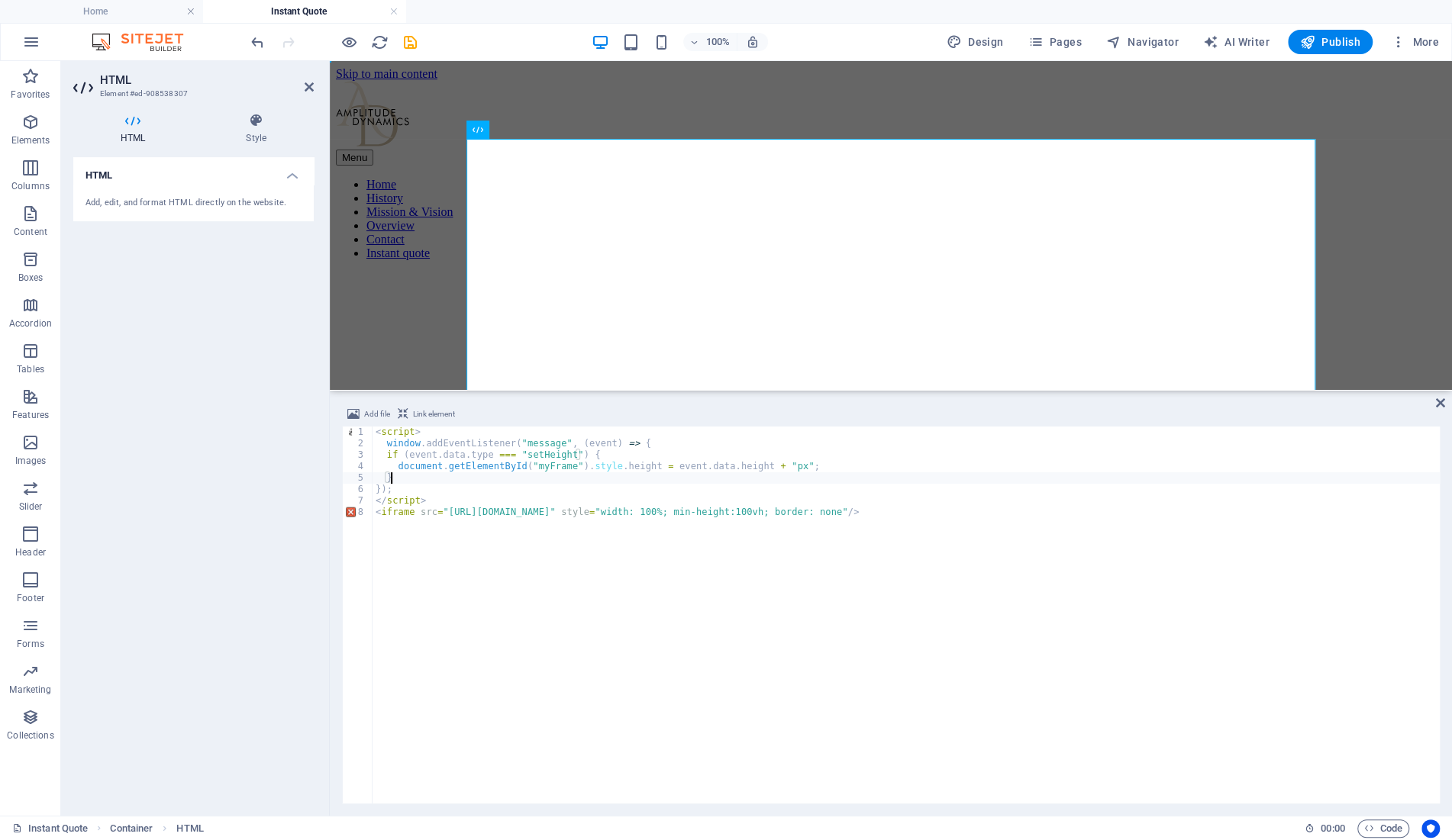
click at [1446, 405] on div "Add file Link element } 1 2 3 4 5 6 7 8 < script > window . addEventListener ( …" at bounding box center [891, 604] width 1122 height 422
click at [414, 38] on icon "save" at bounding box center [411, 42] width 18 height 18
select select "vh"
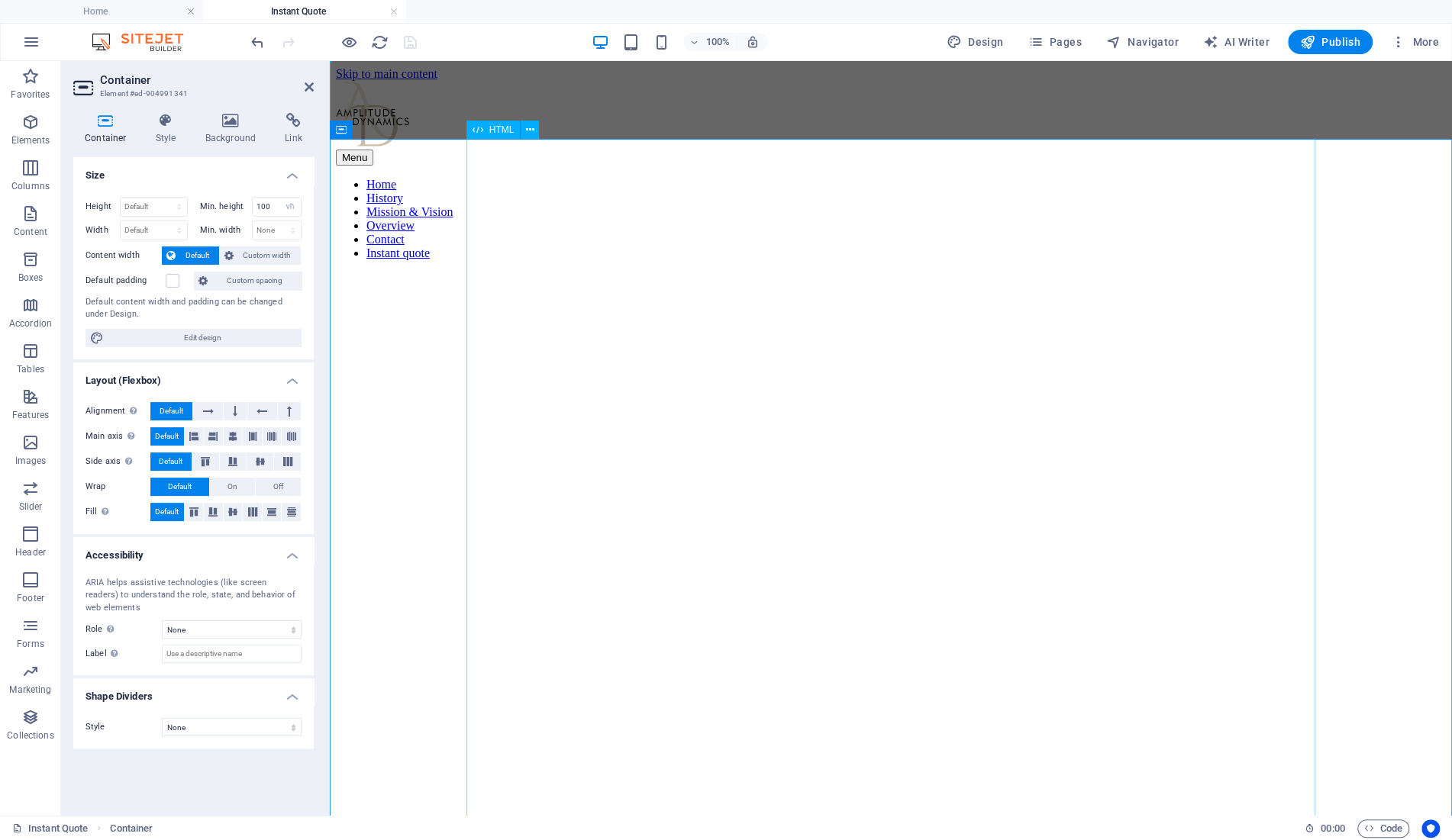
click at [498, 134] on span "HTML" at bounding box center [501, 129] width 25 height 9
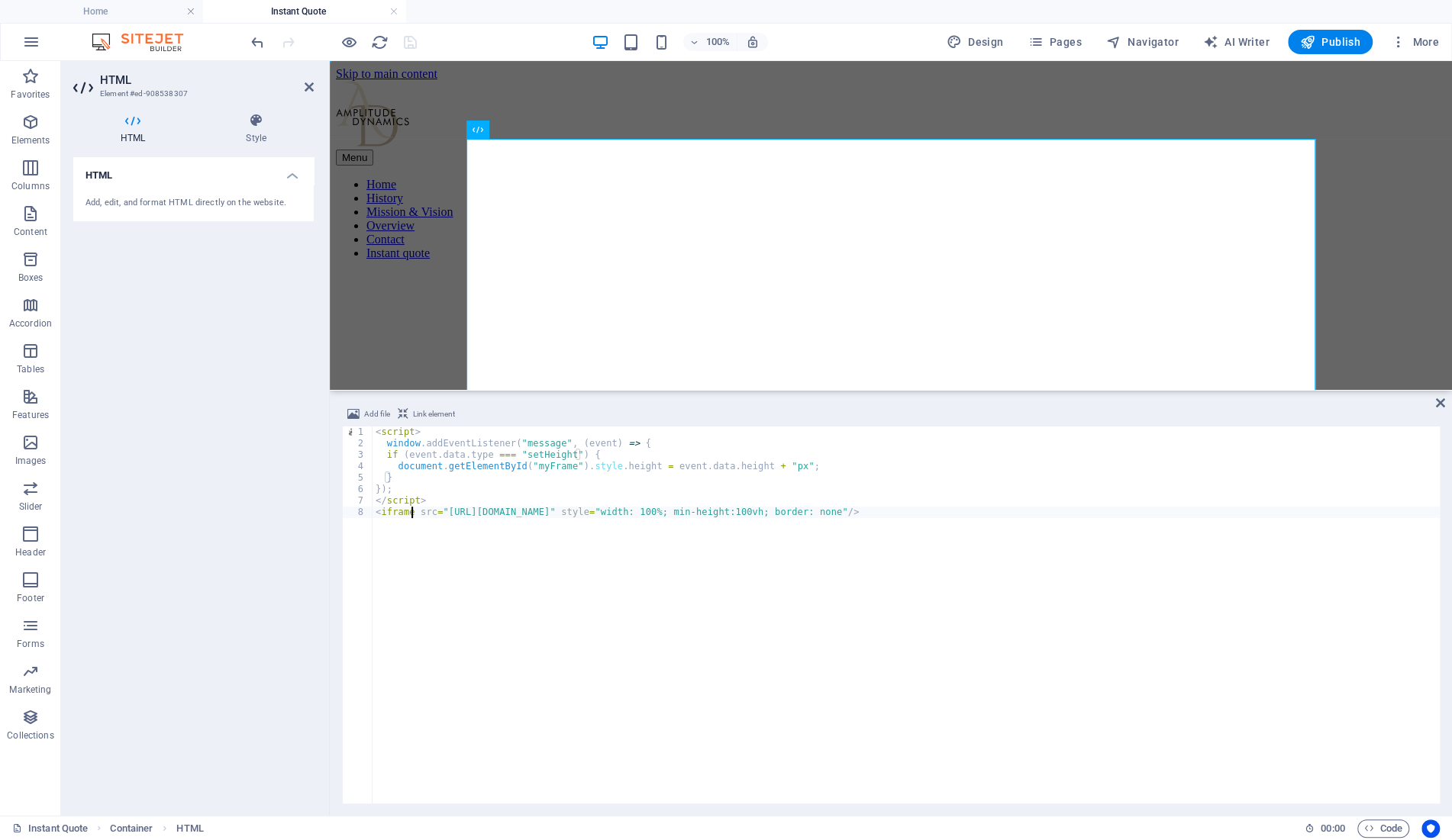
drag, startPoint x: 414, startPoint y: 509, endPoint x: 511, endPoint y: 551, distance: 105.7
click at [414, 510] on div "< script > window . addEventListener ( "message" , ( event ) => { if ( event . …" at bounding box center [905, 626] width 1067 height 400
click at [531, 467] on div "< script > window . addEventListener ( "message" , ( event ) => { if ( event . …" at bounding box center [905, 626] width 1067 height 400
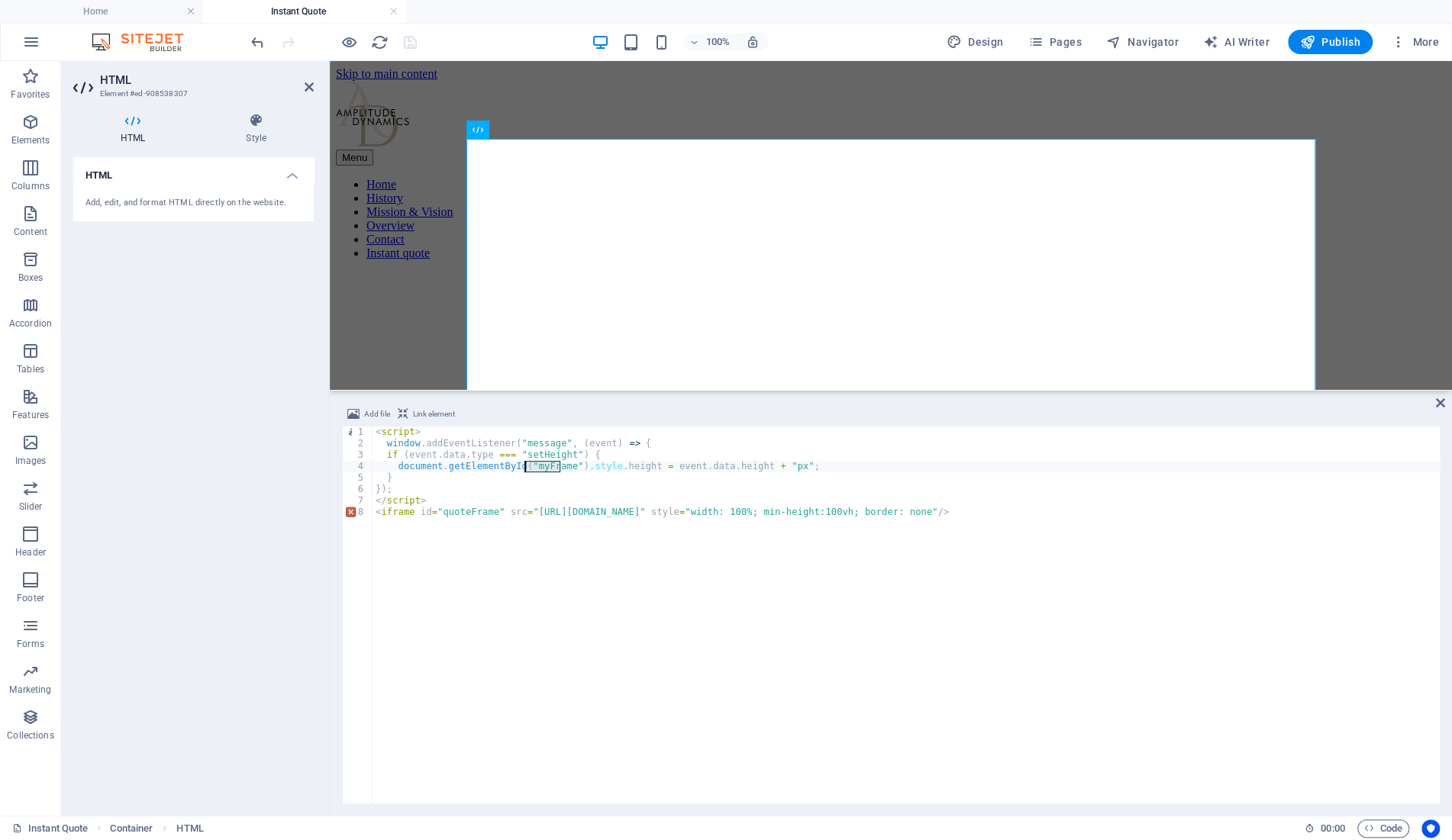
paste textarea "quote"
click at [619, 450] on div "< script > window . addEventListener ( "message" , ( event ) => { if ( event . …" at bounding box center [905, 626] width 1067 height 400
click at [1228, 586] on div "< script > window . addEventListener ( "message" , ( event ) => { if ( event . …" at bounding box center [905, 626] width 1067 height 400
type textarea "<iframe id="quoteFrame" src="[URL][DOMAIN_NAME]" style="width: 100%; min-height…"
click at [1380, 341] on div at bounding box center [891, 438] width 1110 height 332
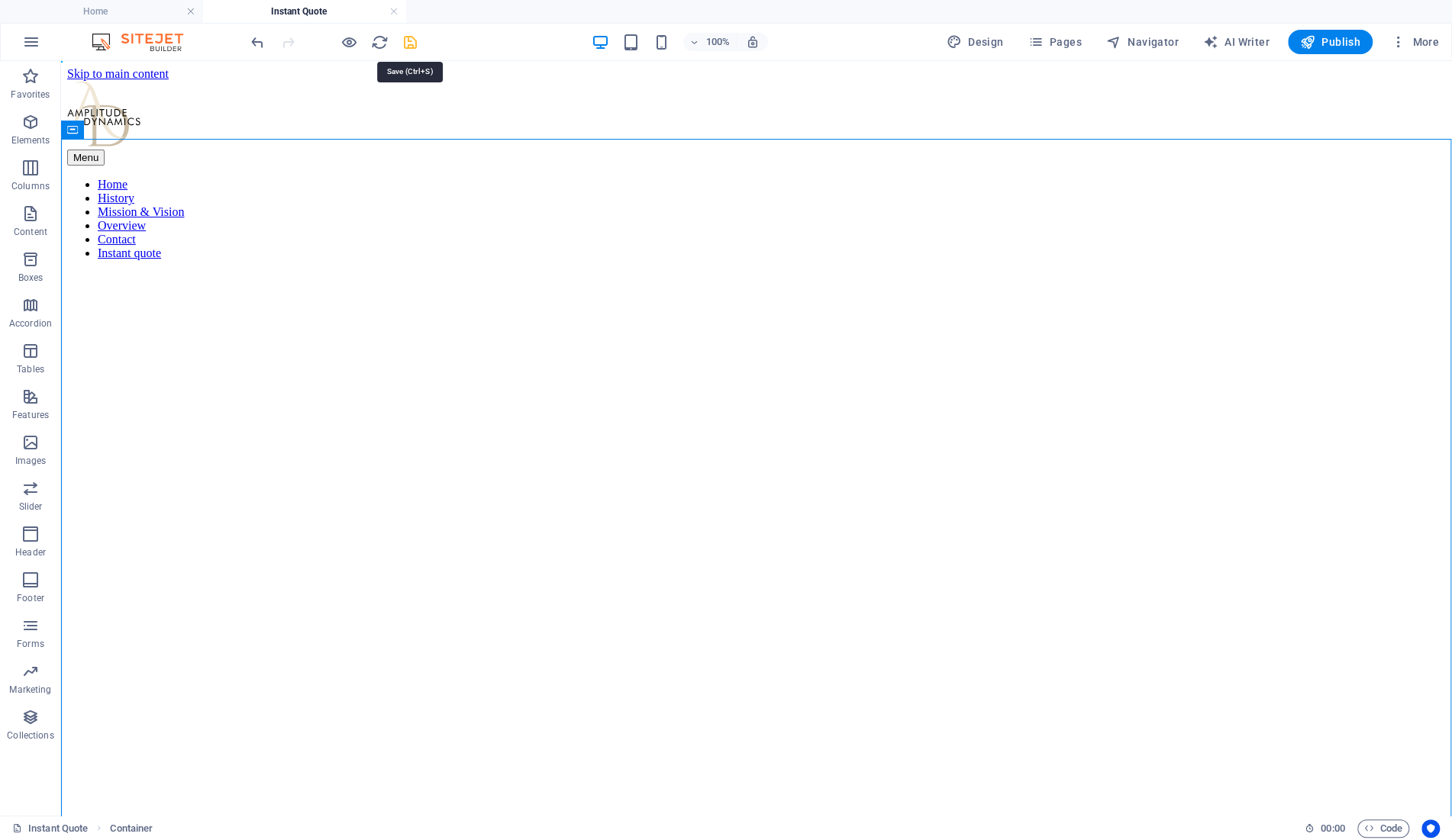
click at [415, 42] on icon "save" at bounding box center [411, 42] width 18 height 18
select select "vh"
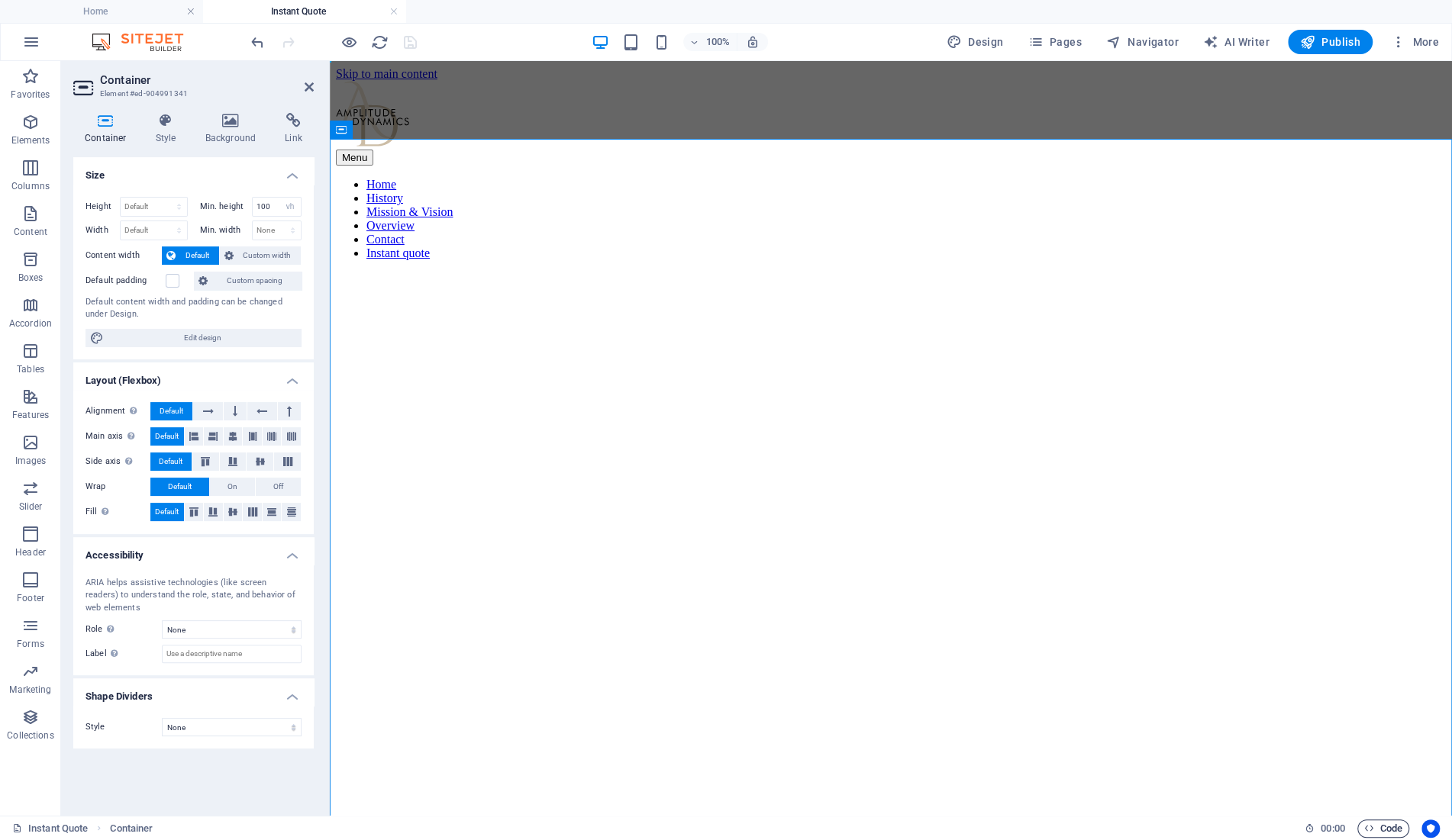
click at [1374, 827] on span "Code" at bounding box center [1383, 828] width 38 height 18
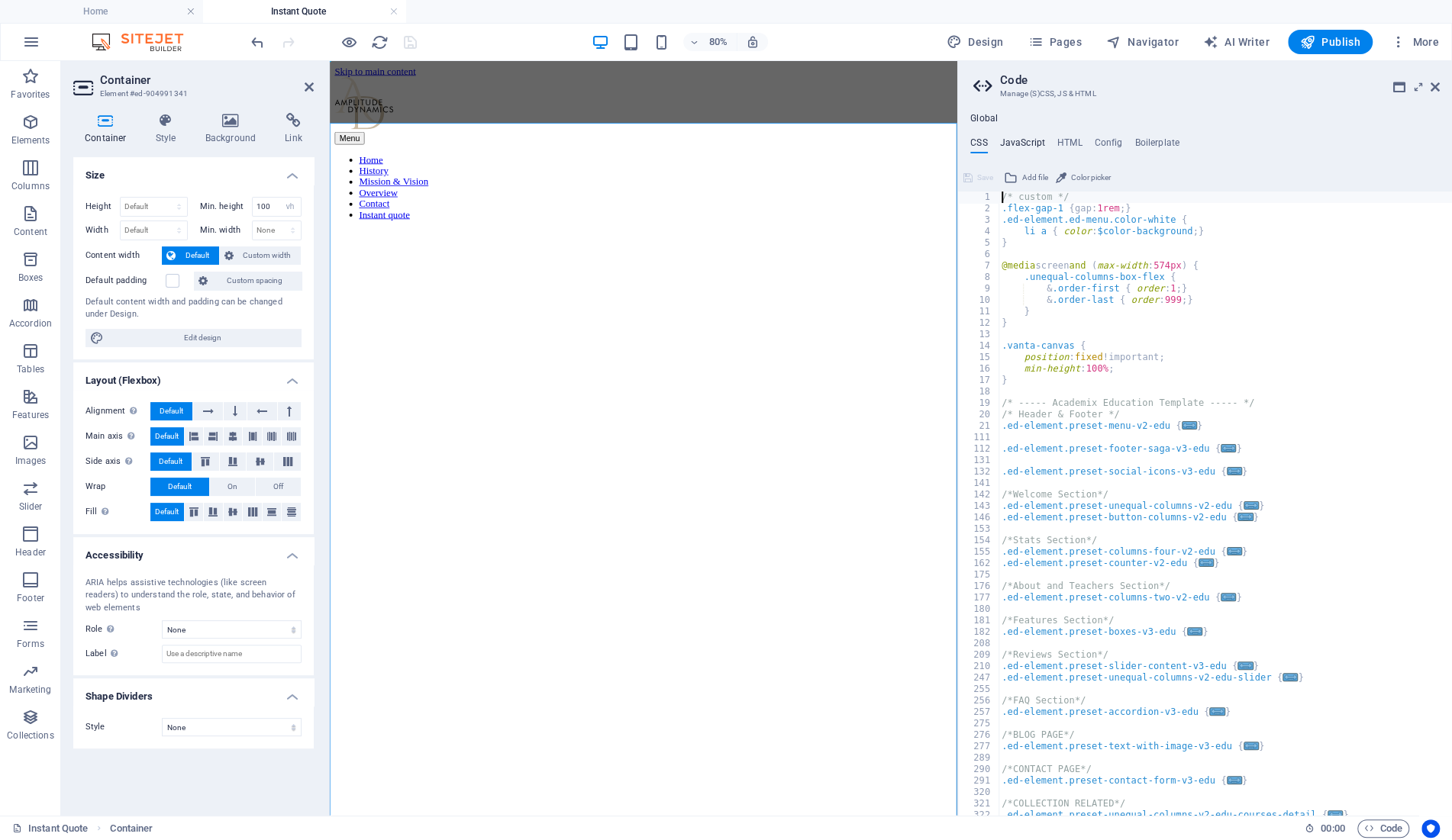
click at [1029, 140] on h4 "JavaScript" at bounding box center [1022, 146] width 45 height 17
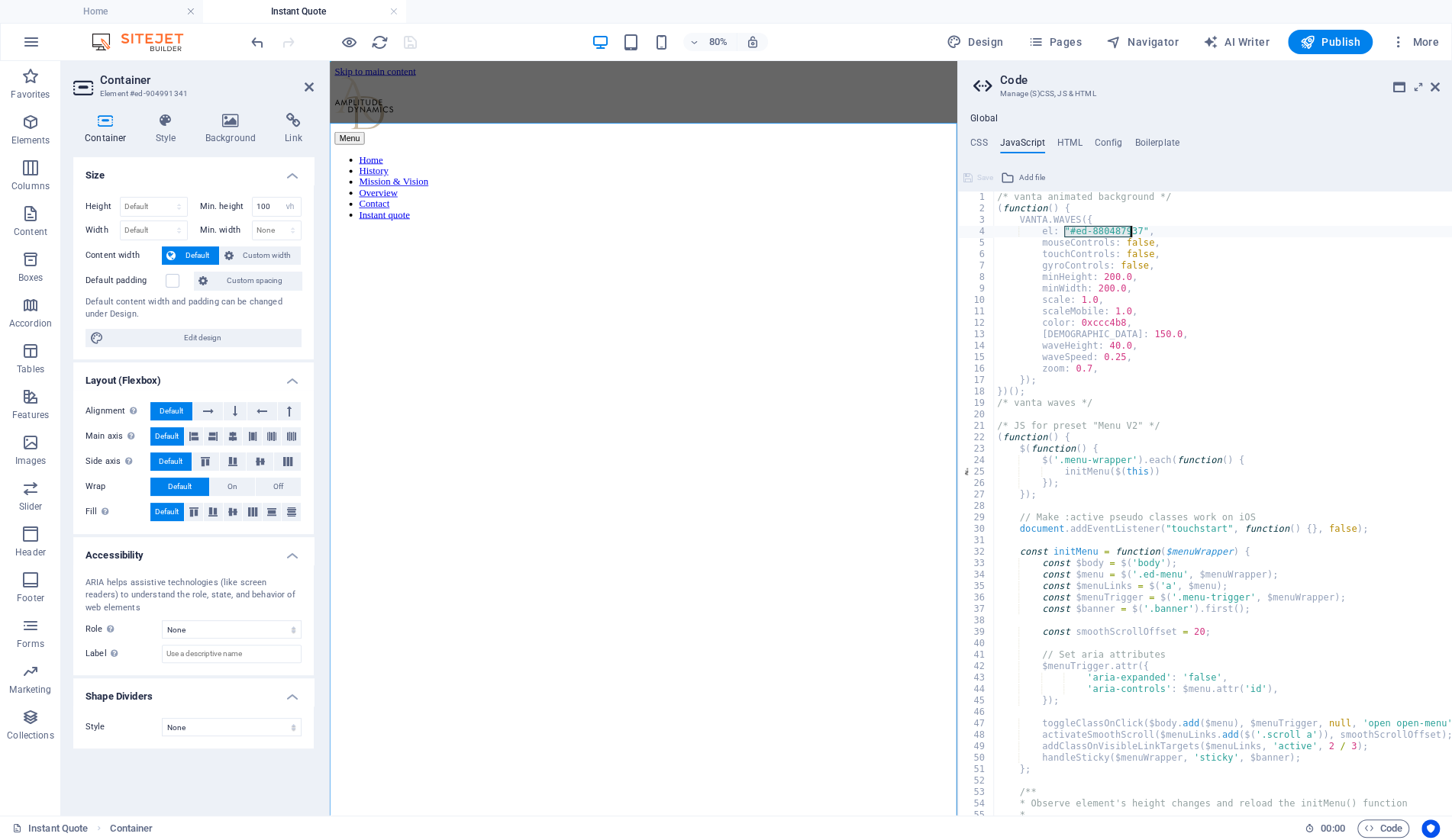
drag, startPoint x: 1062, startPoint y: 230, endPoint x: 1130, endPoint y: 232, distance: 68.0
click at [1130, 232] on div "/* vanta animated background */ ( function ( ) { VANTA . WAVES ({ el : "#ed-880…" at bounding box center [1344, 515] width 700 height 648
click at [1085, 206] on div "/* vanta animated background */ ( function ( ) { VANTA . WAVES ({ el : "#ed-880…" at bounding box center [1344, 515] width 700 height 648
type textarea "(function() {"
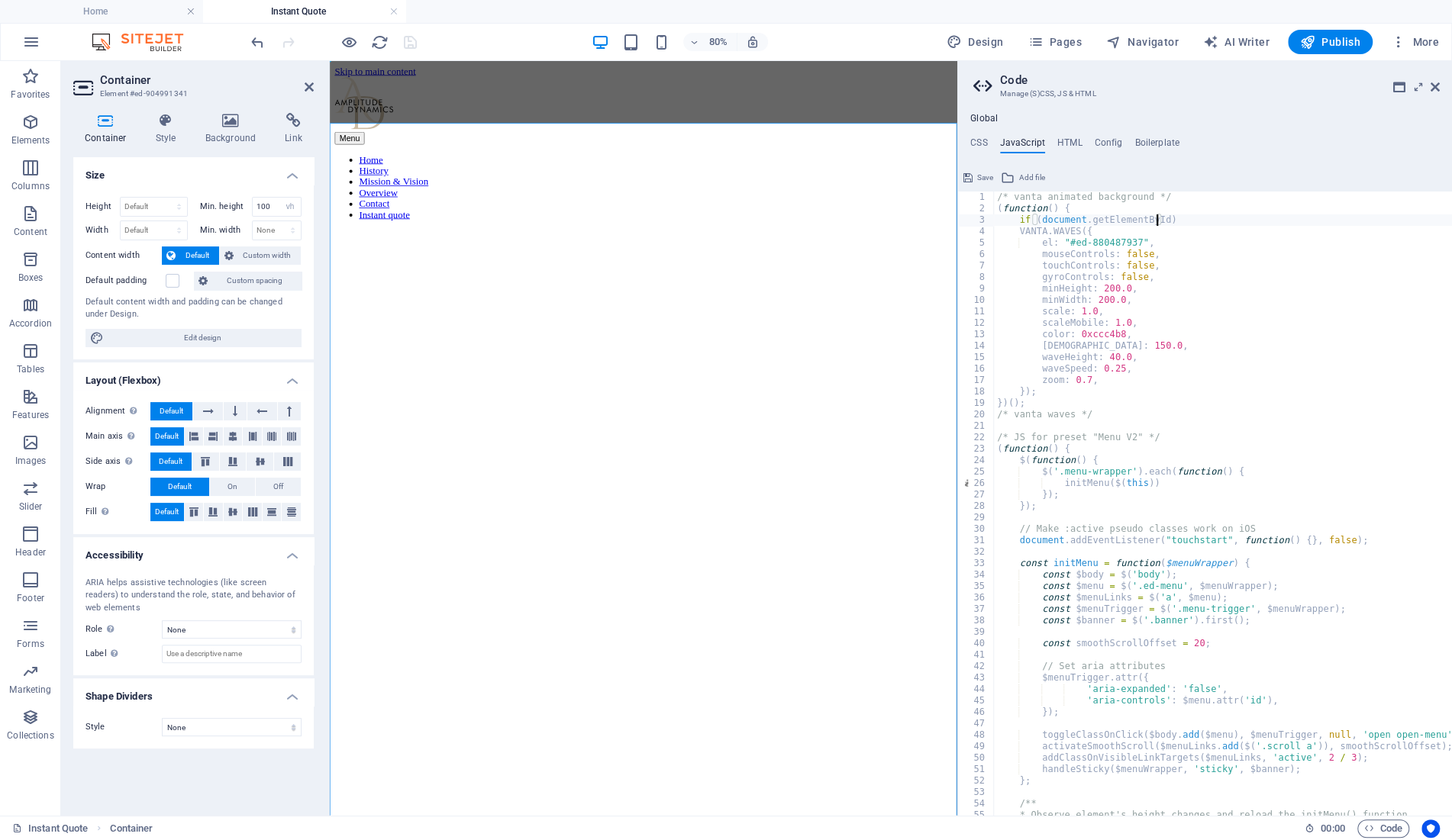
scroll to position [0, 12]
paste textarea "#ed-880487937))"
paste textarea "#ed-880487937')"
click at [1055, 390] on div "/* vanta animated background */ ( function ( ) { if ( document . getElementById…" at bounding box center [1344, 515] width 700 height 648
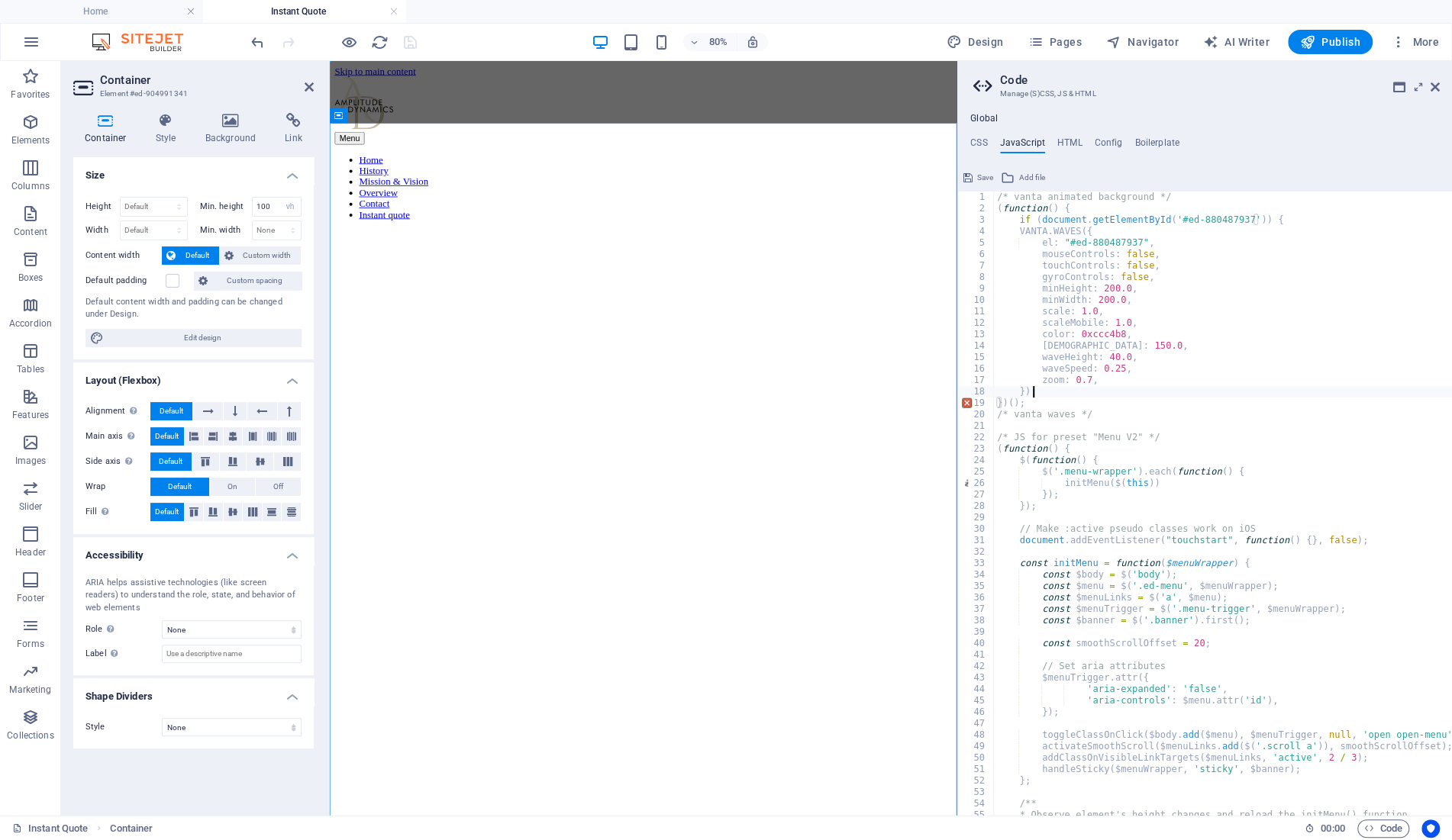
type textarea "});"
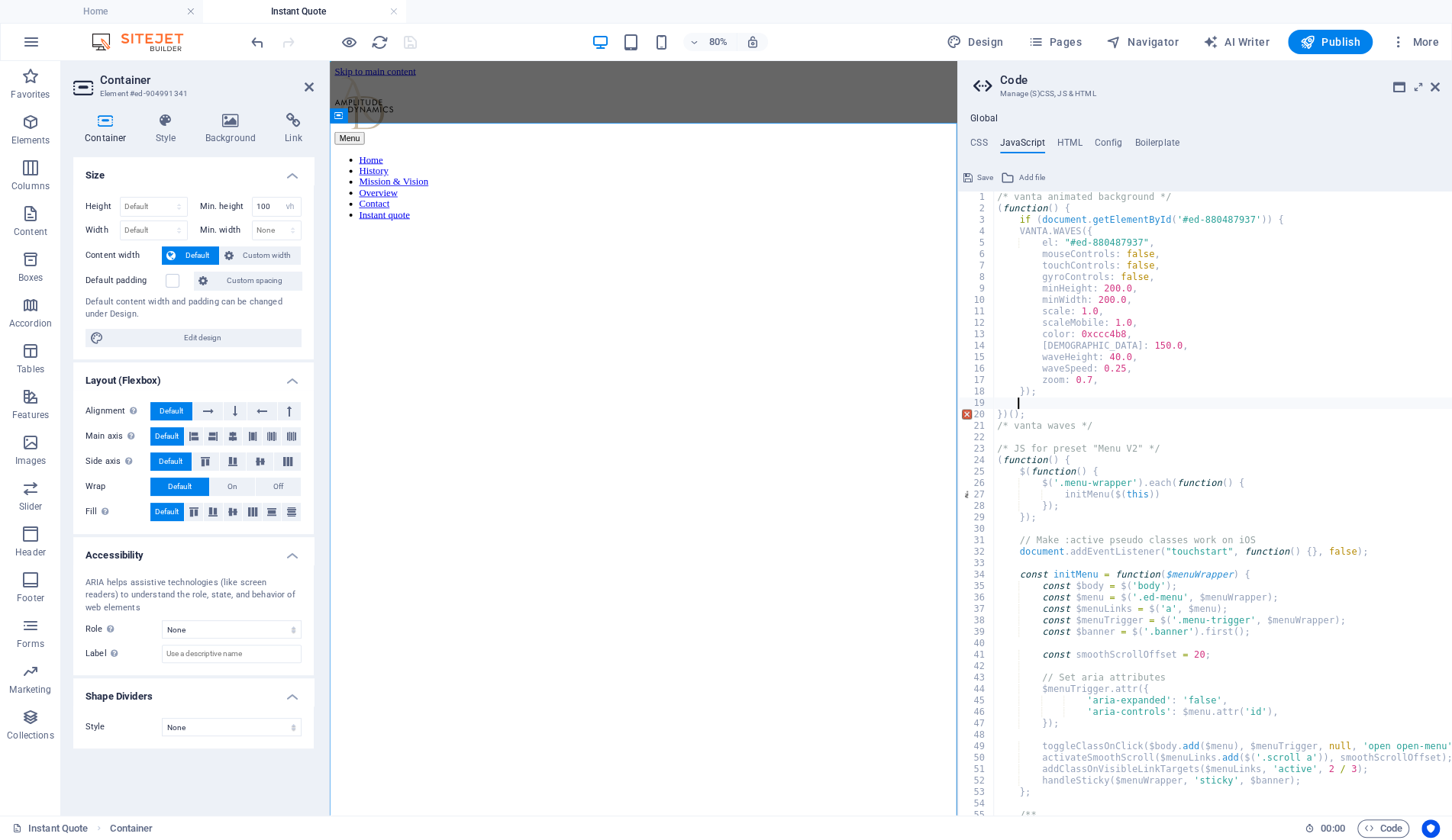
scroll to position [0, 1]
click at [1241, 322] on div "/* vanta animated background */ ( function ( ) { if ( document . getElementById…" at bounding box center [1344, 515] width 700 height 648
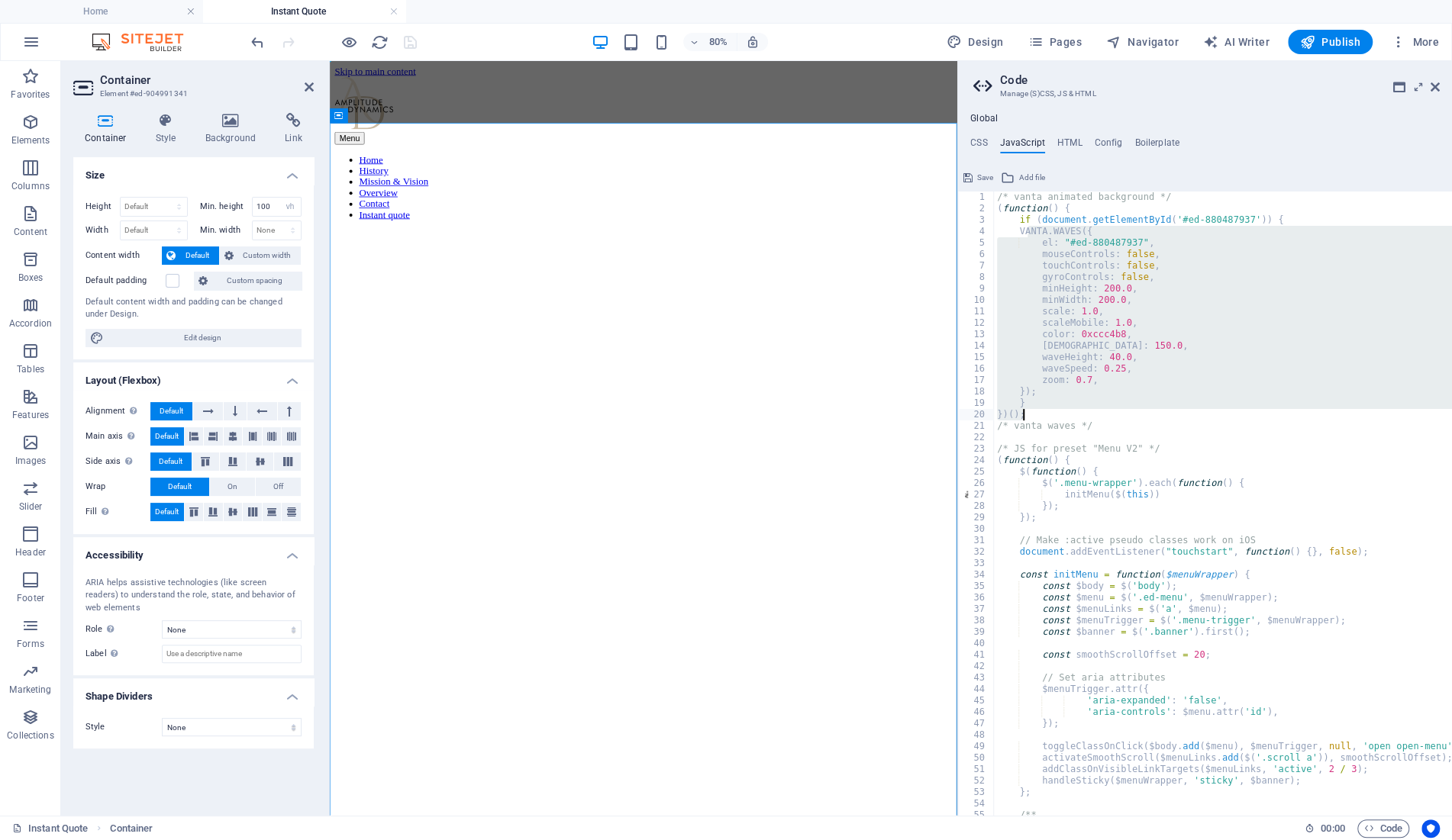
drag, startPoint x: 1029, startPoint y: 231, endPoint x: 1040, endPoint y: 414, distance: 183.3
click at [1040, 414] on div "/* vanta animated background */ ( function ( ) { if ( document . getElementById…" at bounding box center [1344, 515] width 700 height 648
click at [1050, 414] on div "/* vanta animated background */ ( function ( ) { if ( document . getElementById…" at bounding box center [1223, 503] width 458 height 624
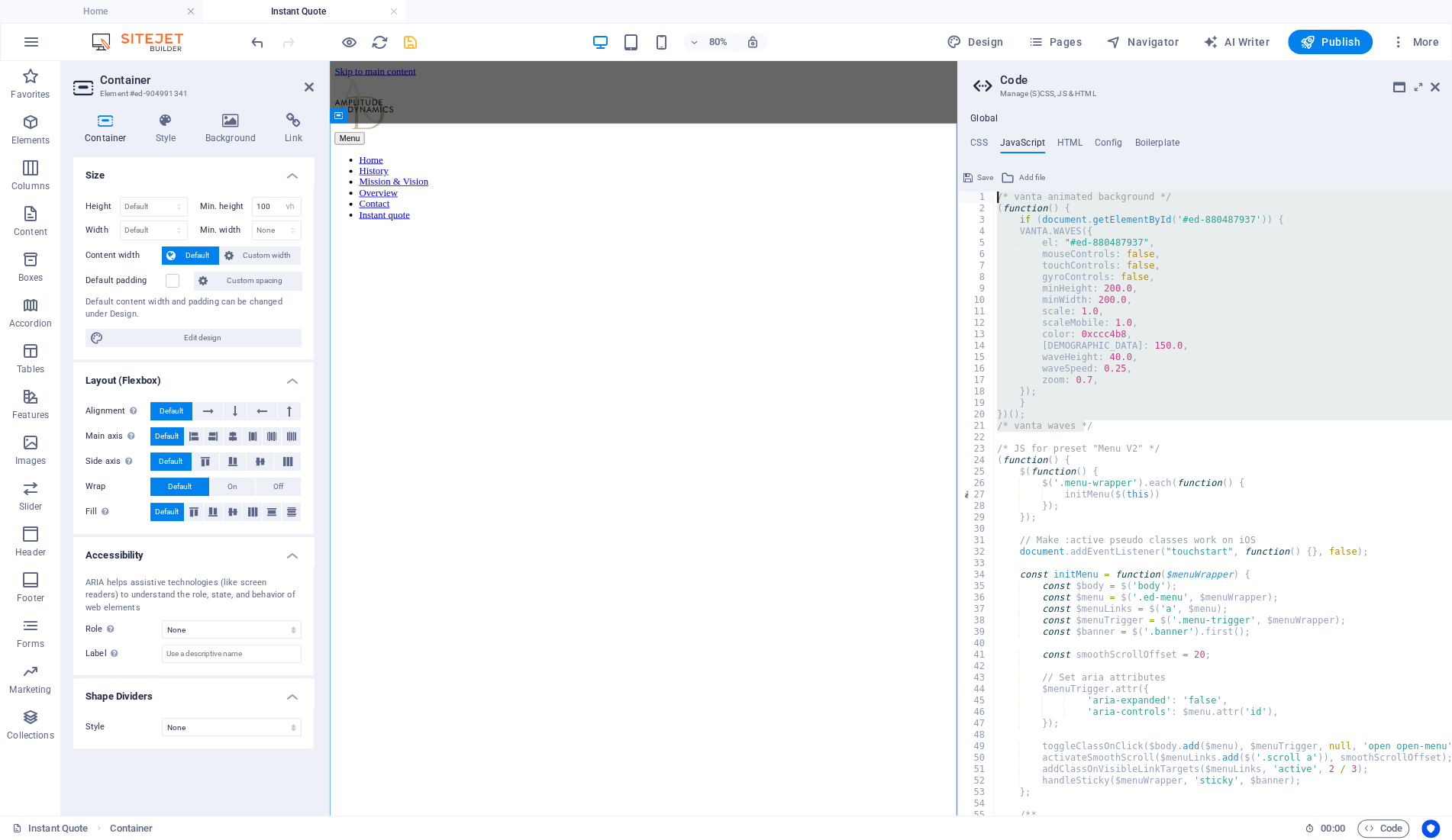
drag, startPoint x: 1082, startPoint y: 423, endPoint x: 958, endPoint y: 197, distance: 257.8
click at [994, 197] on div "/* vanta animated background */ ( function ( ) { if ( document . getElementById…" at bounding box center [1223, 503] width 458 height 624
click at [1074, 237] on div "/* vanta animated background */ ( function ( ) { if ( document . getElementById…" at bounding box center [1223, 503] width 458 height 624
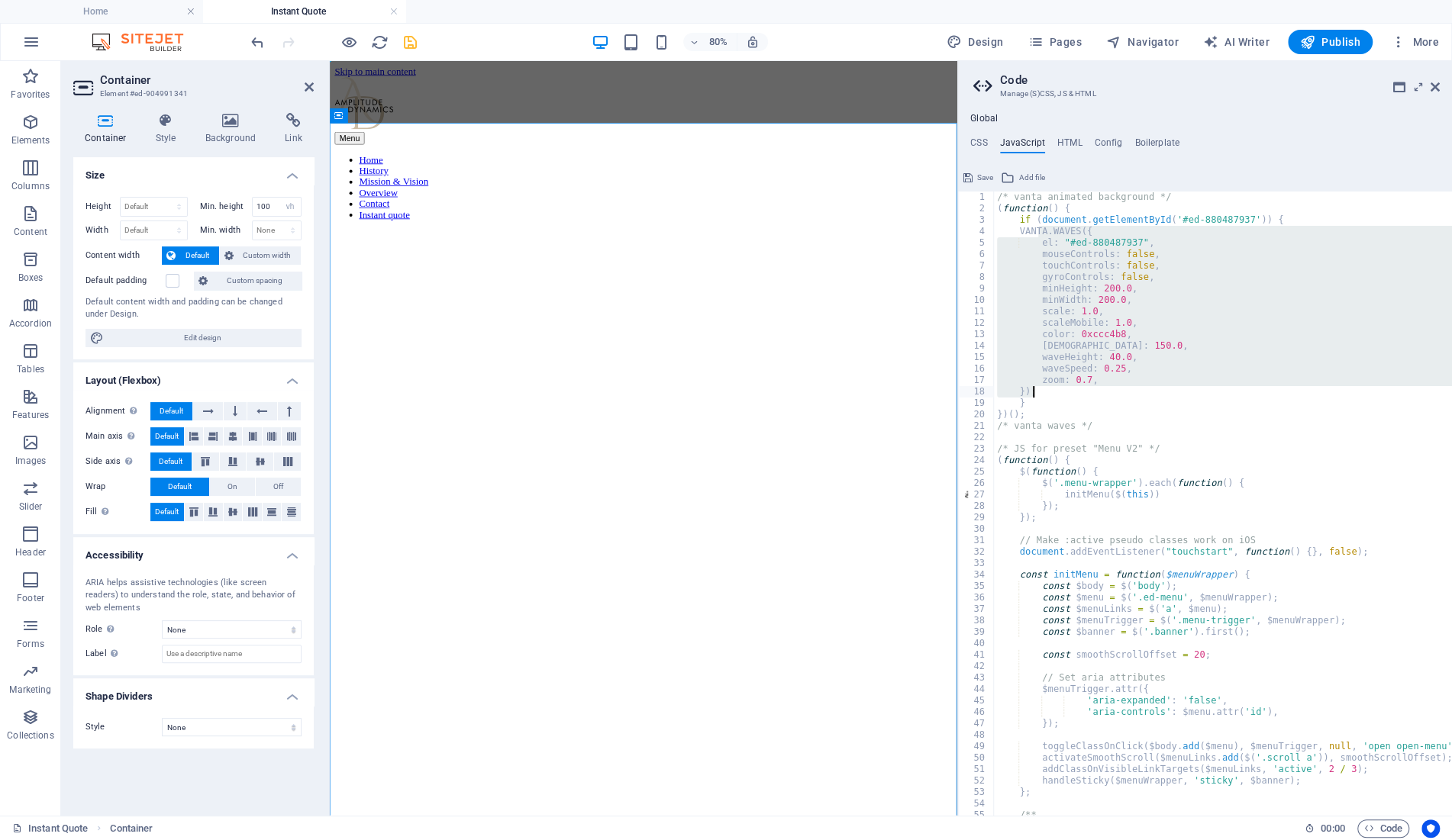
drag, startPoint x: 1040, startPoint y: 229, endPoint x: 1049, endPoint y: 391, distance: 162.2
click at [1049, 391] on div "/* vanta animated background */ ( function ( ) { if ( document . getElementById…" at bounding box center [1344, 515] width 700 height 648
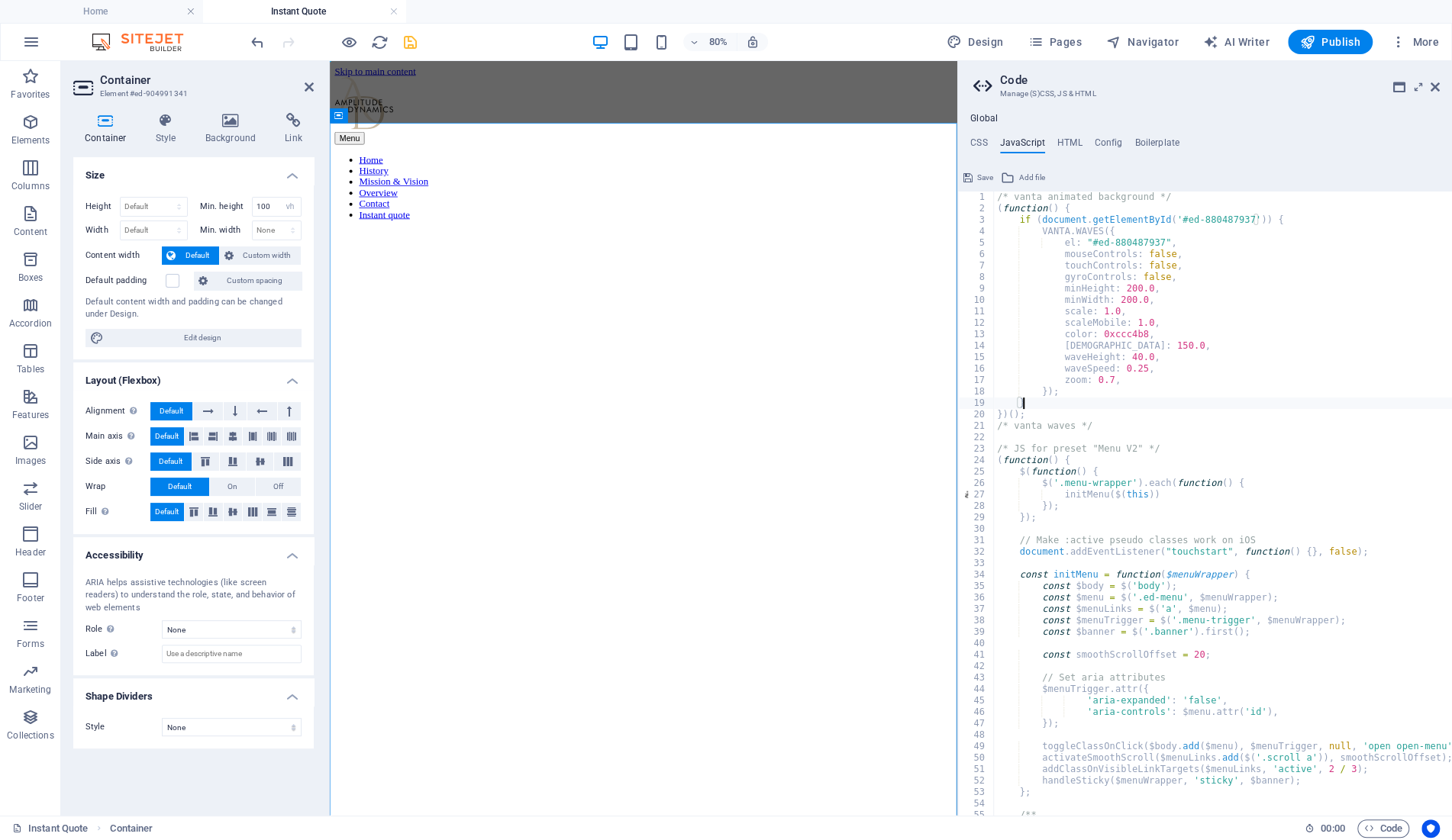
click at [1041, 402] on div "/* vanta animated background */ ( function ( ) { if ( document . getElementById…" at bounding box center [1344, 515] width 700 height 648
type textarea "}"
drag, startPoint x: 1430, startPoint y: 89, endPoint x: 859, endPoint y: 278, distance: 601.5
click at [1430, 89] on icon at bounding box center [1434, 86] width 9 height 12
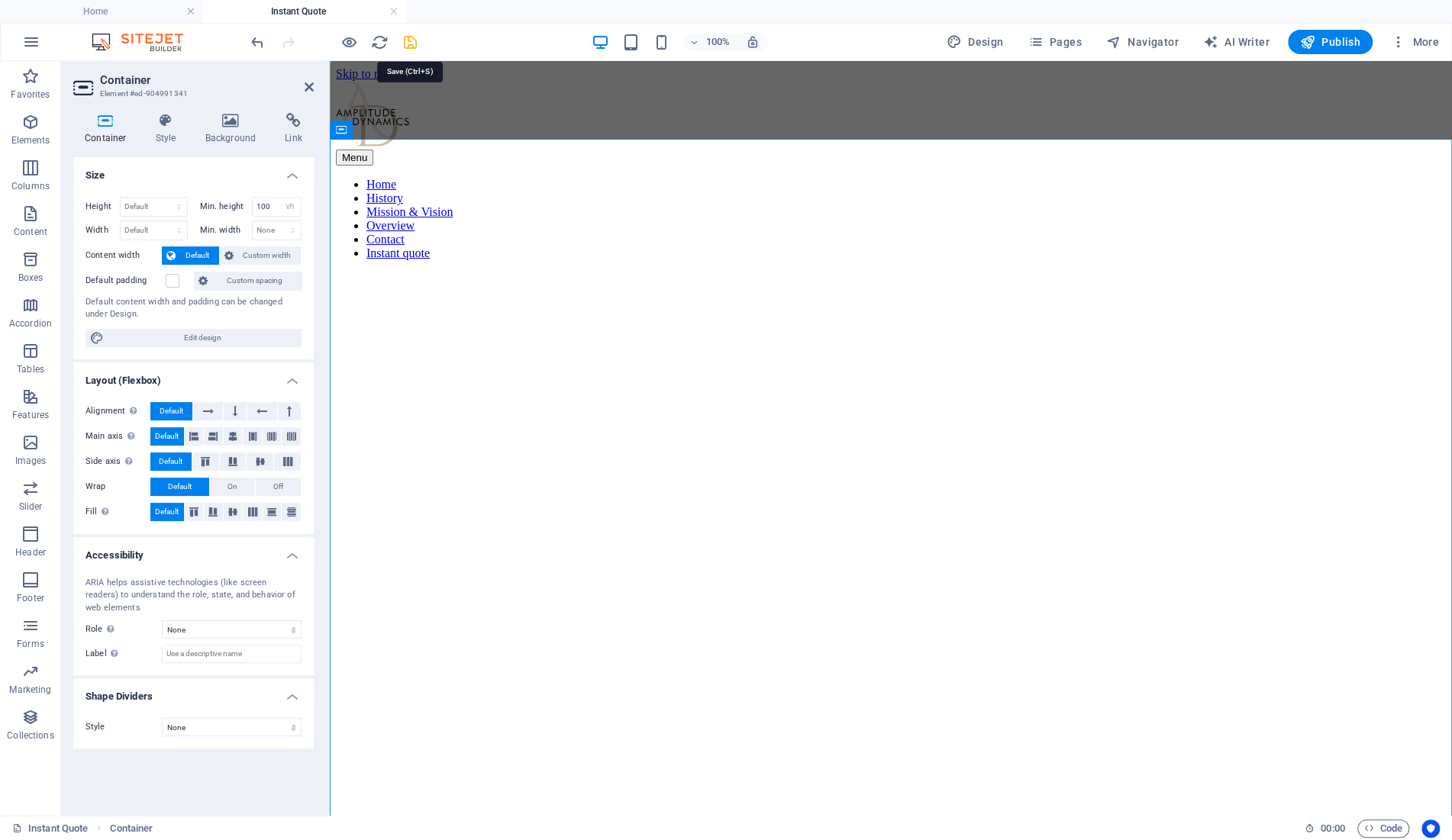
click at [408, 39] on icon "save" at bounding box center [411, 42] width 18 height 18
select select "vh"
click at [495, 134] on span "HTML" at bounding box center [501, 129] width 25 height 9
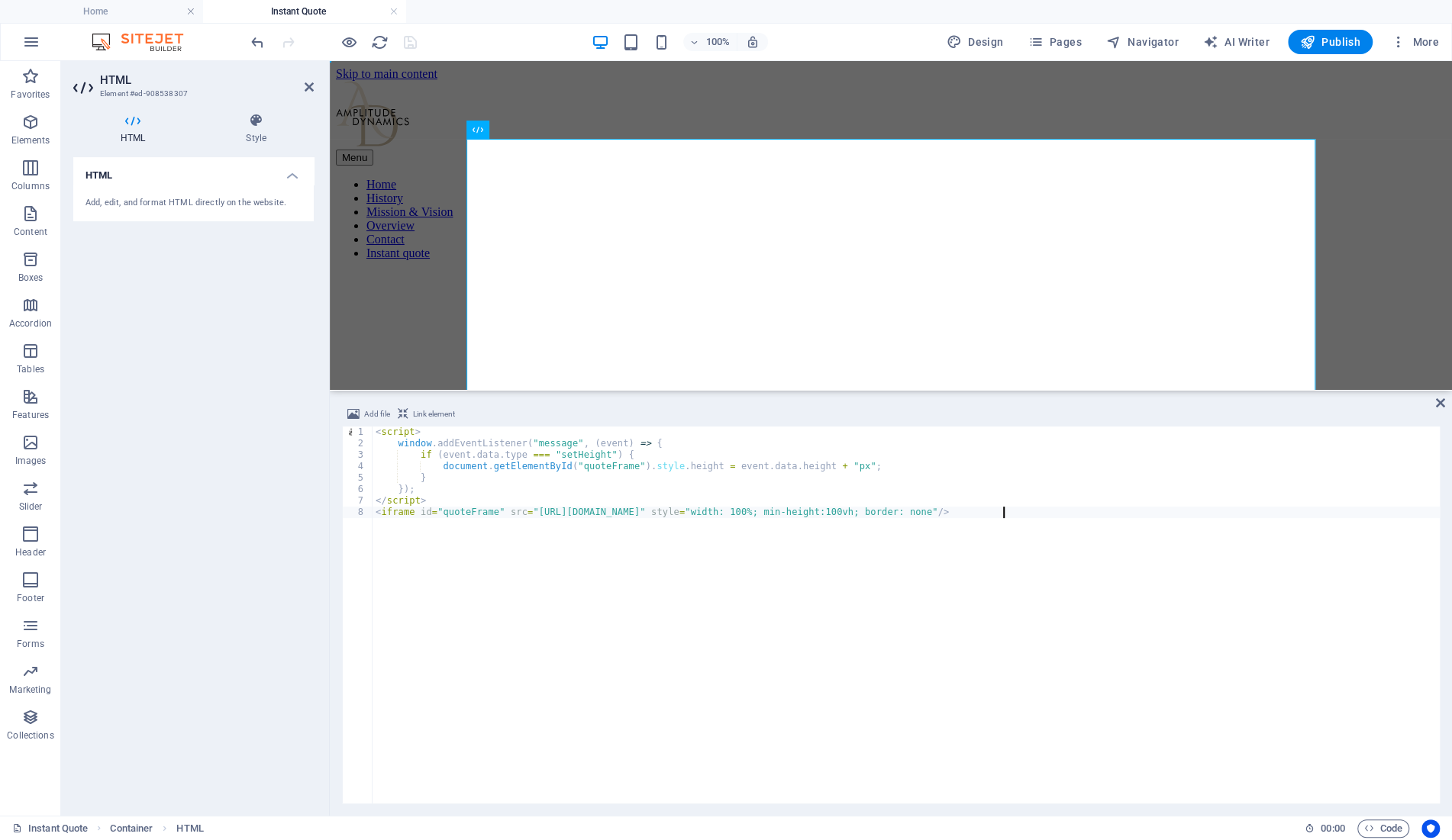
click at [797, 462] on div "< script > window . addEventListener ( "message" , ( event ) => { if ( event . …" at bounding box center [905, 626] width 1067 height 400
type textarea "document.getElementById("quoteFrame").style.height = event.data.height + 150 + …"
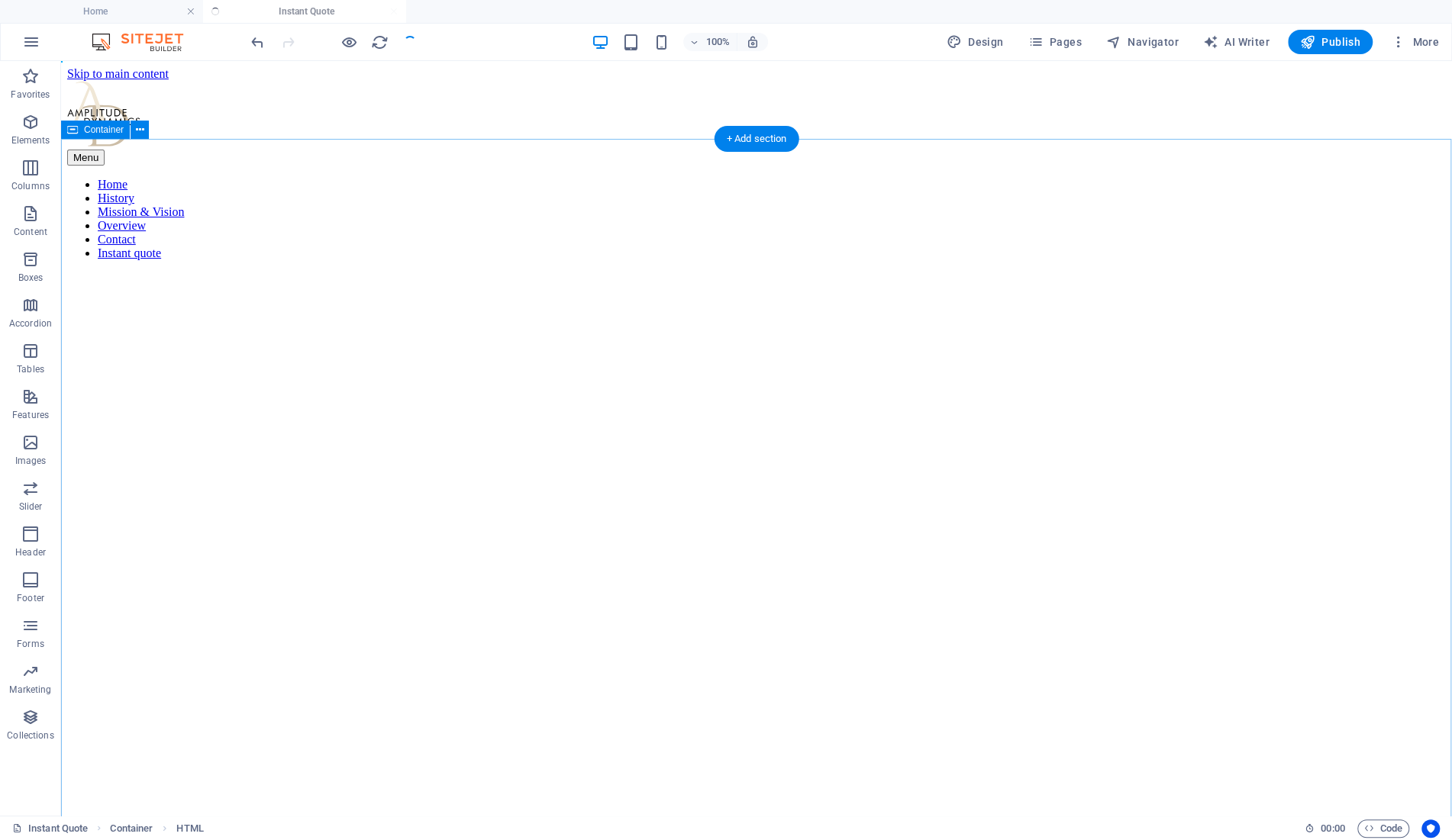
select select "vh"
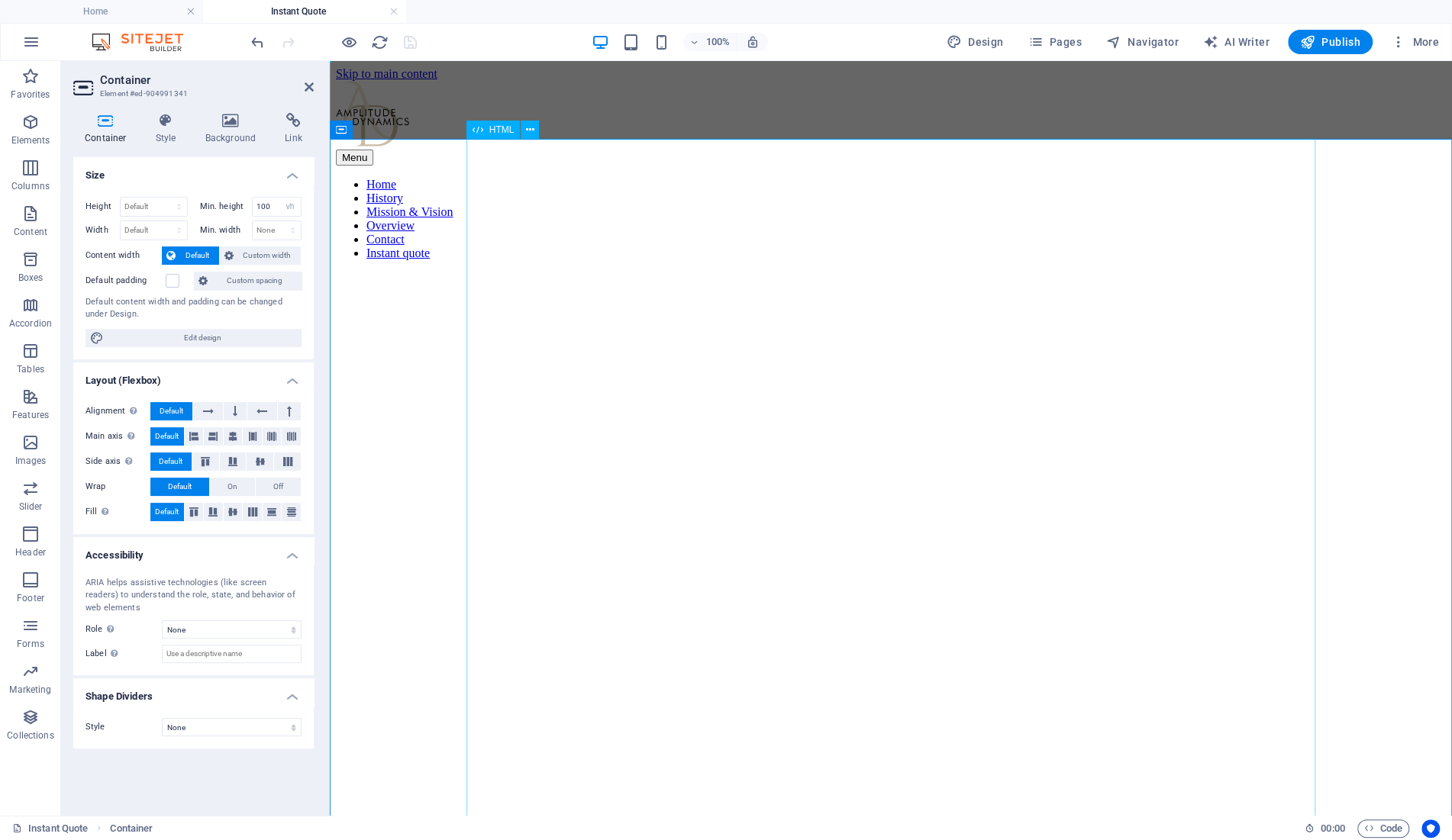
click at [489, 134] on span "HTML" at bounding box center [501, 129] width 25 height 9
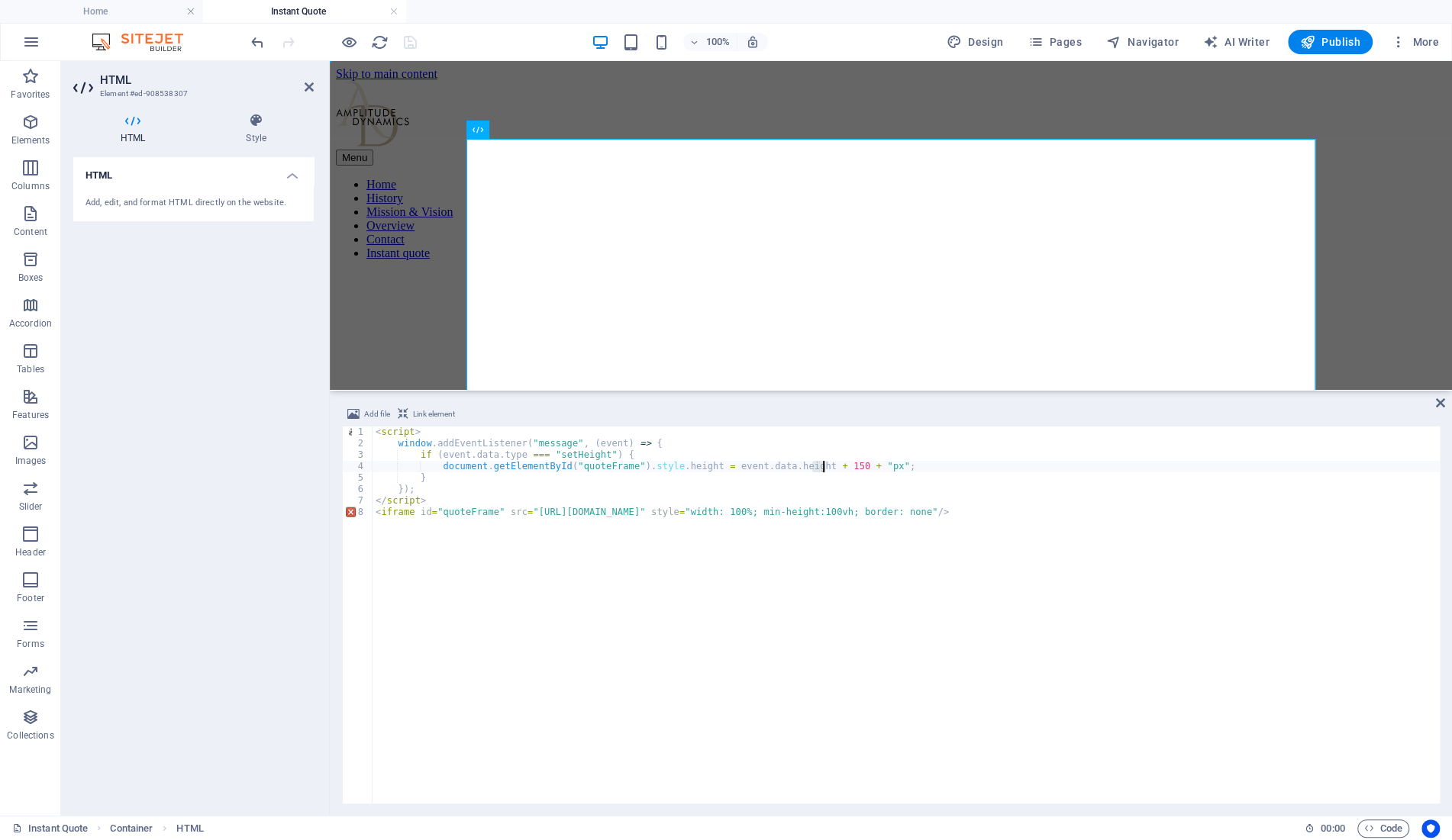
drag, startPoint x: 812, startPoint y: 468, endPoint x: 826, endPoint y: 466, distance: 14.1
click at [826, 466] on div "< script > window . addEventListener ( "message" , ( event ) => { if ( event . …" at bounding box center [905, 626] width 1067 height 400
type textarea "document.getElementById("quoteFrame").style.height = event.data.height + 200 + …"
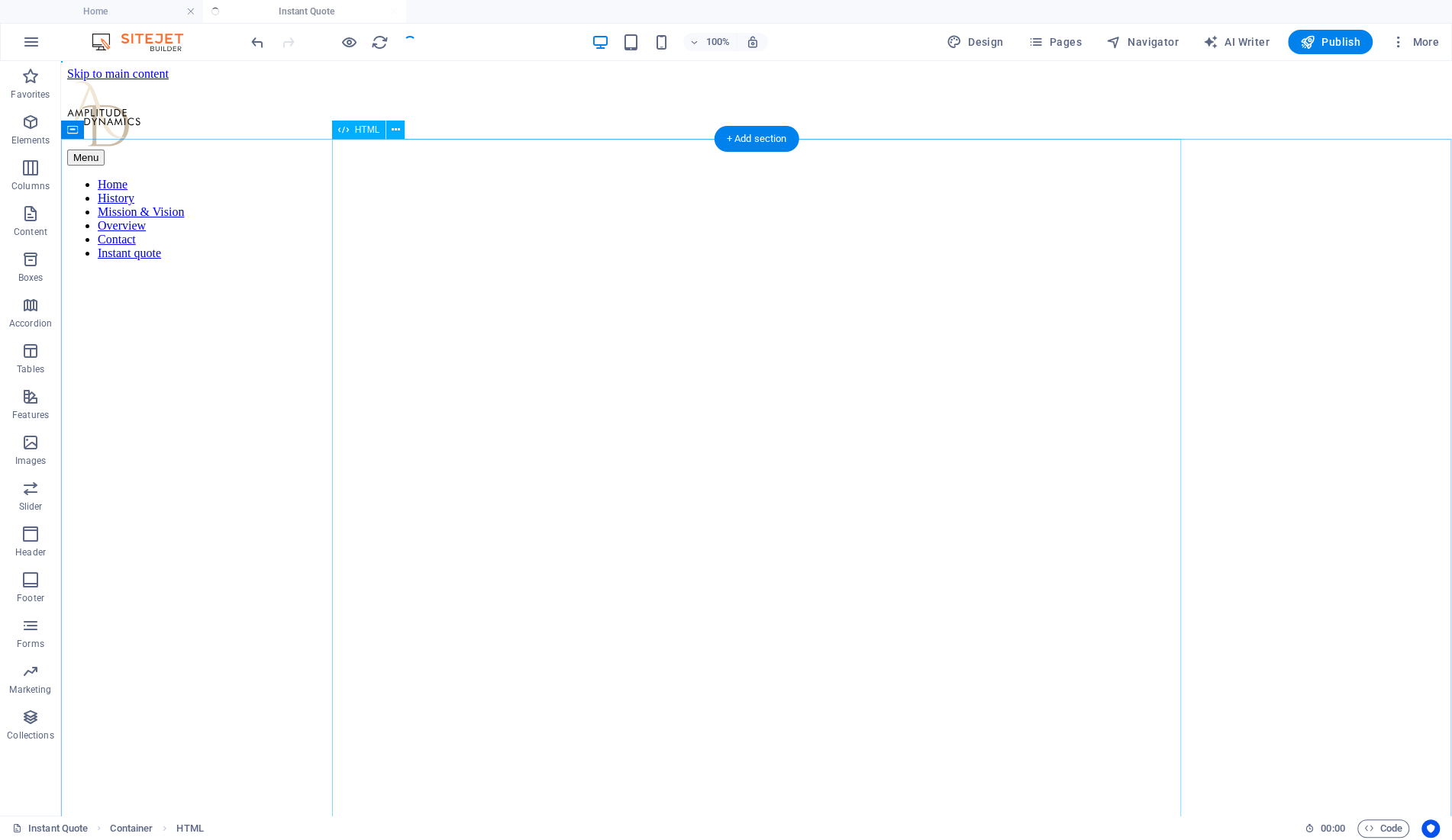
select select "vh"
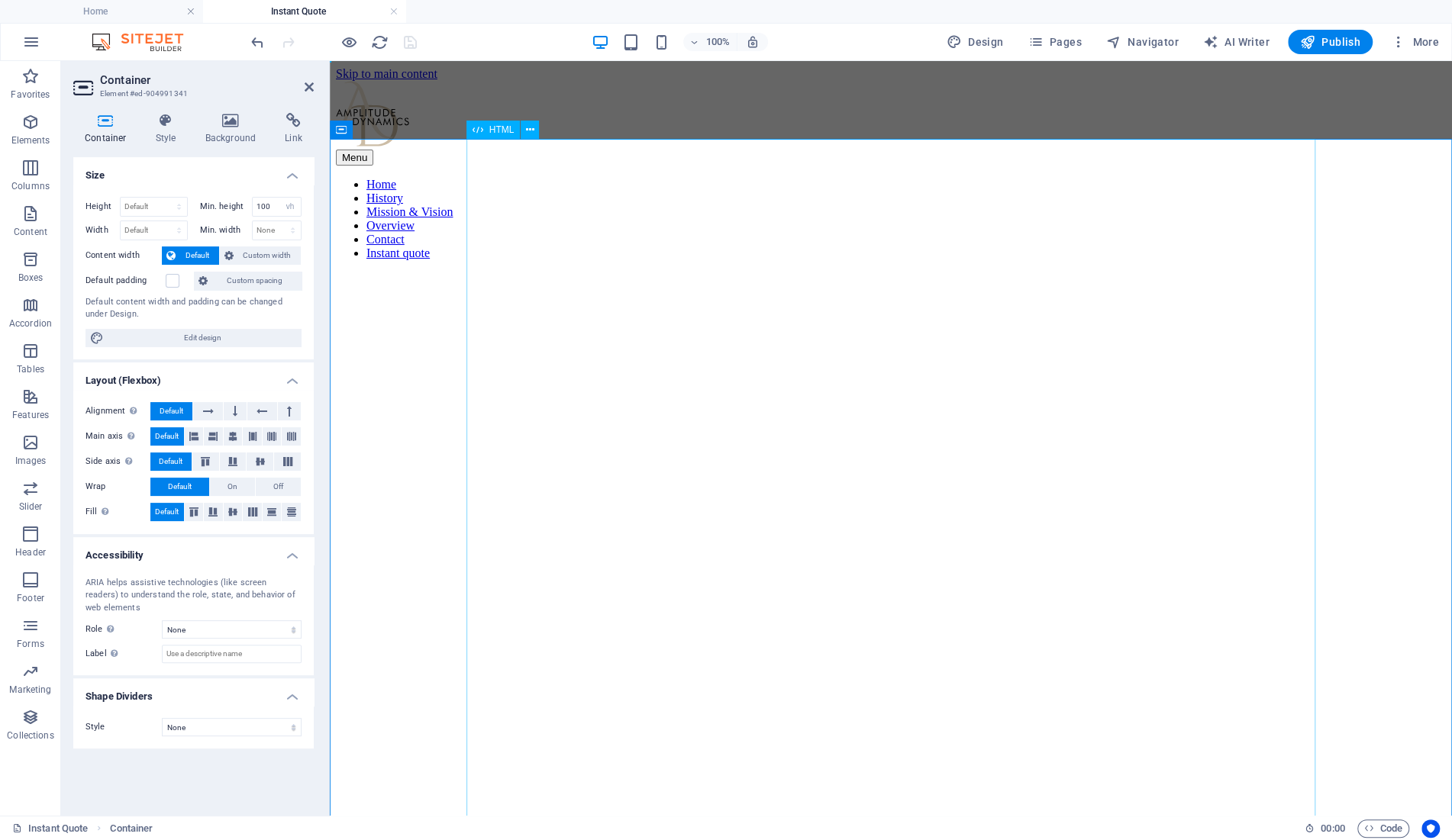
click at [491, 126] on span "HTML" at bounding box center [501, 129] width 25 height 9
drag, startPoint x: 491, startPoint y: 126, endPoint x: 391, endPoint y: 302, distance: 202.4
click at [491, 126] on span "HTML" at bounding box center [501, 129] width 25 height 9
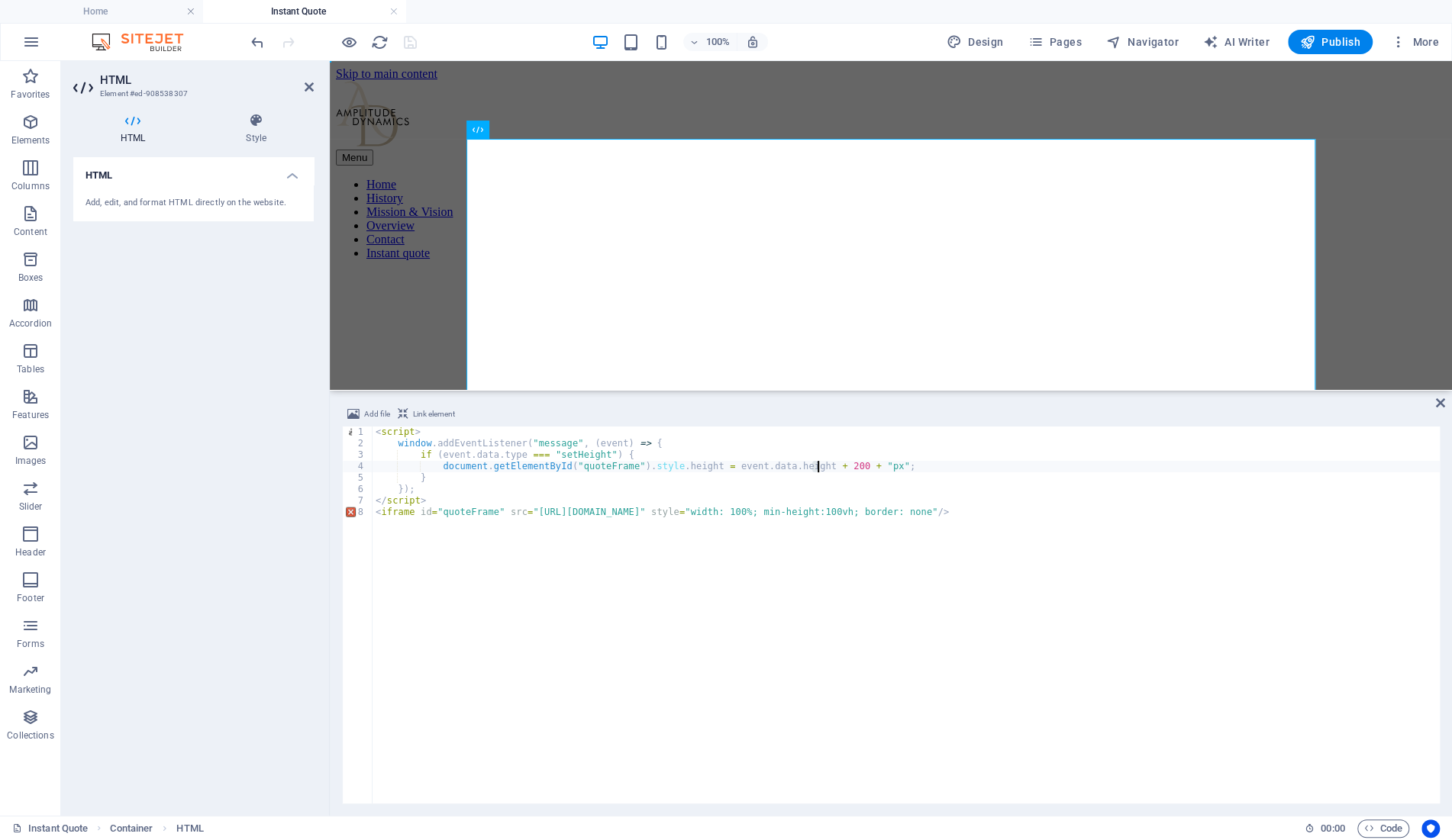
click at [820, 467] on div "< script > window . addEventListener ( "message" , ( event ) => { if ( event . …" at bounding box center [905, 626] width 1067 height 400
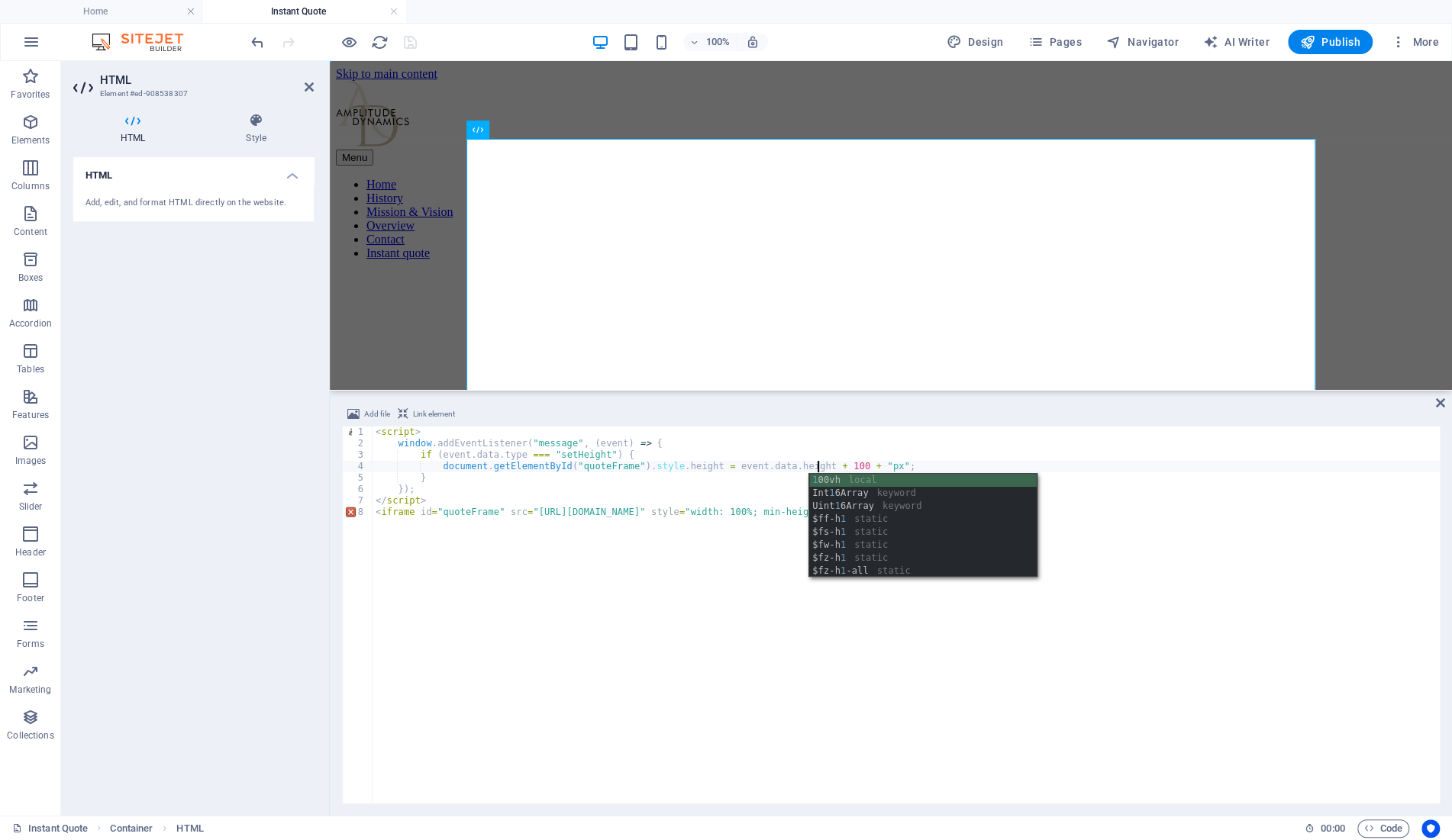
drag, startPoint x: 1339, startPoint y: 642, endPoint x: 1413, endPoint y: 438, distance: 217.0
click at [1339, 641] on div "< script > window . addEventListener ( "message" , ( event ) => { if ( event . …" at bounding box center [905, 626] width 1067 height 400
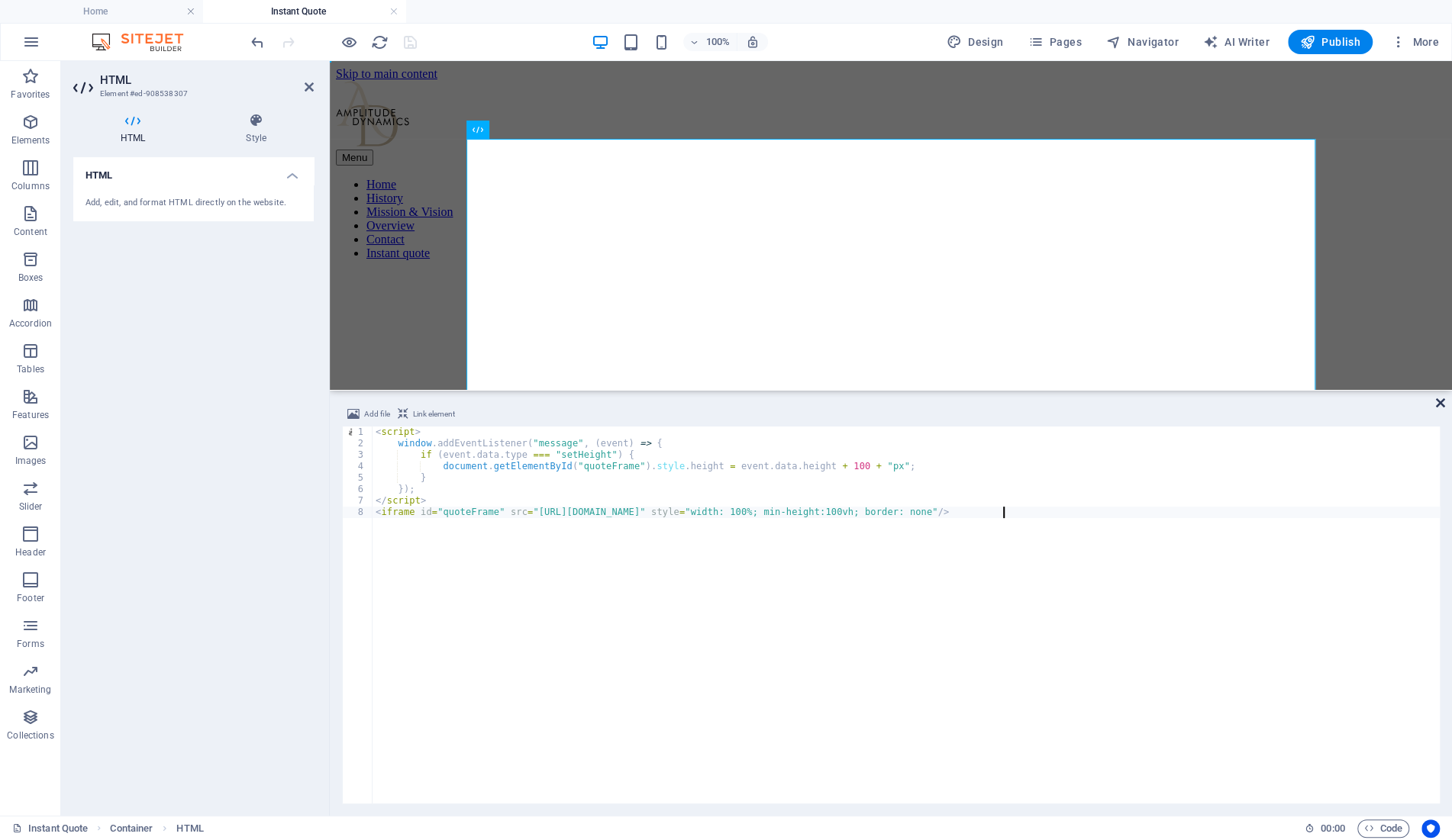
type textarea "<iframe id="quoteFrame" src="[URL][DOMAIN_NAME]" style="width: 100%; min-height…"
click at [1438, 398] on icon at bounding box center [1440, 402] width 9 height 12
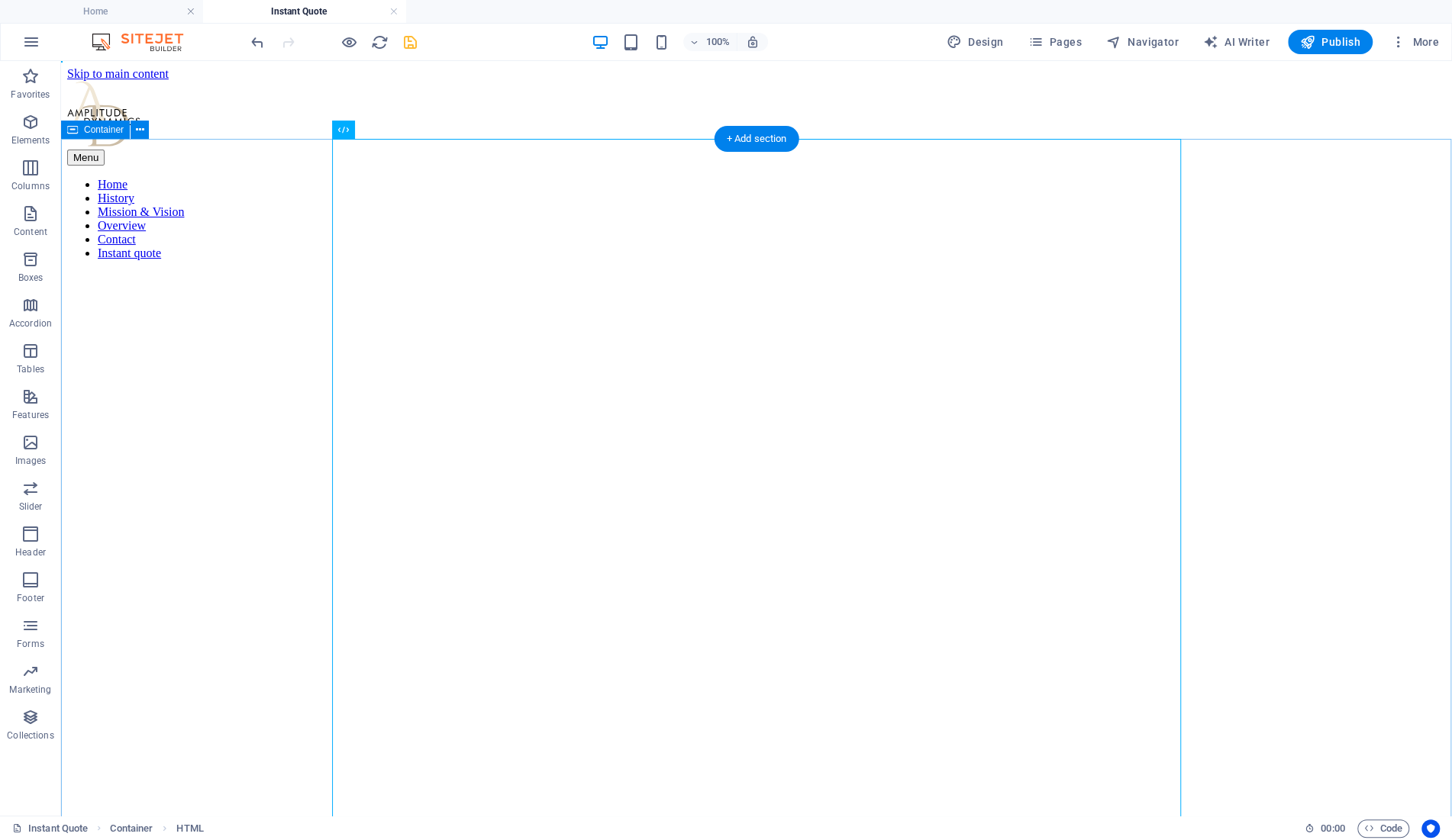
select select "vh"
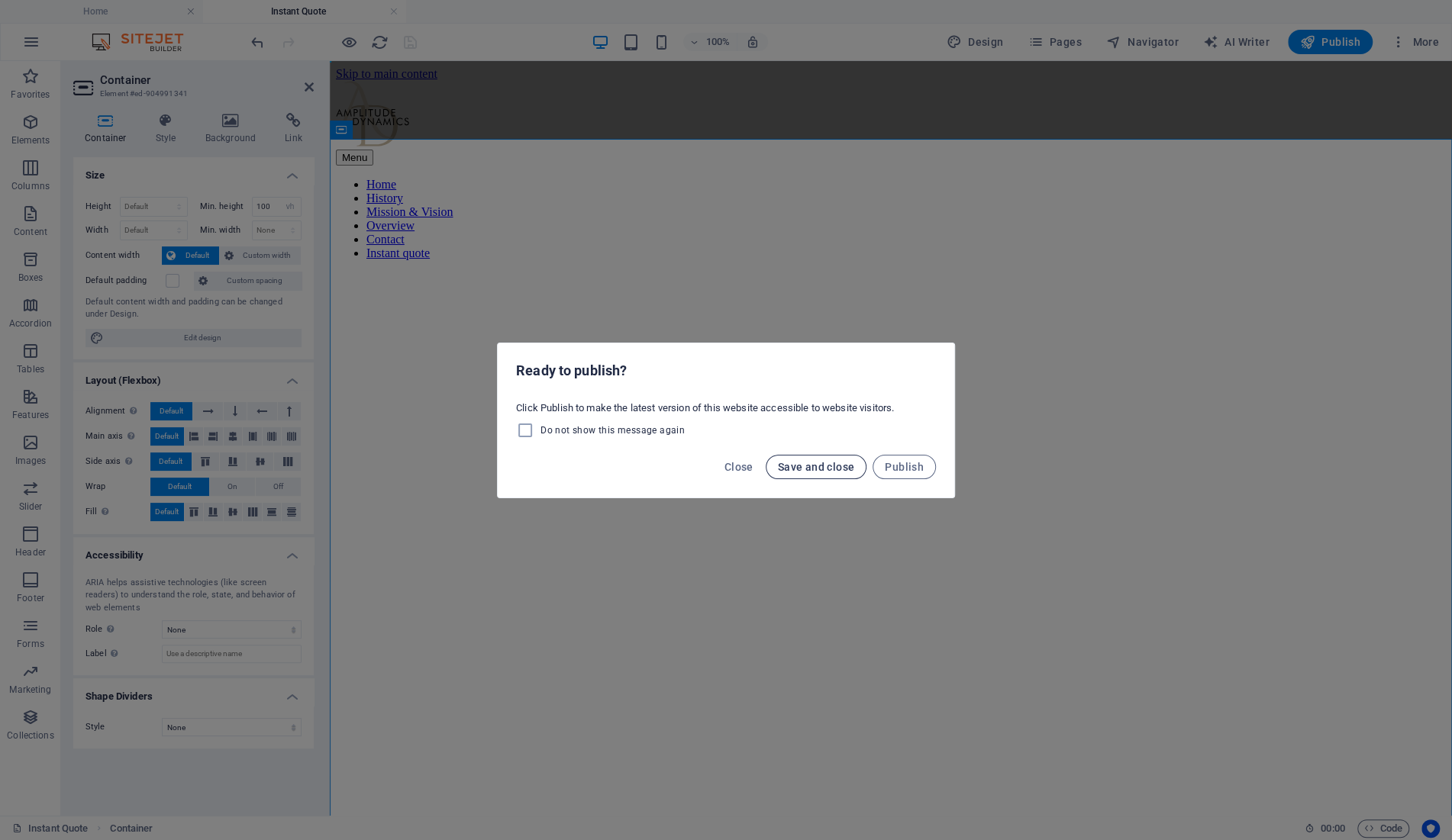
click at [808, 463] on span "Save and close" at bounding box center [816, 466] width 77 height 12
select select "vh"
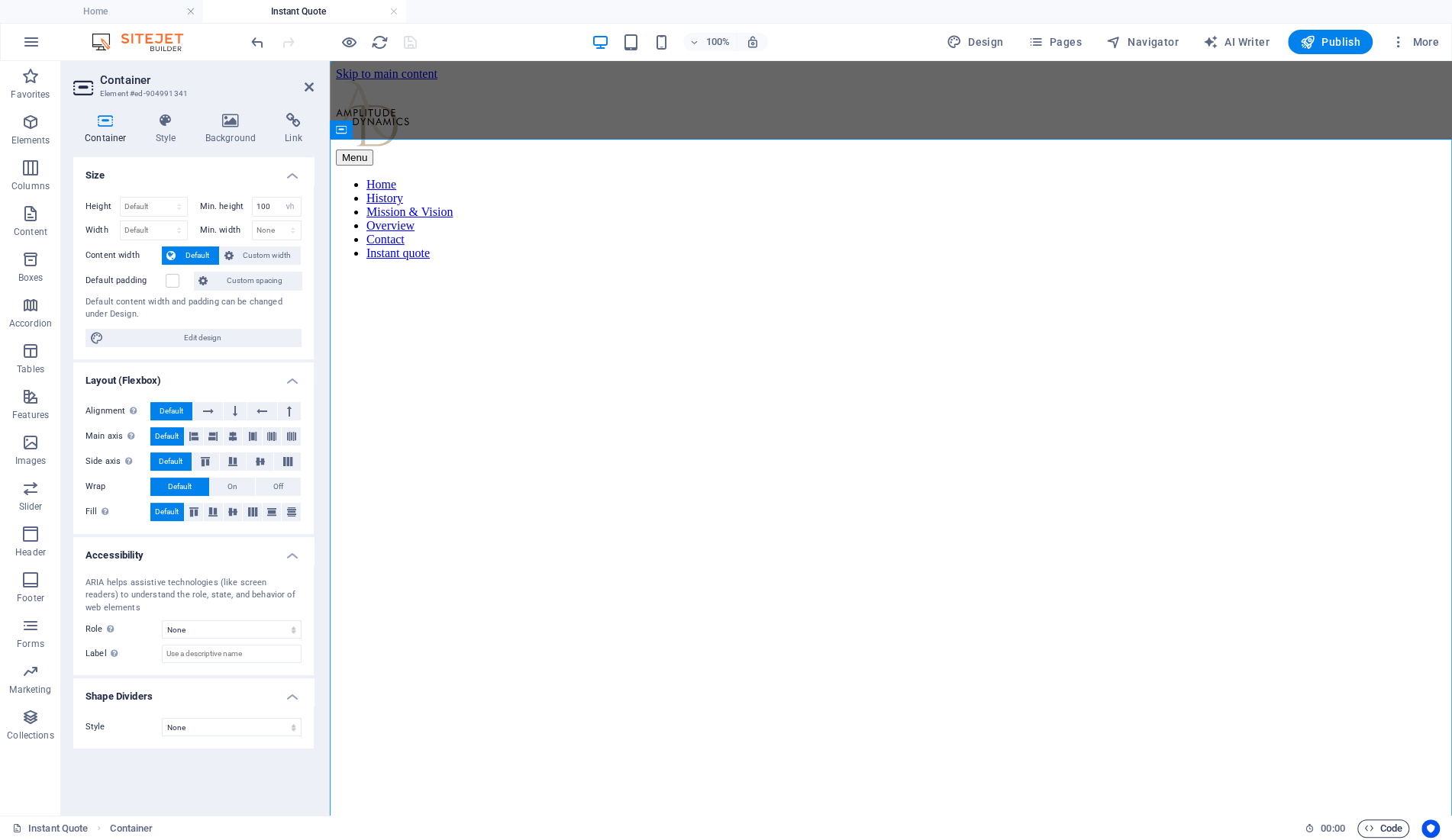
click at [1390, 826] on span "Code" at bounding box center [1383, 828] width 38 height 18
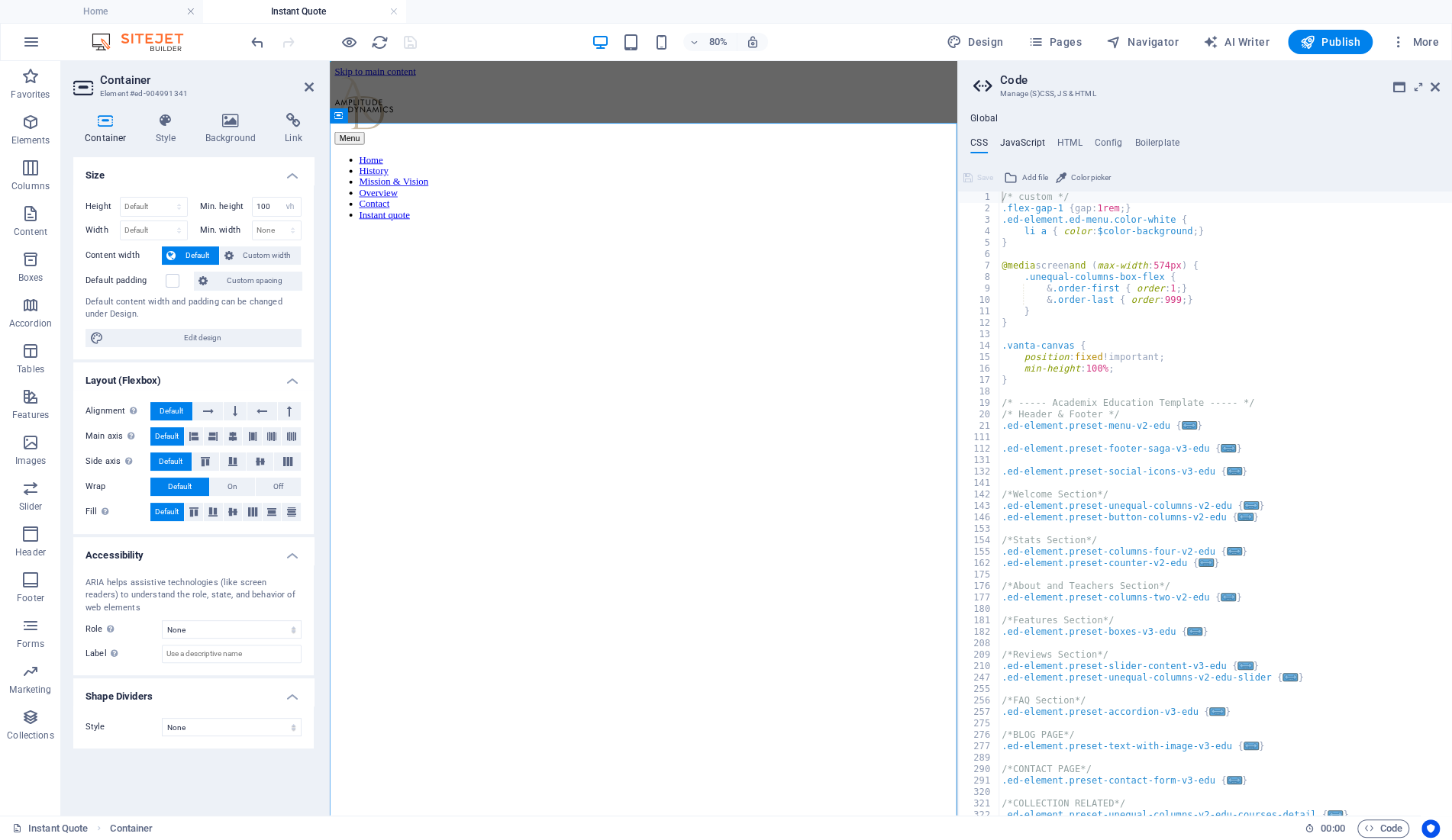
click at [1033, 141] on h4 "JavaScript" at bounding box center [1022, 146] width 45 height 17
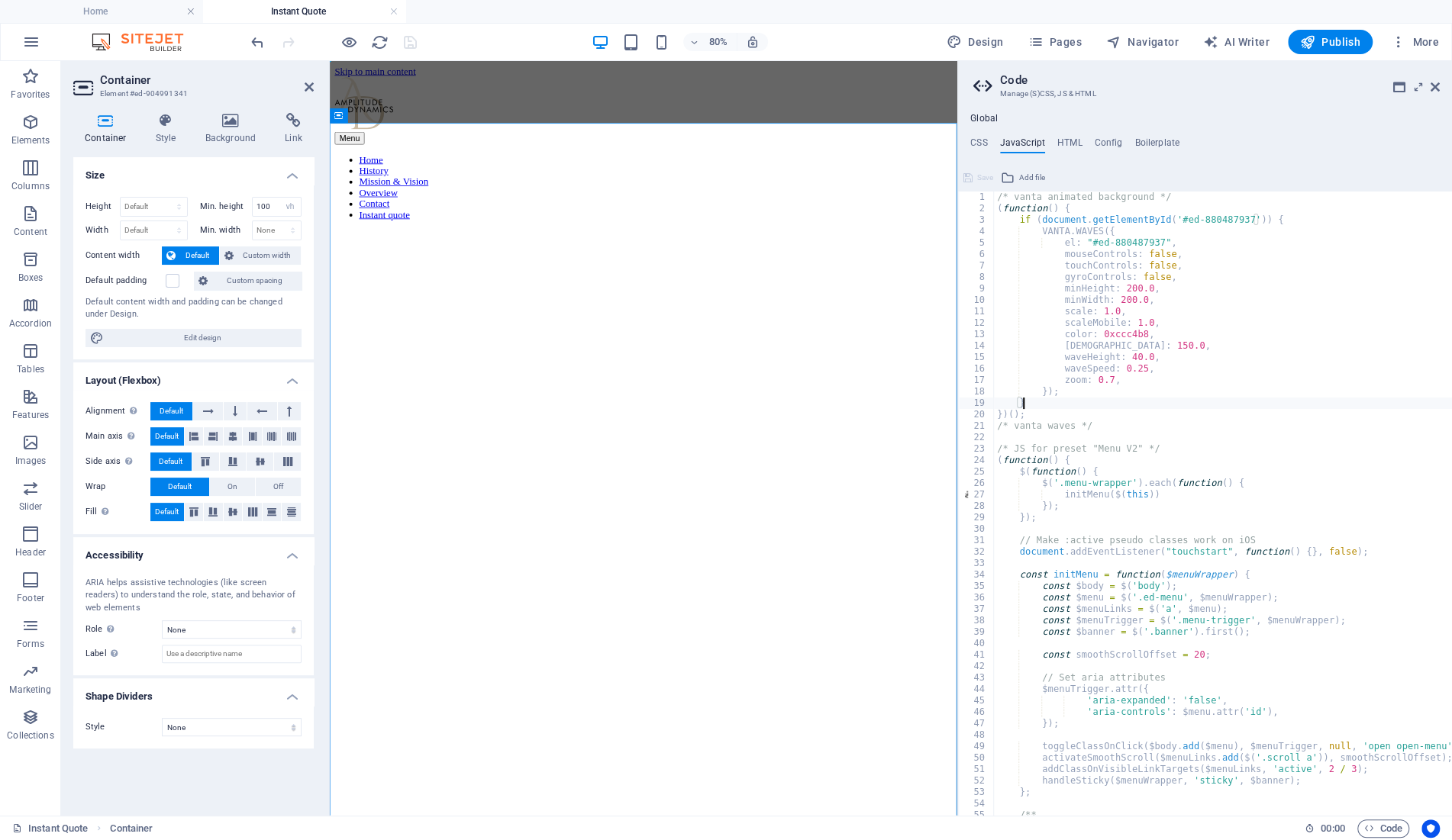
click at [1242, 221] on div "/* vanta animated background */ ( function ( ) { if ( document . getElementById…" at bounding box center [1344, 515] width 700 height 648
type textarea "if (document.getElementById('#ed-880487937')) {"
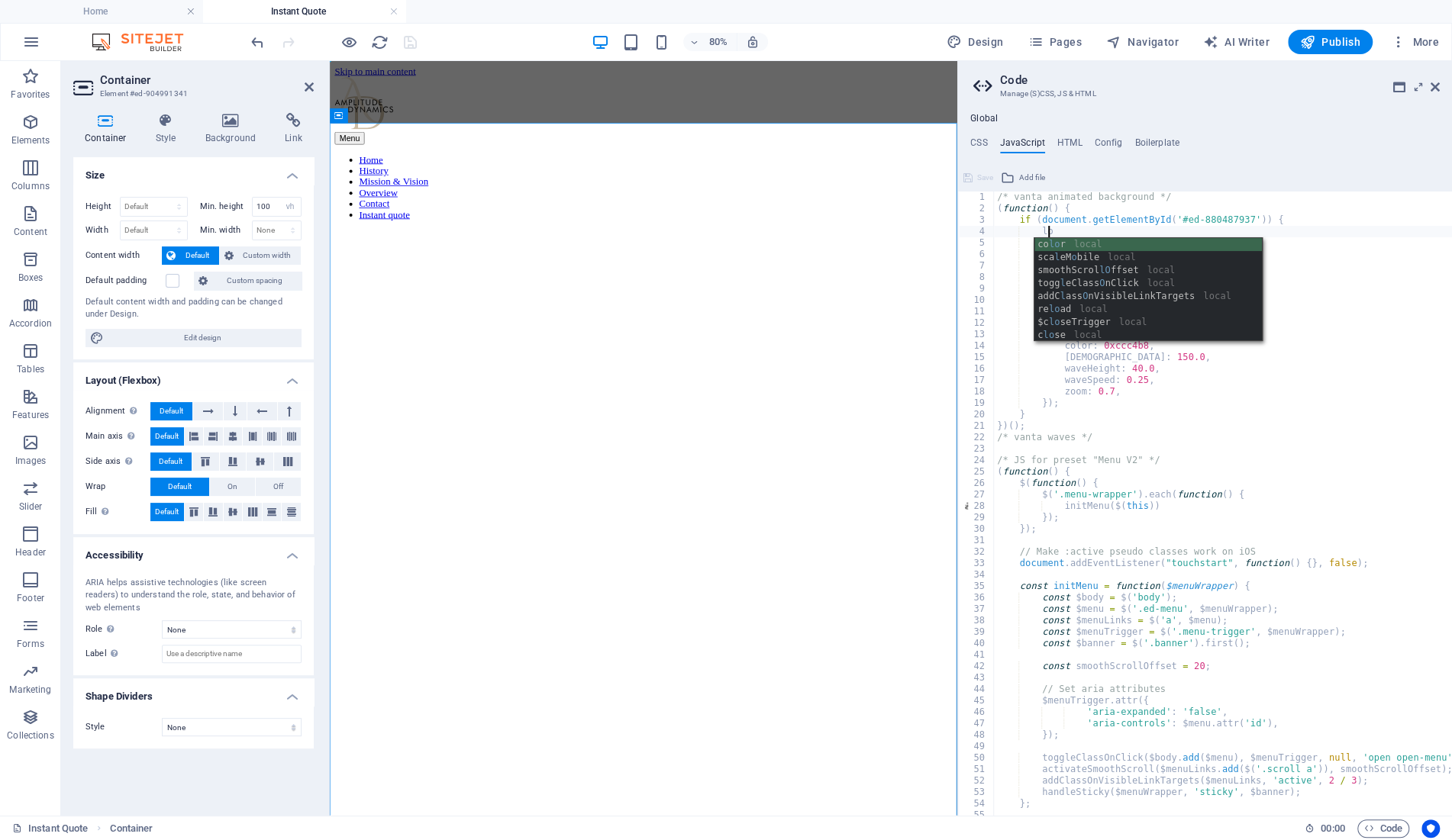
scroll to position [0, 4]
type textarea "log"
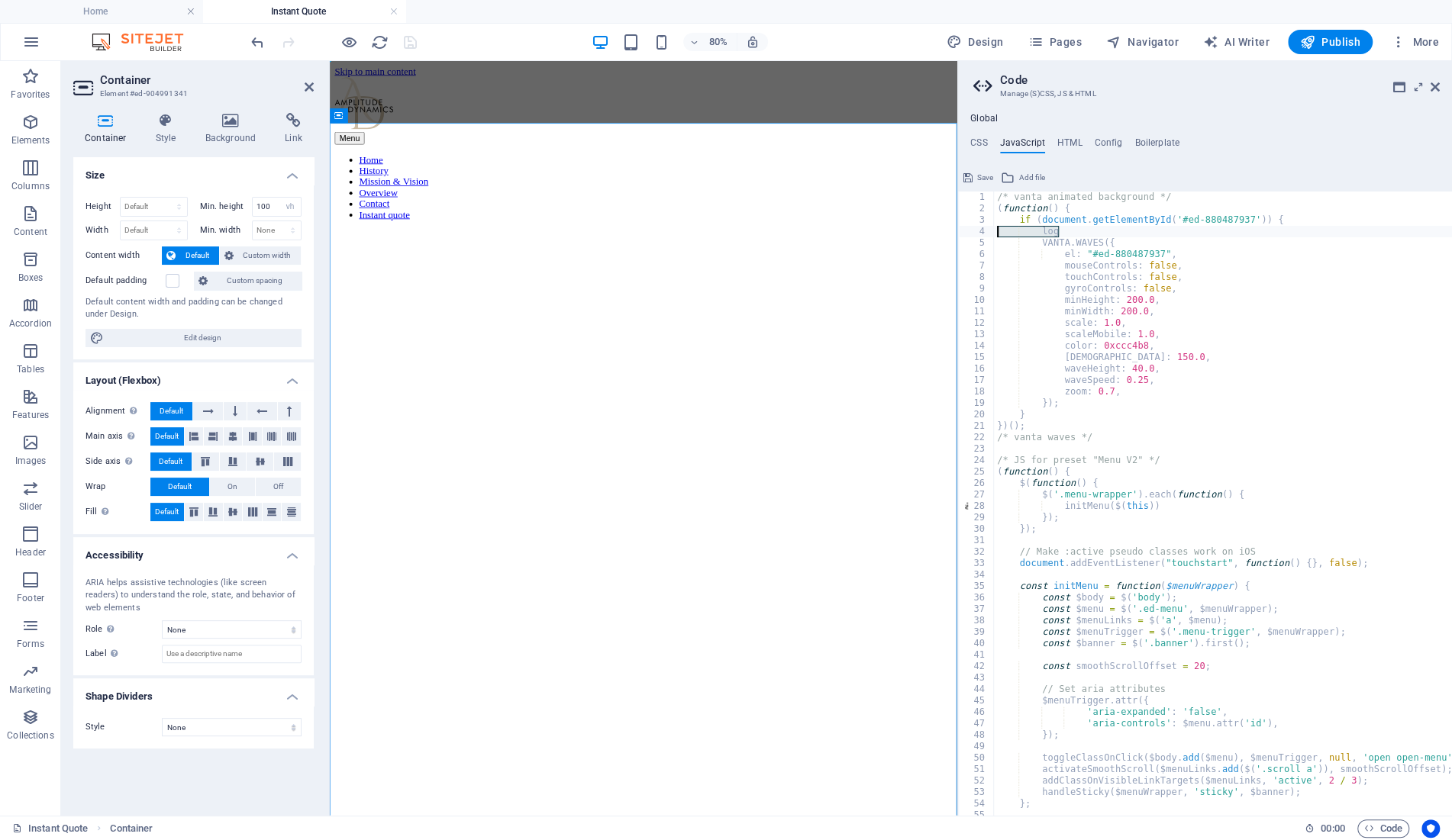
scroll to position [0, 0]
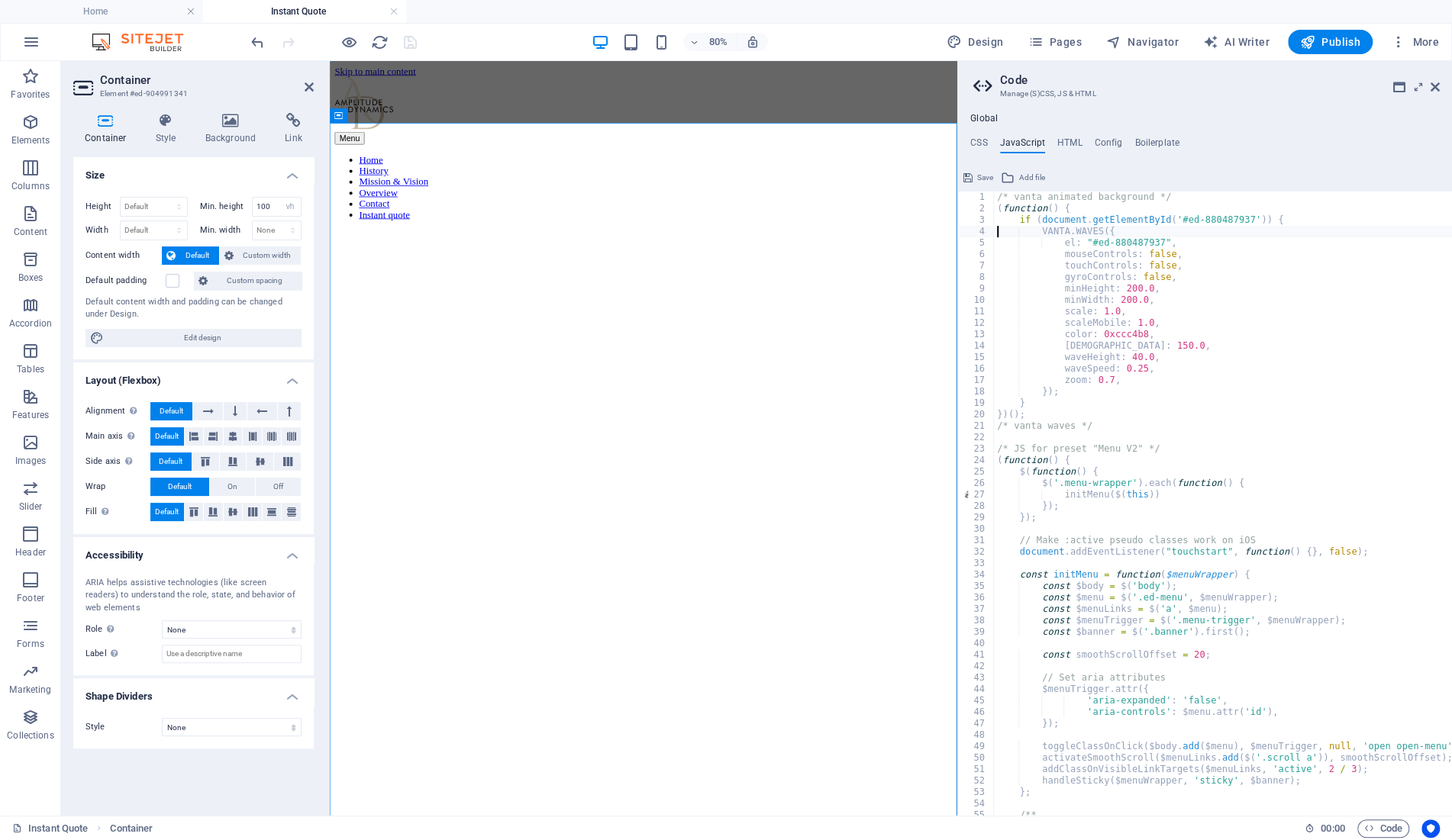
click at [1089, 206] on div "/* vanta animated background */ ( function ( ) { if ( document . getElementById…" at bounding box center [1344, 515] width 700 height 648
type textarea "(function() {"
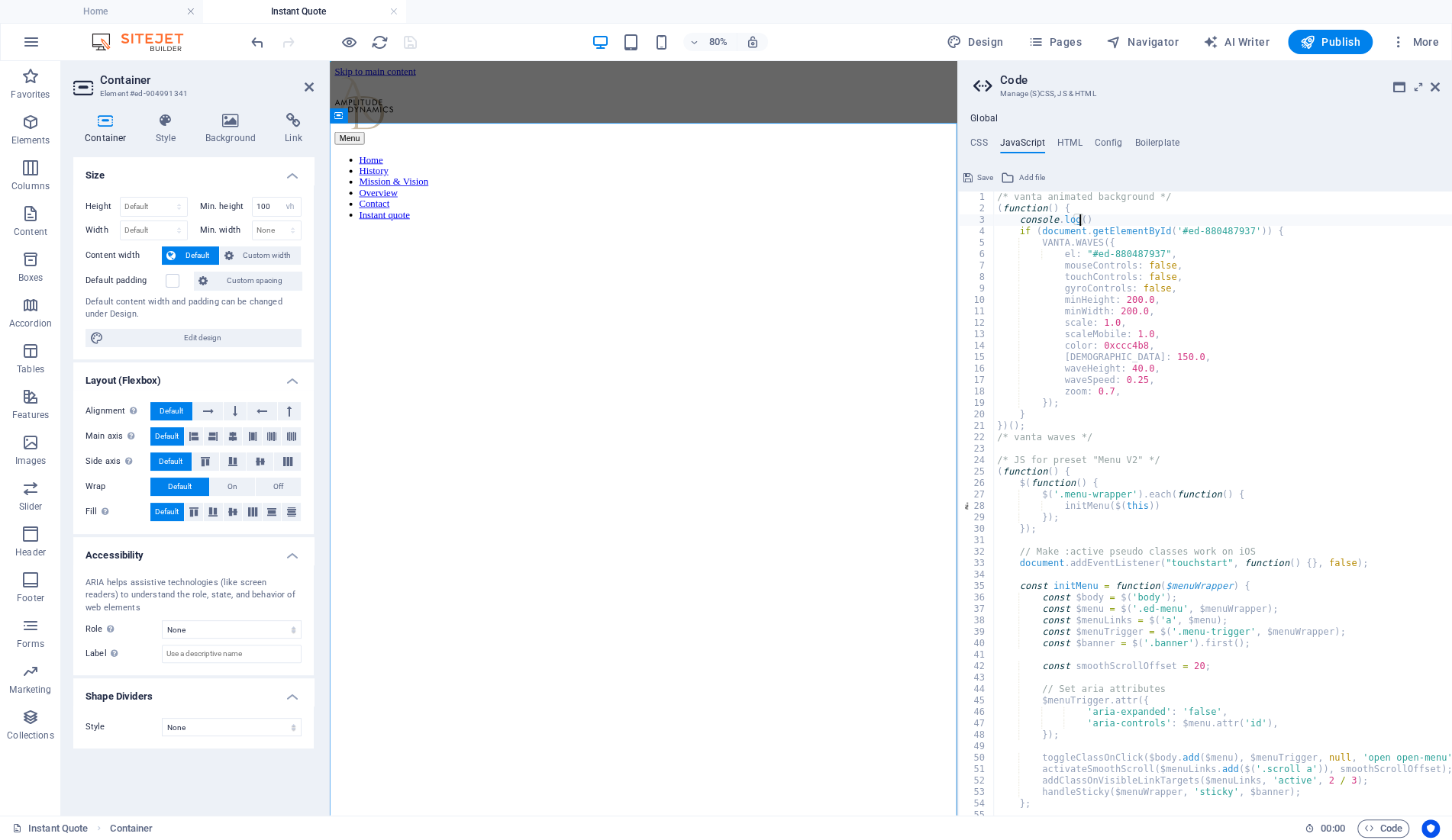
paste textarea "document.getElementById('#ed-880487937'))"
type textarea "console.log(document.getElementById('#ed-880487937'));)"
select select "vh"
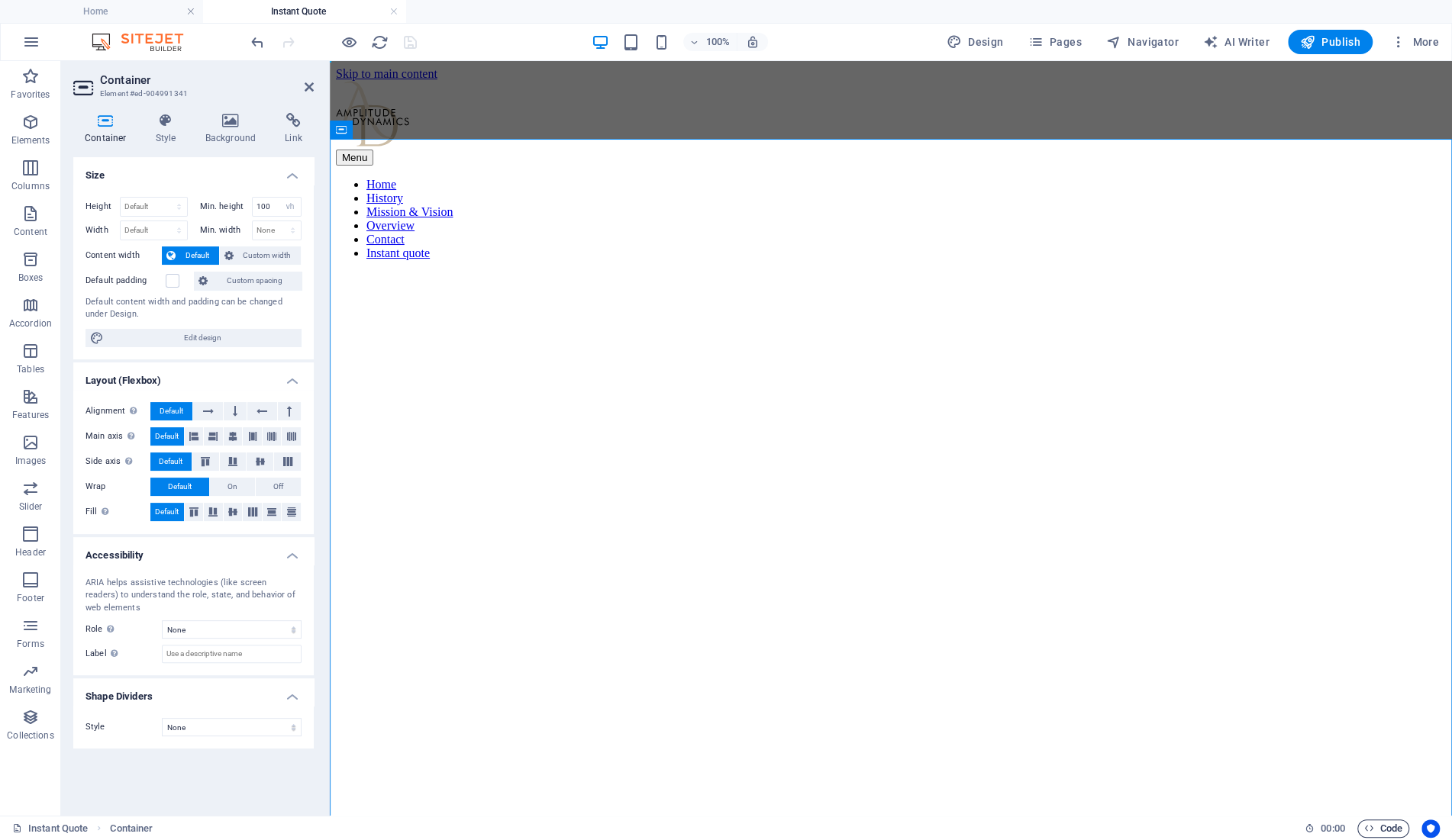
click at [1383, 830] on span "Code" at bounding box center [1383, 828] width 38 height 18
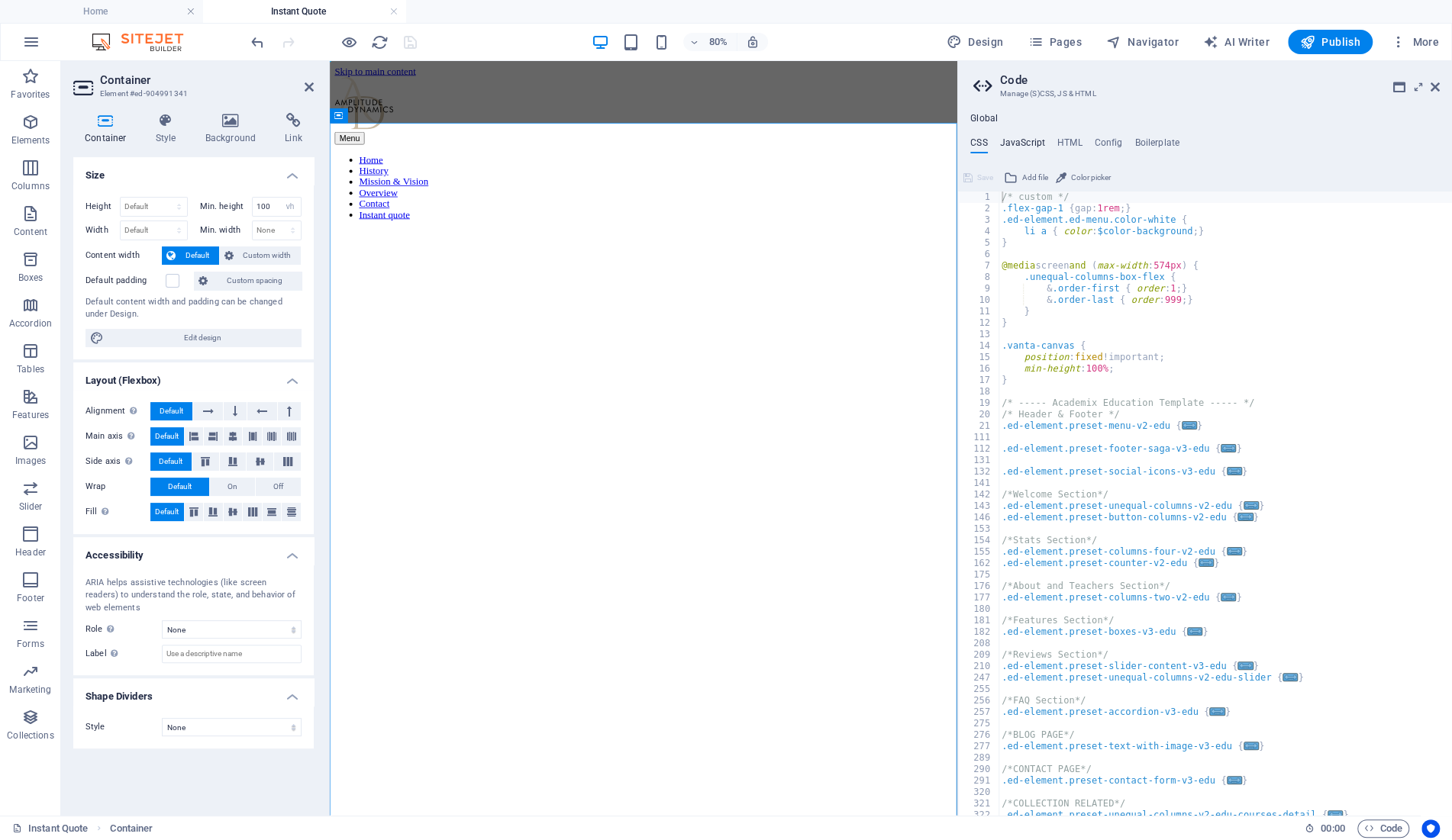
click at [1037, 143] on h4 "JavaScript" at bounding box center [1022, 146] width 45 height 17
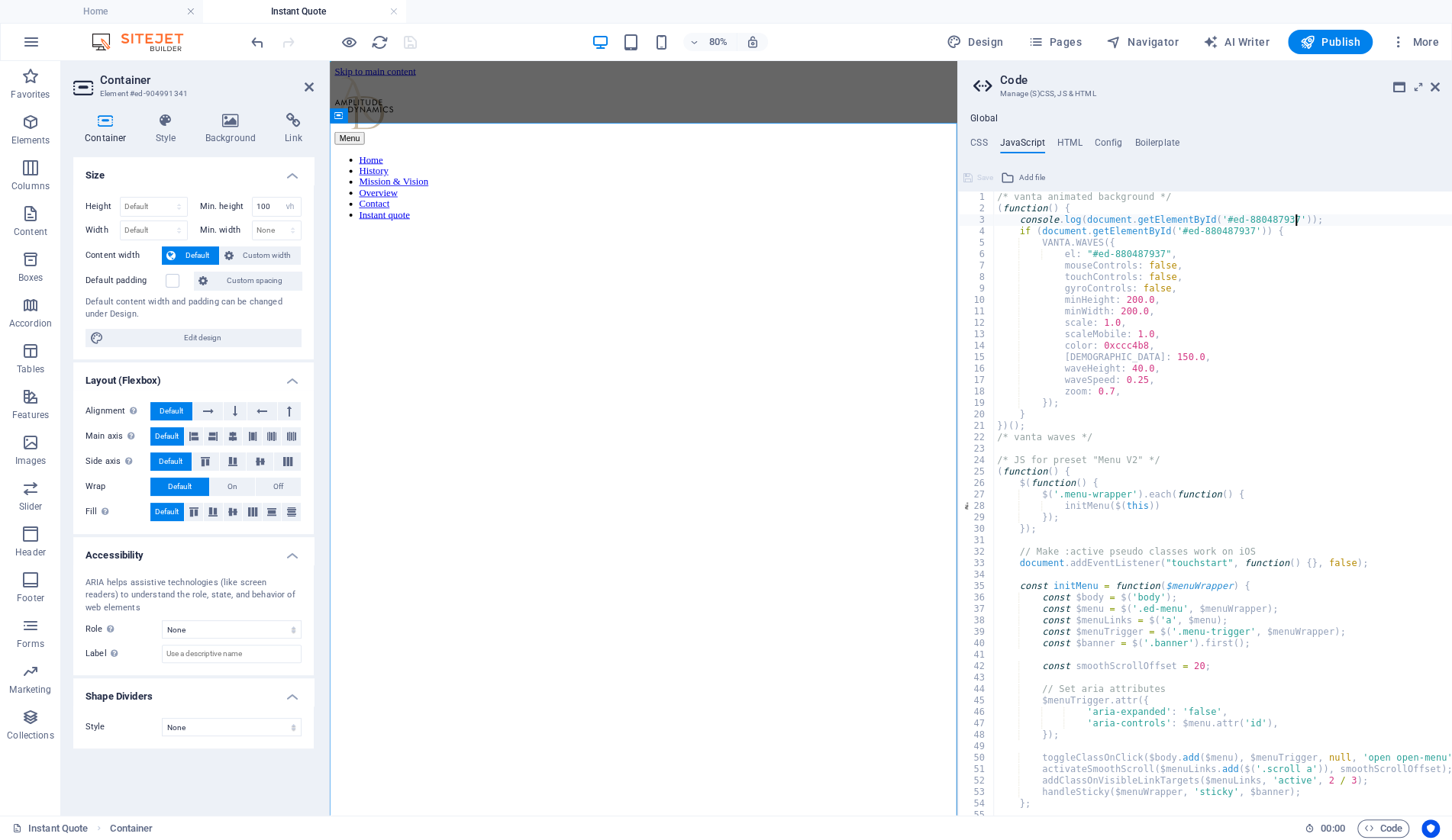
click at [1205, 218] on div "/* vanta animated background */ ( function ( ) { console . log ( document . get…" at bounding box center [1344, 515] width 700 height 648
click at [1281, 229] on div "/* vanta animated background */ ( function ( ) { console . log ( document . get…" at bounding box center [1344, 515] width 700 height 648
type textarea "console.log(document.getElementById('ed-880487937'));"
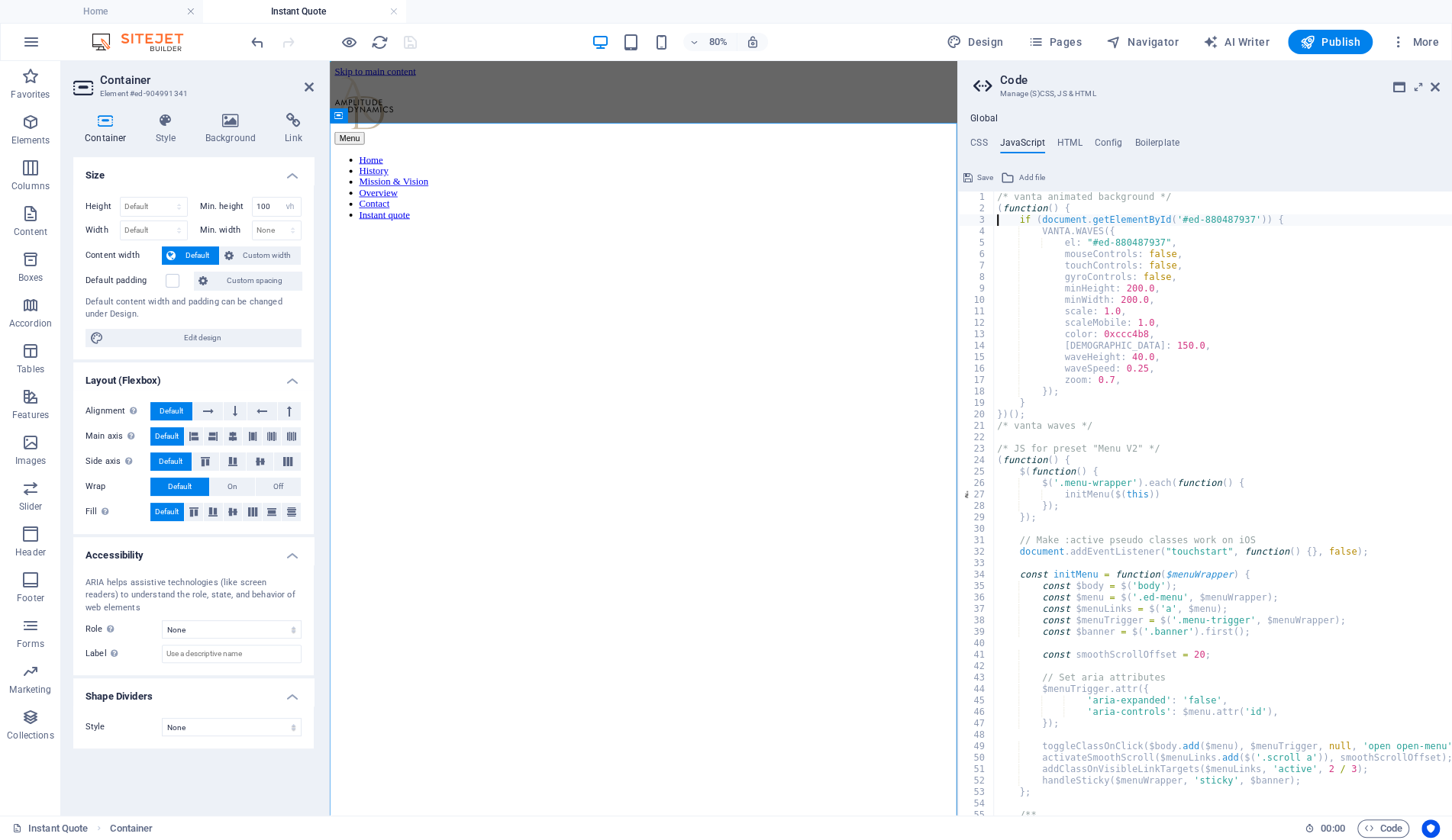
click at [1167, 216] on div "/* vanta animated background */ ( function ( ) { if ( document . getElementById…" at bounding box center [1344, 515] width 700 height 648
type textarea "if (document.getElementById('ed-880487937')) {"
select select "vh"
